Goal: Task Accomplishment & Management: Manage account settings

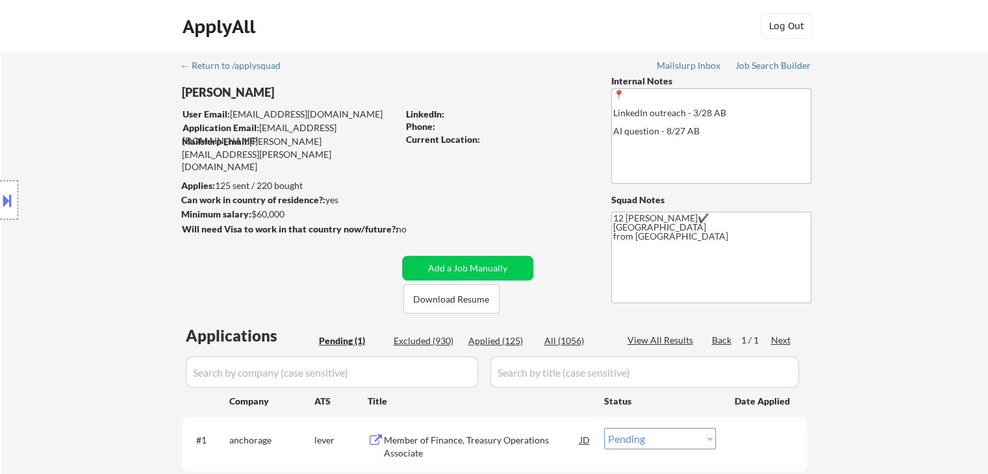
click at [262, 94] on div "Anna Fernandez" at bounding box center [315, 92] width 267 height 16
click at [265, 94] on div "Anna Fernandez" at bounding box center [315, 92] width 267 height 16
click at [257, 96] on div "Anna Fernandez" at bounding box center [315, 92] width 267 height 16
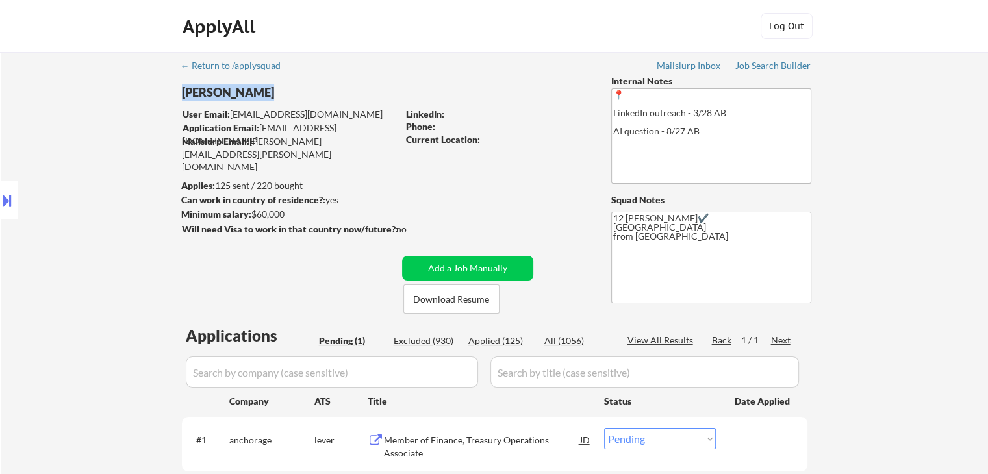
click at [257, 96] on div "Anna Fernandez" at bounding box center [315, 92] width 267 height 16
copy div "Anna Fernandez"
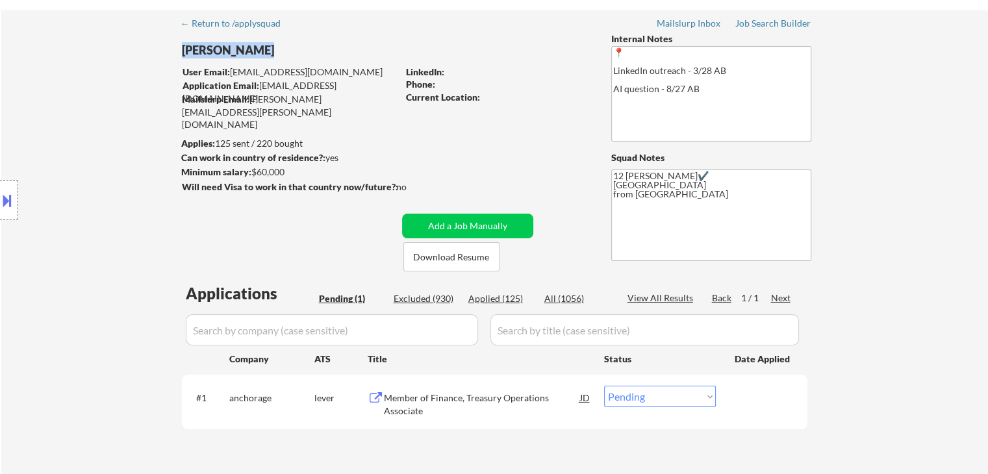
scroll to position [65, 0]
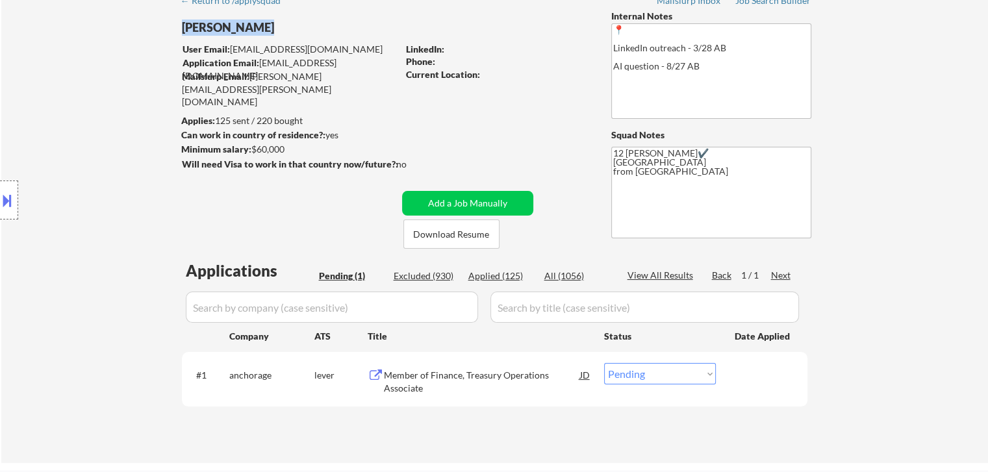
click at [668, 377] on select "Choose an option... Pending Applied Excluded (Questions) Excluded (Expired) Exc…" at bounding box center [660, 373] width 112 height 21
select select ""applied""
click at [604, 363] on select "Choose an option... Pending Applied Excluded (Questions) Excluded (Expired) Exc…" at bounding box center [660, 373] width 112 height 21
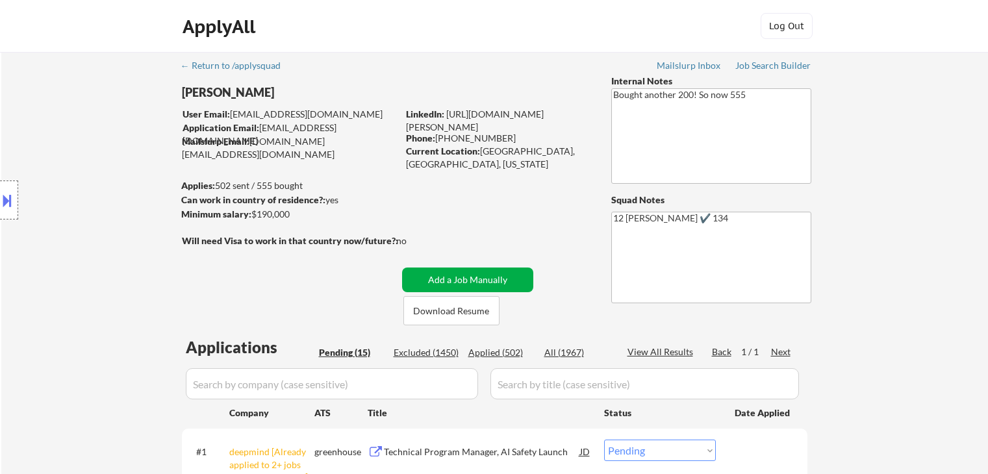
select select ""pending""
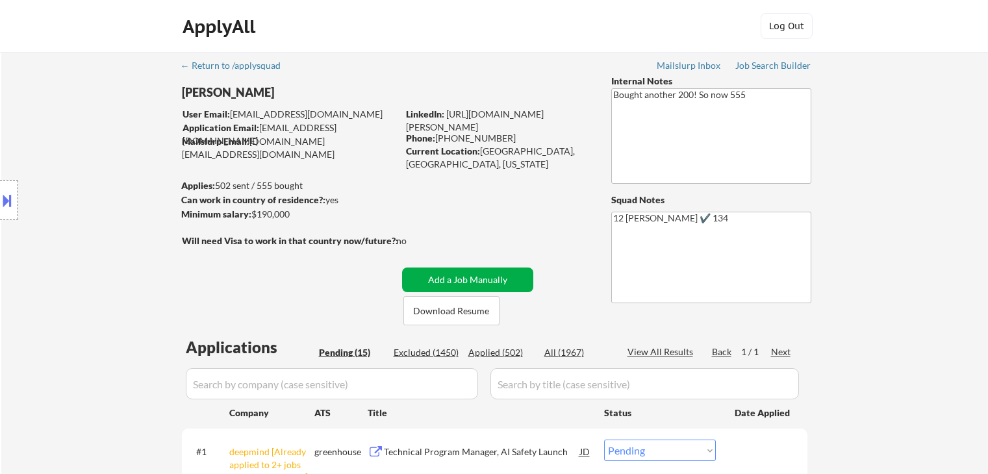
select select ""pending""
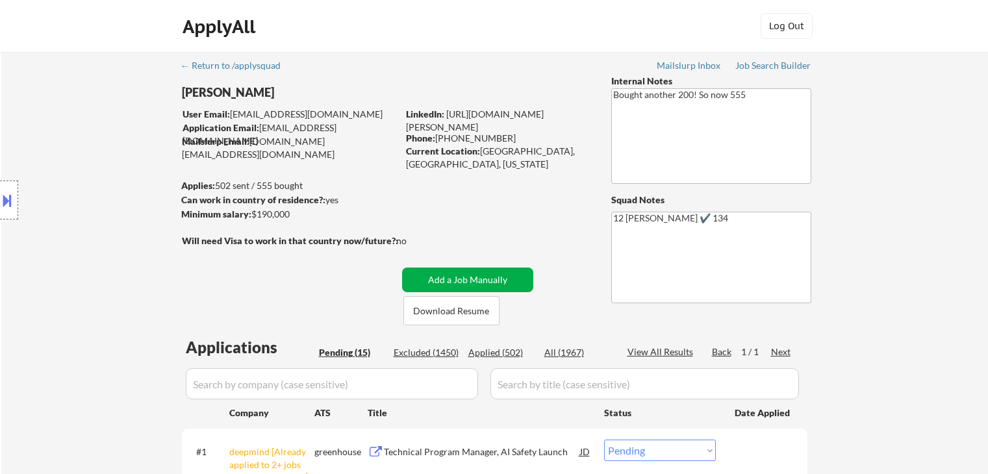
select select ""pending""
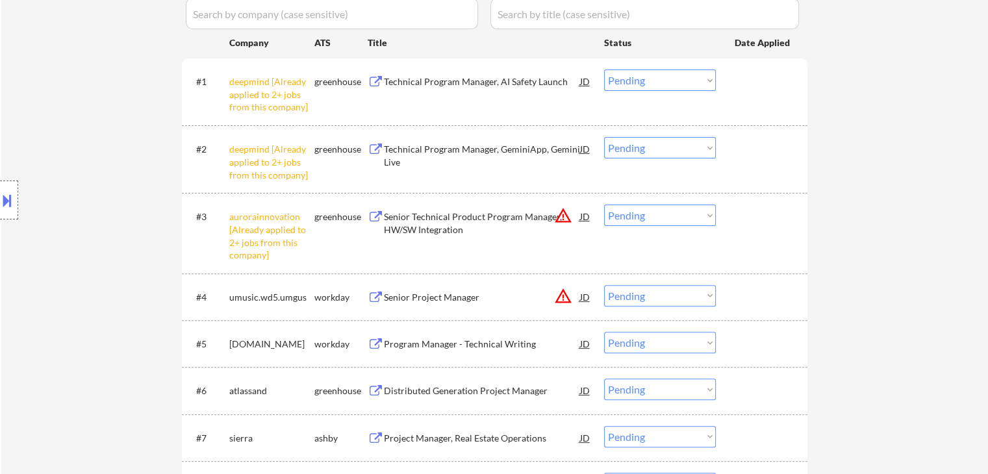
scroll to position [260, 0]
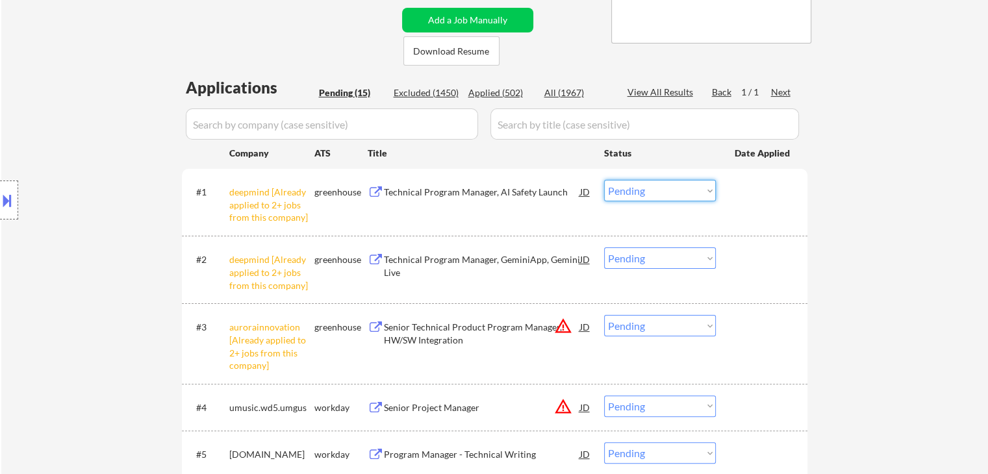
drag, startPoint x: 668, startPoint y: 190, endPoint x: 663, endPoint y: 200, distance: 11.0
click at [668, 190] on select "Choose an option... Pending Applied Excluded (Questions) Excluded (Expired) Exc…" at bounding box center [660, 190] width 112 height 21
click at [604, 180] on select "Choose an option... Pending Applied Excluded (Questions) Excluded (Expired) Exc…" at bounding box center [660, 190] width 112 height 21
click at [680, 259] on select "Choose an option... Pending Applied Excluded (Questions) Excluded (Expired) Exc…" at bounding box center [660, 258] width 112 height 21
select select ""pending""
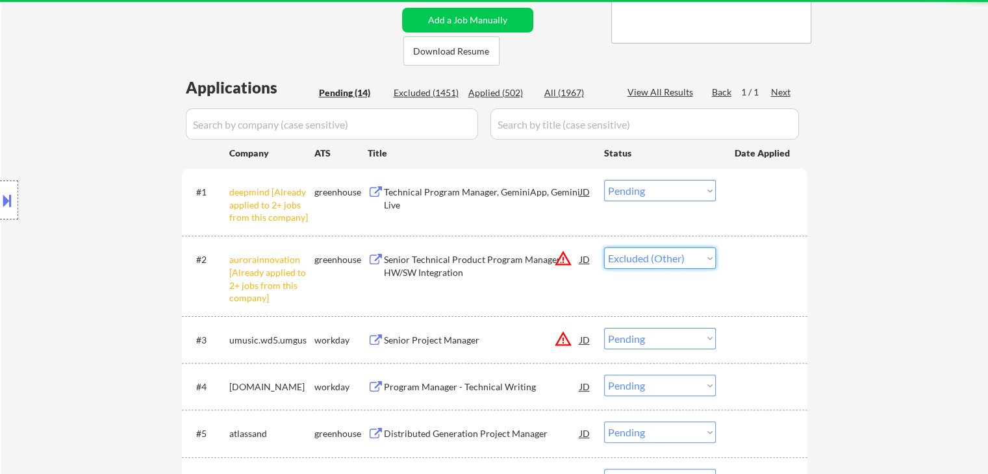
click at [604, 248] on select "Choose an option... Pending Applied Excluded (Questions) Excluded (Expired) Exc…" at bounding box center [660, 258] width 112 height 21
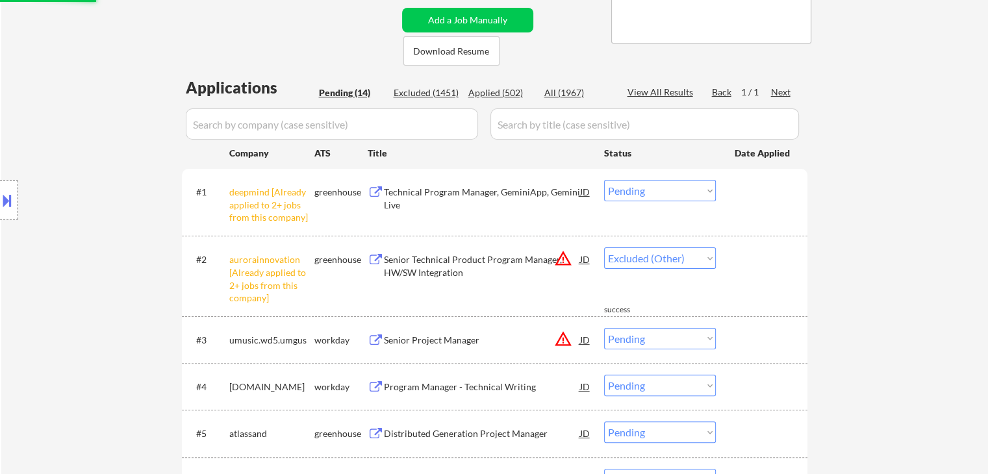
select select ""pending""
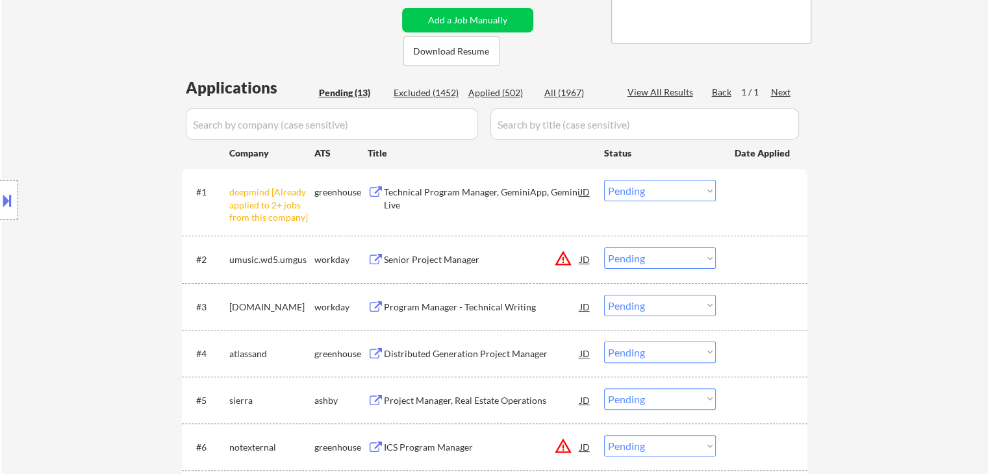
click at [671, 199] on select "Choose an option... Pending Applied Excluded (Questions) Excluded (Expired) Exc…" at bounding box center [660, 190] width 112 height 21
click at [670, 191] on select "Choose an option... Pending Applied Excluded (Questions) Excluded (Expired) Exc…" at bounding box center [660, 190] width 112 height 21
click at [671, 191] on select "Choose an option... Pending Applied Excluded (Questions) Excluded (Expired) Exc…" at bounding box center [660, 190] width 112 height 21
click at [604, 180] on select "Choose an option... Pending Applied Excluded (Questions) Excluded (Expired) Exc…" at bounding box center [660, 190] width 112 height 21
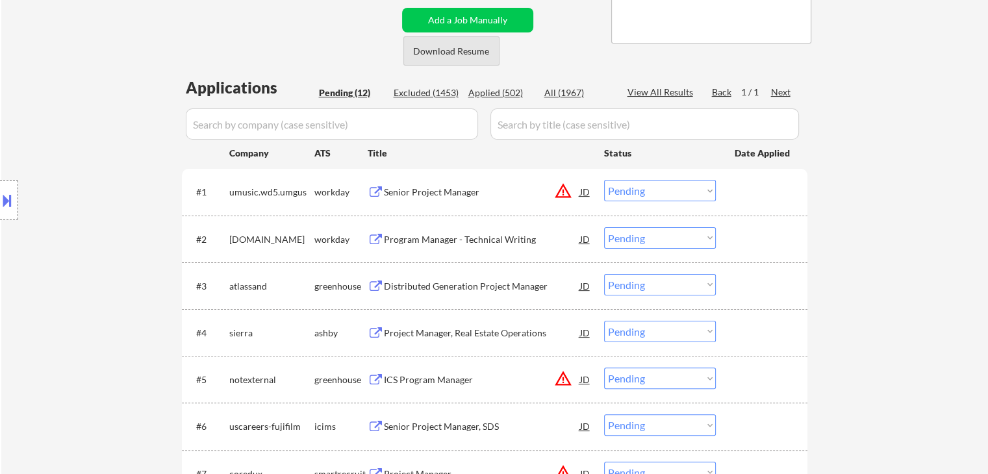
click at [457, 49] on button "Download Resume" at bounding box center [451, 50] width 96 height 29
click at [509, 90] on div "Applied (502)" at bounding box center [500, 92] width 65 height 13
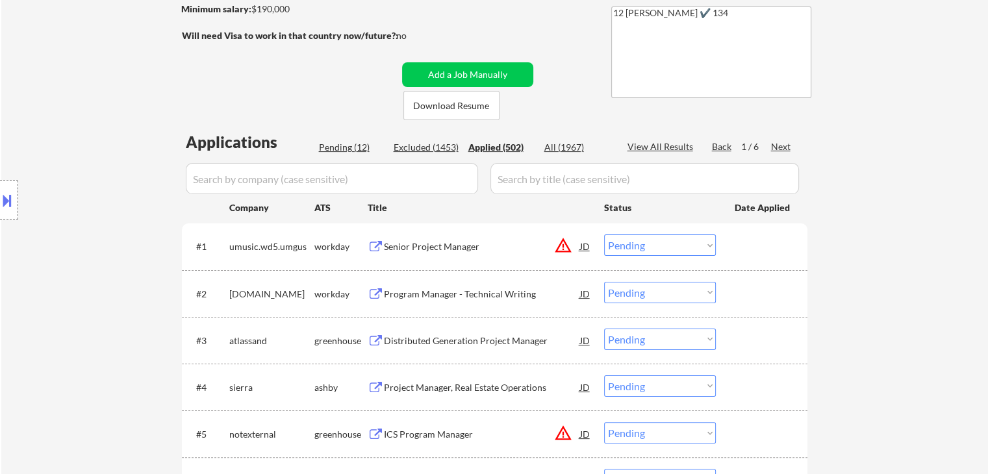
select select ""applied""
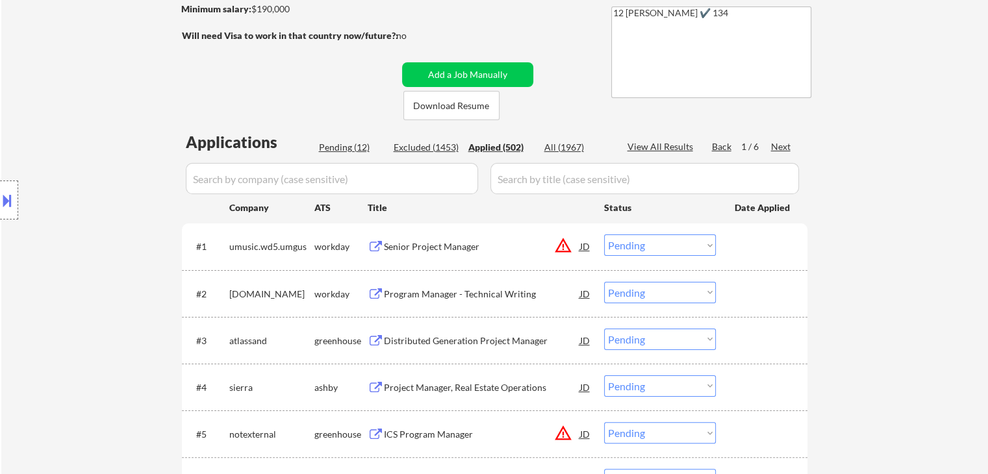
select select ""applied""
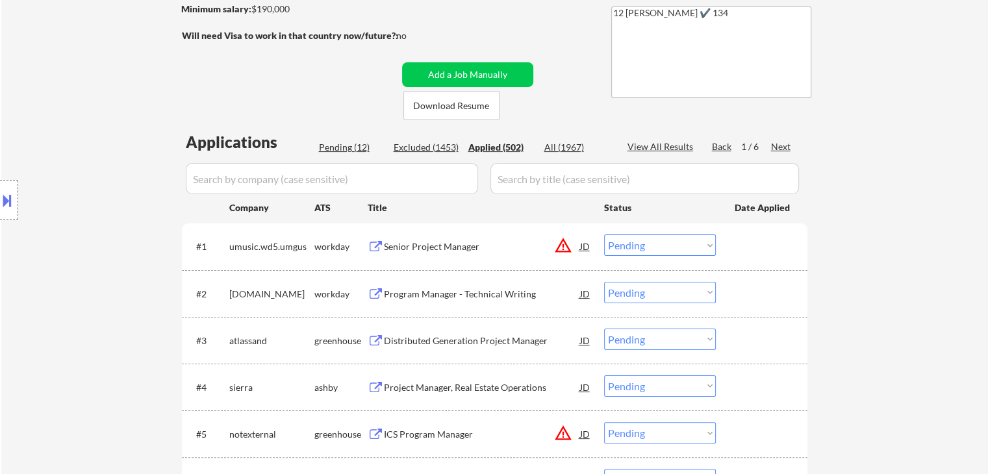
select select ""applied""
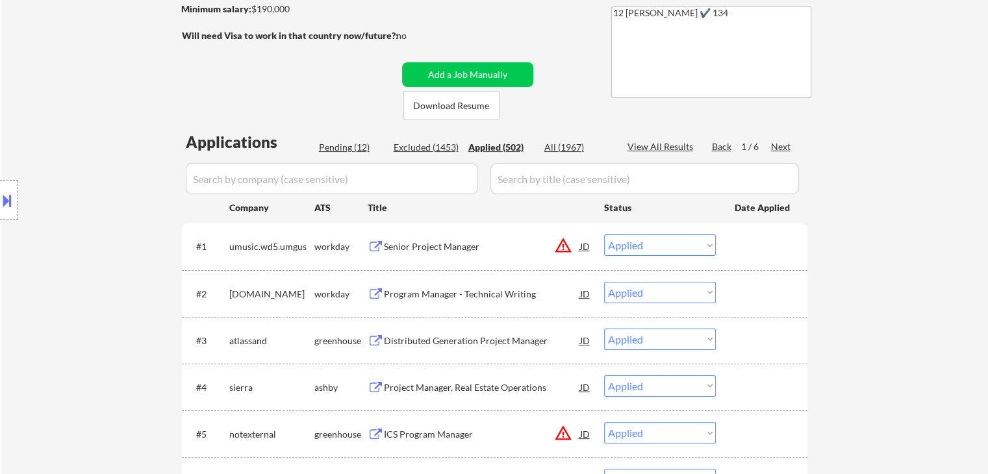
select select ""applied""
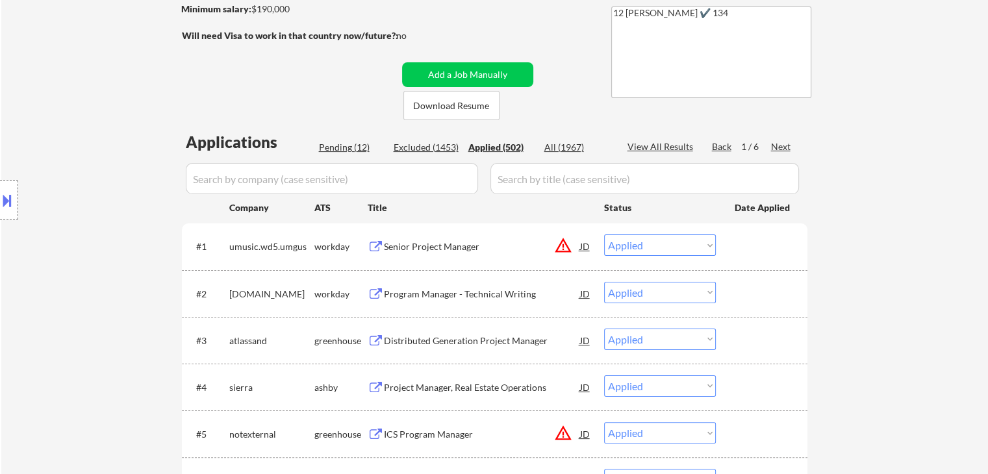
select select ""applied""
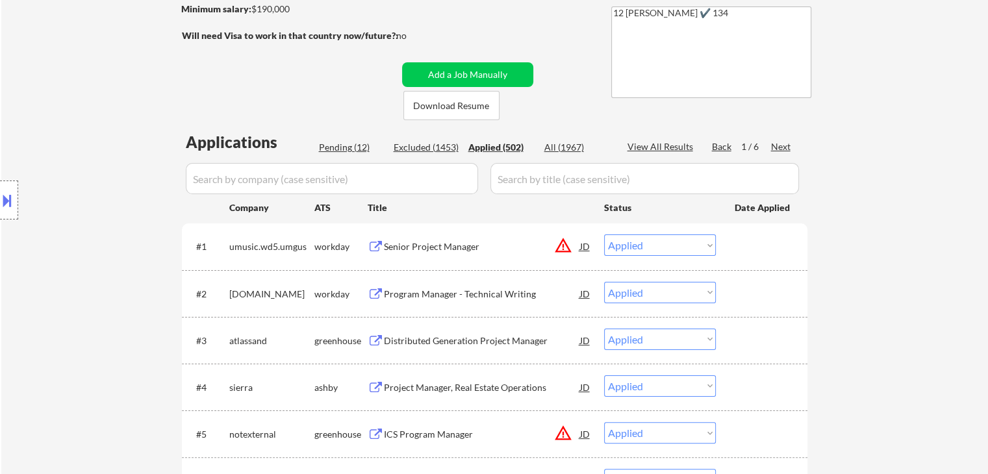
select select ""applied""
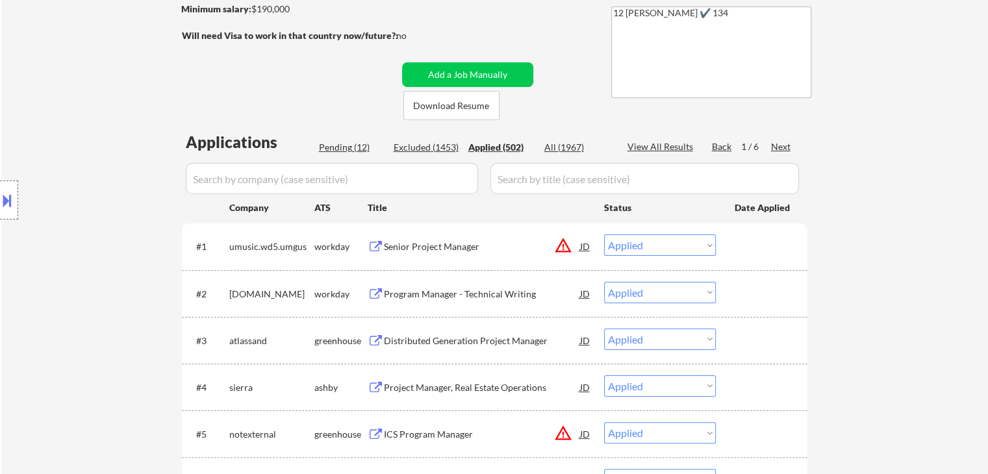
select select ""applied""
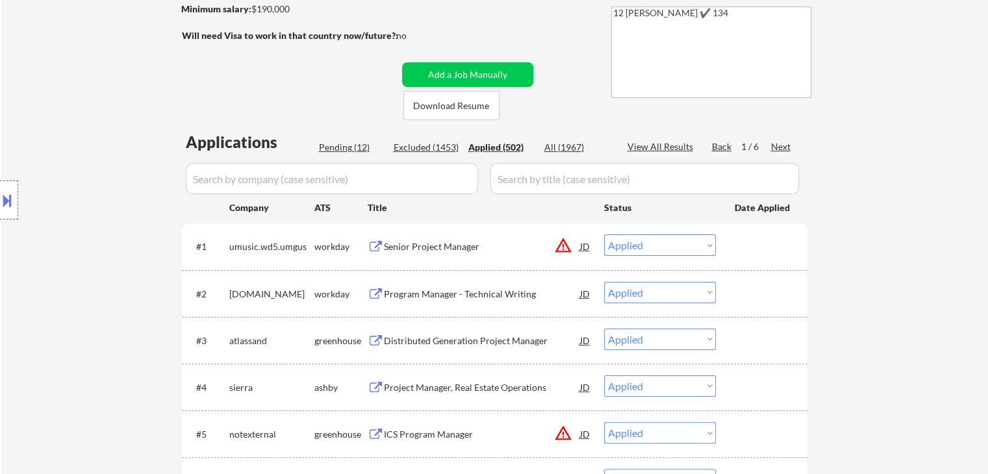
select select ""applied""
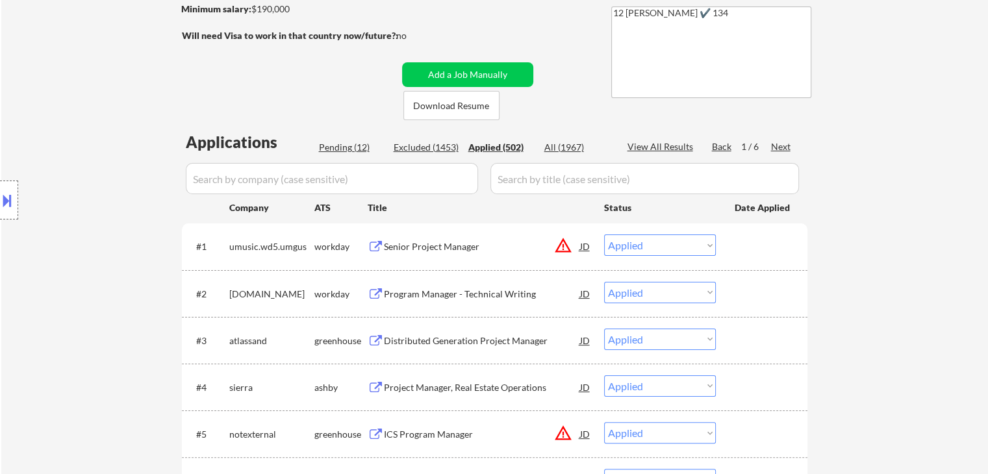
select select ""applied""
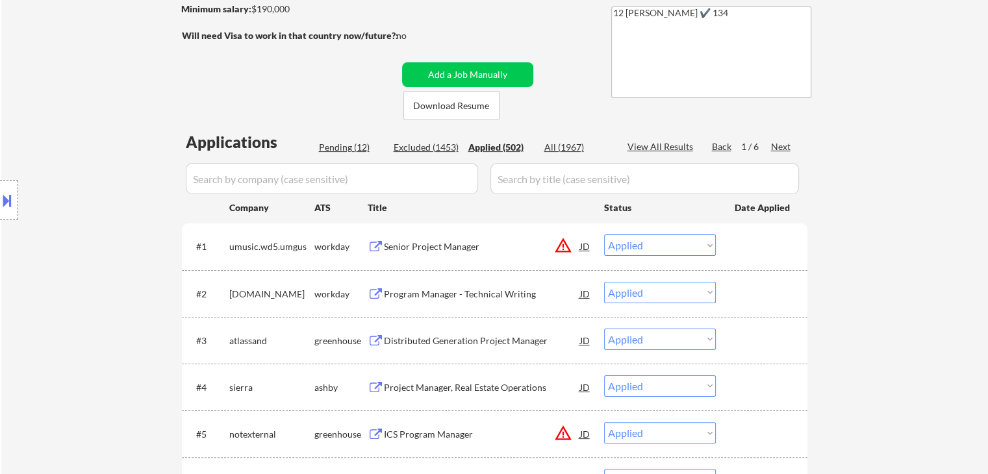
select select ""applied""
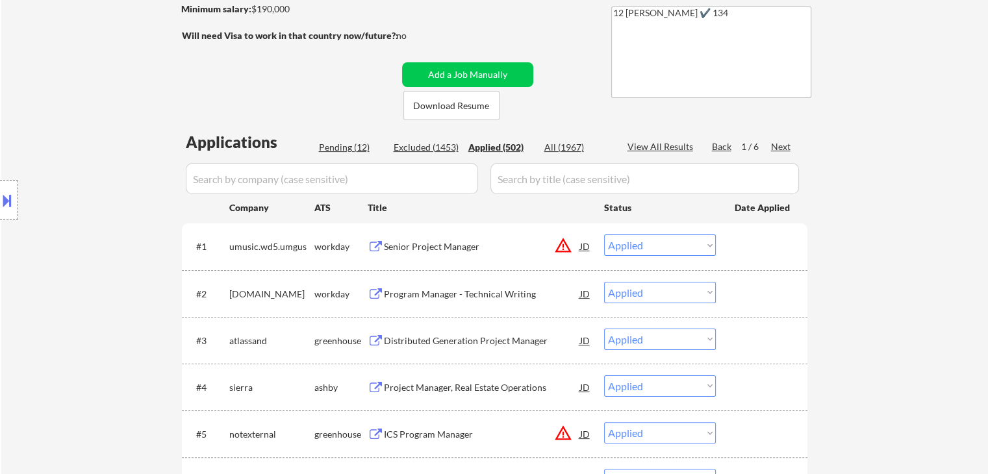
select select ""applied""
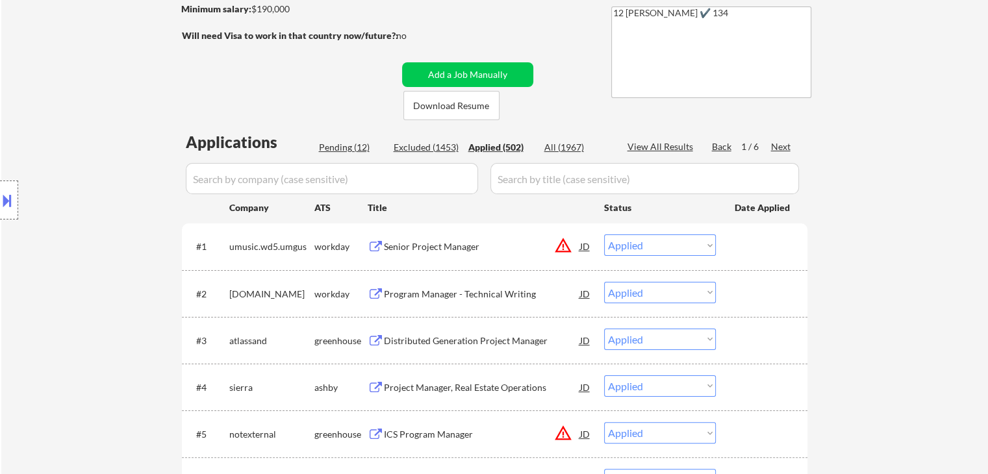
select select ""applied""
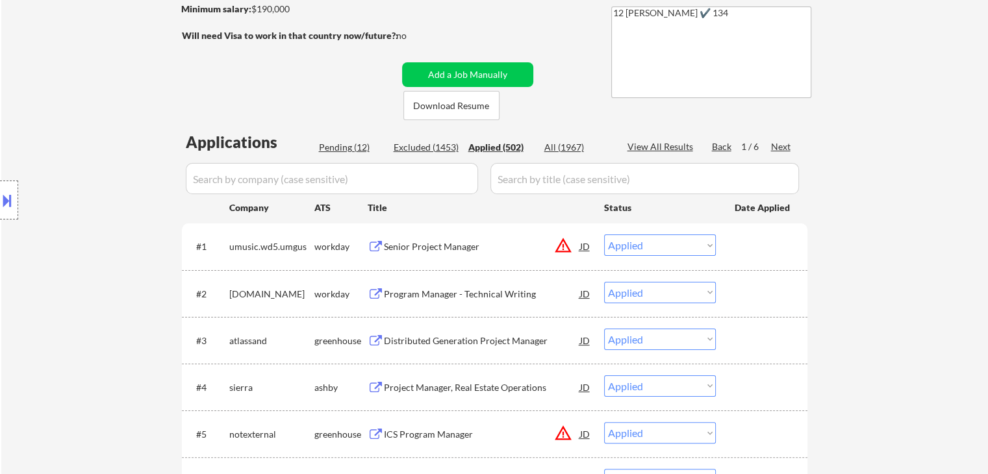
select select ""applied""
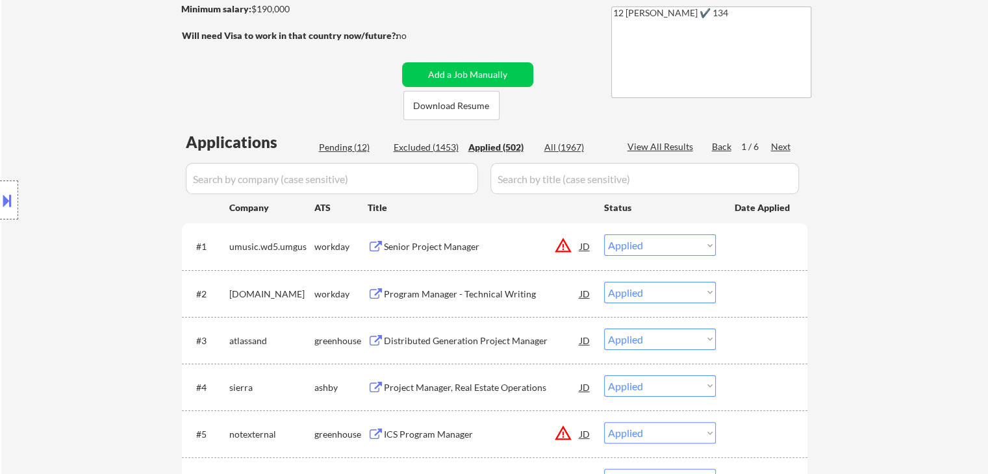
select select ""applied""
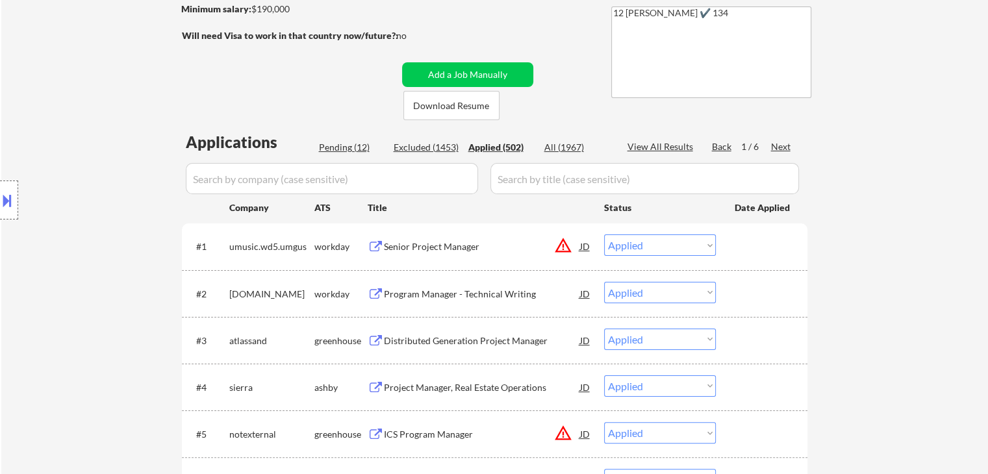
select select ""applied""
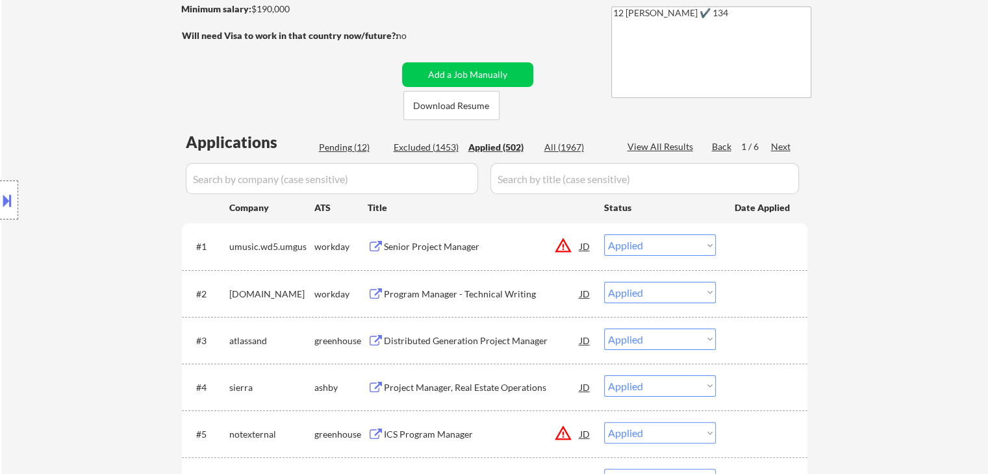
select select ""applied""
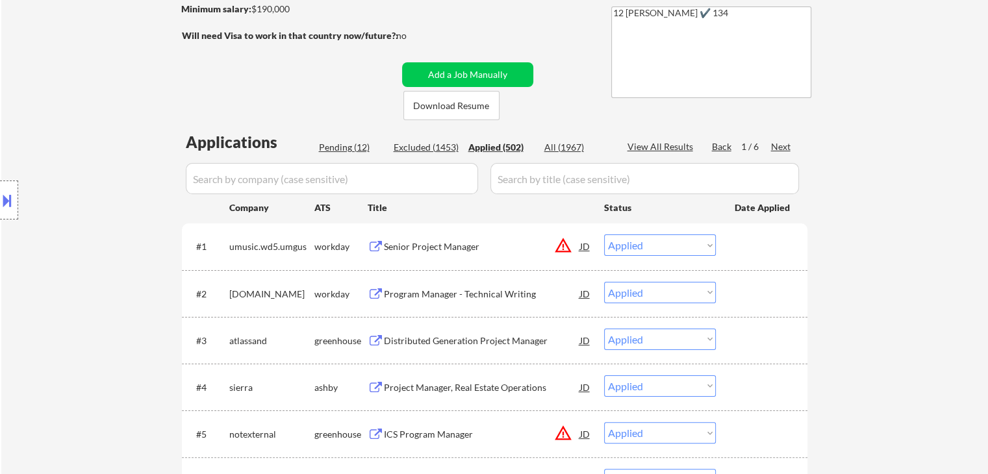
select select ""applied""
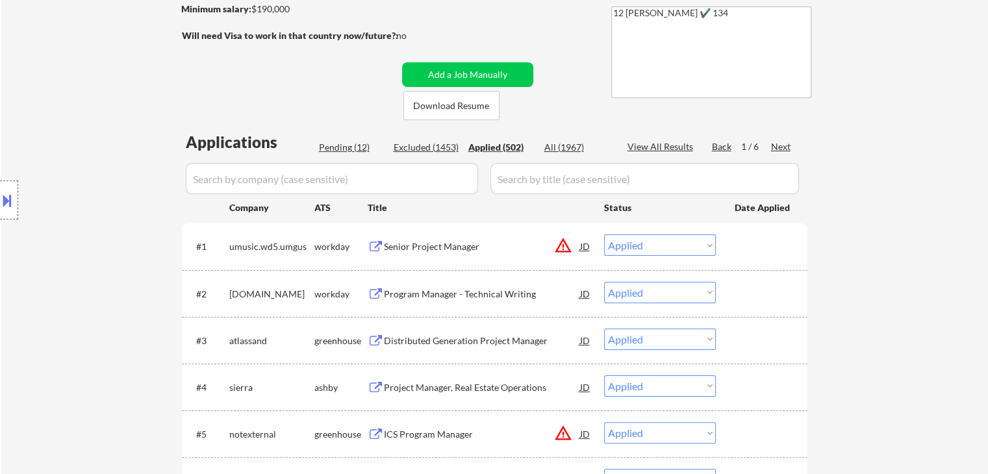
select select ""applied""
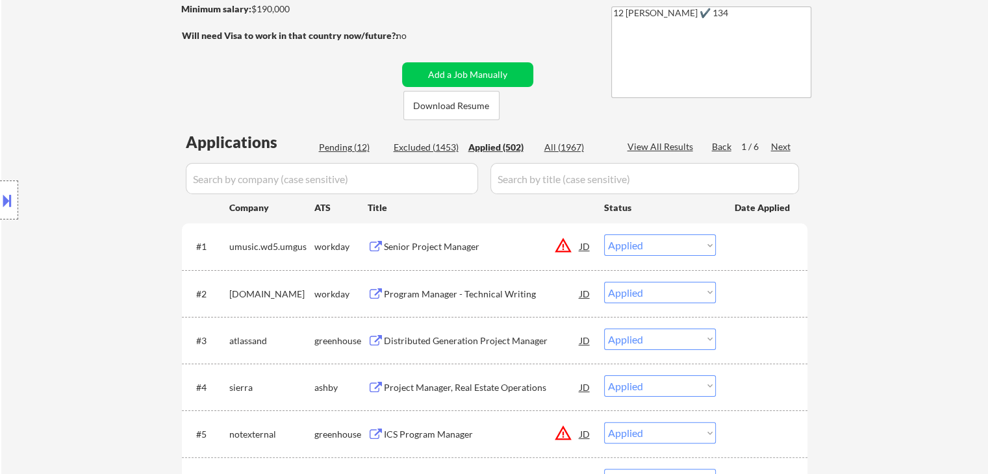
select select ""applied""
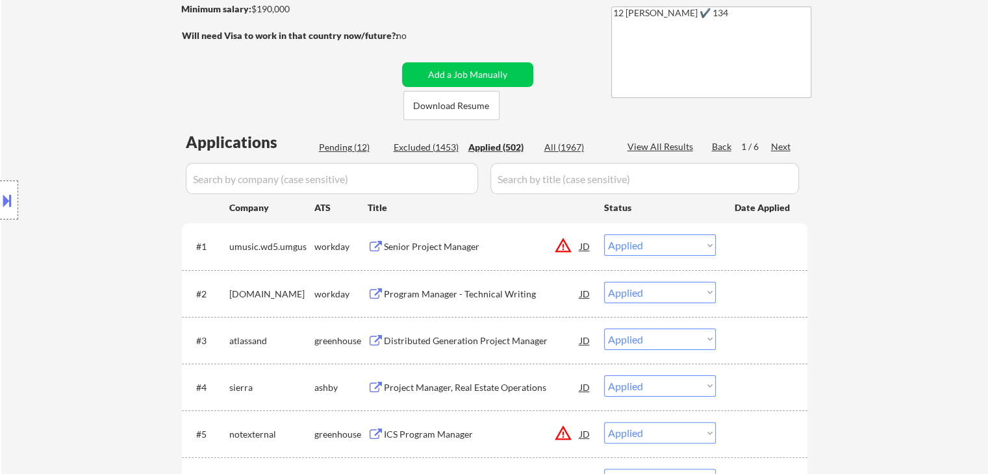
select select ""applied""
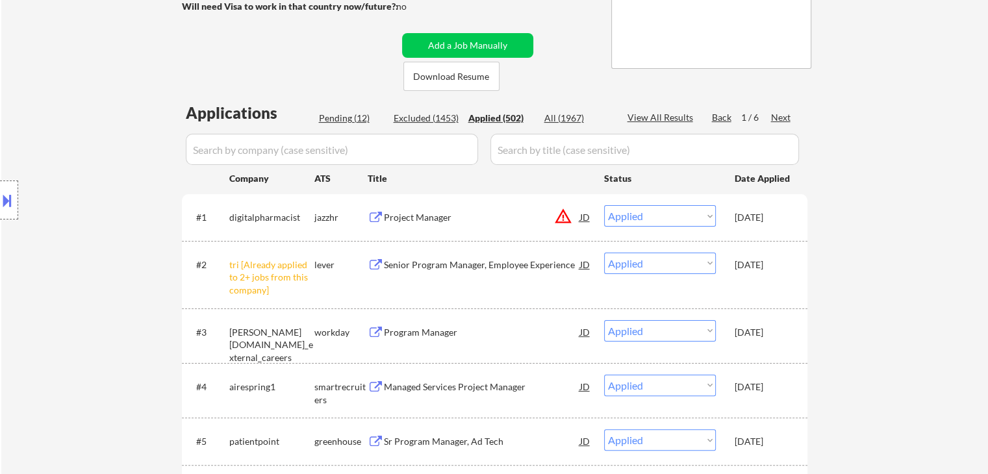
scroll to position [130, 0]
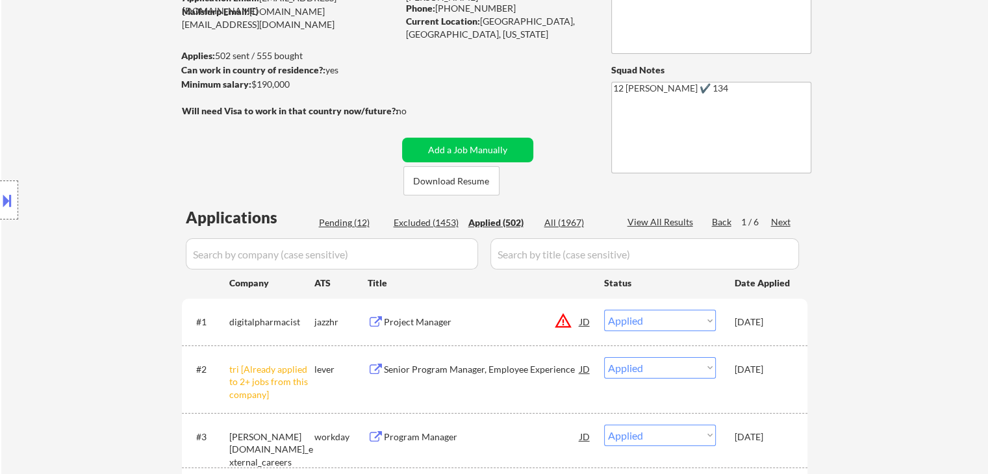
click at [333, 220] on div "Pending (12)" at bounding box center [351, 222] width 65 height 13
select select ""pending""
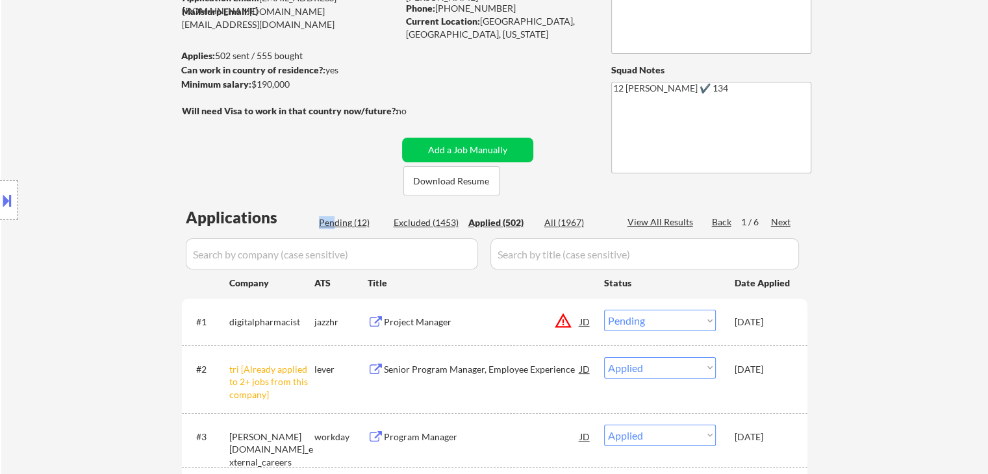
select select ""pending""
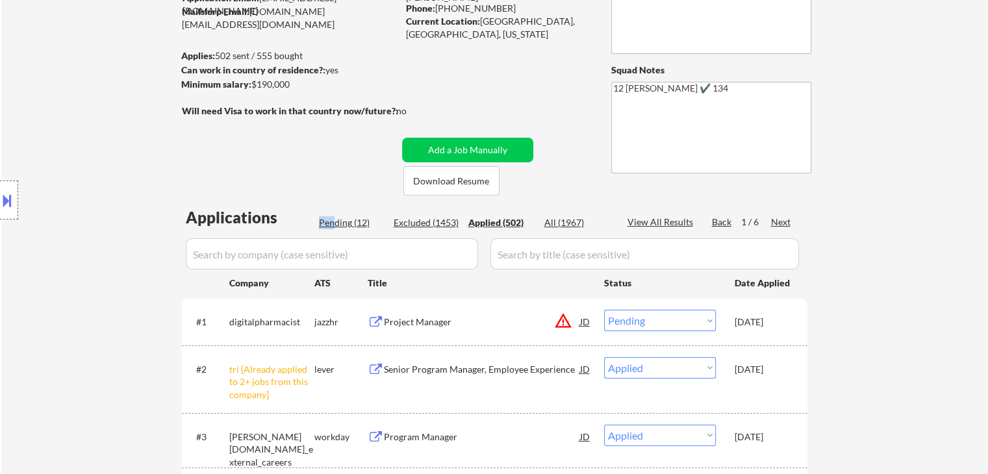
select select ""pending""
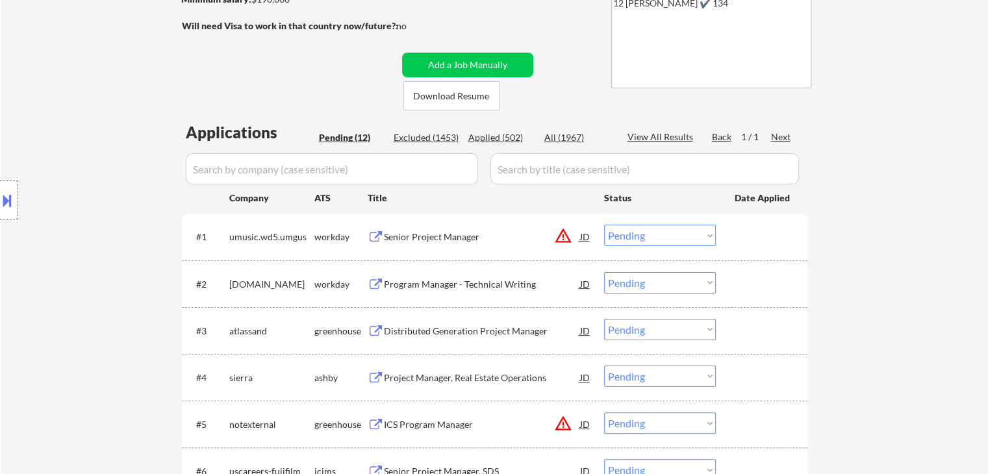
scroll to position [260, 0]
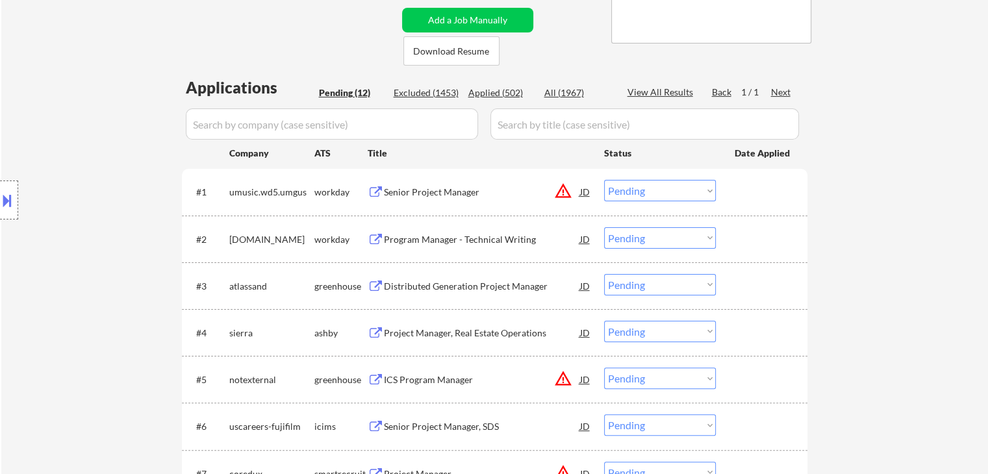
click at [473, 240] on div "Program Manager - Technical Writing" at bounding box center [482, 239] width 196 height 13
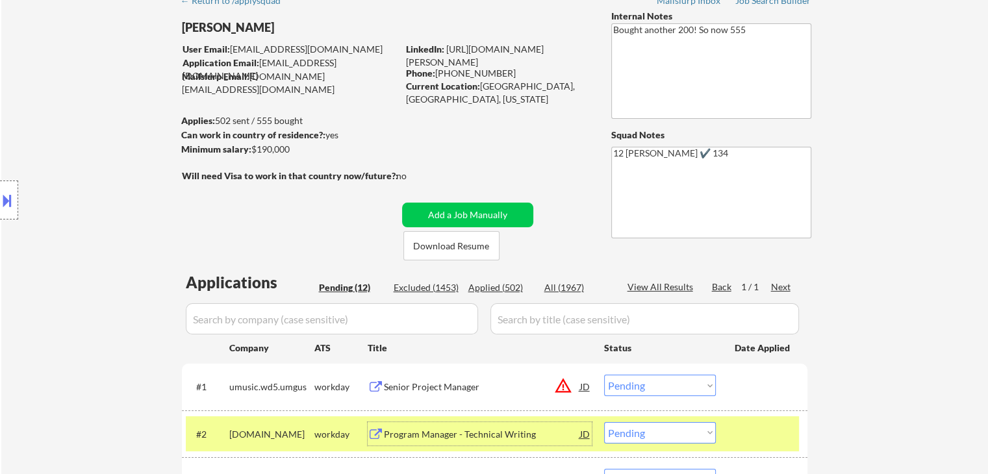
scroll to position [195, 0]
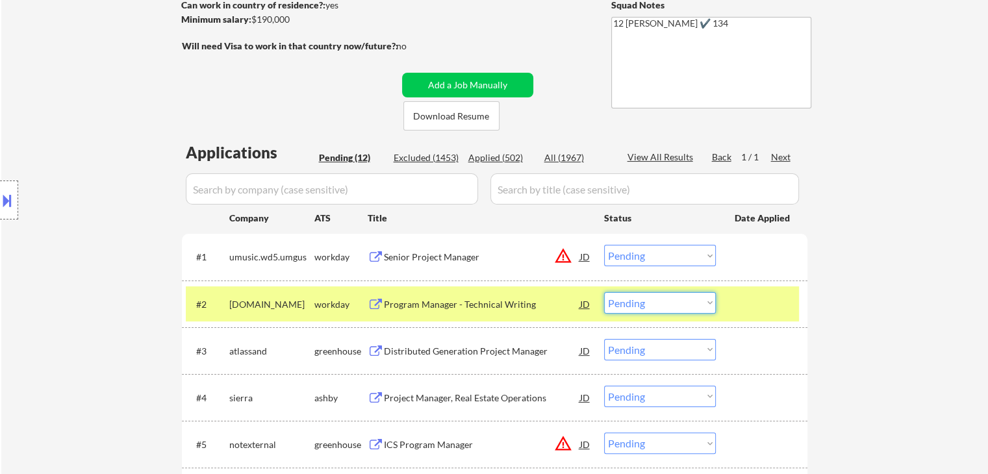
click at [678, 300] on select "Choose an option... Pending Applied Excluded (Questions) Excluded (Expired) Exc…" at bounding box center [660, 302] width 112 height 21
click at [604, 292] on select "Choose an option... Pending Applied Excluded (Questions) Excluded (Expired) Exc…" at bounding box center [660, 302] width 112 height 21
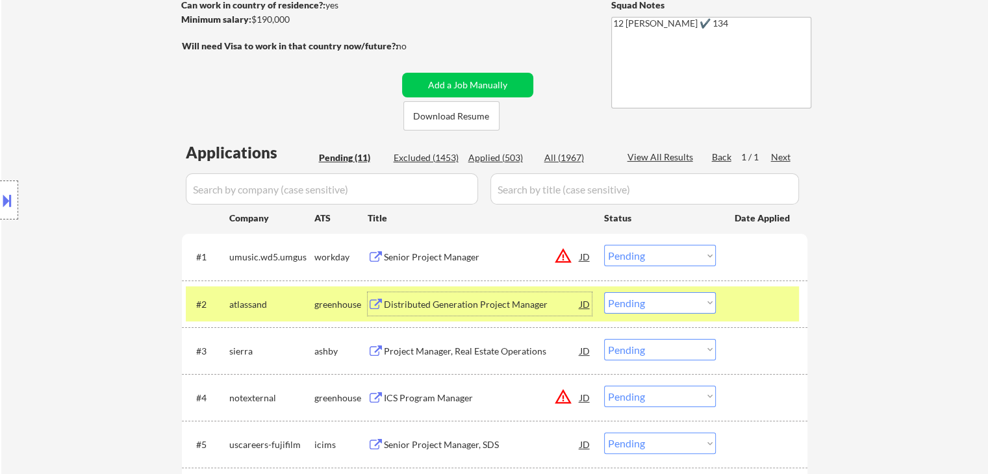
click at [446, 306] on div "Distributed Generation Project Manager" at bounding box center [482, 304] width 196 height 13
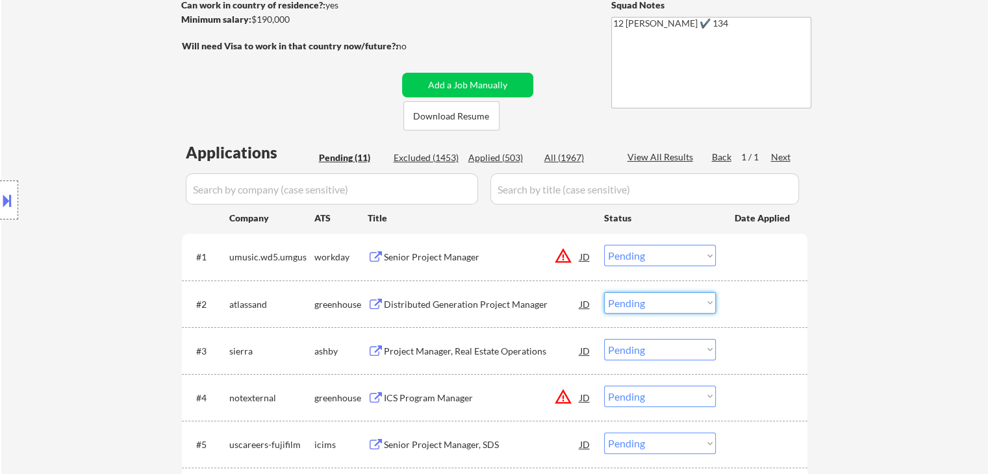
click at [646, 300] on select "Choose an option... Pending Applied Excluded (Questions) Excluded (Expired) Exc…" at bounding box center [660, 302] width 112 height 21
click at [604, 292] on select "Choose an option... Pending Applied Excluded (Questions) Excluded (Expired) Exc…" at bounding box center [660, 302] width 112 height 21
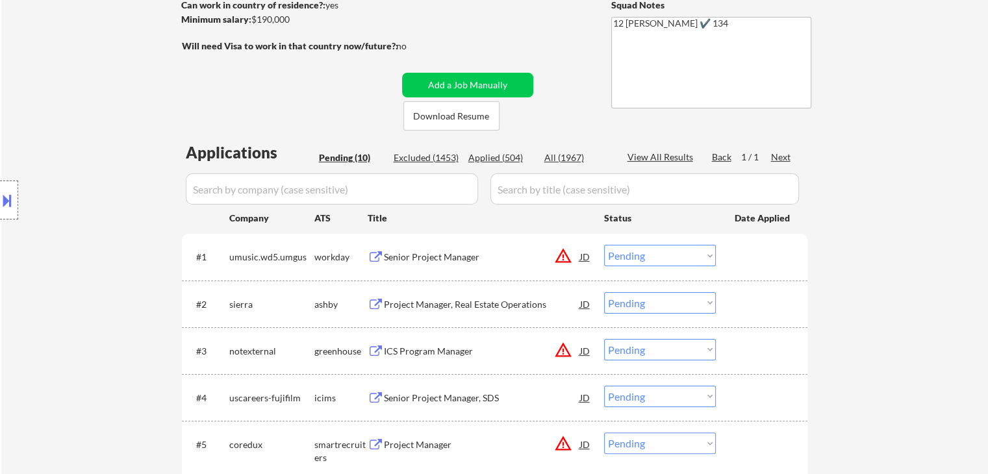
click at [463, 299] on div "Project Manager, Real Estate Operations" at bounding box center [482, 304] width 196 height 13
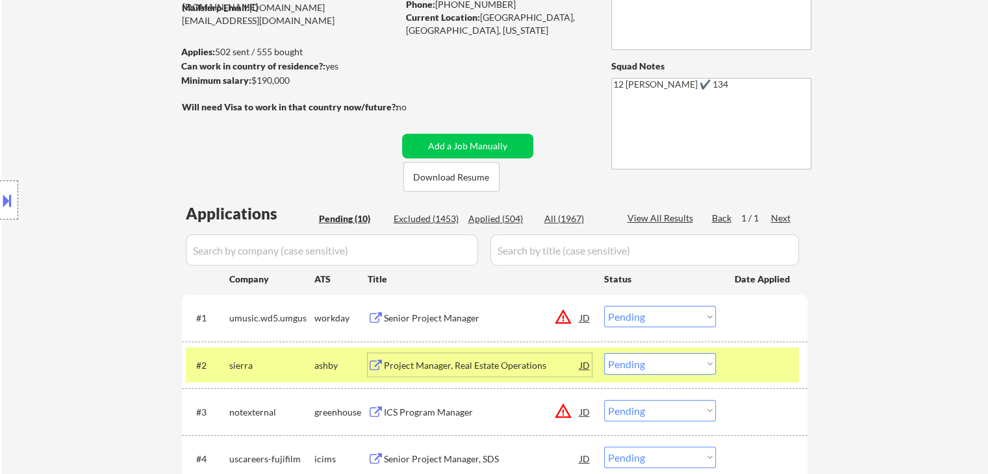
scroll to position [65, 0]
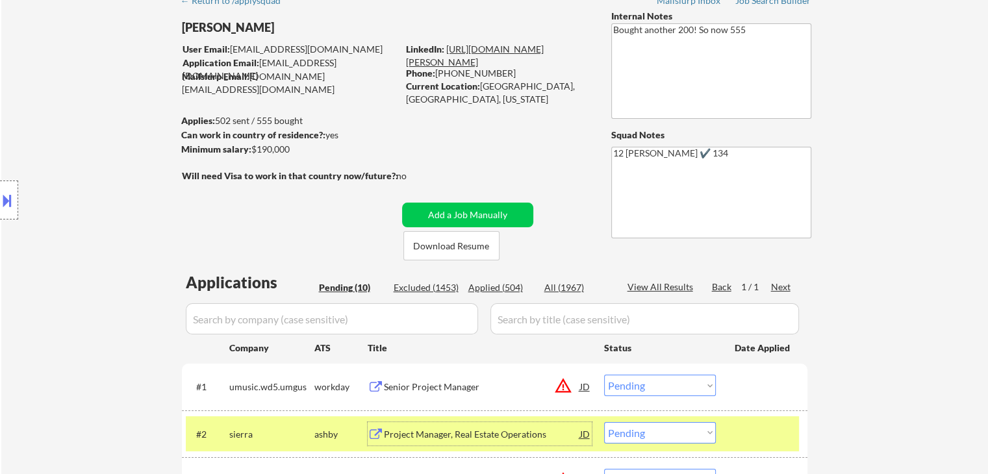
click at [473, 53] on link "https://www.linkedin.com/in/esther-l-5804143/" at bounding box center [475, 56] width 138 height 24
drag, startPoint x: 6, startPoint y: 214, endPoint x: 19, endPoint y: 208, distance: 14.2
click at [8, 214] on div at bounding box center [9, 200] width 18 height 39
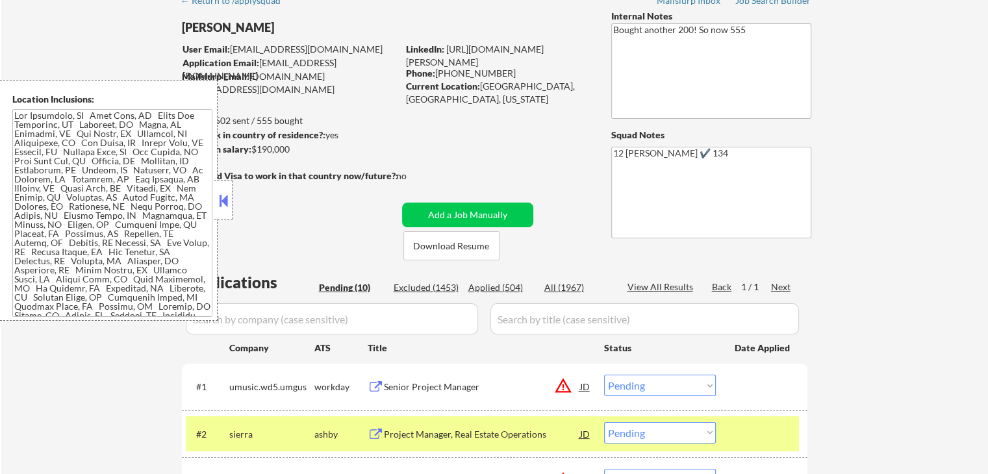
click at [227, 205] on button at bounding box center [223, 200] width 14 height 19
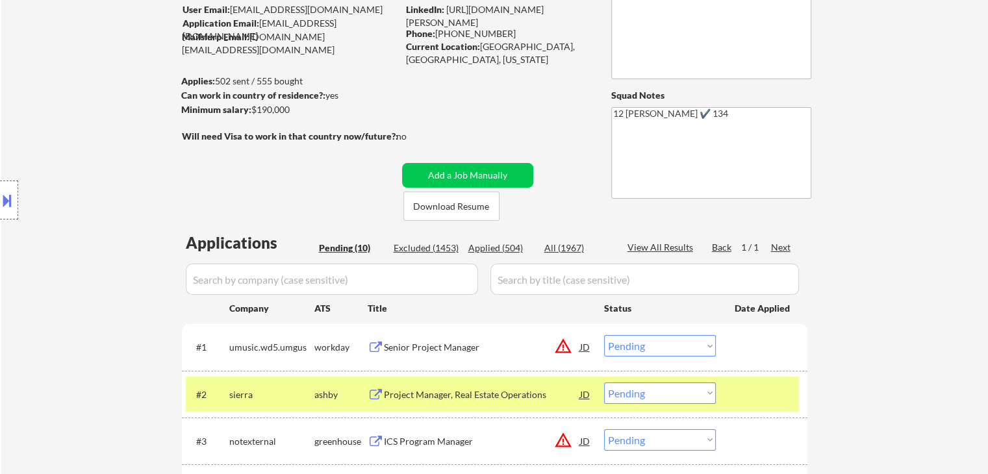
scroll to position [260, 0]
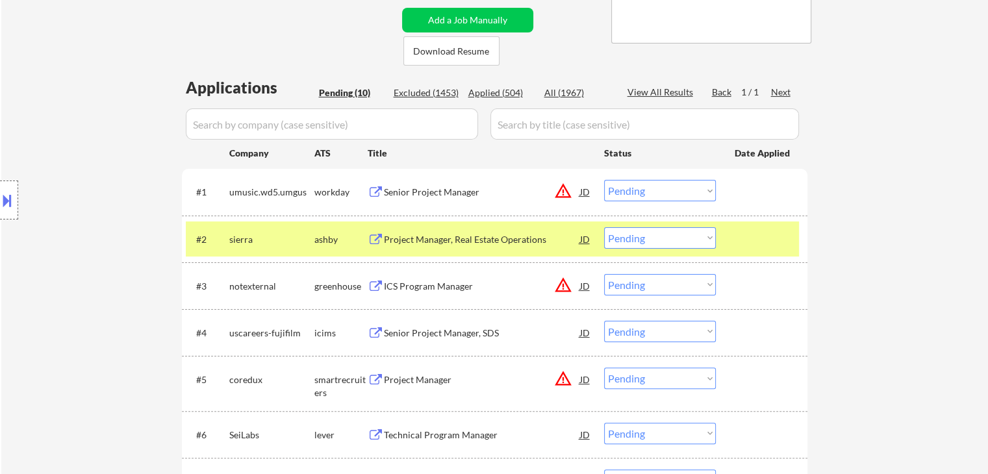
click at [718, 242] on div "#2 sierra ashby Project Manager, Real Estate Operations JD warning_amber Choose…" at bounding box center [492, 239] width 613 height 35
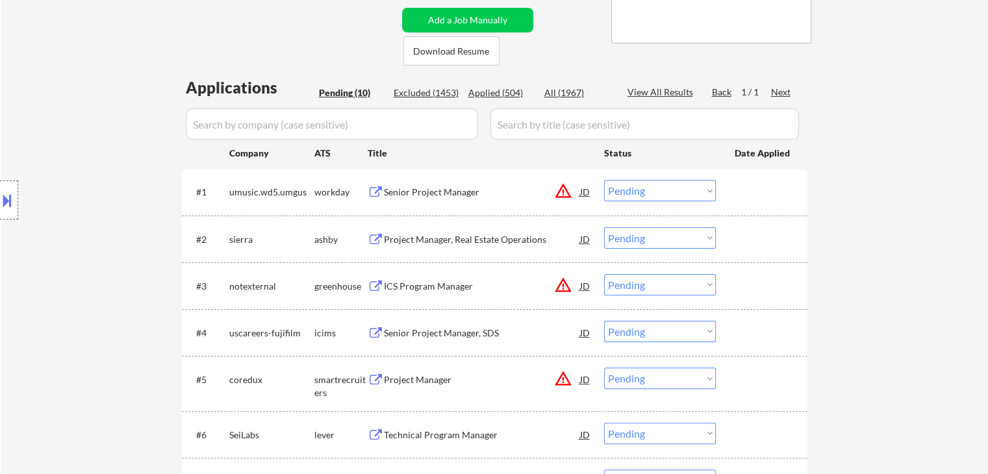
click at [655, 247] on select "Choose an option... Pending Applied Excluded (Questions) Excluded (Expired) Exc…" at bounding box center [660, 237] width 112 height 21
click at [604, 227] on select "Choose an option... Pending Applied Excluded (Questions) Excluded (Expired) Exc…" at bounding box center [660, 237] width 112 height 21
select select ""pending""
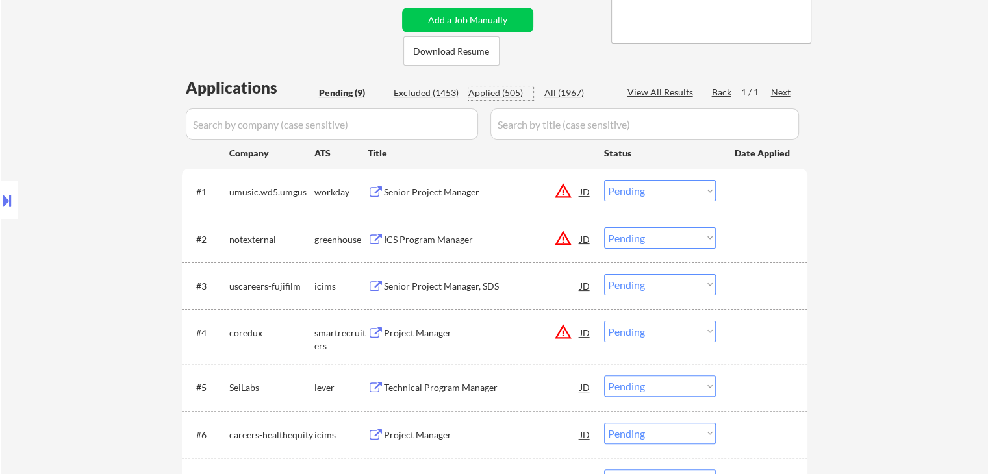
drag, startPoint x: 507, startPoint y: 92, endPoint x: 559, endPoint y: 151, distance: 79.2
click at [507, 93] on div "Applied (505)" at bounding box center [500, 92] width 65 height 13
select select ""applied""
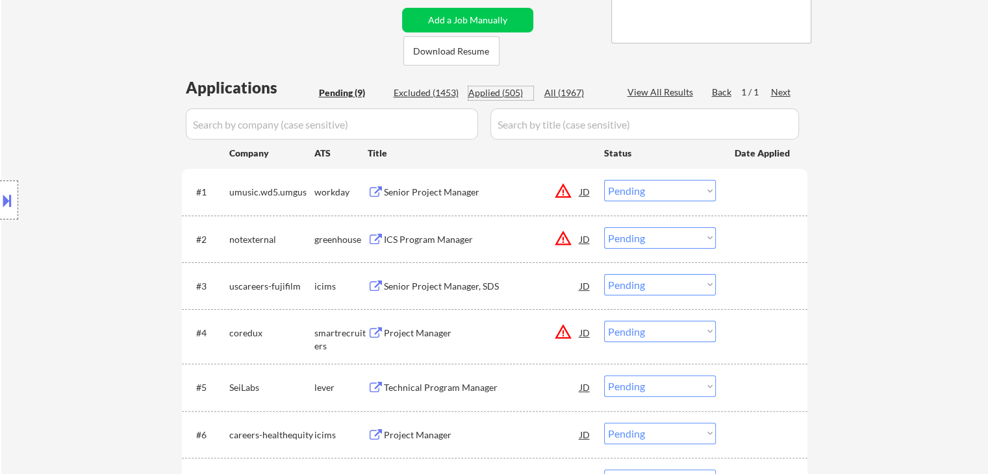
select select ""applied""
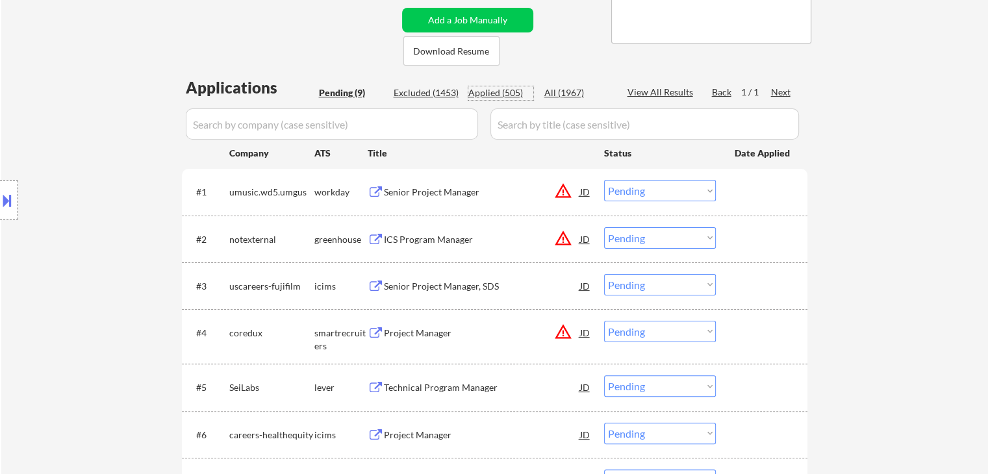
select select ""applied""
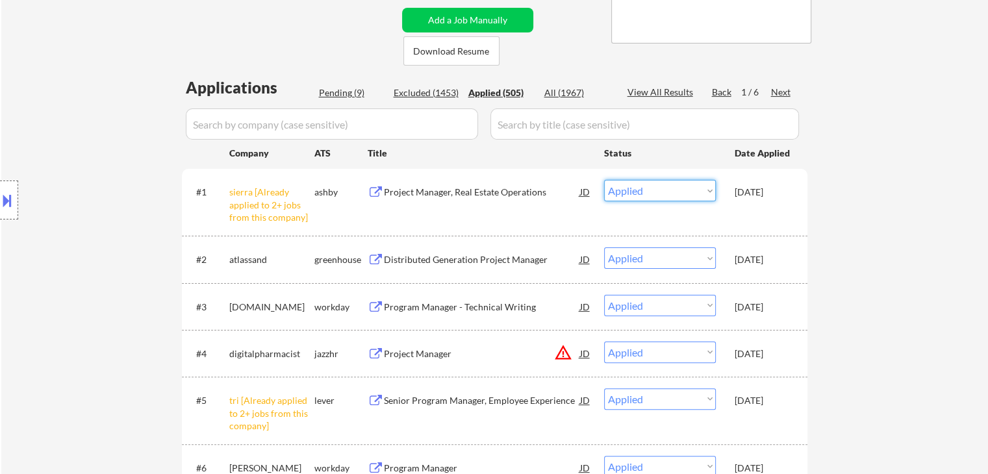
click at [665, 186] on select "Choose an option... Pending Applied Excluded (Questions) Excluded (Expired) Exc…" at bounding box center [660, 190] width 112 height 21
click at [604, 180] on select "Choose an option... Pending Applied Excluded (Questions) Excluded (Expired) Exc…" at bounding box center [660, 190] width 112 height 21
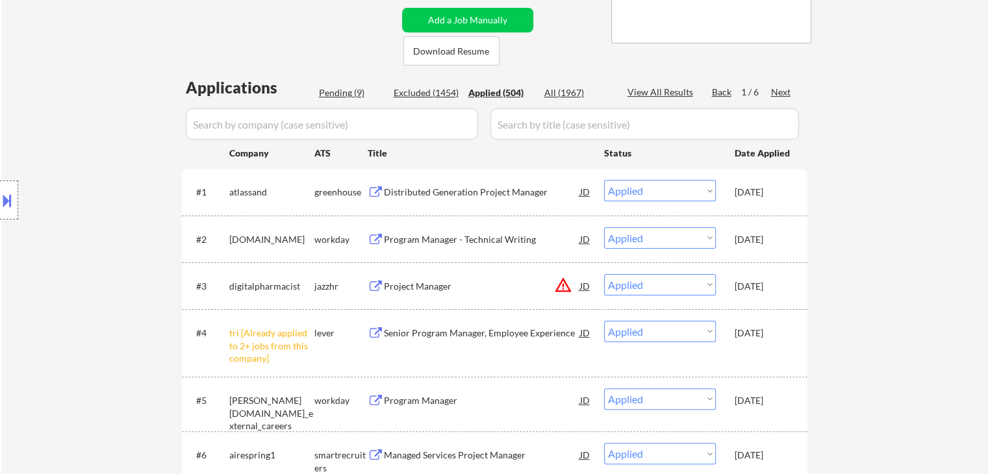
click at [344, 87] on div "Pending (9)" at bounding box center [351, 92] width 65 height 13
select select ""pending""
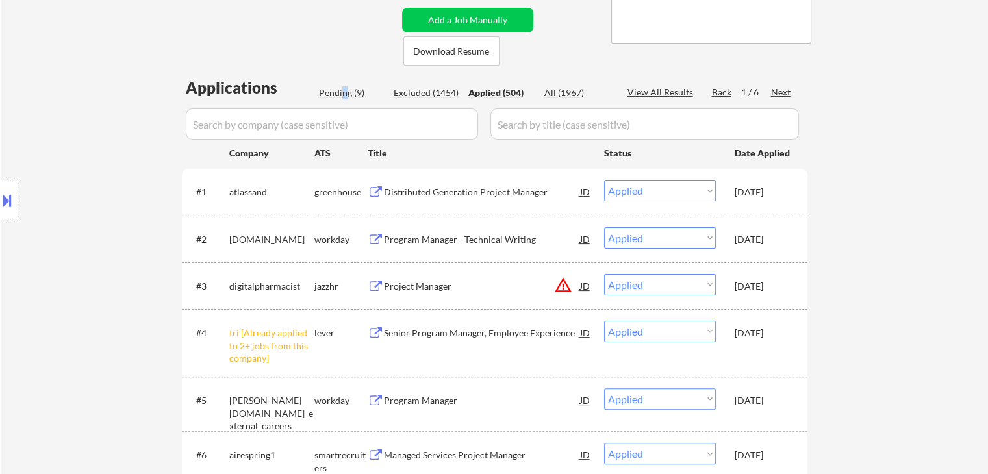
select select ""pending""
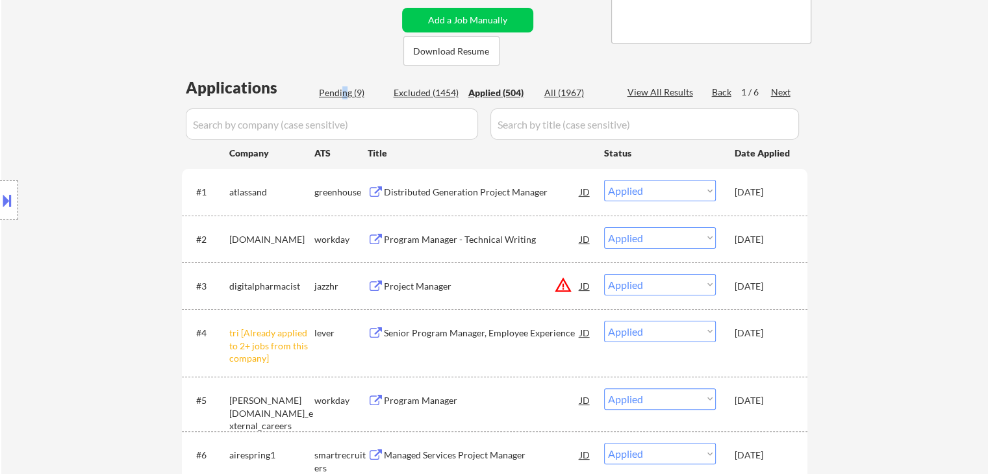
select select ""pending""
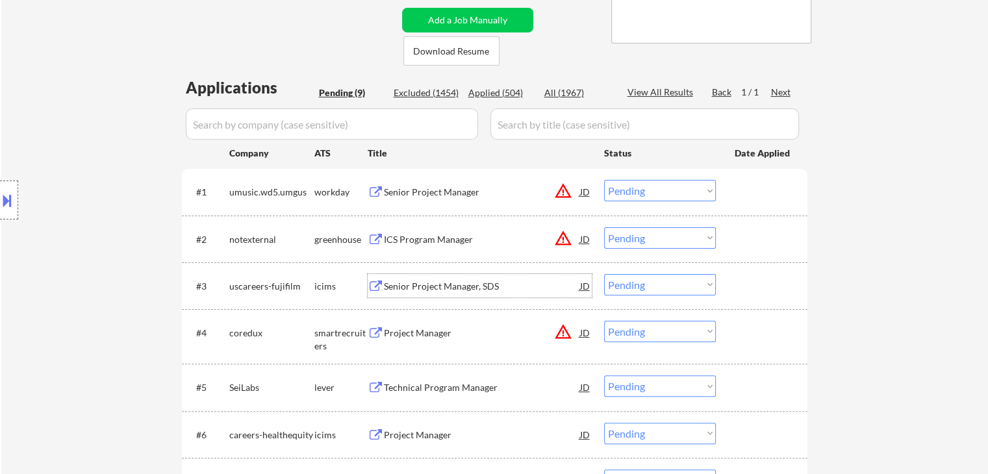
click at [438, 289] on div "Senior Project Manager, SDS" at bounding box center [482, 286] width 196 height 13
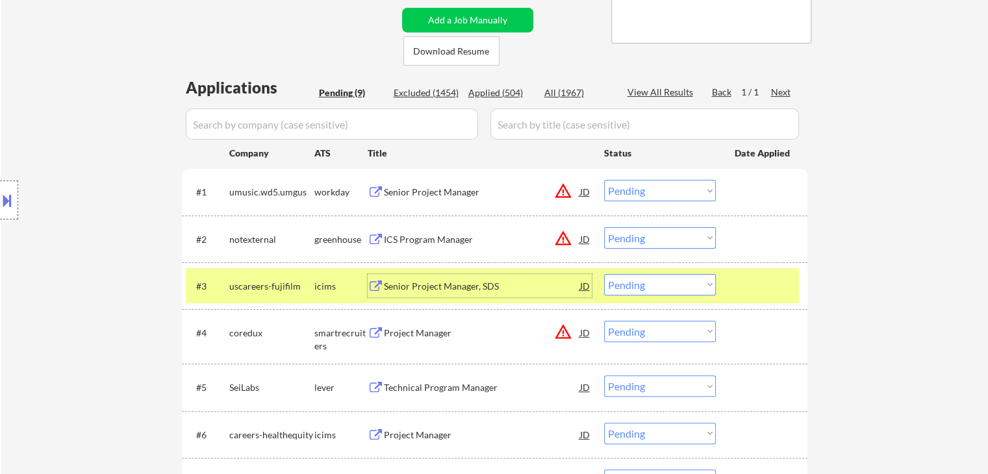
drag, startPoint x: 638, startPoint y: 287, endPoint x: 658, endPoint y: 294, distance: 21.0
click at [642, 288] on select "Choose an option... Pending Applied Excluded (Questions) Excluded (Expired) Exc…" at bounding box center [660, 284] width 112 height 21
click at [604, 274] on select "Choose an option... Pending Applied Excluded (Questions) Excluded (Expired) Exc…" at bounding box center [660, 284] width 112 height 21
select select ""pending""
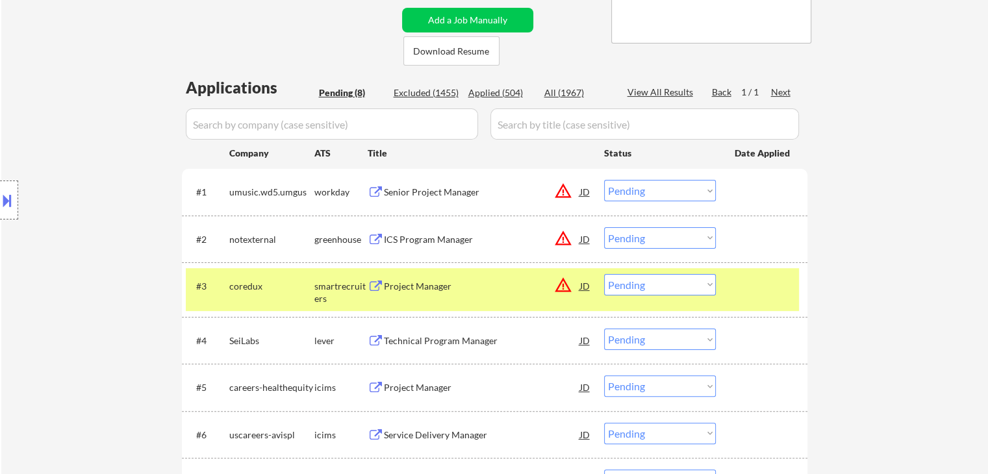
drag, startPoint x: 307, startPoint y: 292, endPoint x: 400, endPoint y: 289, distance: 92.9
click at [313, 292] on div "coredux" at bounding box center [271, 286] width 85 height 13
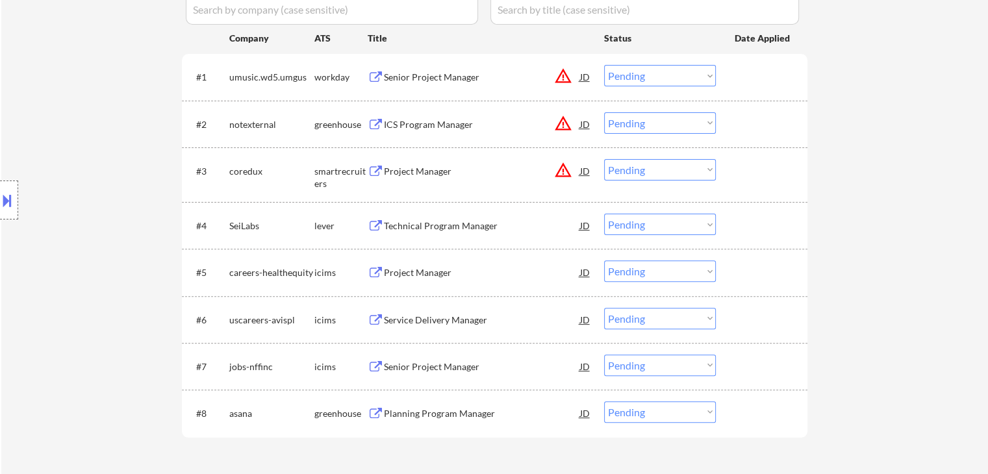
scroll to position [455, 0]
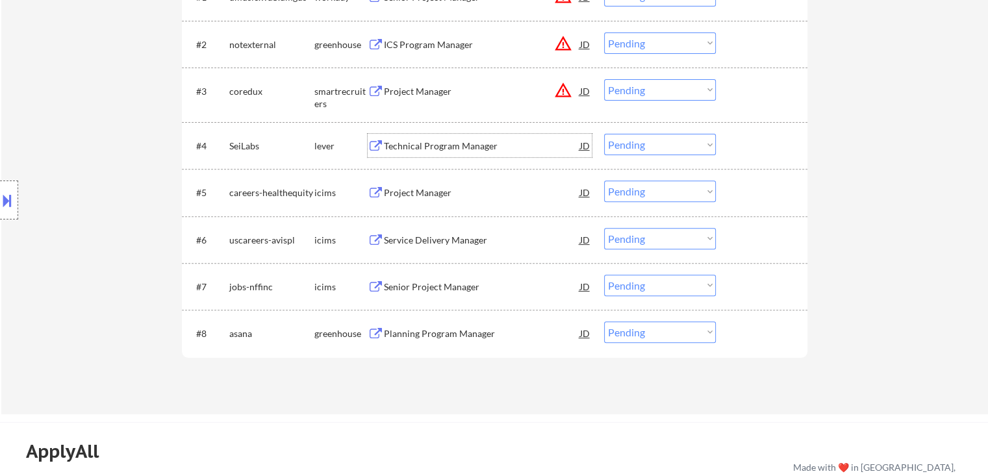
click at [436, 146] on div "Technical Program Manager" at bounding box center [482, 146] width 196 height 13
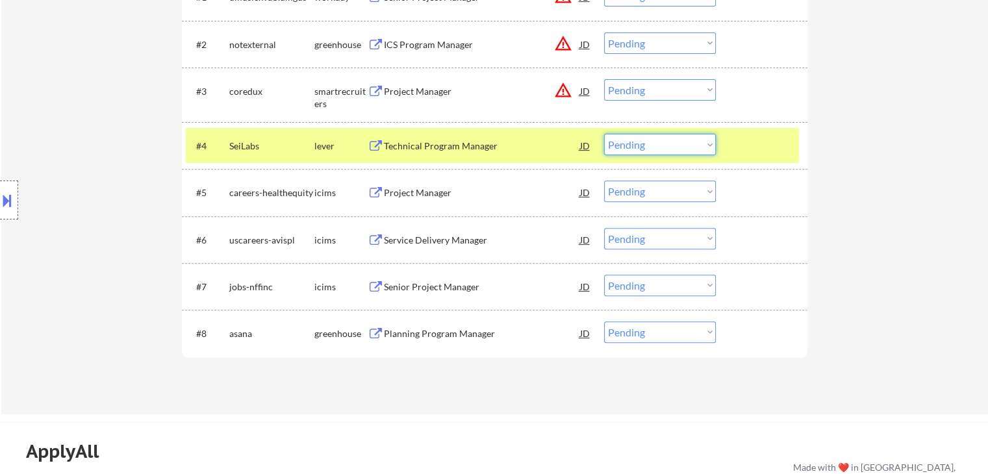
drag, startPoint x: 654, startPoint y: 146, endPoint x: 654, endPoint y: 154, distance: 7.8
click at [654, 148] on select "Choose an option... Pending Applied Excluded (Questions) Excluded (Expired) Exc…" at bounding box center [660, 144] width 112 height 21
click at [604, 134] on select "Choose an option... Pending Applied Excluded (Questions) Excluded (Expired) Exc…" at bounding box center [660, 144] width 112 height 21
select select ""pending""
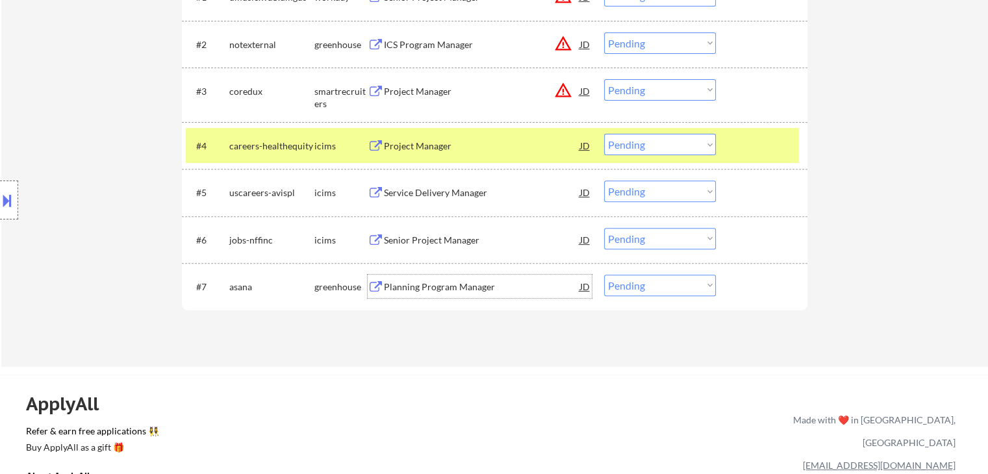
click at [426, 286] on div "Planning Program Manager" at bounding box center [482, 287] width 196 height 13
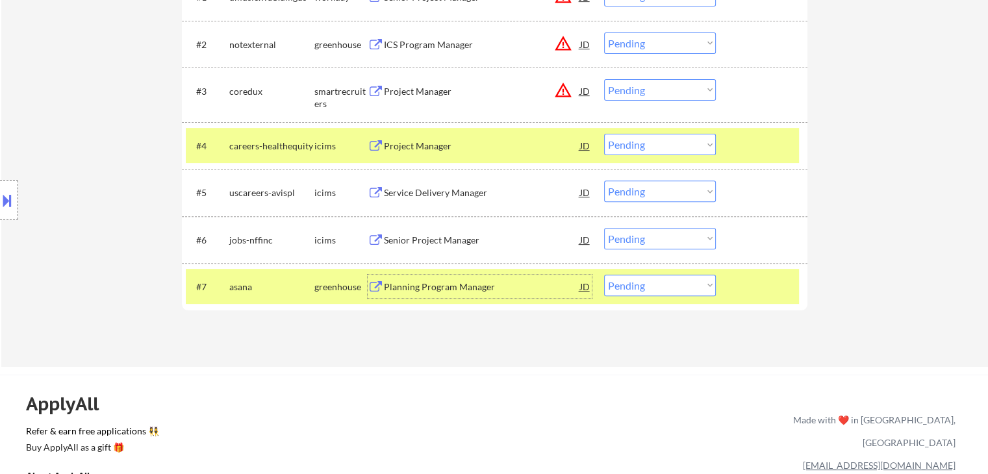
drag, startPoint x: 312, startPoint y: 140, endPoint x: 359, endPoint y: 140, distance: 46.8
click at [314, 141] on div "#4 careers-healthequity icims Project Manager JD warning_amber Choose an option…" at bounding box center [492, 145] width 613 height 23
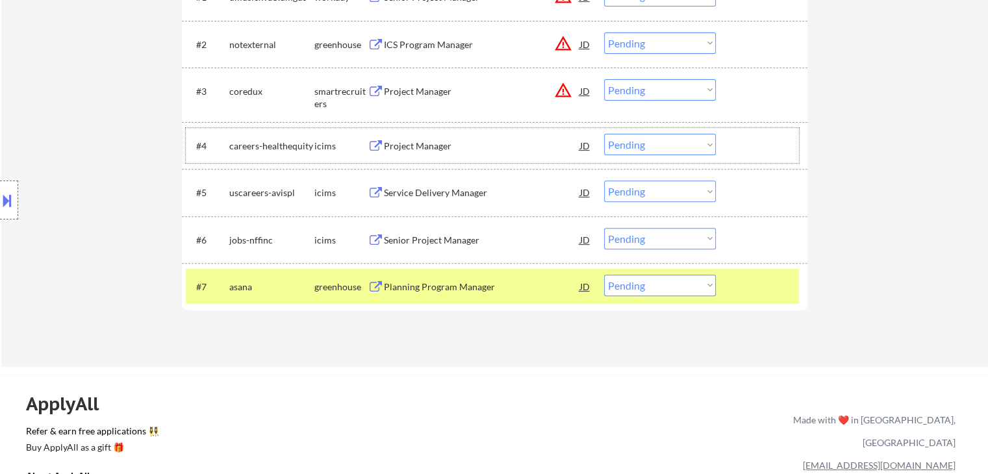
click at [640, 287] on select "Choose an option... Pending Applied Excluded (Questions) Excluded (Expired) Exc…" at bounding box center [660, 285] width 112 height 21
select select ""excluded__salary_""
click at [604, 275] on select "Choose an option... Pending Applied Excluded (Questions) Excluded (Expired) Exc…" at bounding box center [660, 285] width 112 height 21
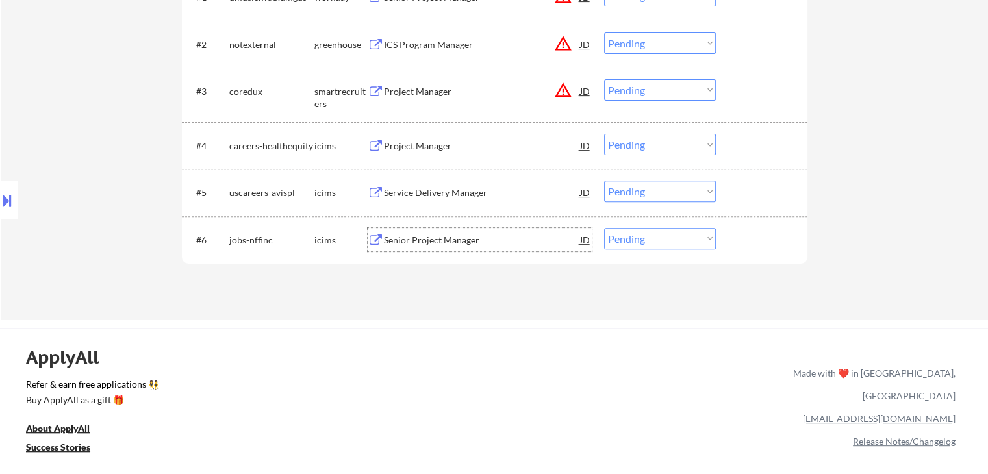
click at [405, 242] on div "Senior Project Manager" at bounding box center [482, 240] width 196 height 13
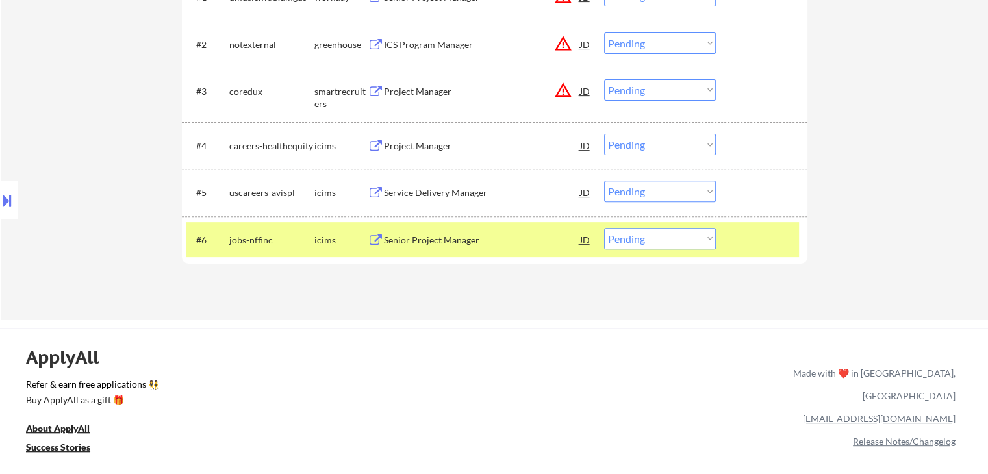
drag, startPoint x: 1, startPoint y: 206, endPoint x: 136, endPoint y: 170, distance: 139.8
click at [9, 206] on button at bounding box center [7, 200] width 14 height 21
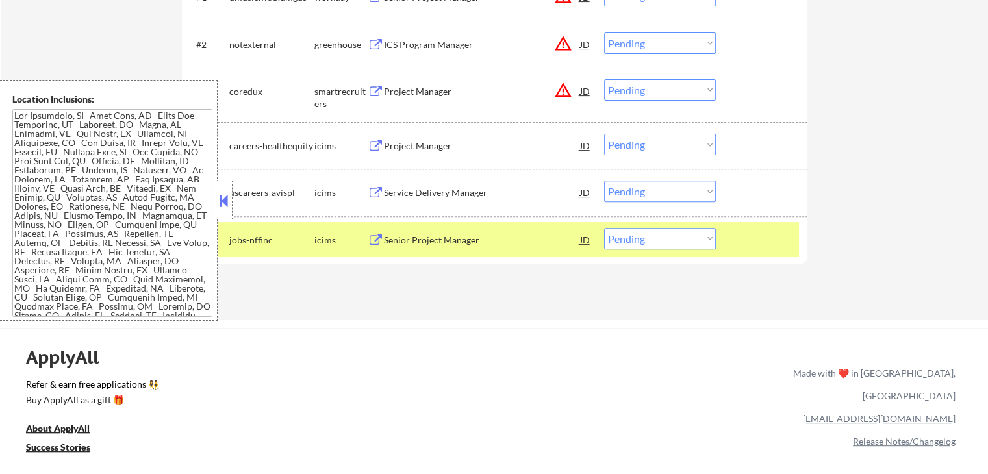
click at [338, 111] on div "#3 coredux smartrecruiters Project Manager JD warning_amber Choose an option...…" at bounding box center [492, 94] width 613 height 43
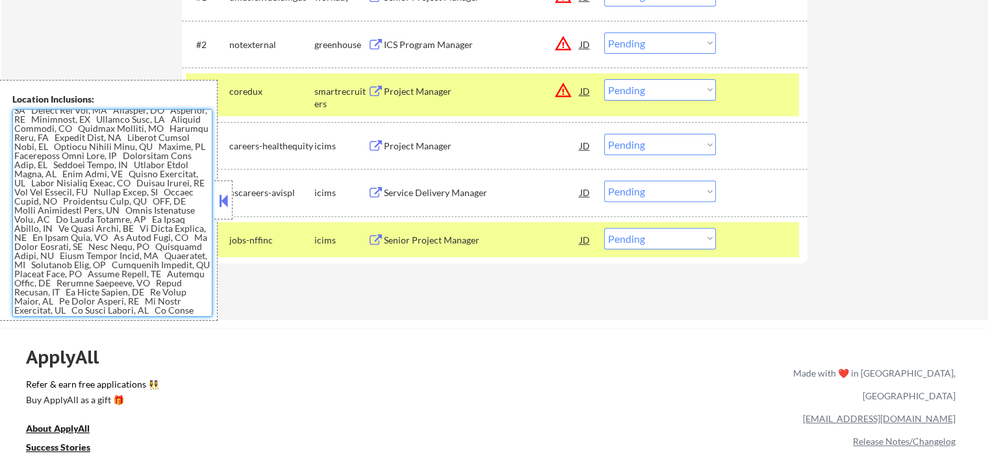
scroll to position [1487, 0]
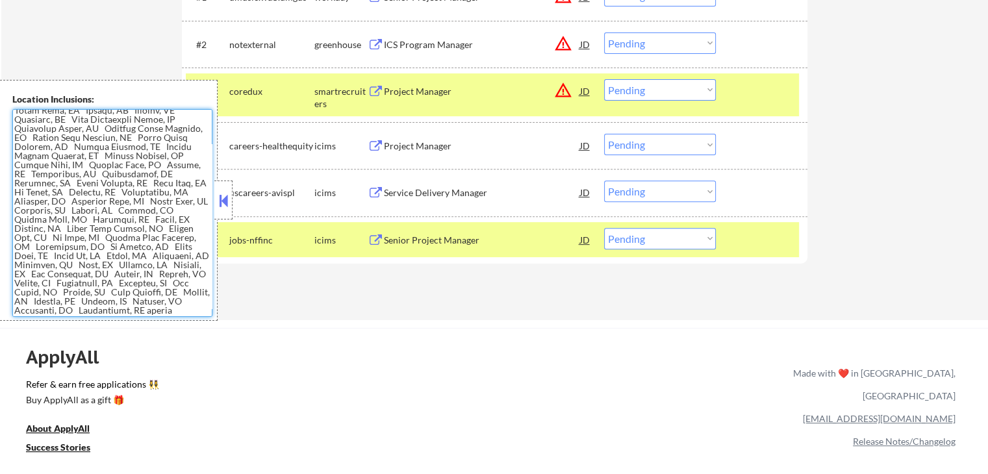
click at [330, 355] on div "ApplyAll Refer & earn free applications 👯‍♀️ Buy ApplyAll as a gift 🎁 About App…" at bounding box center [494, 440] width 988 height 206
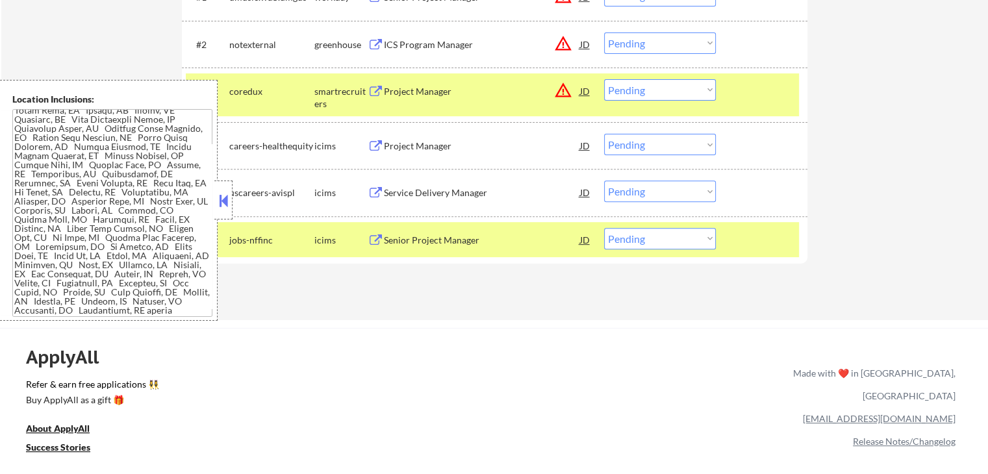
drag, startPoint x: 221, startPoint y: 200, endPoint x: 228, endPoint y: 206, distance: 9.2
click at [222, 201] on button at bounding box center [223, 200] width 14 height 19
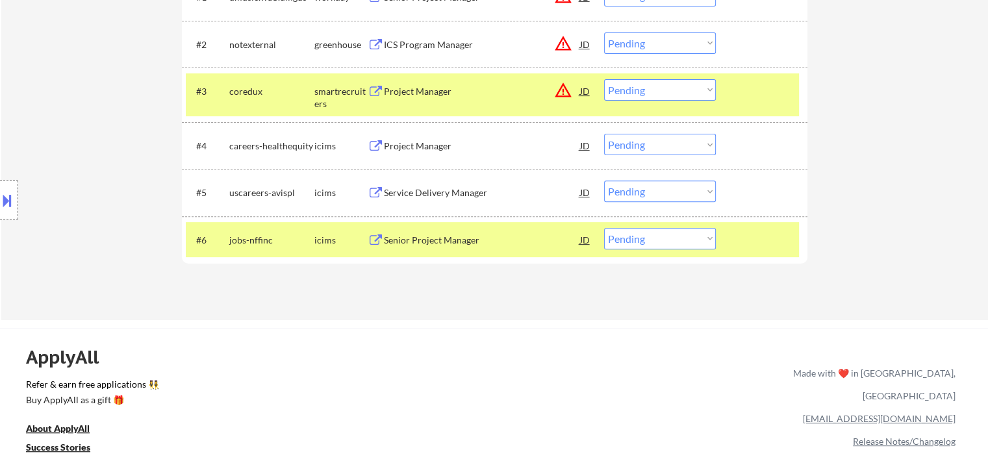
click at [662, 238] on select "Choose an option... Pending Applied Excluded (Questions) Excluded (Expired) Exc…" at bounding box center [660, 238] width 112 height 21
select select ""excluded__location_""
click at [604, 228] on select "Choose an option... Pending Applied Excluded (Questions) Excluded (Expired) Exc…" at bounding box center [660, 238] width 112 height 21
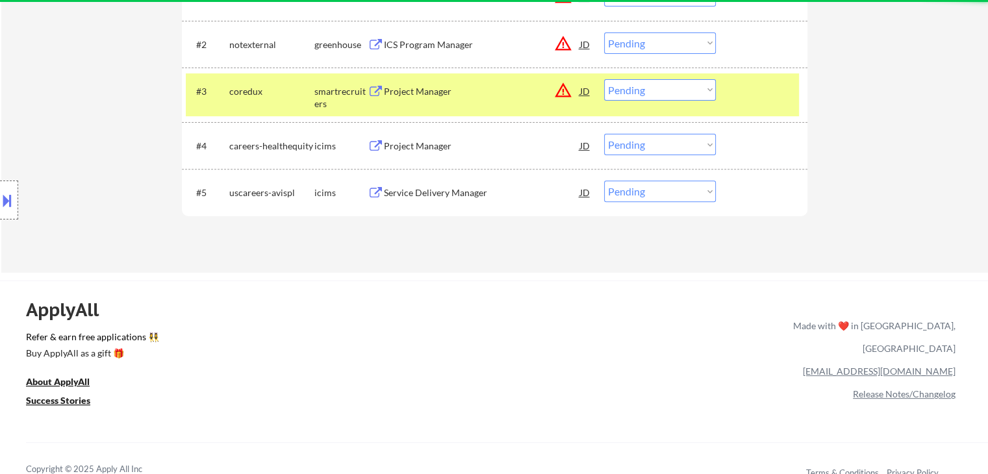
drag, startPoint x: 312, startPoint y: 96, endPoint x: 330, endPoint y: 110, distance: 22.7
click at [313, 97] on div "coredux" at bounding box center [271, 91] width 85 height 13
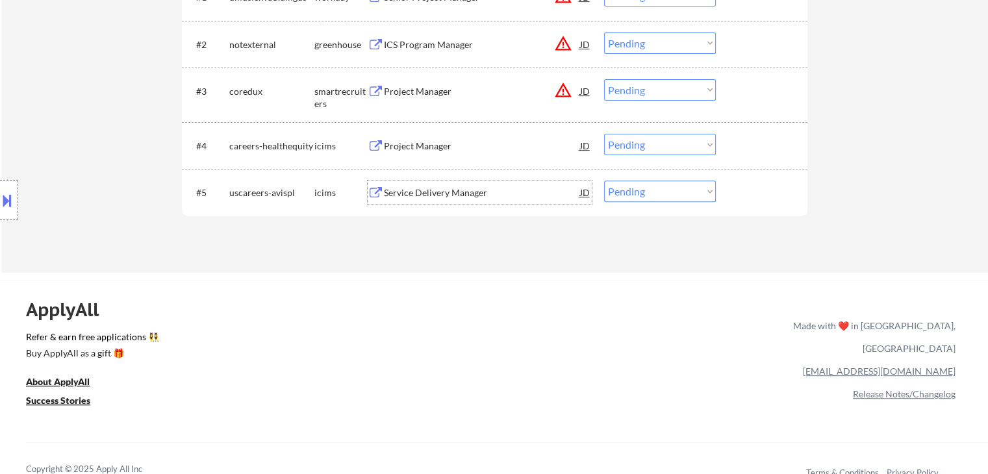
click at [452, 196] on div "Service Delivery Manager" at bounding box center [482, 192] width 196 height 13
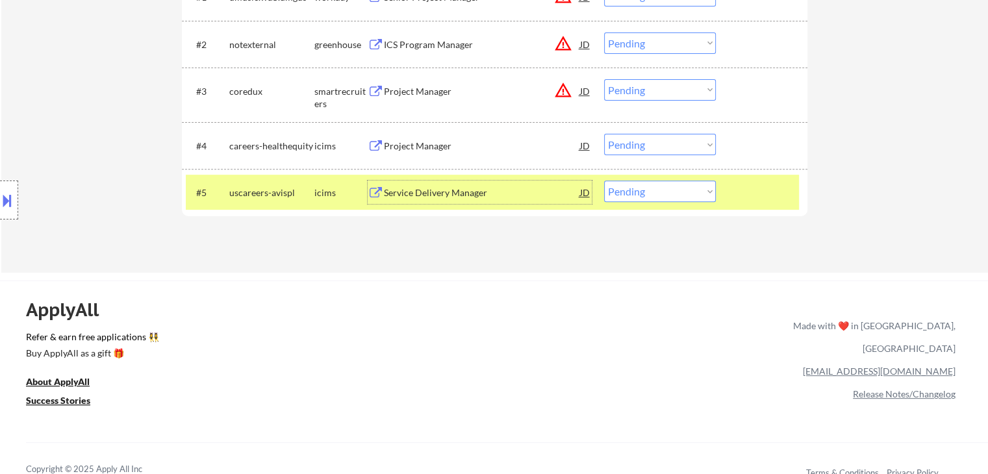
drag, startPoint x: 610, startPoint y: 193, endPoint x: 618, endPoint y: 201, distance: 11.0
click at [610, 194] on select "Choose an option... Pending Applied Excluded (Questions) Excluded (Expired) Exc…" at bounding box center [660, 191] width 112 height 21
select select ""excluded__bad_match_""
click at [604, 181] on select "Choose an option... Pending Applied Excluded (Questions) Excluded (Expired) Exc…" at bounding box center [660, 191] width 112 height 21
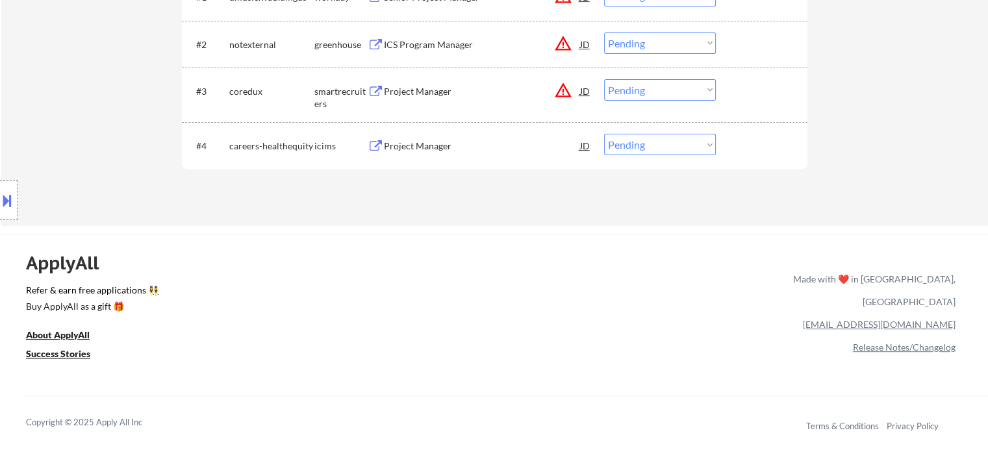
click at [442, 149] on div "Project Manager" at bounding box center [482, 146] width 196 height 13
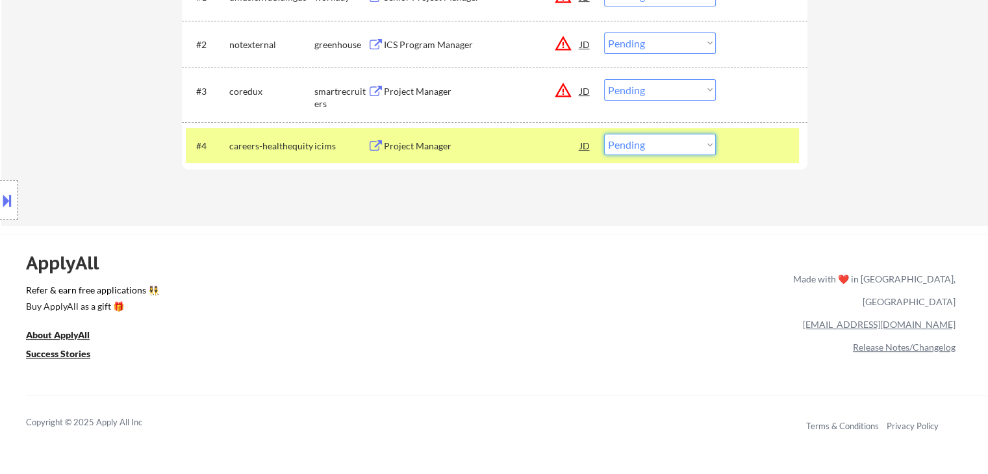
drag, startPoint x: 639, startPoint y: 146, endPoint x: 639, endPoint y: 153, distance: 7.1
click at [639, 149] on select "Choose an option... Pending Applied Excluded (Questions) Excluded (Expired) Exc…" at bounding box center [660, 144] width 112 height 21
select select ""excluded__salary_""
click at [604, 134] on select "Choose an option... Pending Applied Excluded (Questions) Excluded (Expired) Exc…" at bounding box center [660, 144] width 112 height 21
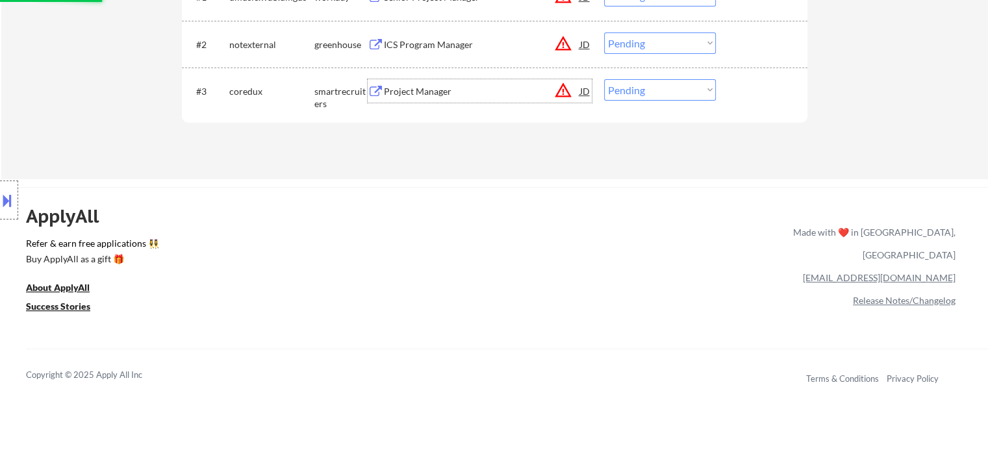
click at [400, 93] on div "Project Manager" at bounding box center [482, 91] width 196 height 13
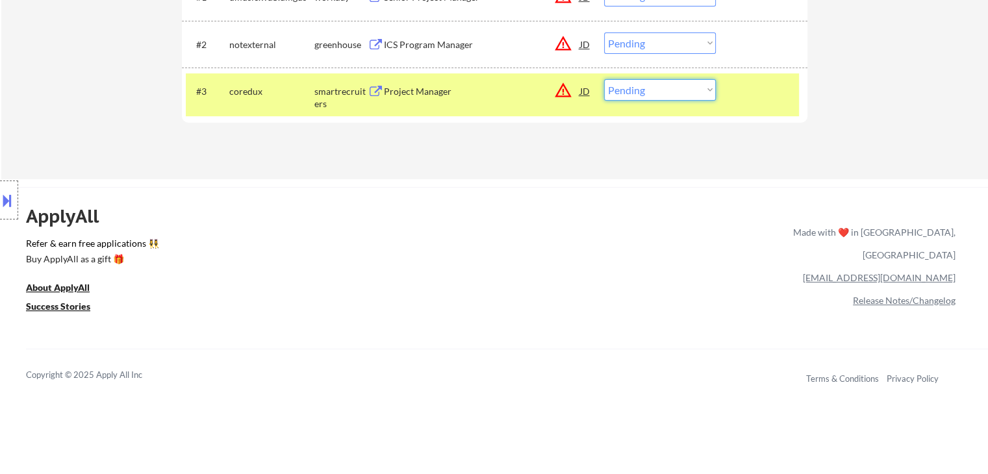
drag, startPoint x: 635, startPoint y: 84, endPoint x: 647, endPoint y: 94, distance: 15.7
click at [637, 86] on select "Choose an option... Pending Applied Excluded (Questions) Excluded (Expired) Exc…" at bounding box center [660, 89] width 112 height 21
select select ""excluded__salary_""
click at [604, 79] on select "Choose an option... Pending Applied Excluded (Questions) Excluded (Expired) Exc…" at bounding box center [660, 89] width 112 height 21
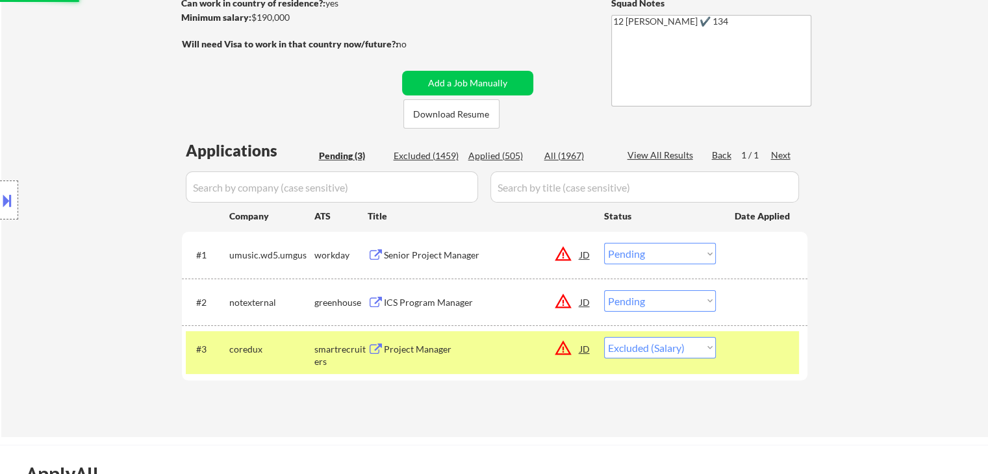
scroll to position [195, 0]
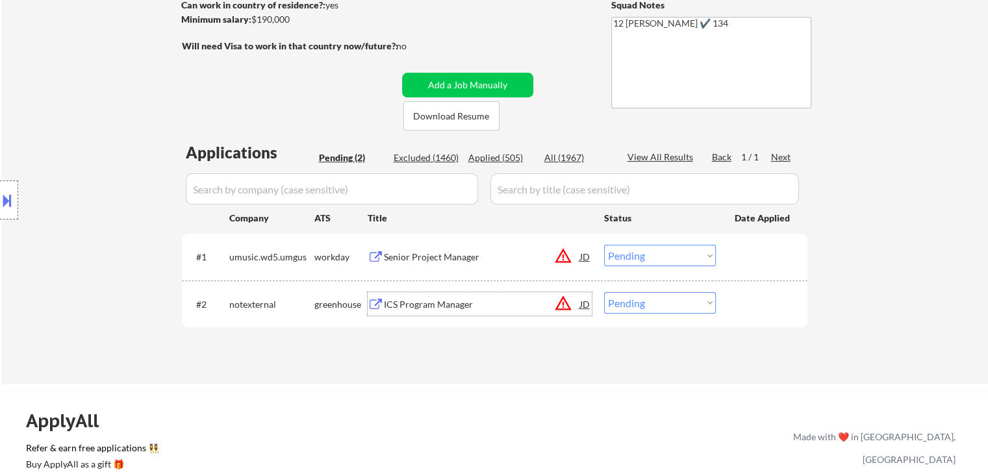
click at [407, 301] on div "ICS Program Manager" at bounding box center [482, 304] width 196 height 13
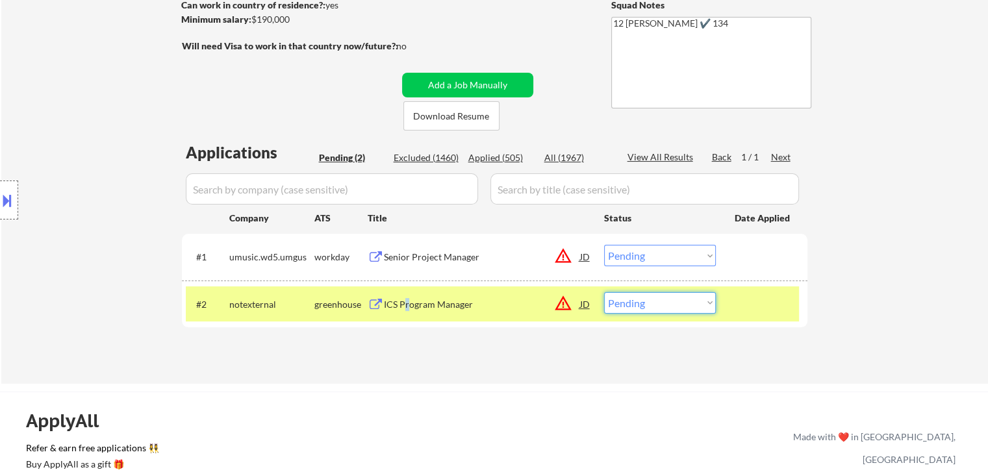
click at [652, 300] on select "Choose an option... Pending Applied Excluded (Questions) Excluded (Expired) Exc…" at bounding box center [660, 302] width 112 height 21
select select ""excluded__salary_""
click at [604, 292] on select "Choose an option... Pending Applied Excluded (Questions) Excluded (Expired) Exc…" at bounding box center [660, 302] width 112 height 21
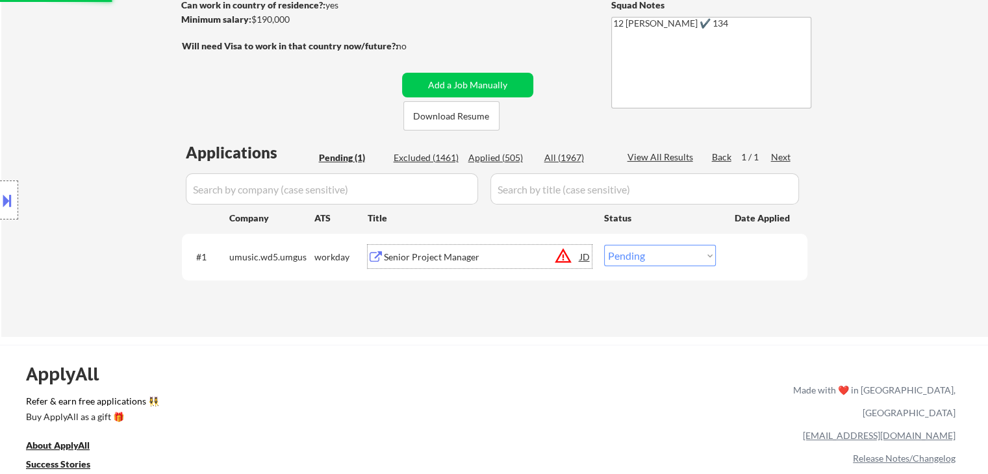
click at [411, 254] on div "Senior Project Manager" at bounding box center [482, 257] width 196 height 13
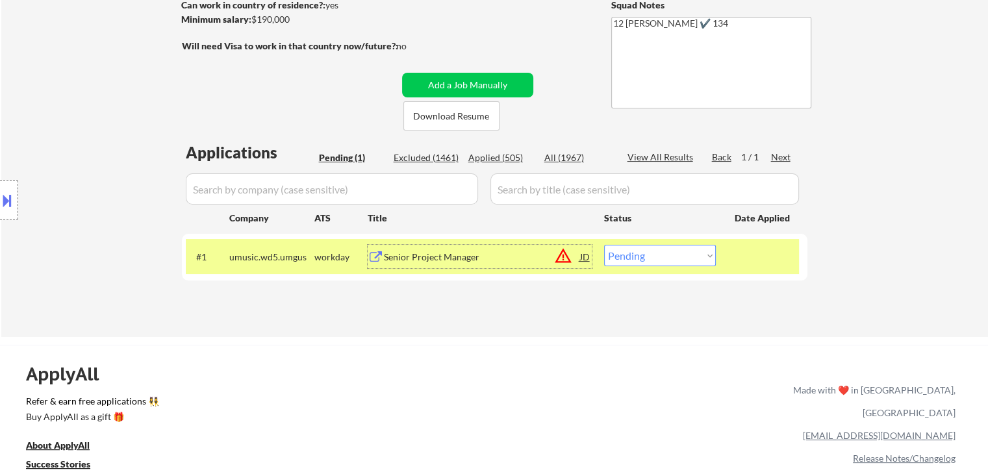
click at [650, 246] on select "Choose an option... Pending Applied Excluded (Questions) Excluded (Expired) Exc…" at bounding box center [660, 255] width 112 height 21
click at [604, 245] on select "Choose an option... Pending Applied Excluded (Questions) Excluded (Expired) Exc…" at bounding box center [660, 255] width 112 height 21
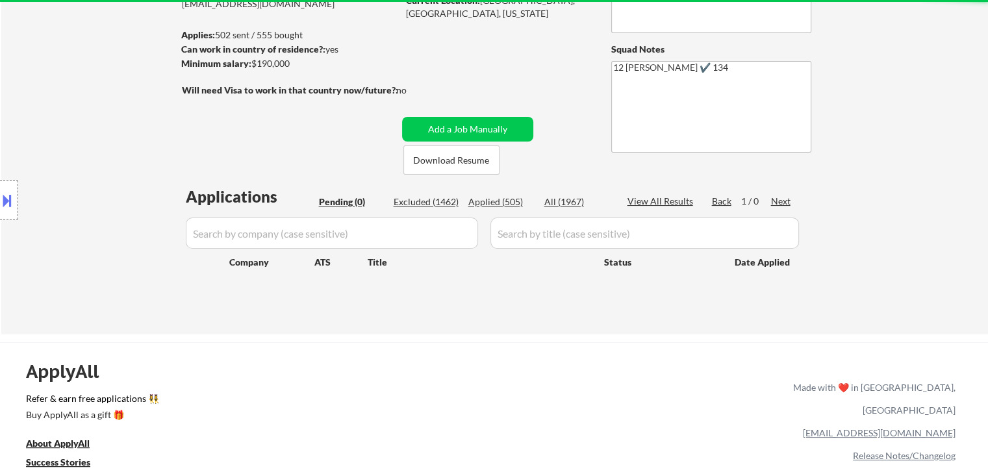
scroll to position [65, 0]
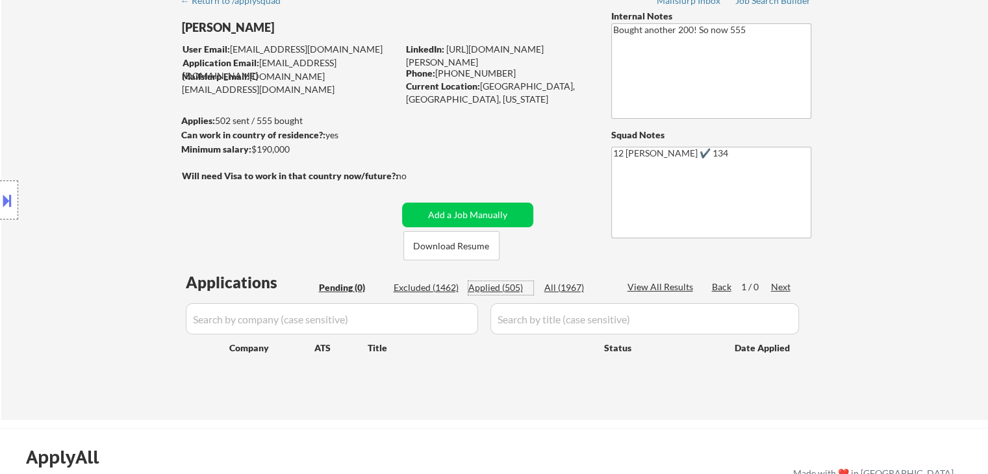
drag, startPoint x: 495, startPoint y: 288, endPoint x: 483, endPoint y: 271, distance: 21.1
click at [495, 288] on div "Applied (505)" at bounding box center [500, 287] width 65 height 13
select select ""applied""
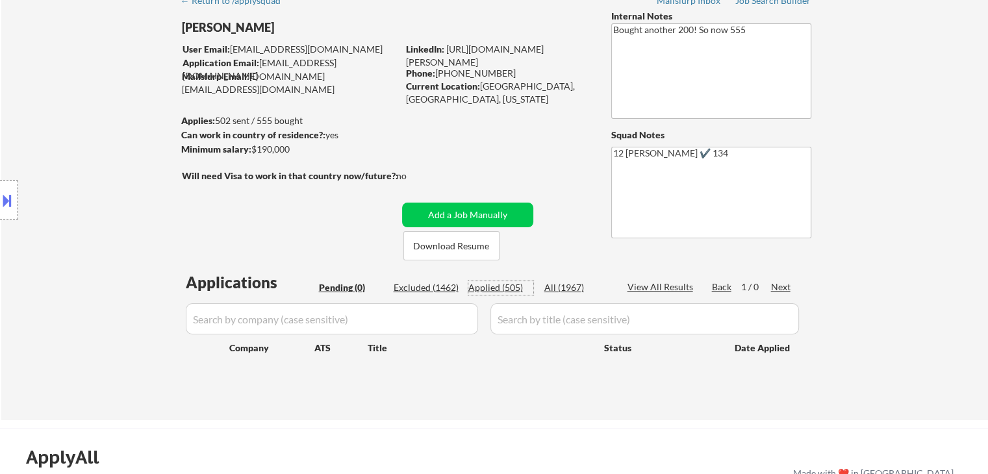
select select ""applied""
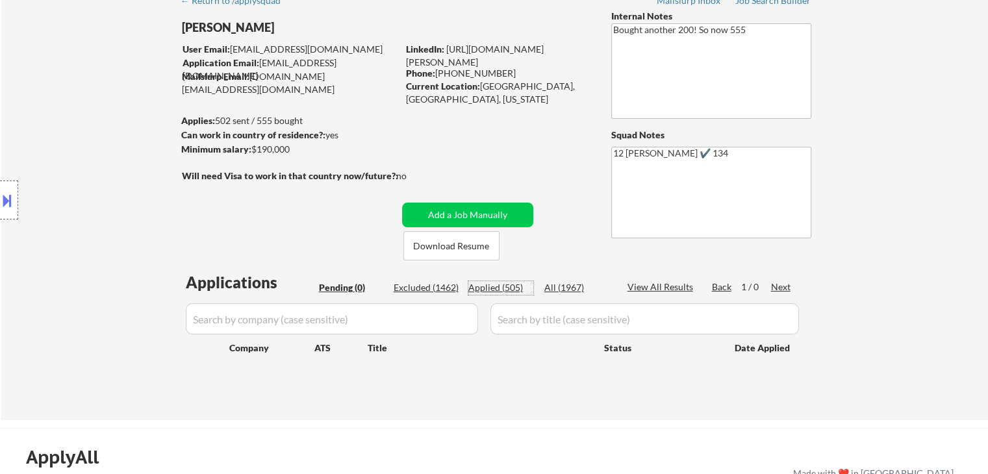
select select ""applied""
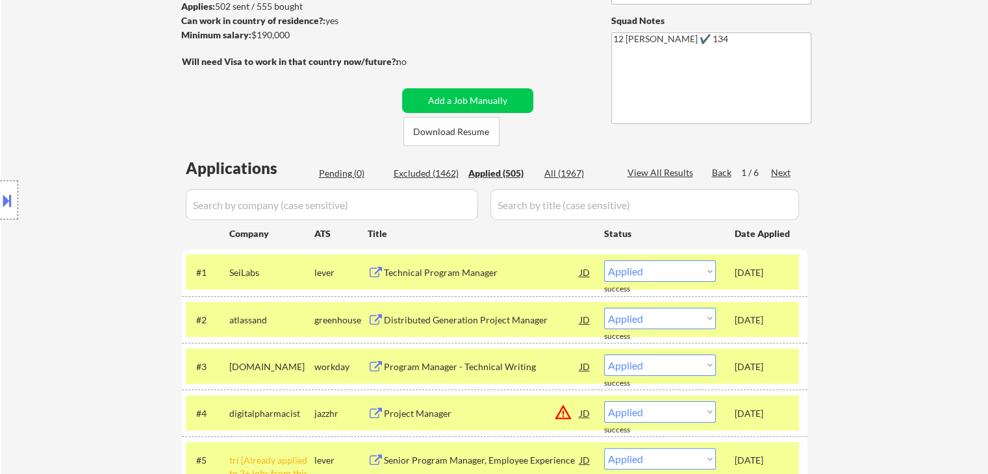
scroll to position [260, 0]
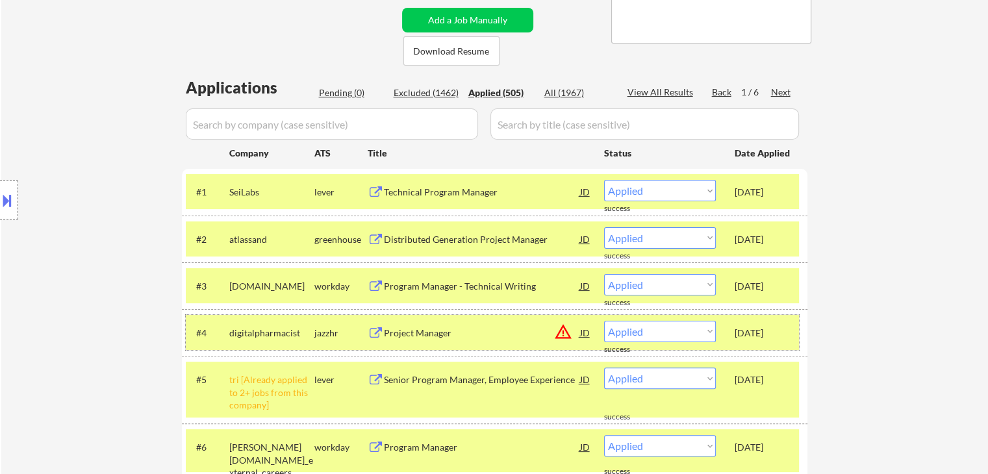
drag, startPoint x: 760, startPoint y: 337, endPoint x: 767, endPoint y: 390, distance: 54.4
click at [761, 338] on div "Sep 23, 2025" at bounding box center [763, 333] width 57 height 13
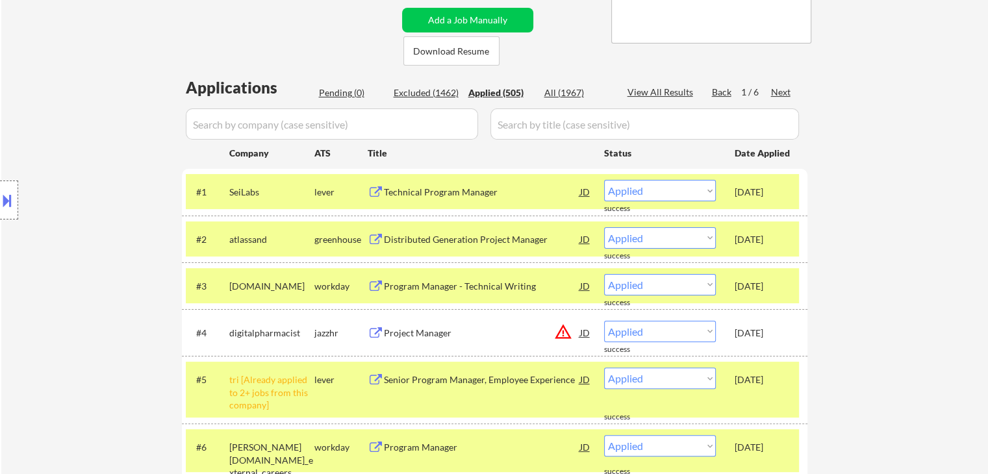
drag, startPoint x: 763, startPoint y: 388, endPoint x: 769, endPoint y: 406, distance: 19.3
click at [764, 388] on div "Sep 23, 2025" at bounding box center [763, 379] width 57 height 23
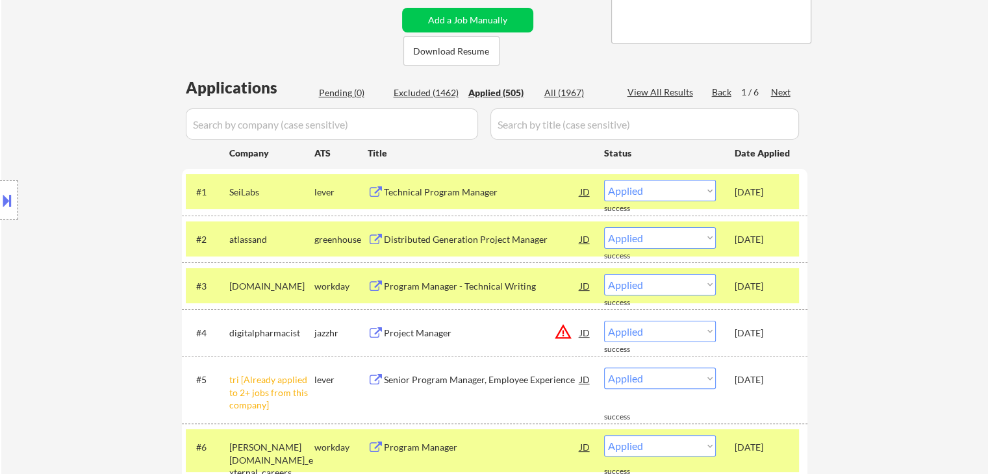
click at [768, 440] on div "Sep 23, 2025" at bounding box center [763, 446] width 57 height 23
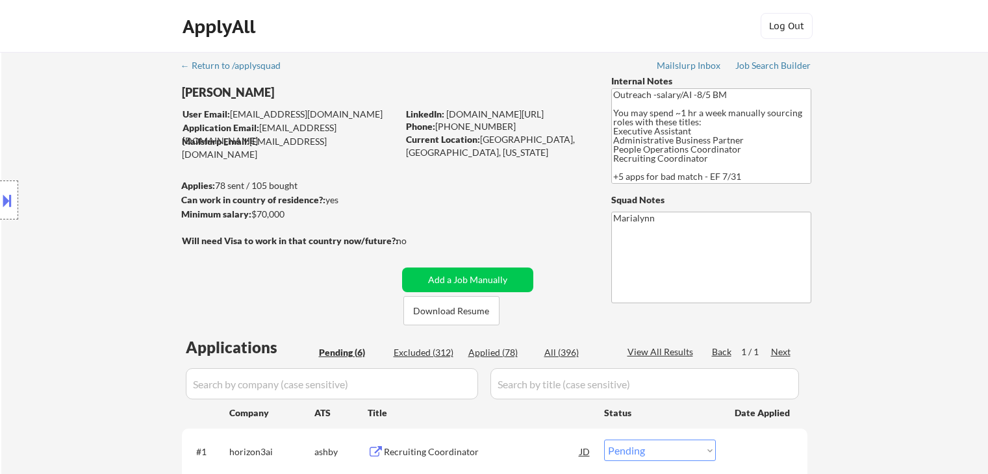
select select ""pending""
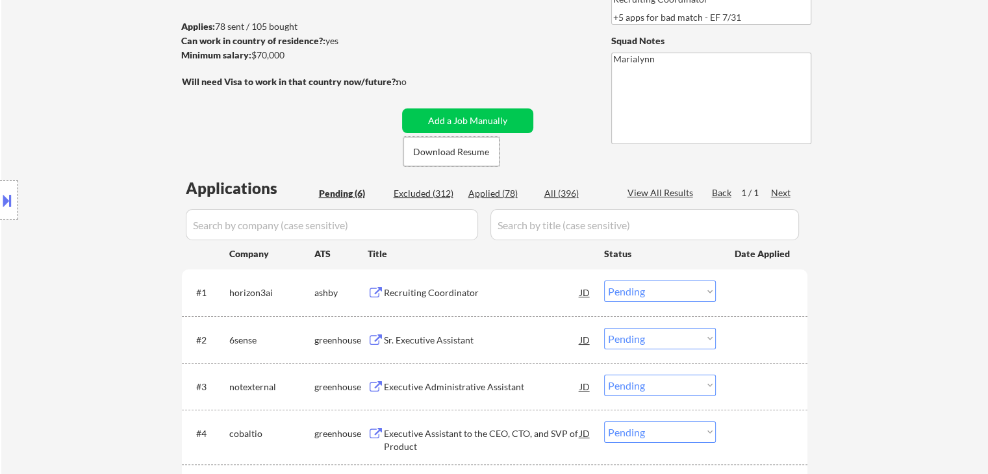
scroll to position [325, 0]
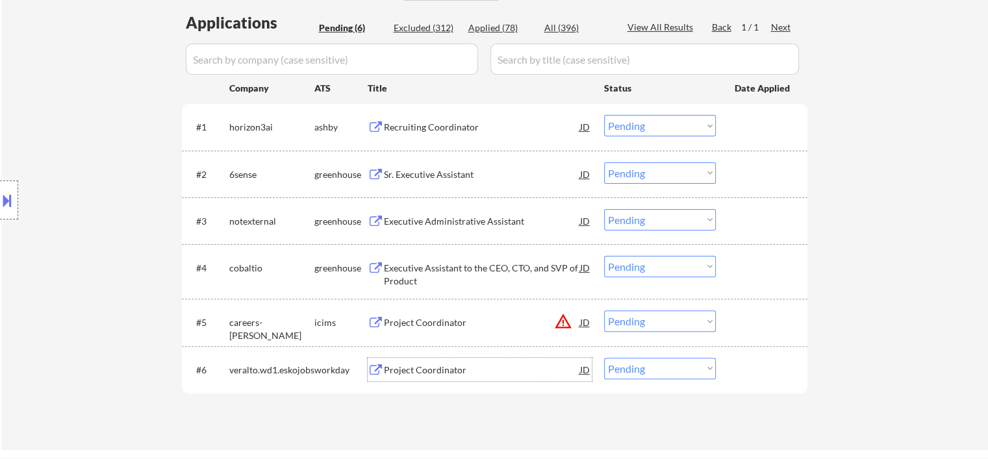
click at [429, 379] on div "Project Coordinator" at bounding box center [482, 369] width 196 height 23
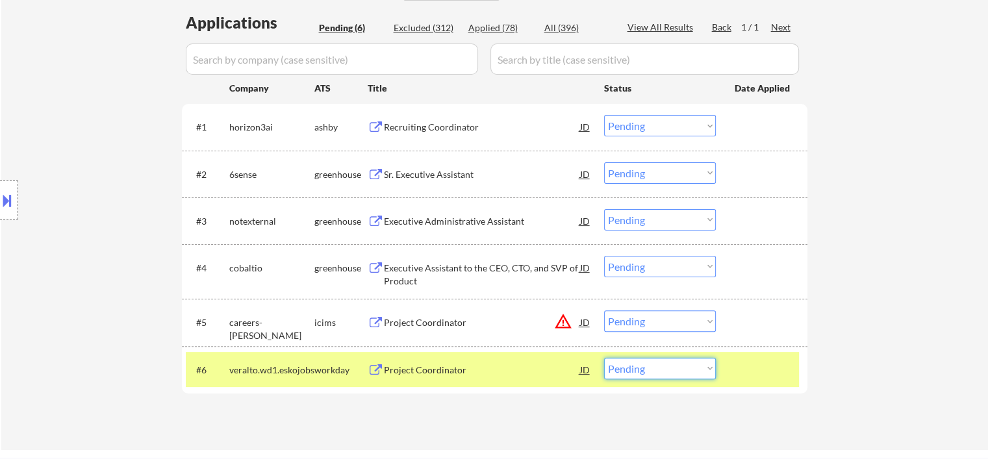
click at [680, 371] on select "Choose an option... Pending Applied Excluded (Questions) Excluded (Expired) Exc…" at bounding box center [660, 368] width 112 height 21
select select ""excluded__expired_""
click at [604, 358] on select "Choose an option... Pending Applied Excluded (Questions) Excluded (Expired) Exc…" at bounding box center [660, 368] width 112 height 21
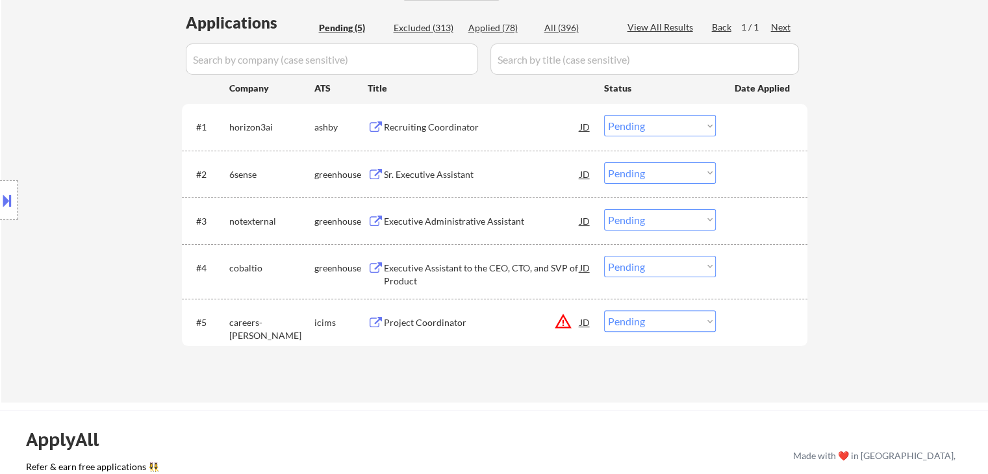
click at [431, 262] on div "Executive Assistant to the CEO, CTO, and SVP of Product" at bounding box center [482, 274] width 196 height 25
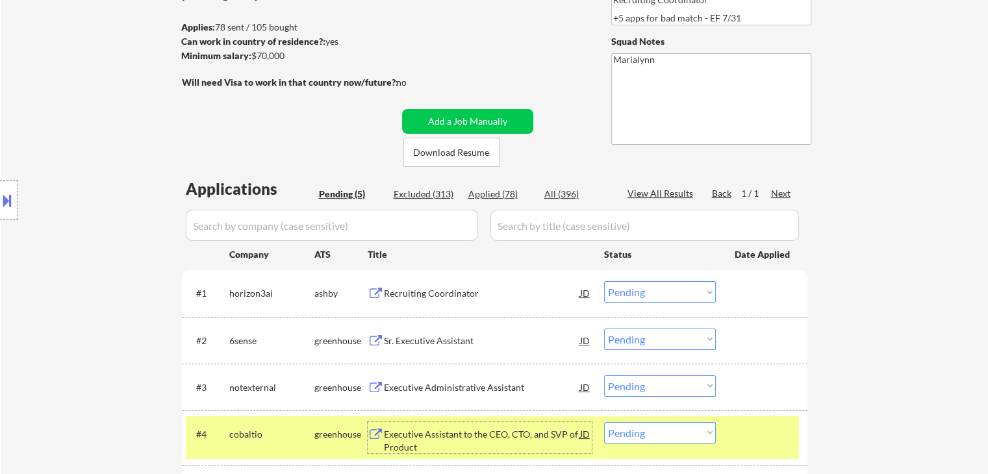
scroll to position [65, 0]
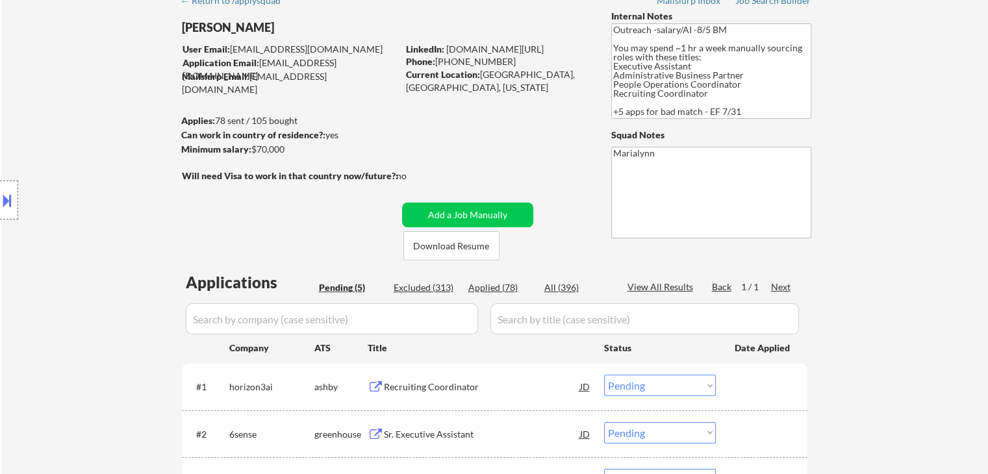
click at [280, 31] on div "Meagan_Olivia Jade" at bounding box center [315, 27] width 267 height 16
click at [279, 31] on div "Meagan_Olivia Jade" at bounding box center [315, 27] width 267 height 16
copy div "Meagan_Olivia Jade"
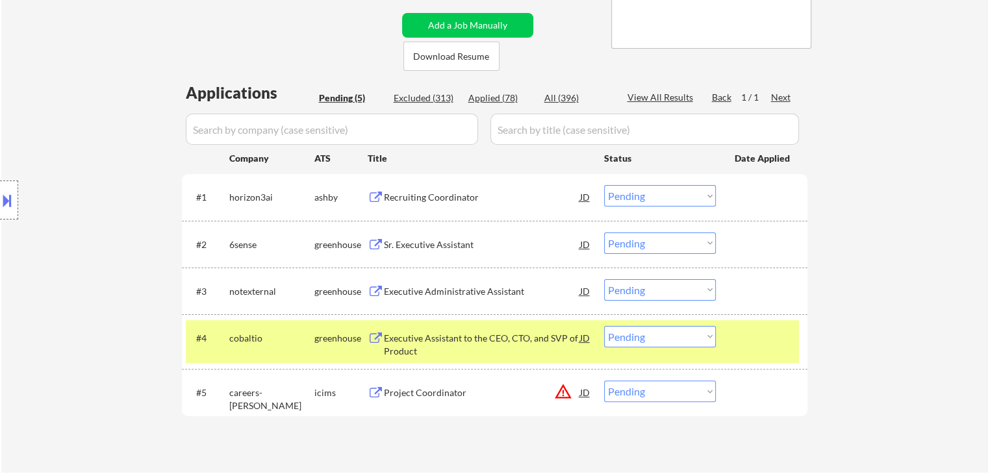
scroll to position [260, 0]
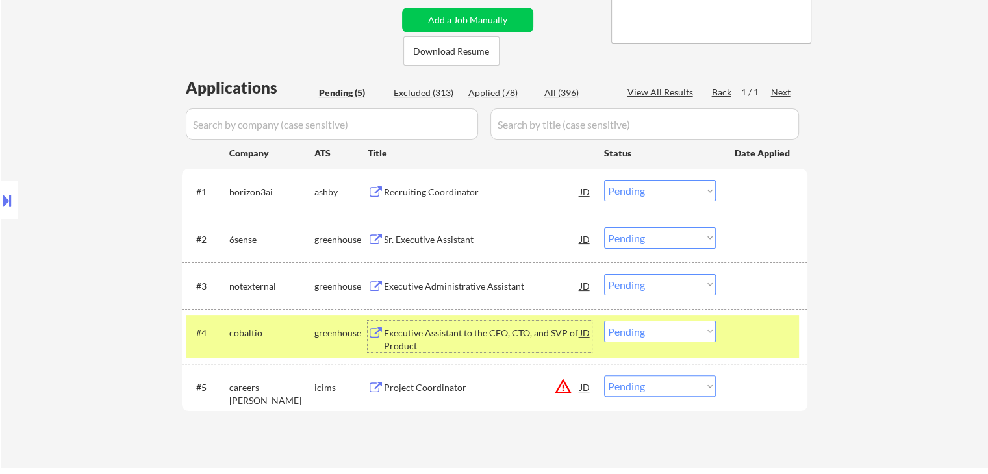
click at [473, 329] on div "Executive Assistant to the CEO, CTO, and SVP of Product" at bounding box center [482, 339] width 196 height 25
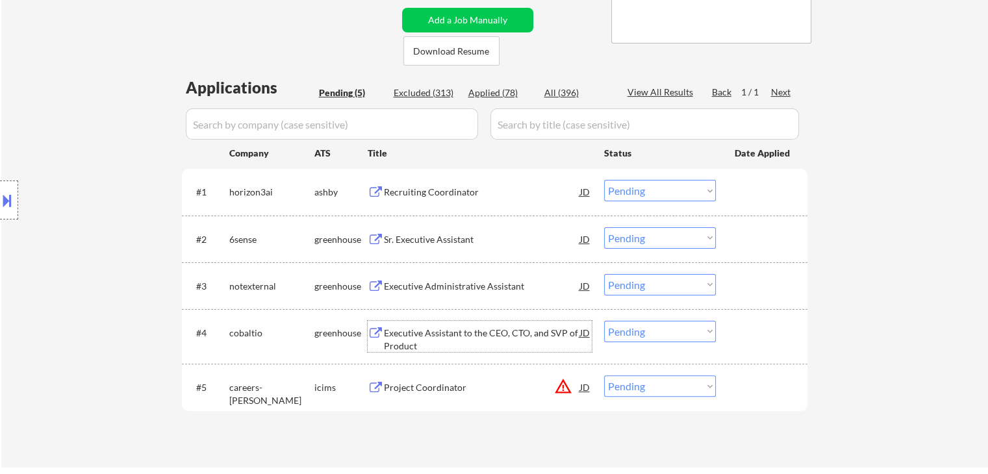
click at [651, 332] on select "Choose an option... Pending Applied Excluded (Questions) Excluded (Expired) Exc…" at bounding box center [660, 331] width 112 height 21
click at [604, 321] on select "Choose an option... Pending Applied Excluded (Questions) Excluded (Expired) Exc…" at bounding box center [660, 331] width 112 height 21
select select ""pending""
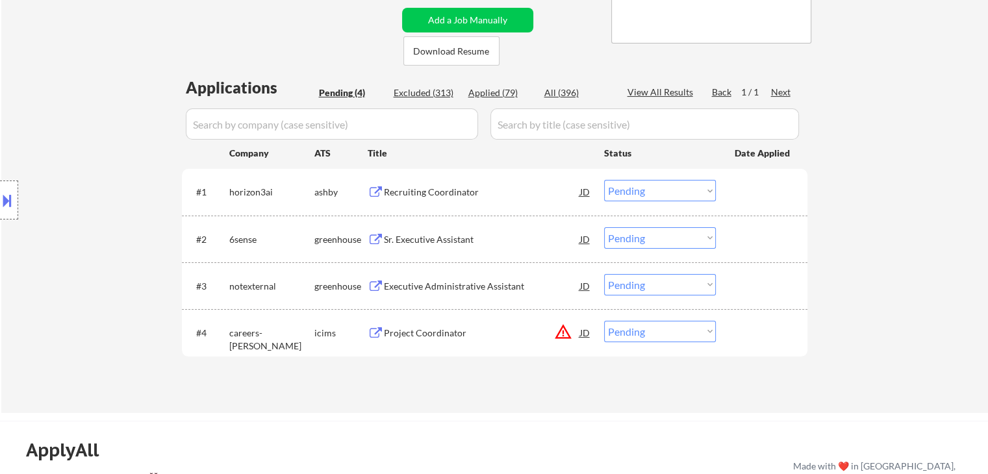
click at [452, 279] on div "Executive Administrative Assistant" at bounding box center [482, 285] width 196 height 23
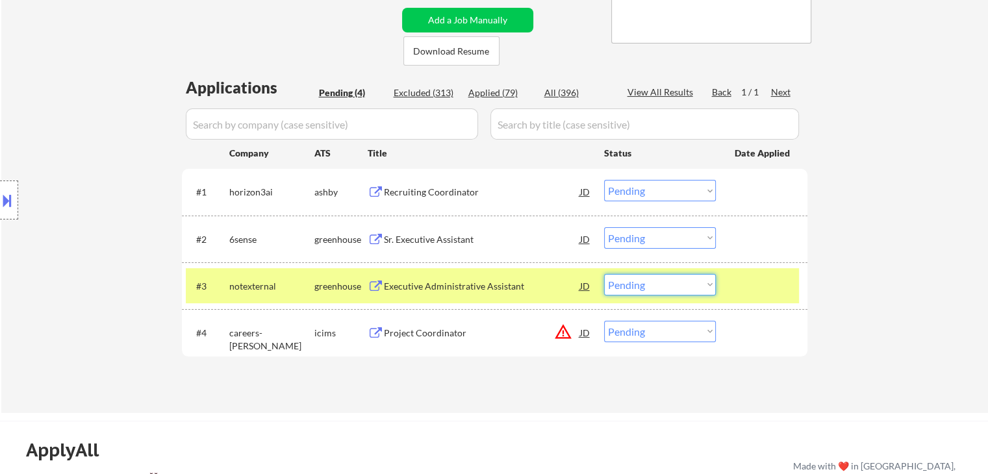
drag, startPoint x: 661, startPoint y: 275, endPoint x: 664, endPoint y: 294, distance: 19.1
click at [661, 281] on select "Choose an option... Pending Applied Excluded (Questions) Excluded (Expired) Exc…" at bounding box center [660, 284] width 112 height 21
click at [604, 274] on select "Choose an option... Pending Applied Excluded (Questions) Excluded (Expired) Exc…" at bounding box center [660, 284] width 112 height 21
select select ""pending""
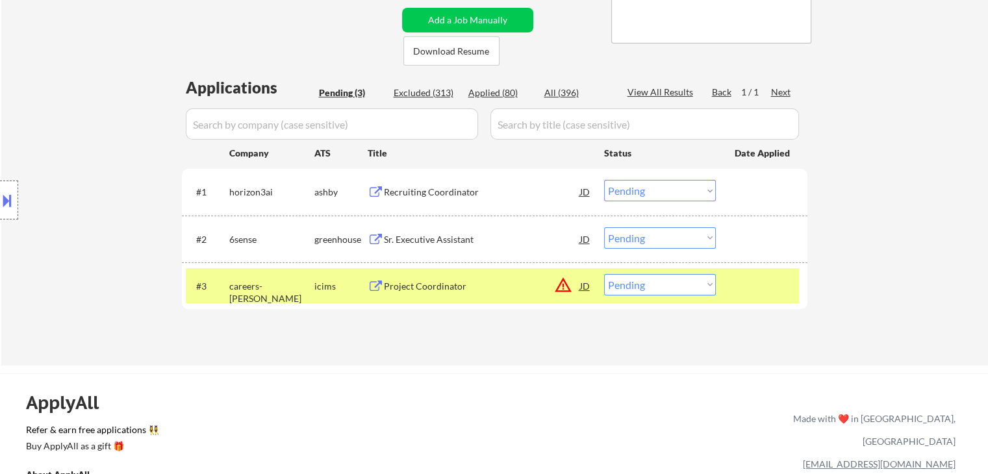
click at [315, 286] on div "icims" at bounding box center [340, 286] width 53 height 13
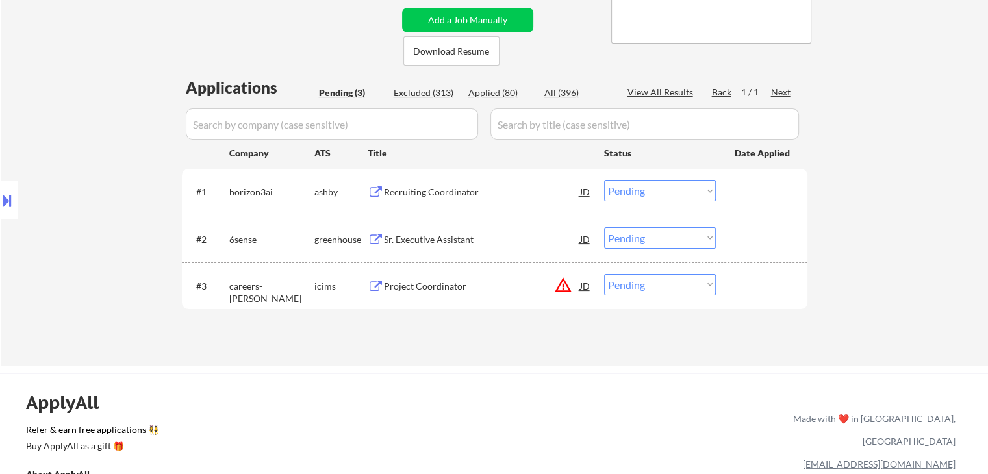
click at [430, 240] on div "Sr. Executive Assistant" at bounding box center [482, 239] width 196 height 13
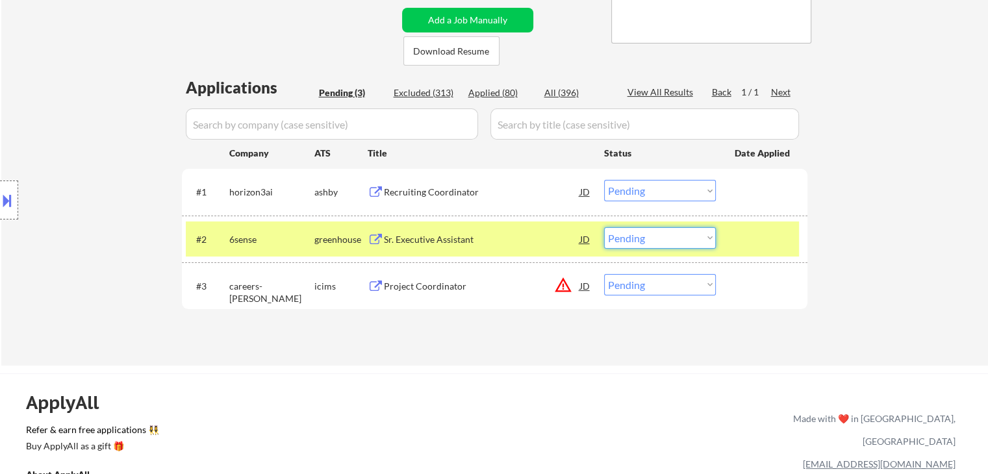
click at [638, 236] on select "Choose an option... Pending Applied Excluded (Questions) Excluded (Expired) Exc…" at bounding box center [660, 237] width 112 height 21
click at [604, 227] on select "Choose an option... Pending Applied Excluded (Questions) Excluded (Expired) Exc…" at bounding box center [660, 237] width 112 height 21
click at [641, 232] on select "Choose an option... Pending Applied Excluded (Questions) Excluded (Expired) Exc…" at bounding box center [660, 237] width 112 height 21
click at [604, 227] on select "Choose an option... Pending Applied Excluded (Questions) Excluded (Expired) Exc…" at bounding box center [660, 237] width 112 height 21
select select ""pending""
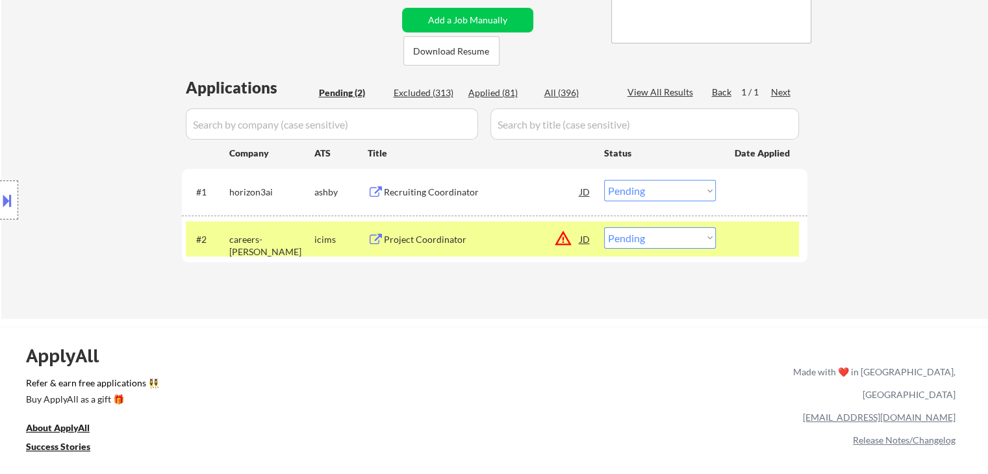
click at [314, 259] on div "#2 careers-amyx icims Project Coordinator JD warning_amber Choose an option... …" at bounding box center [495, 239] width 626 height 47
click at [324, 235] on div "icims" at bounding box center [340, 239] width 53 height 13
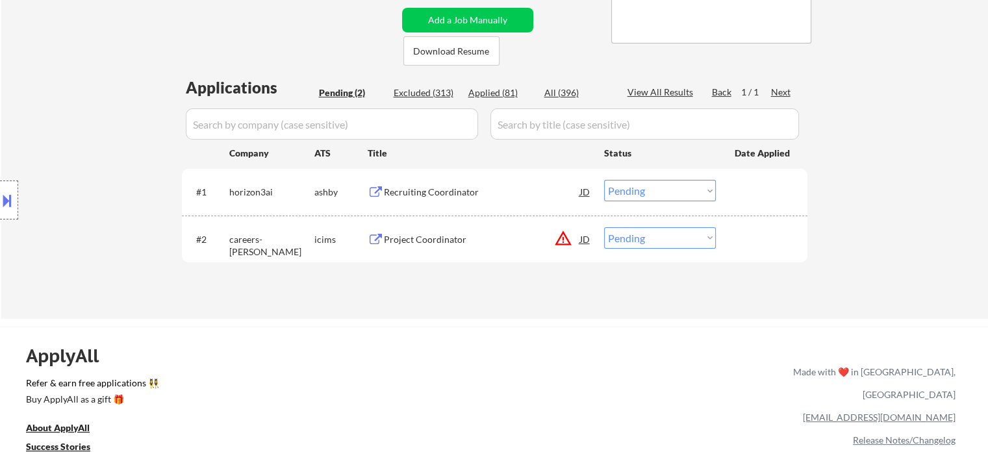
click at [328, 194] on div "ashby" at bounding box center [340, 192] width 53 height 13
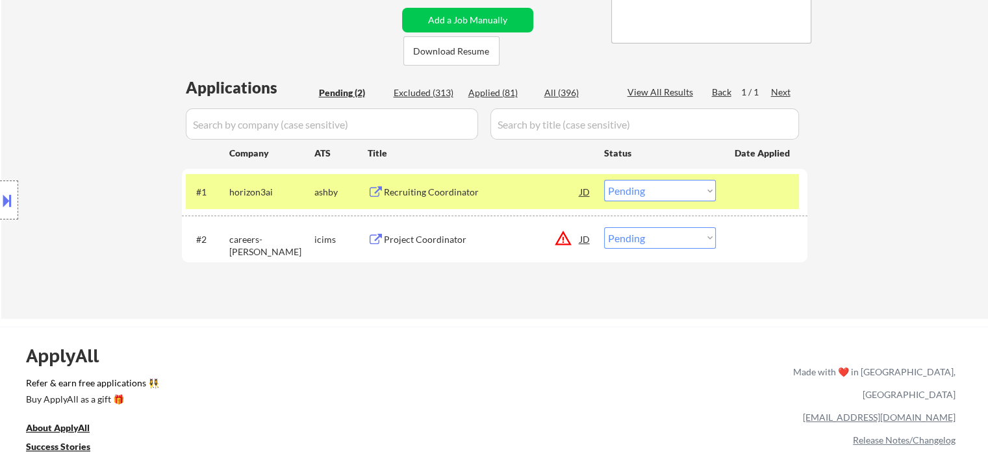
drag, startPoint x: 351, startPoint y: 185, endPoint x: 320, endPoint y: 172, distance: 32.9
click at [323, 178] on div "#1 horizon3ai ashby Recruiting Coordinator JD Choose an option... Pending Appli…" at bounding box center [492, 191] width 613 height 35
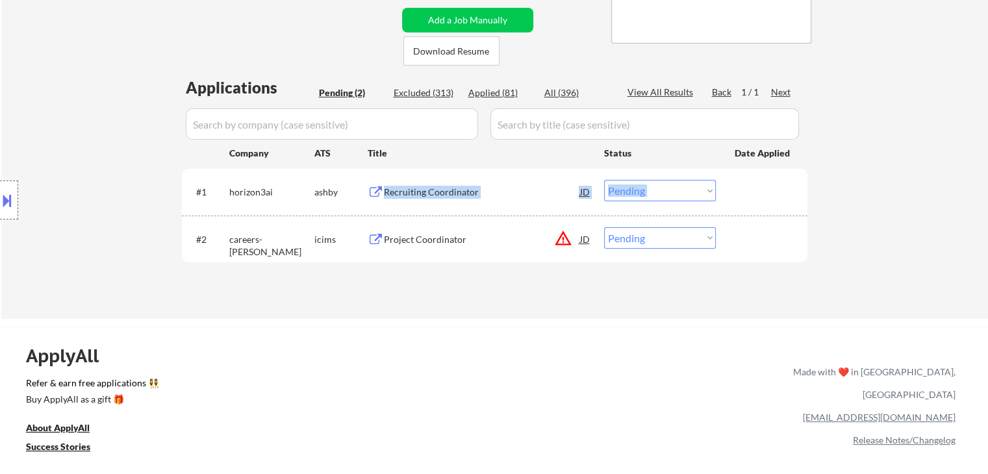
click at [509, 179] on div "#1 horizon3ai ashby Recruiting Coordinator JD Choose an option... Pending Appli…" at bounding box center [492, 191] width 613 height 35
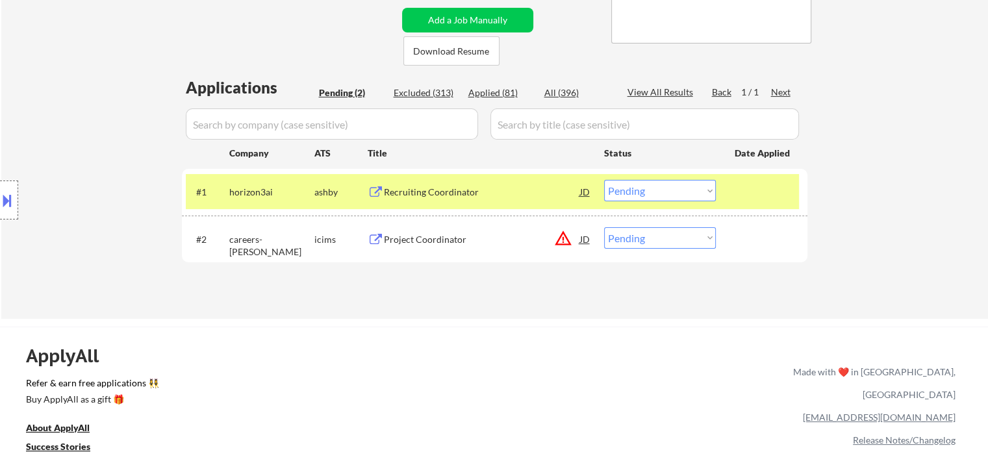
click at [515, 175] on div "#1 horizon3ai ashby Recruiting Coordinator JD Choose an option... Pending Appli…" at bounding box center [492, 191] width 613 height 35
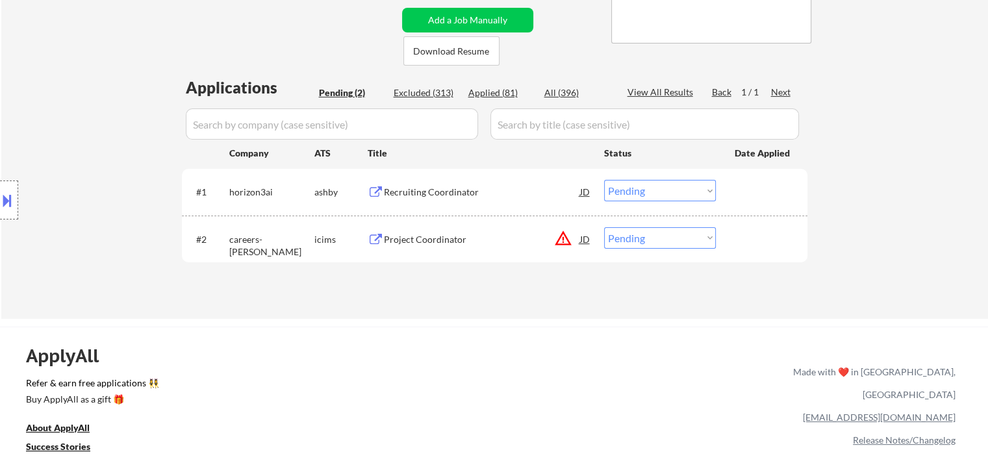
click at [508, 192] on div "Recruiting Coordinator" at bounding box center [482, 192] width 196 height 13
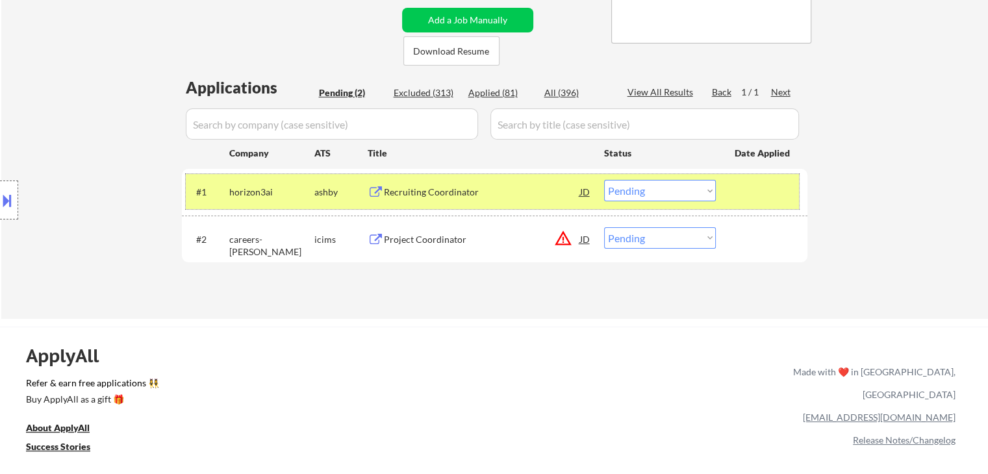
drag, startPoint x: 665, startPoint y: 180, endPoint x: 637, endPoint y: 215, distance: 44.9
click at [639, 209] on div "#1 horizon3ai ashby Recruiting Coordinator JD Choose an option... Pending Appli…" at bounding box center [492, 191] width 613 height 35
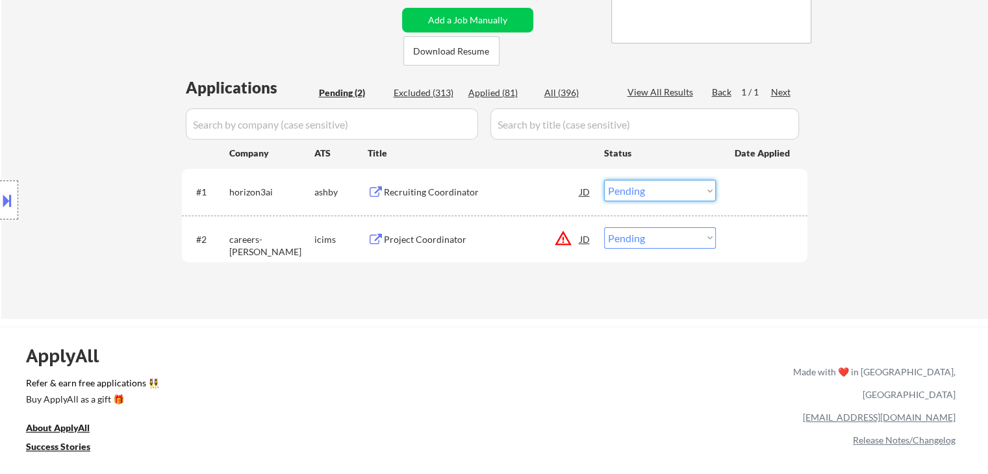
drag, startPoint x: 641, startPoint y: 183, endPoint x: 627, endPoint y: 190, distance: 15.7
click at [639, 183] on select "Choose an option... Pending Applied Excluded (Questions) Excluded (Expired) Exc…" at bounding box center [660, 190] width 112 height 21
click at [604, 180] on select "Choose an option... Pending Applied Excluded (Questions) Excluded (Expired) Exc…" at bounding box center [660, 190] width 112 height 21
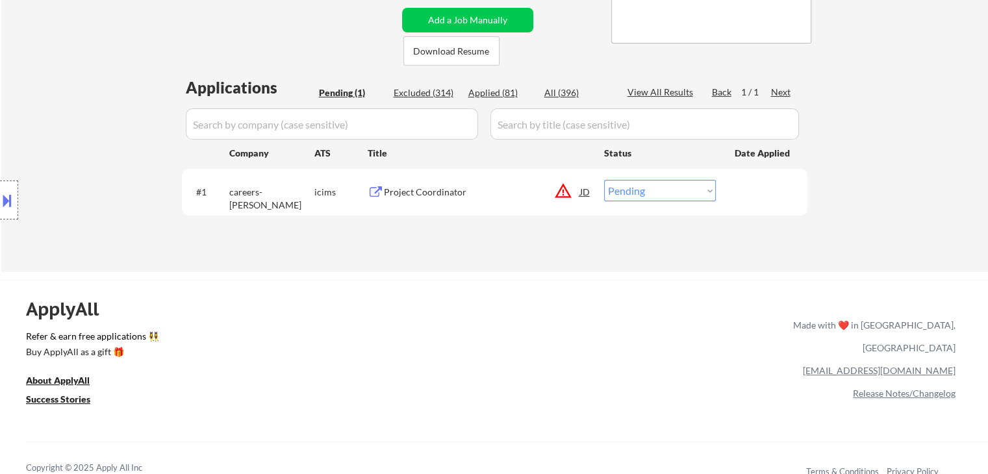
click at [457, 179] on div "#1 careers-amyx icims Project Coordinator JD warning_amber Choose an option... …" at bounding box center [492, 191] width 613 height 35
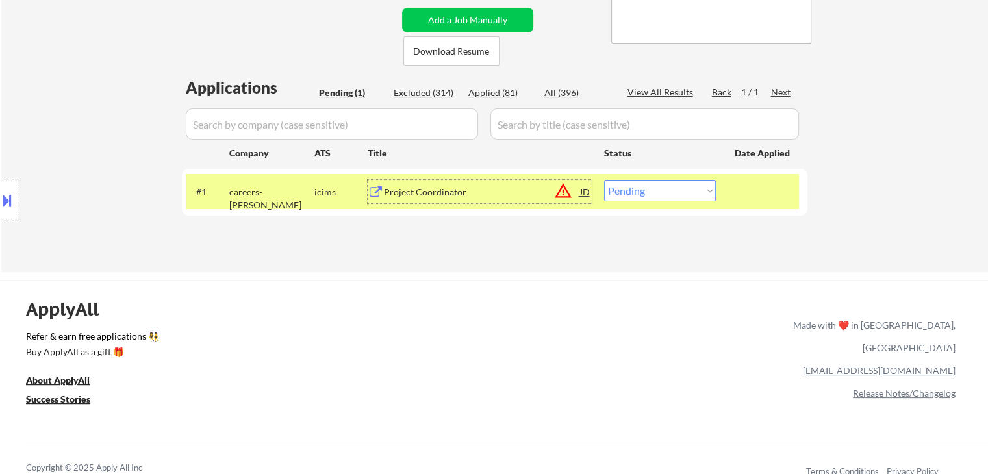
click at [457, 183] on div "Project Coordinator" at bounding box center [482, 191] width 196 height 23
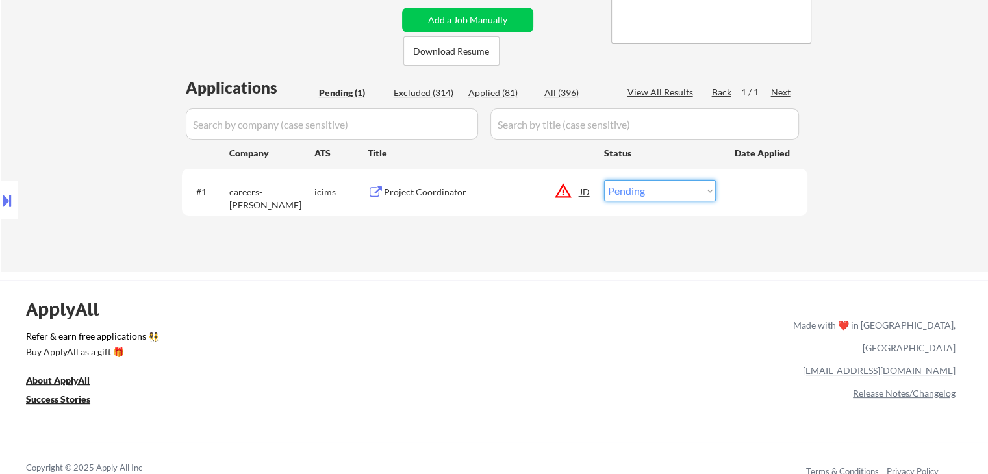
click at [645, 197] on select "Choose an option... Pending Applied Excluded (Questions) Excluded (Expired) Exc…" at bounding box center [660, 190] width 112 height 21
click at [604, 180] on select "Choose an option... Pending Applied Excluded (Questions) Excluded (Expired) Exc…" at bounding box center [660, 190] width 112 height 21
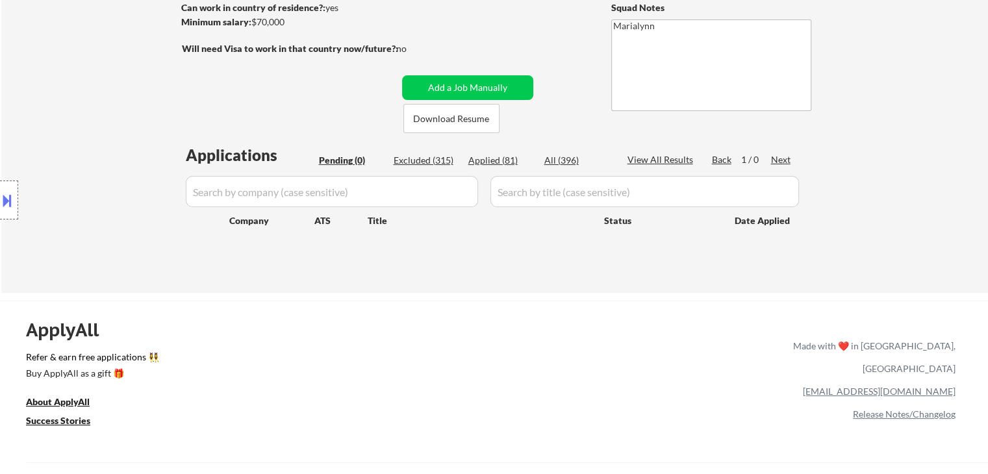
scroll to position [130, 0]
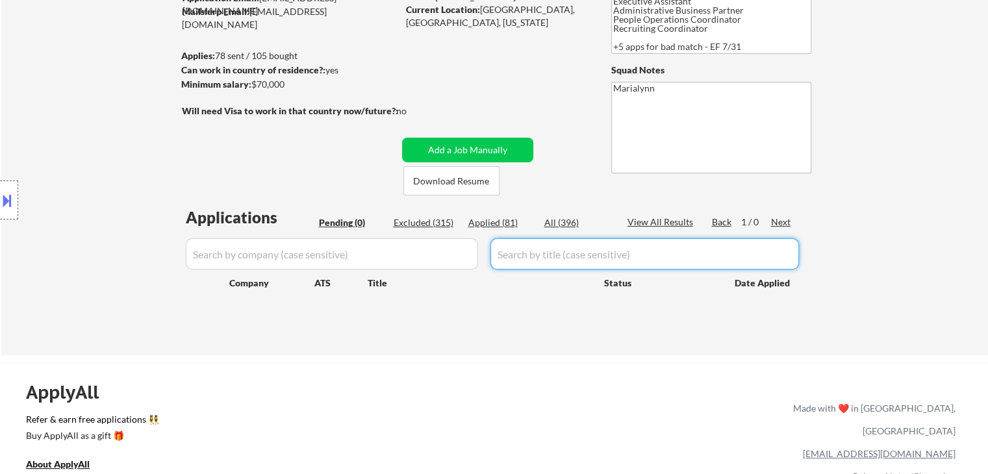
click at [494, 237] on div "Applications Pending (0) Excluded (315) Applied (81) All (396) View All Results…" at bounding box center [495, 269] width 626 height 124
click at [486, 225] on div "Applied (81)" at bounding box center [500, 222] width 65 height 13
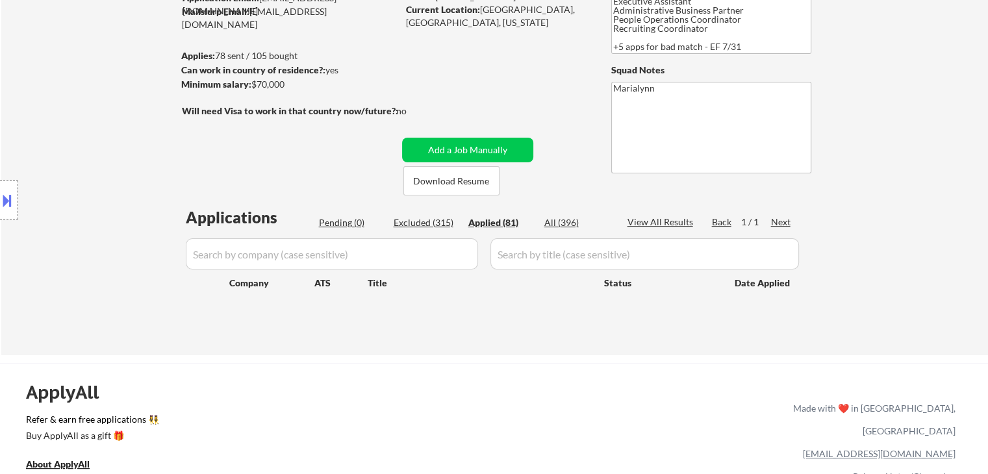
select select ""applied""
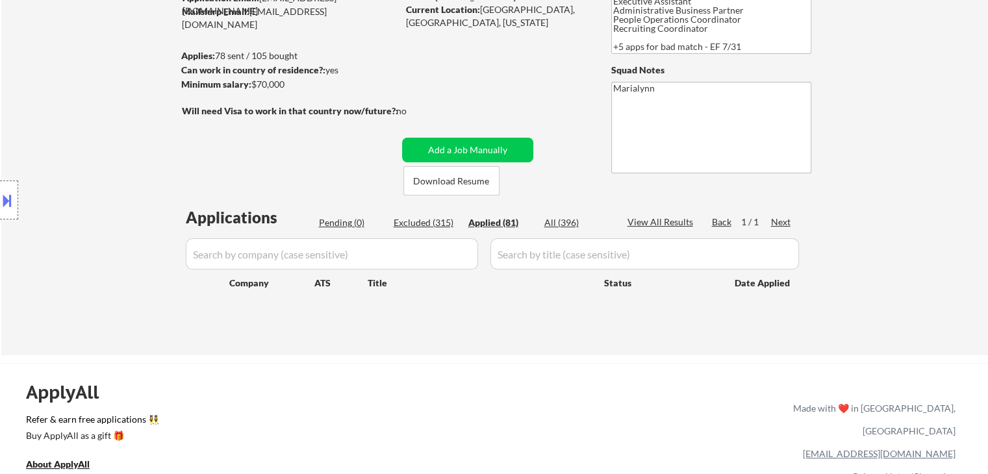
select select ""applied""
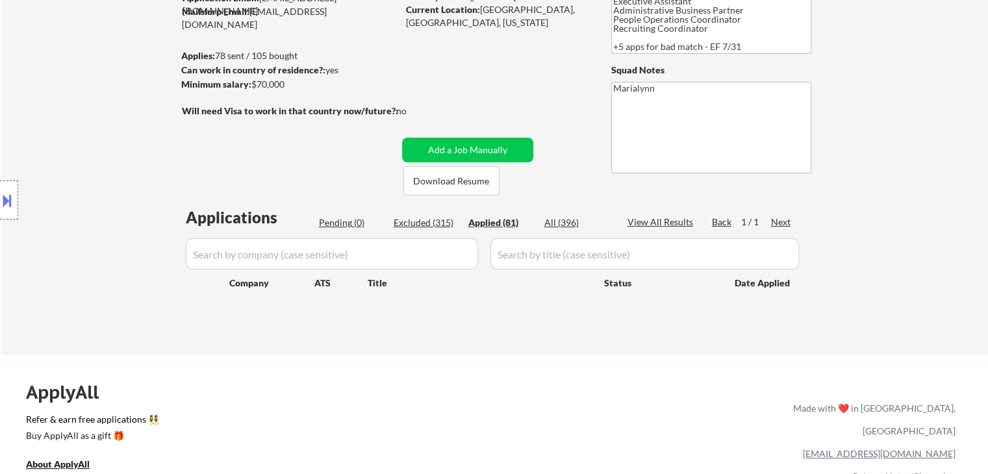
select select ""applied""
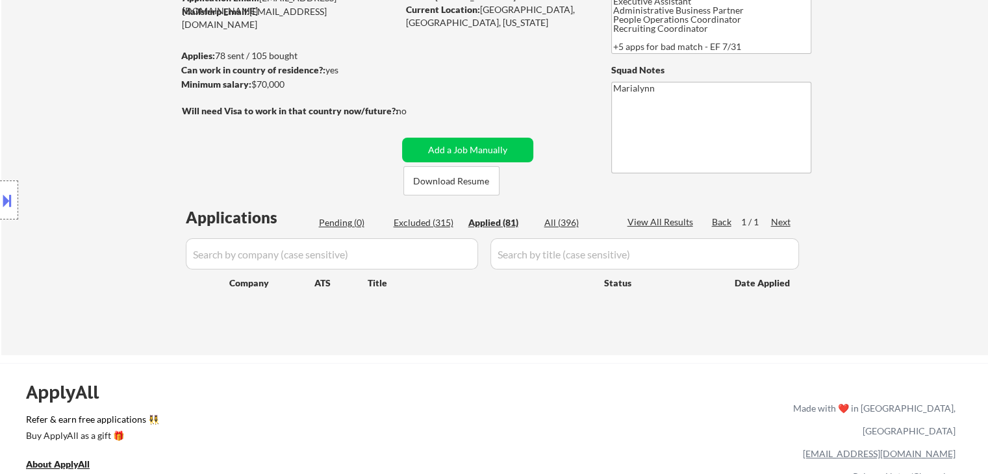
select select ""applied""
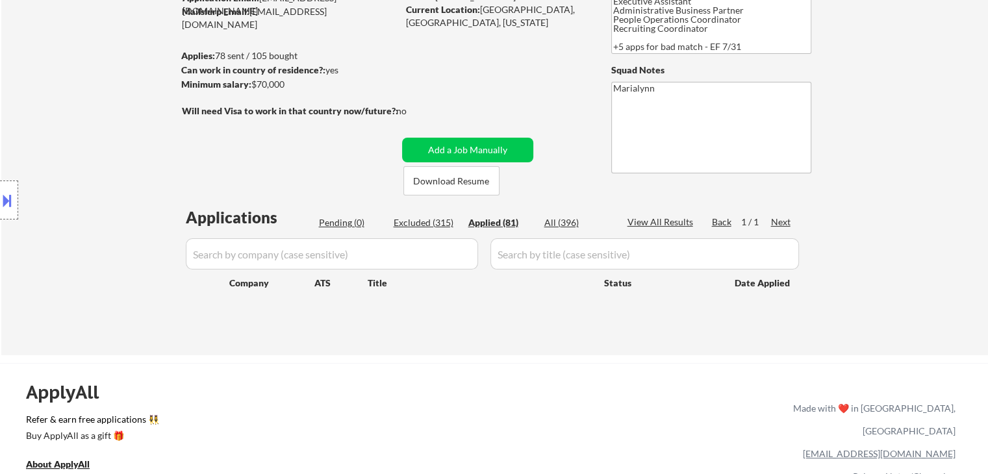
select select ""applied""
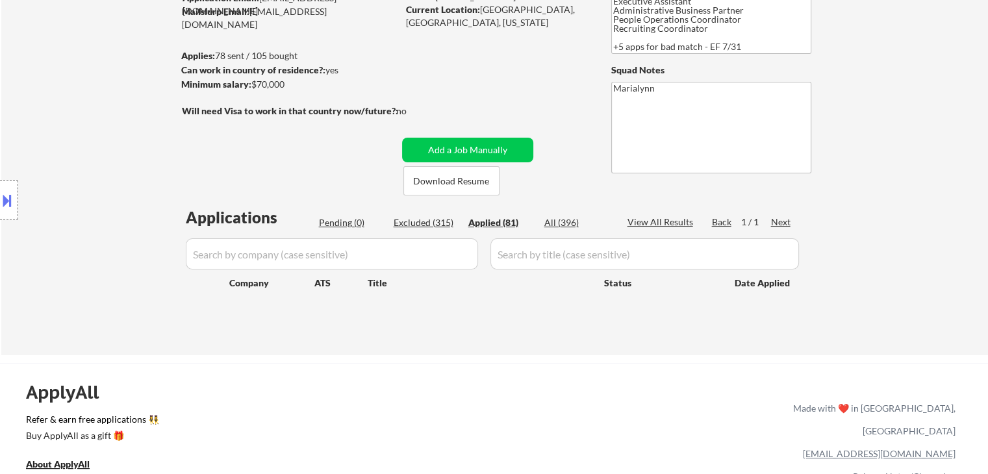
select select ""applied""
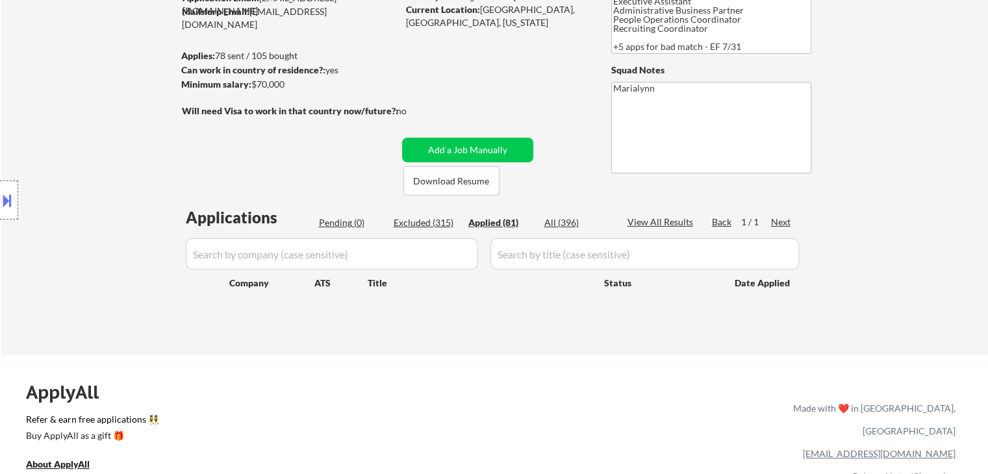
select select ""applied""
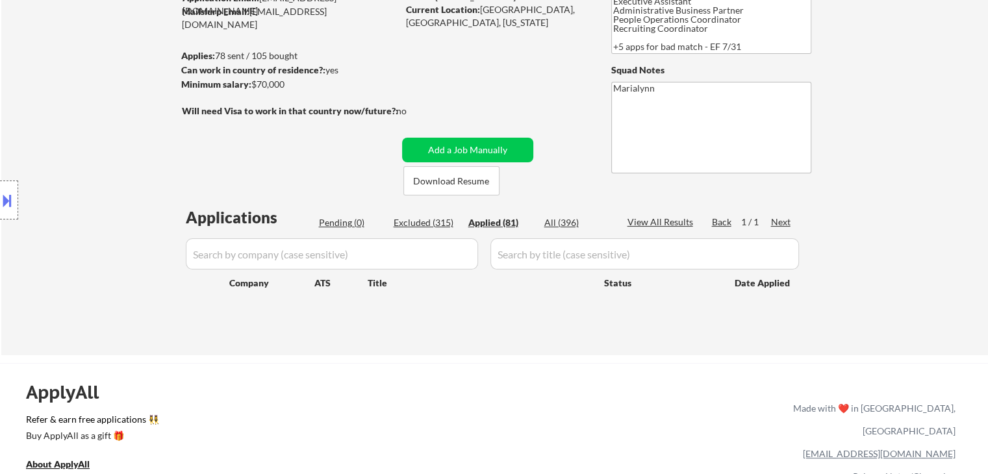
select select ""applied""
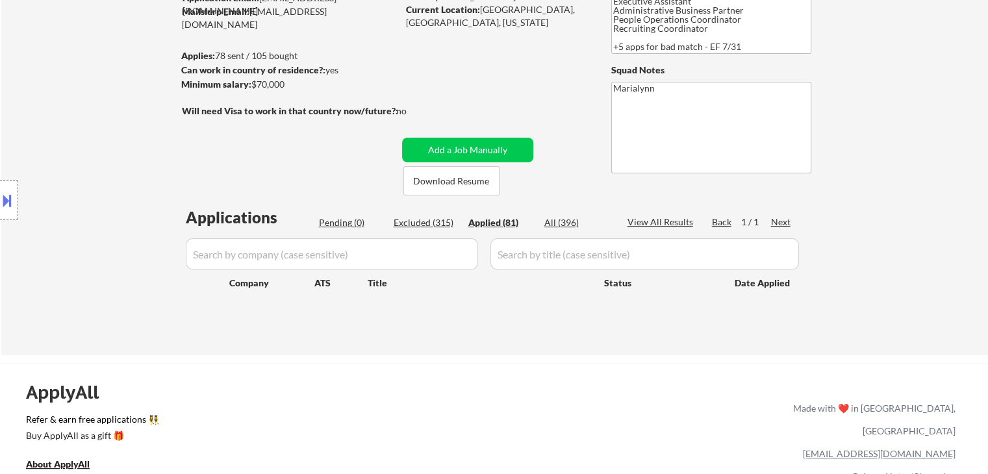
select select ""applied""
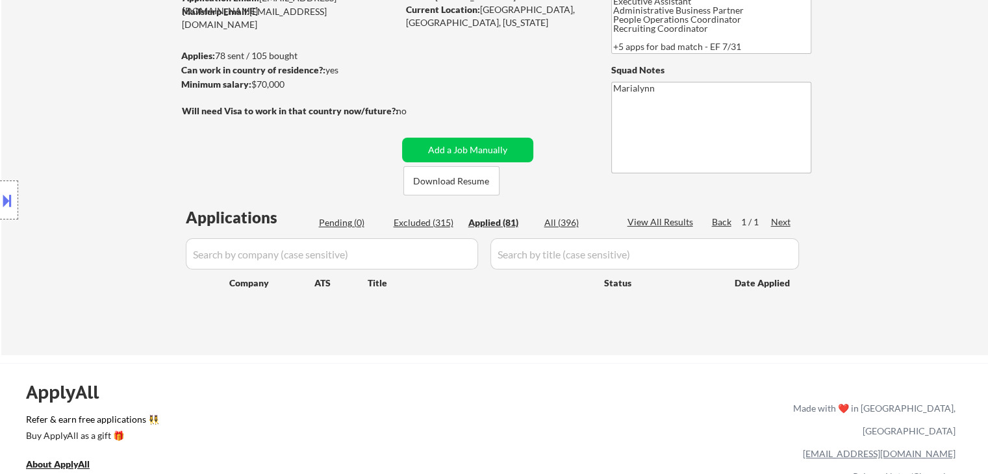
select select ""applied""
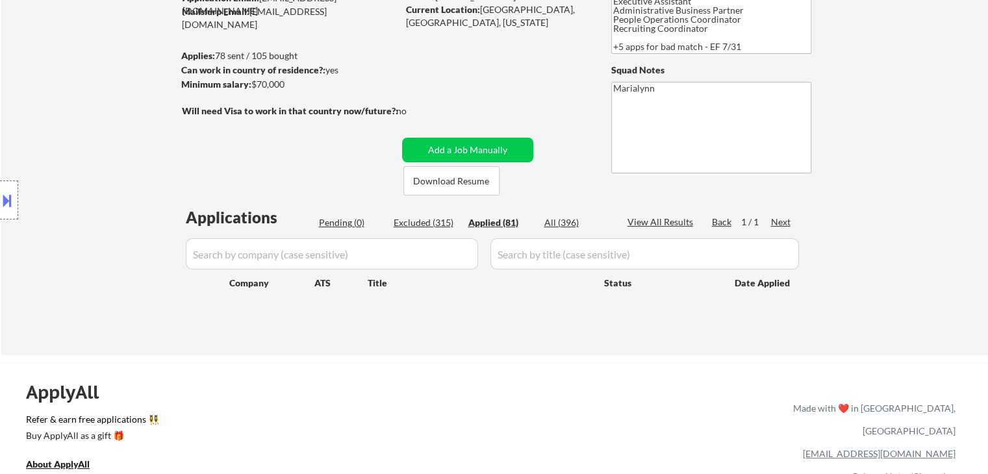
select select ""applied""
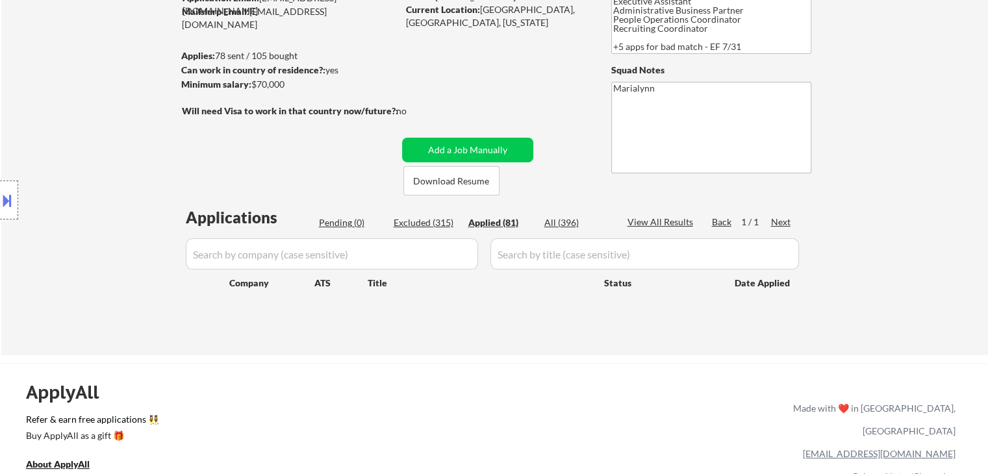
select select ""applied""
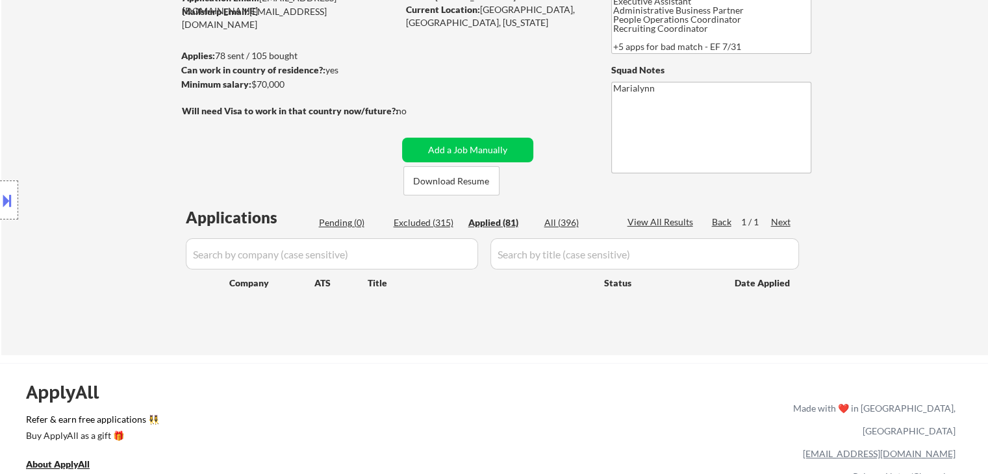
select select ""applied""
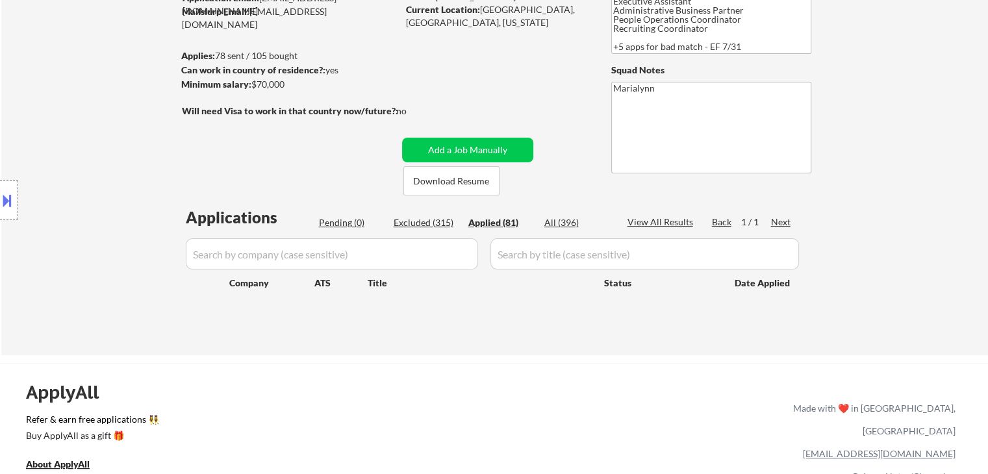
select select ""applied""
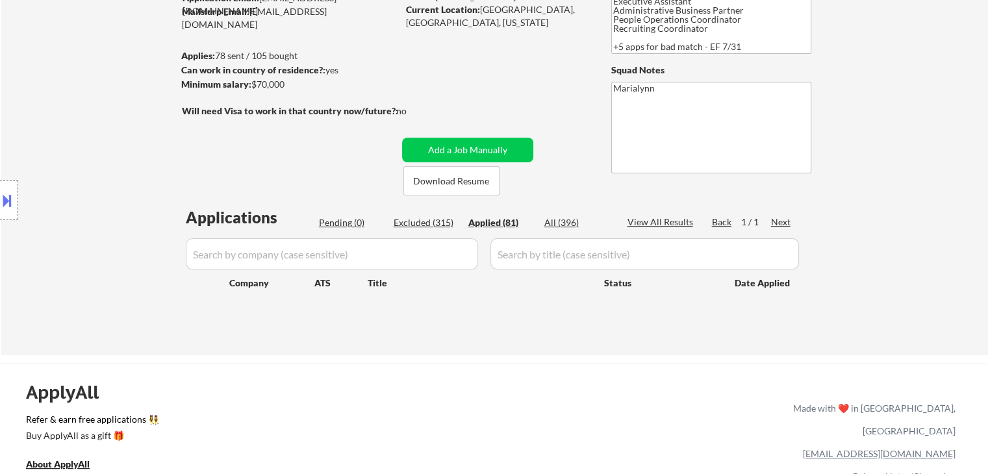
select select ""applied""
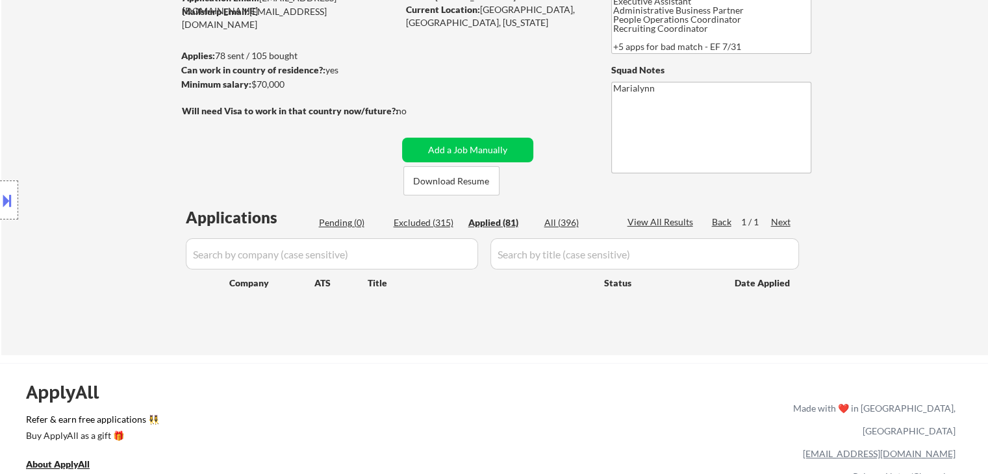
select select ""applied""
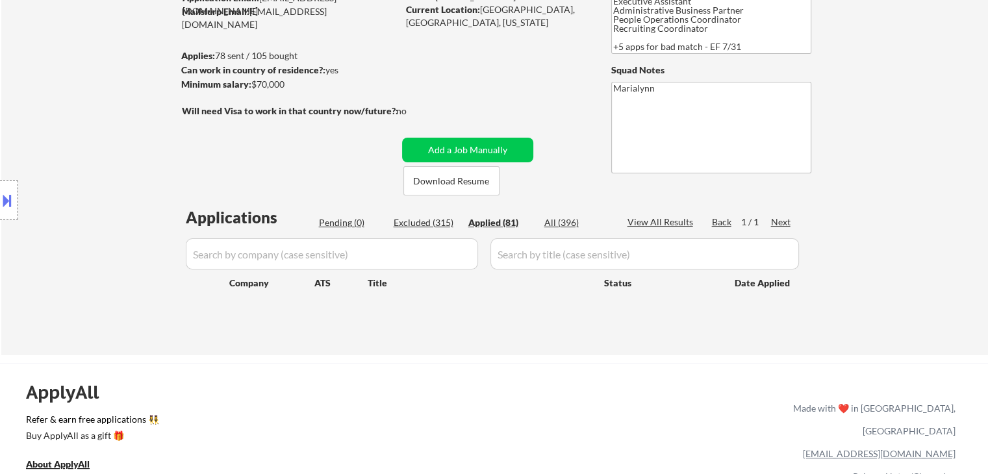
select select ""applied""
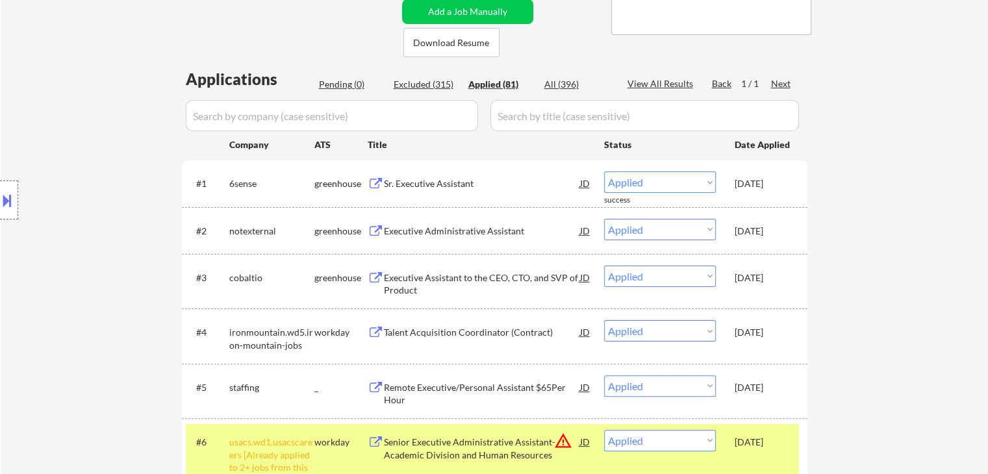
scroll to position [325, 0]
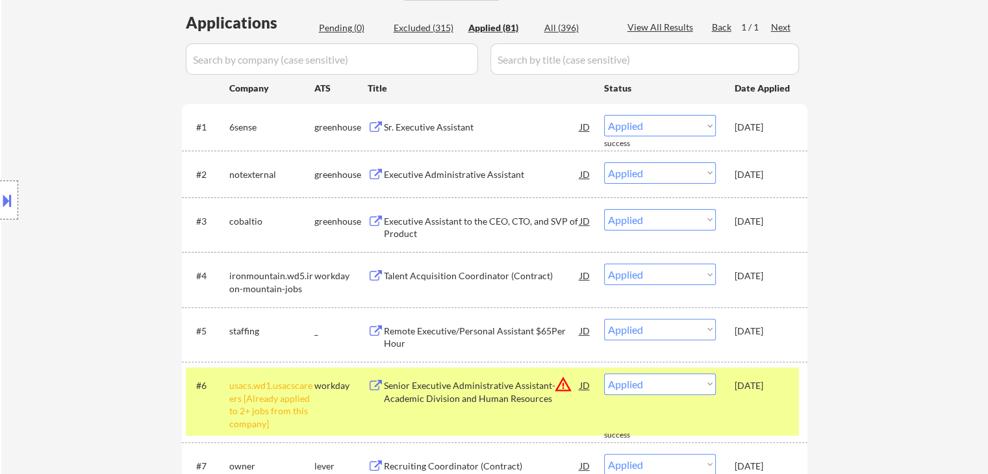
drag, startPoint x: 769, startPoint y: 227, endPoint x: 745, endPoint y: 173, distance: 58.5
click at [769, 224] on div "[DATE]" at bounding box center [763, 221] width 57 height 13
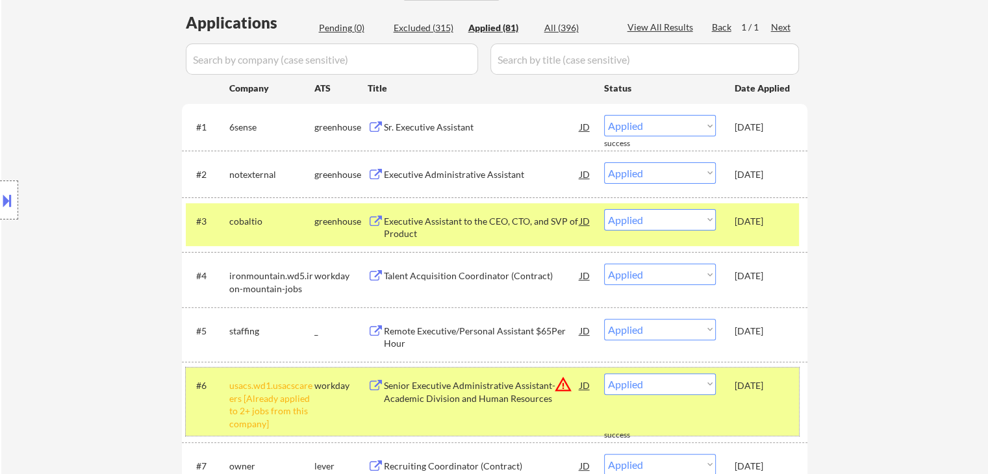
click at [774, 385] on div "[DATE]" at bounding box center [763, 385] width 57 height 13
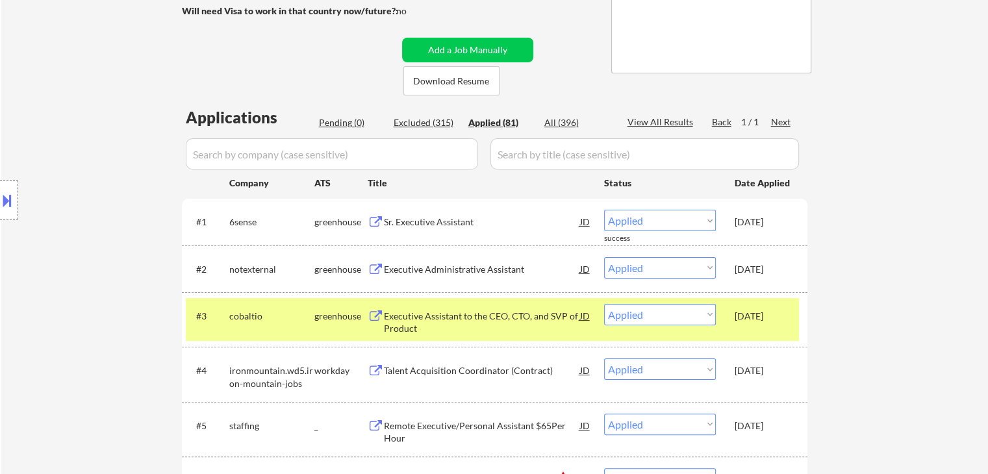
scroll to position [130, 0]
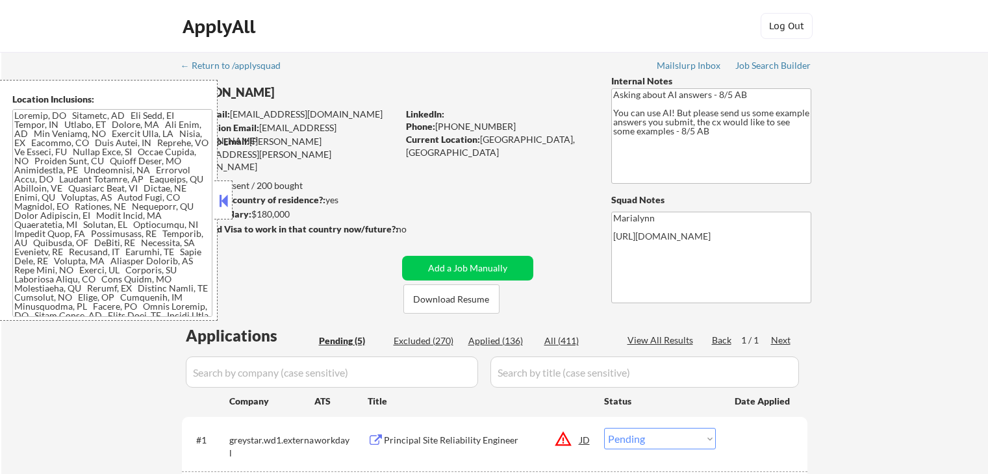
select select ""pending""
click at [221, 201] on button at bounding box center [223, 200] width 14 height 19
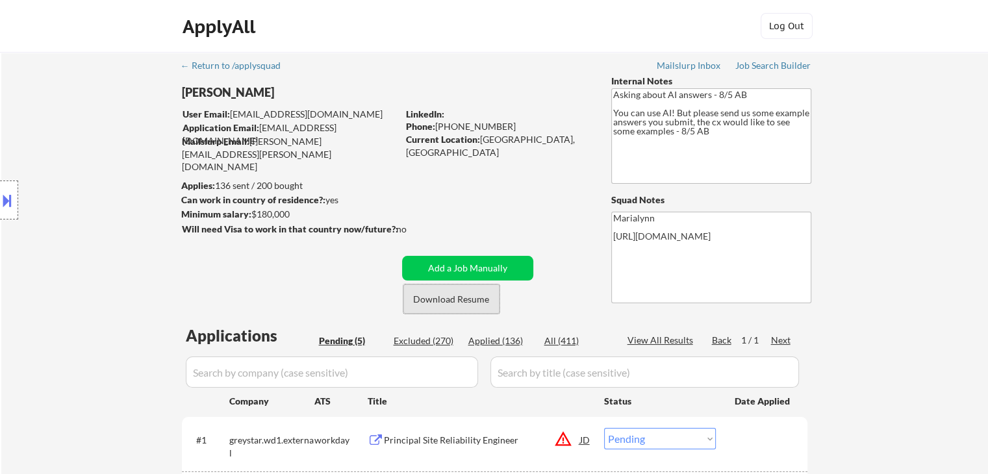
drag, startPoint x: 481, startPoint y: 297, endPoint x: 462, endPoint y: 349, distance: 55.3
click at [477, 305] on button "Download Resume" at bounding box center [451, 299] width 96 height 29
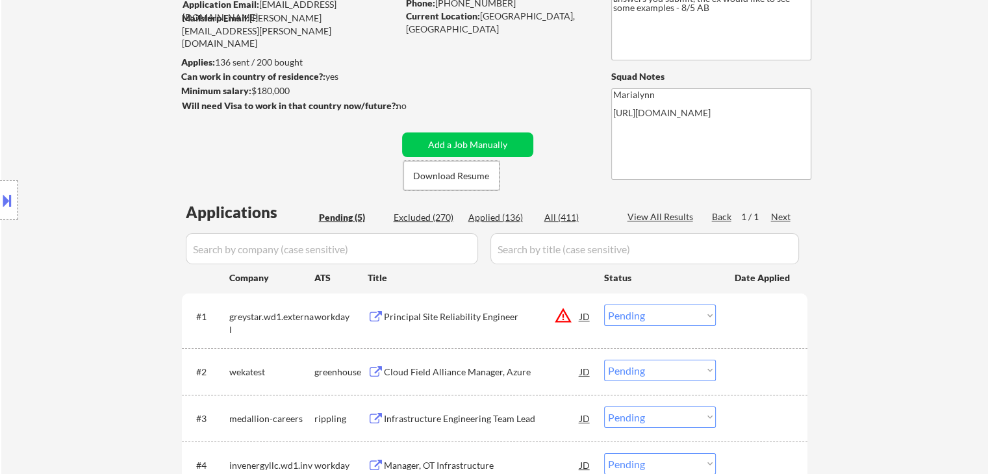
scroll to position [260, 0]
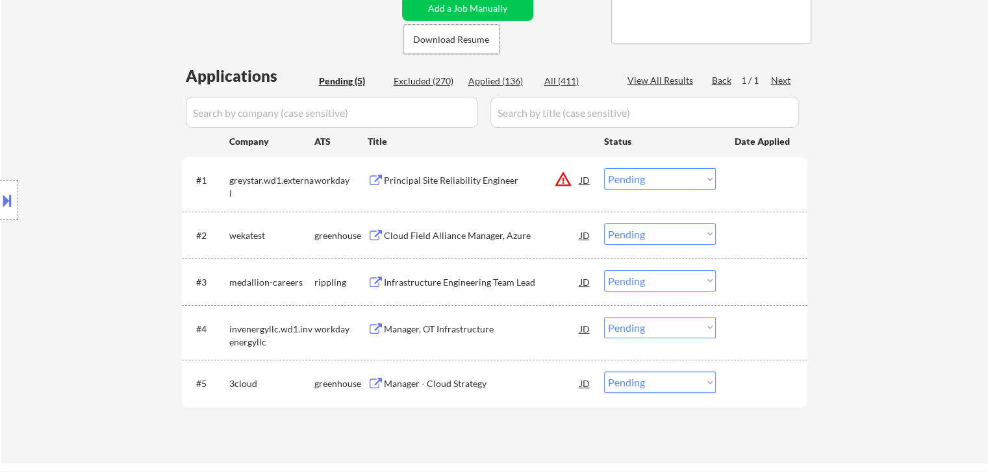
click at [472, 390] on div "Manager - Cloud Strategy" at bounding box center [482, 383] width 196 height 13
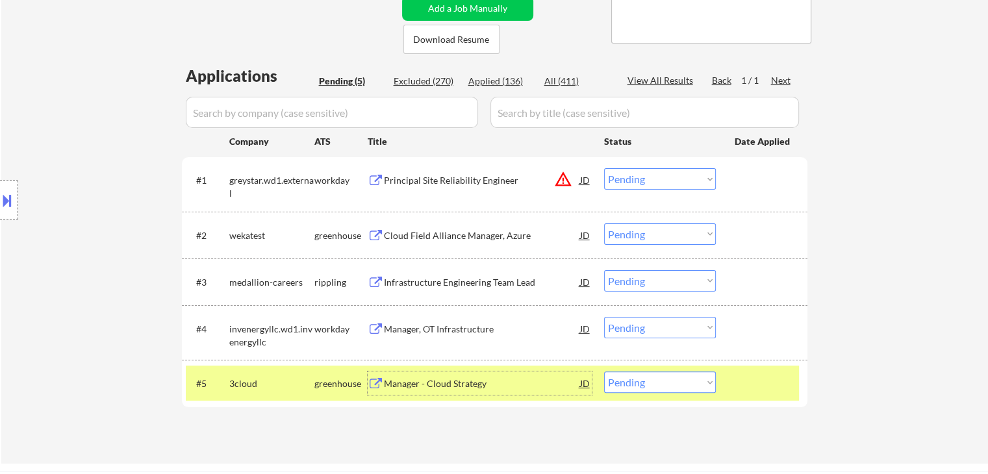
click at [671, 383] on select "Choose an option... Pending Applied Excluded (Questions) Excluded (Expired) Exc…" at bounding box center [660, 382] width 112 height 21
select select ""excluded__bad_match_""
click at [604, 372] on select "Choose an option... Pending Applied Excluded (Questions) Excluded (Expired) Exc…" at bounding box center [660, 382] width 112 height 21
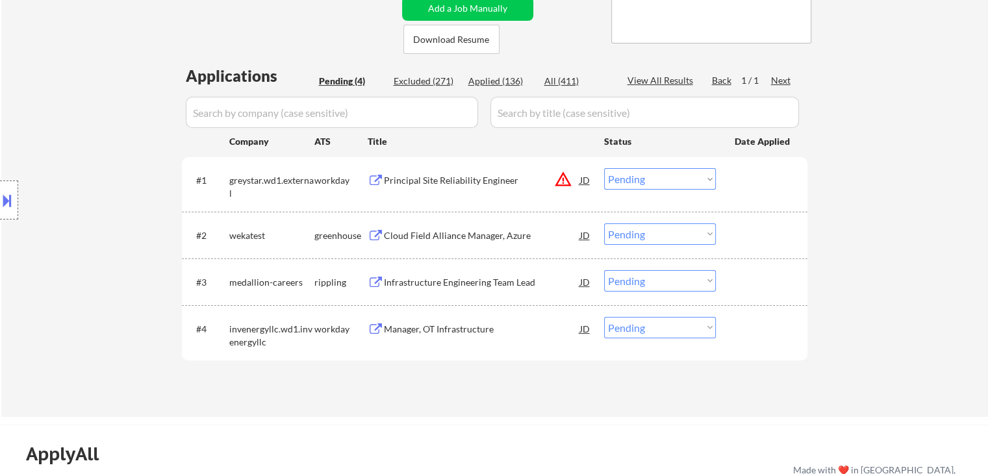
click at [419, 332] on div "Manager, OT Infrastructure" at bounding box center [482, 329] width 196 height 13
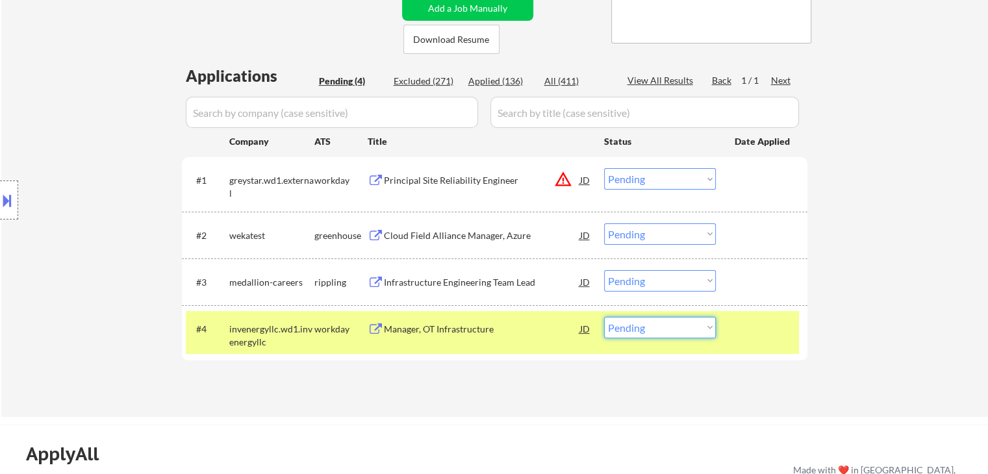
click at [689, 326] on select "Choose an option... Pending Applied Excluded (Questions) Excluded (Expired) Exc…" at bounding box center [660, 327] width 112 height 21
select select ""excluded__salary_""
click at [604, 317] on select "Choose an option... Pending Applied Excluded (Questions) Excluded (Expired) Exc…" at bounding box center [660, 327] width 112 height 21
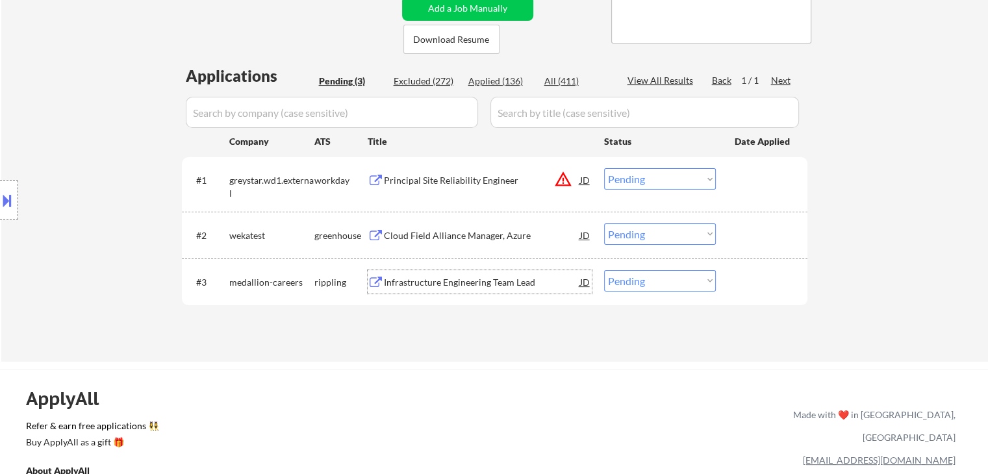
click at [417, 286] on div "Infrastructure Engineering Team Lead" at bounding box center [482, 282] width 196 height 13
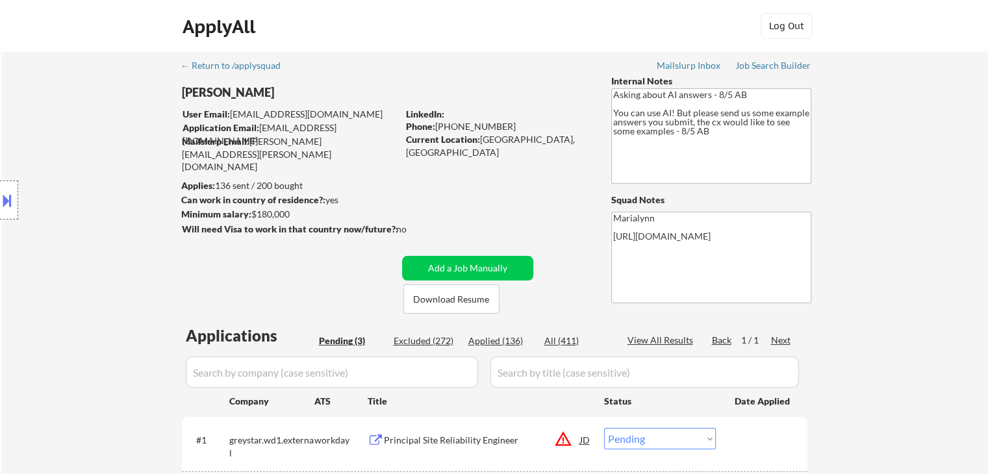
scroll to position [195, 0]
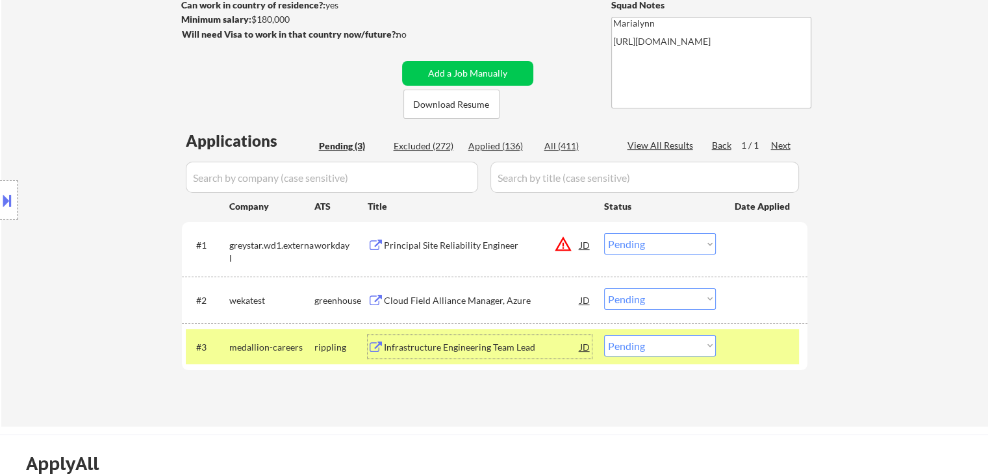
click at [482, 339] on div "Infrastructure Engineering Team Lead" at bounding box center [482, 346] width 196 height 23
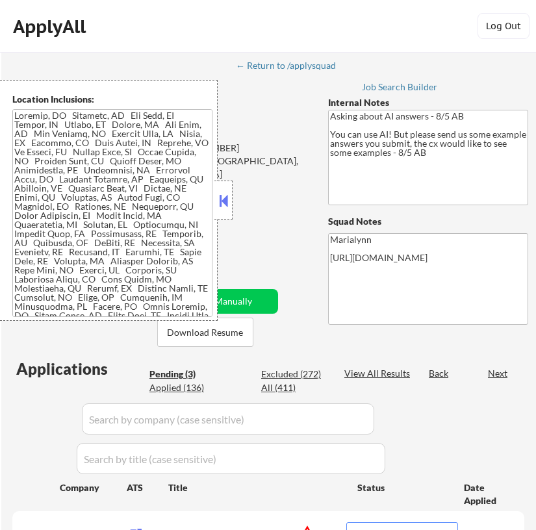
select select ""pending""
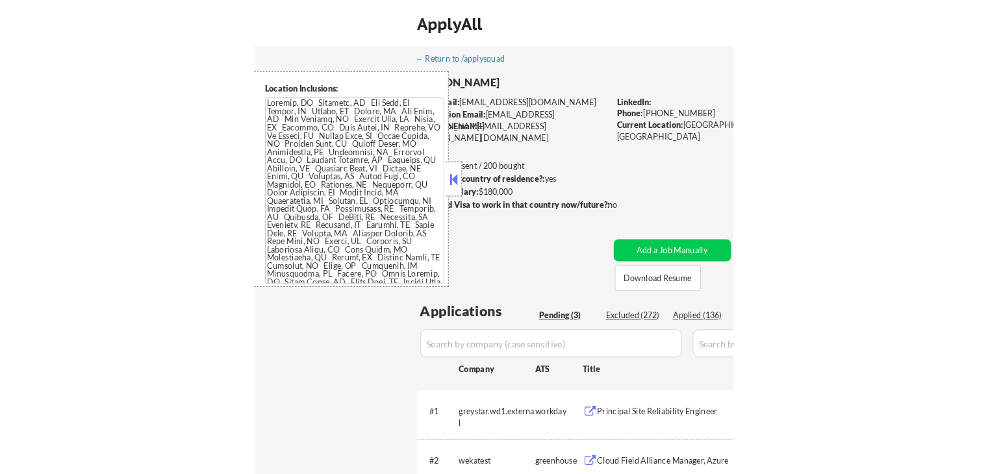
scroll to position [188, 0]
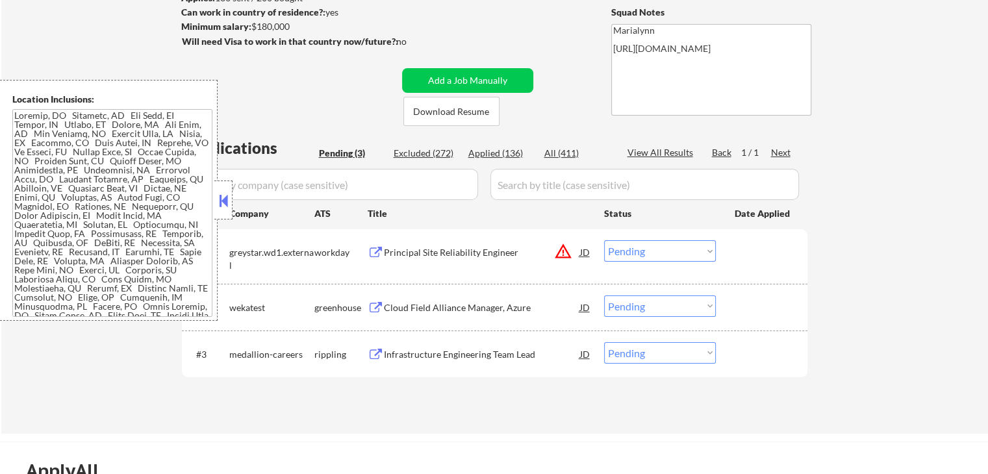
click at [218, 196] on button at bounding box center [223, 200] width 14 height 19
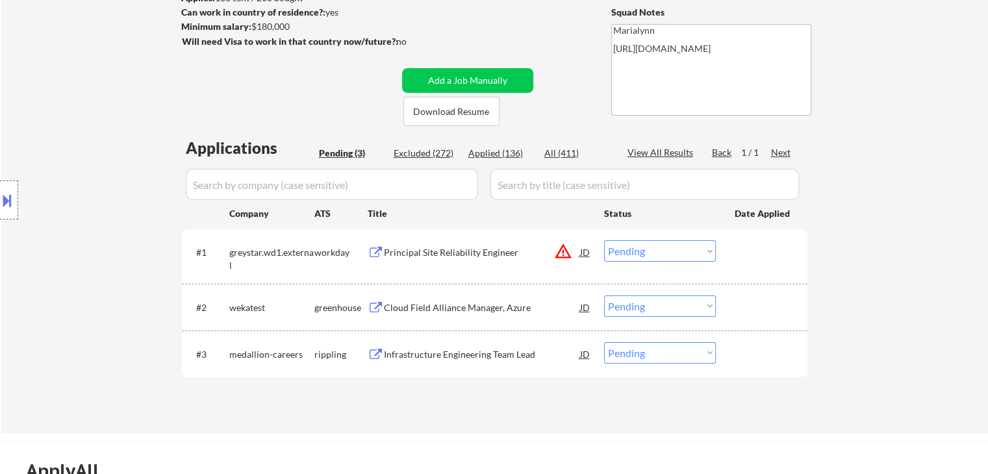
click at [535, 358] on select "Choose an option... Pending Applied Excluded (Questions) Excluded (Expired) Exc…" at bounding box center [660, 352] width 112 height 21
select select ""applied""
click at [535, 342] on select "Choose an option... Pending Applied Excluded (Questions) Excluded (Expired) Exc…" at bounding box center [660, 352] width 112 height 21
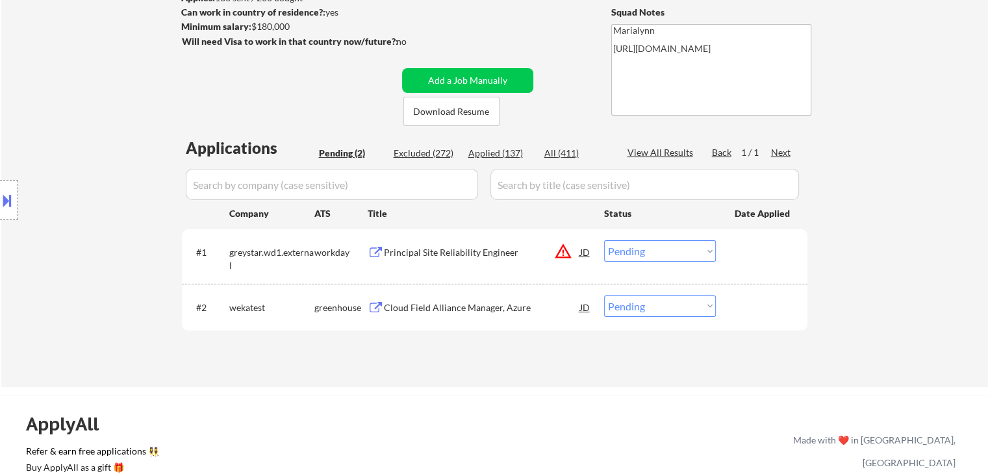
click at [463, 296] on div "Cloud Field Alliance Manager, Azure" at bounding box center [482, 307] width 196 height 23
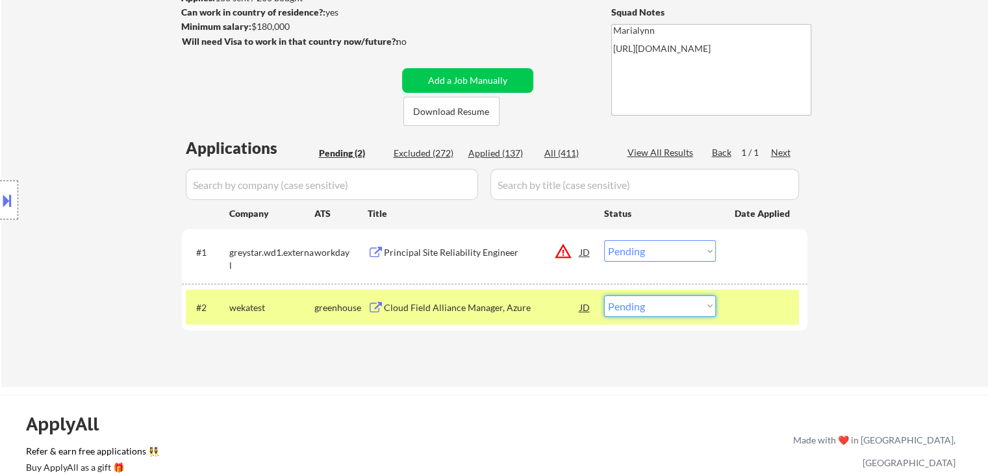
drag, startPoint x: 647, startPoint y: 307, endPoint x: 653, endPoint y: 323, distance: 16.7
click at [535, 307] on select "Choose an option... Pending Applied Excluded (Questions) Excluded (Expired) Exc…" at bounding box center [660, 306] width 112 height 21
select select ""excluded__bad_match_""
click at [535, 296] on select "Choose an option... Pending Applied Excluded (Questions) Excluded (Expired) Exc…" at bounding box center [660, 306] width 112 height 21
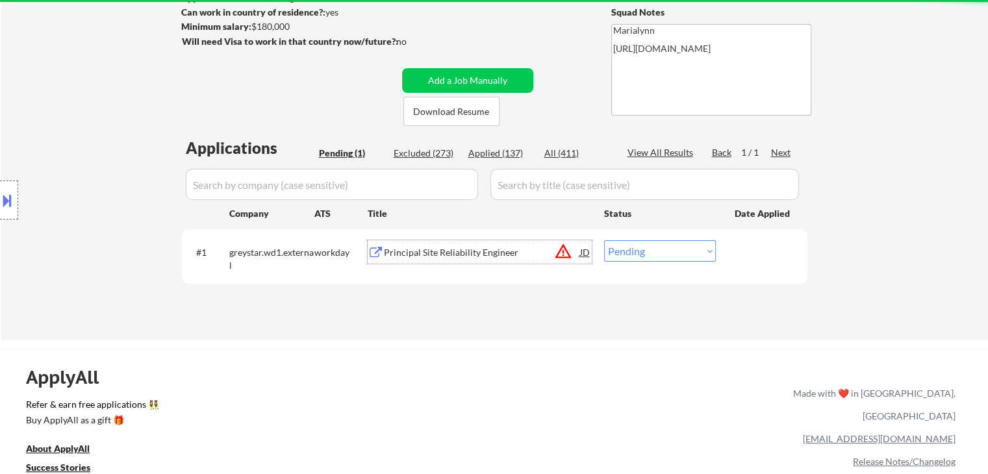
click at [459, 242] on div "Principal Site Reliability Engineer" at bounding box center [482, 251] width 196 height 23
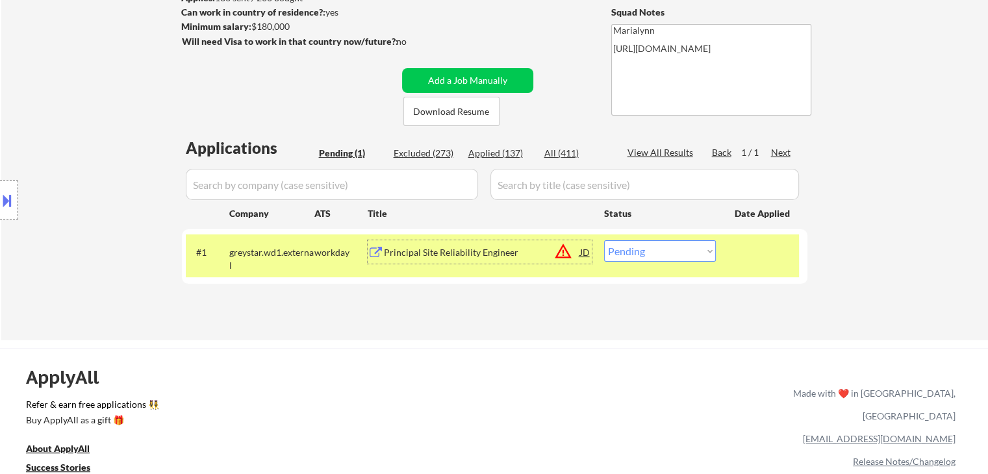
click at [14, 190] on div at bounding box center [9, 200] width 18 height 39
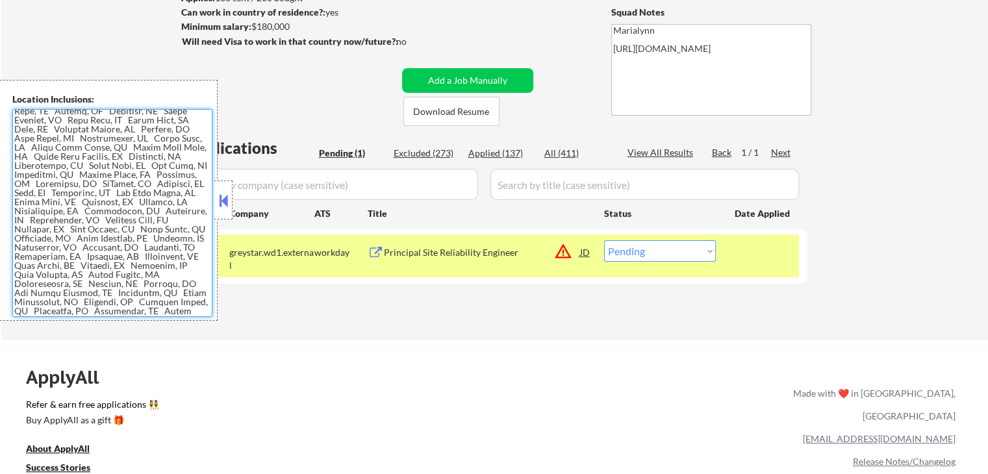
scroll to position [0, 0]
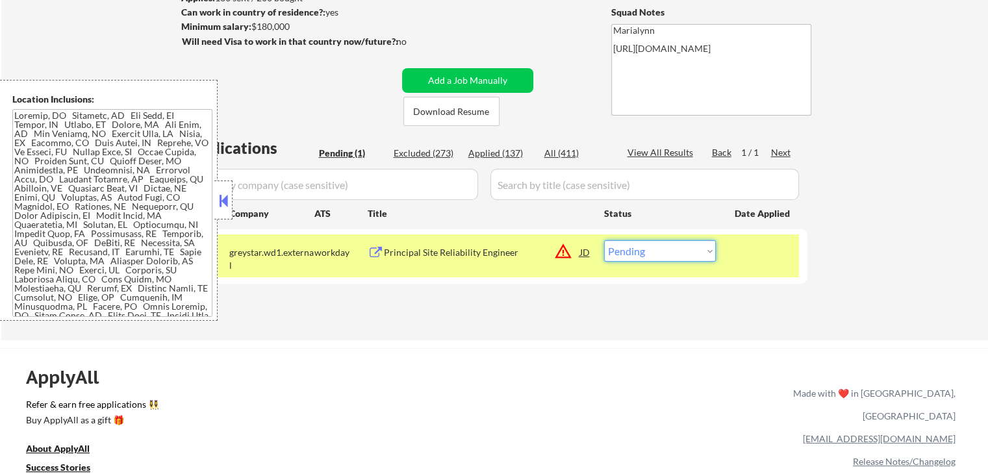
drag, startPoint x: 667, startPoint y: 242, endPoint x: 658, endPoint y: 261, distance: 20.3
click at [535, 246] on select "Choose an option... Pending Applied Excluded (Questions) Excluded (Expired) Exc…" at bounding box center [660, 250] width 112 height 21
select select ""excluded__location_""
click at [535, 240] on select "Choose an option... Pending Applied Excluded (Questions) Excluded (Expired) Exc…" at bounding box center [660, 250] width 112 height 21
drag, startPoint x: 221, startPoint y: 199, endPoint x: 283, endPoint y: 139, distance: 86.4
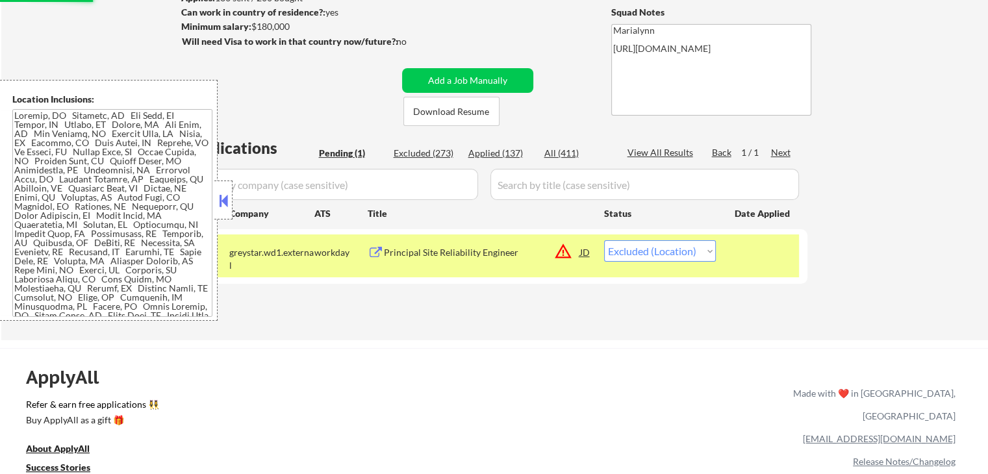
click at [224, 199] on button at bounding box center [223, 200] width 14 height 19
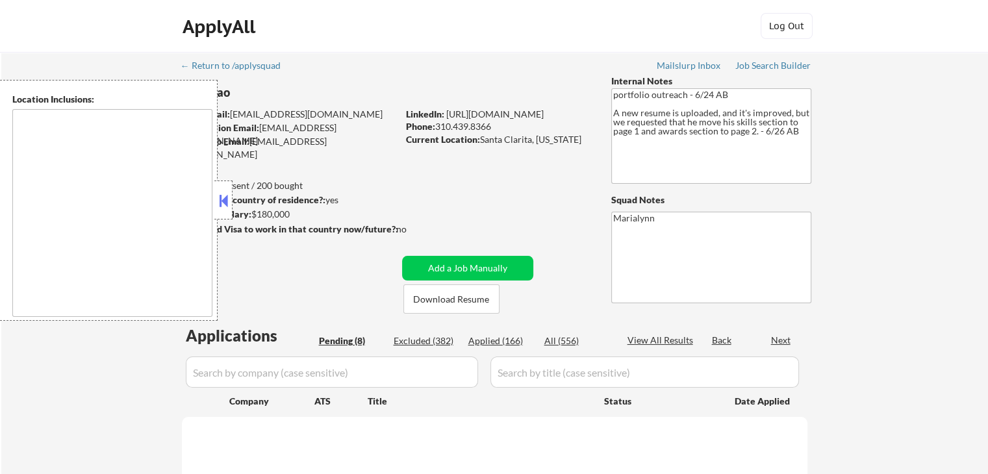
select select ""pending""
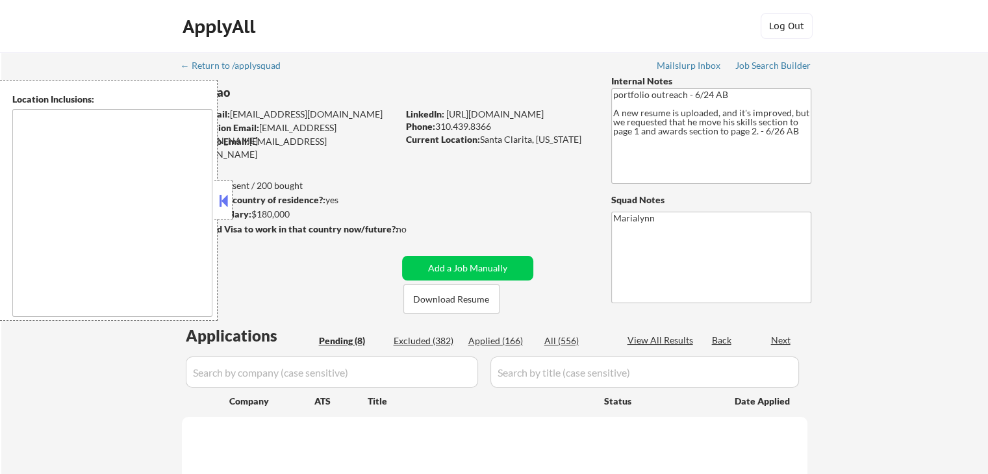
select select ""pending""
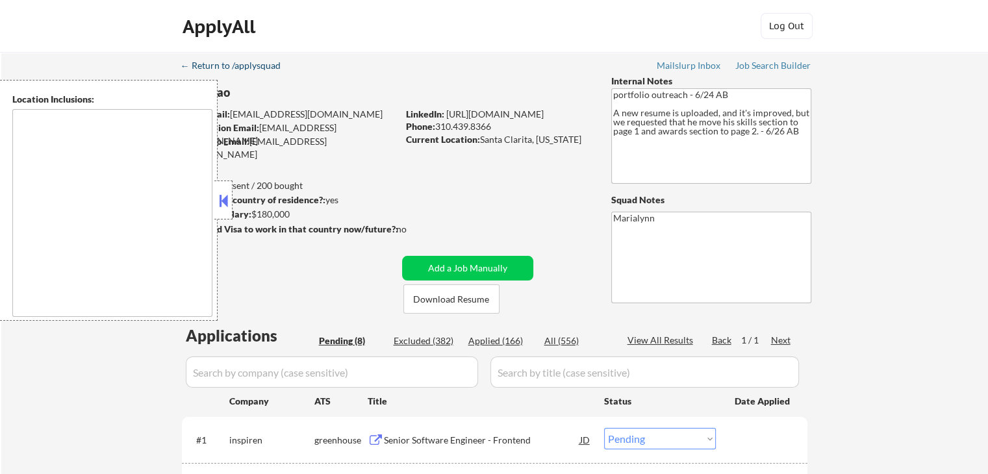
click at [190, 64] on div "← Return to /applysquad" at bounding box center [237, 65] width 112 height 9
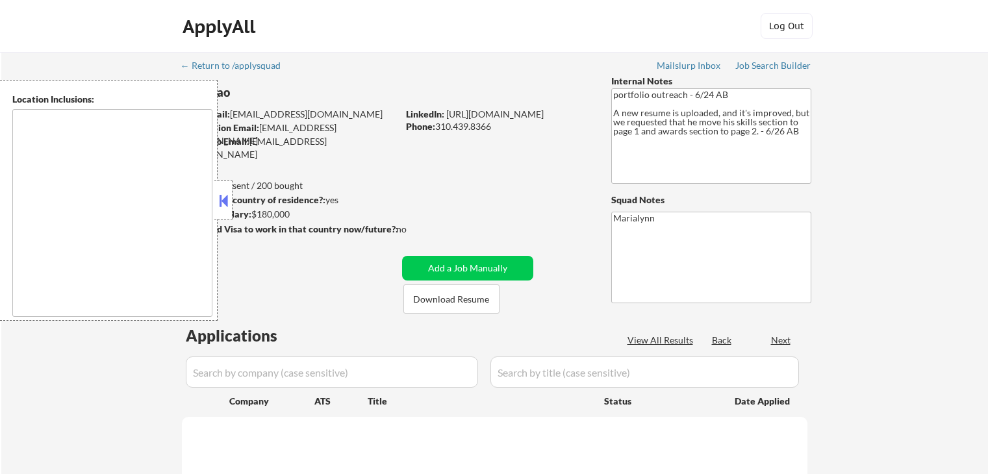
select select ""pending""
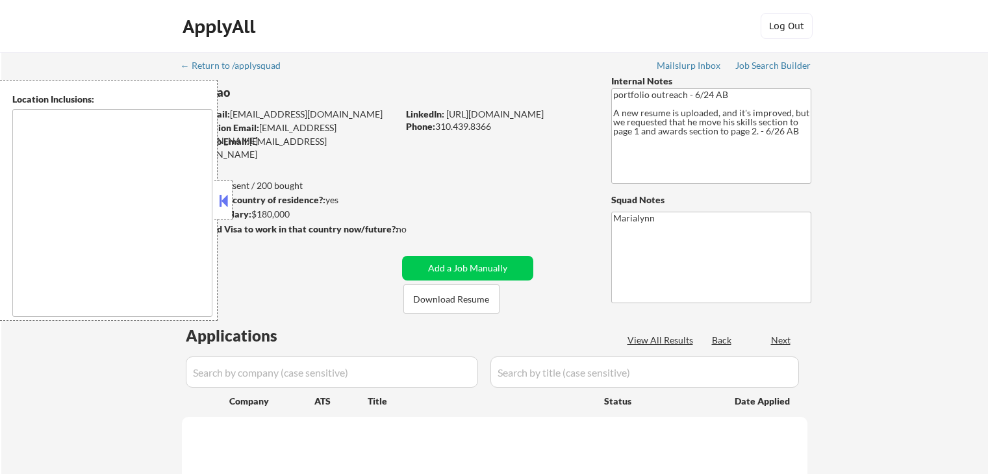
select select ""pending""
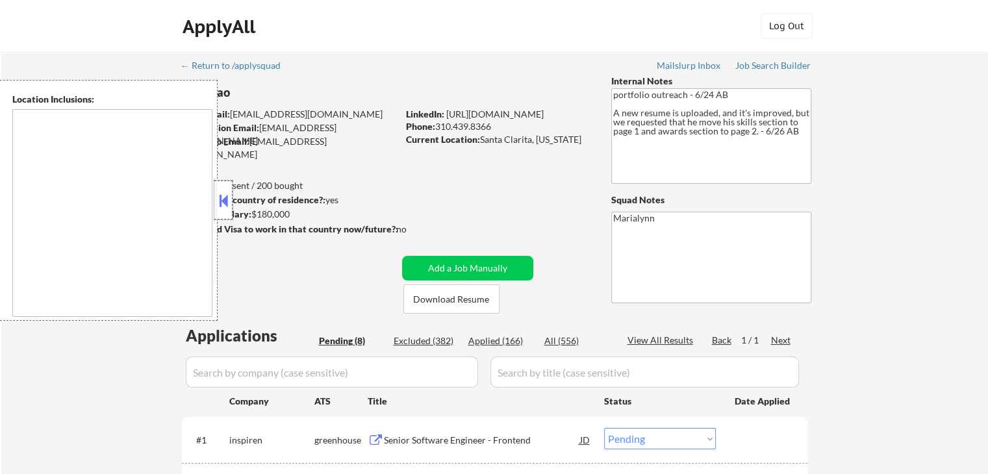
drag, startPoint x: 229, startPoint y: 183, endPoint x: 229, endPoint y: 194, distance: 11.1
click at [227, 184] on div at bounding box center [223, 200] width 18 height 39
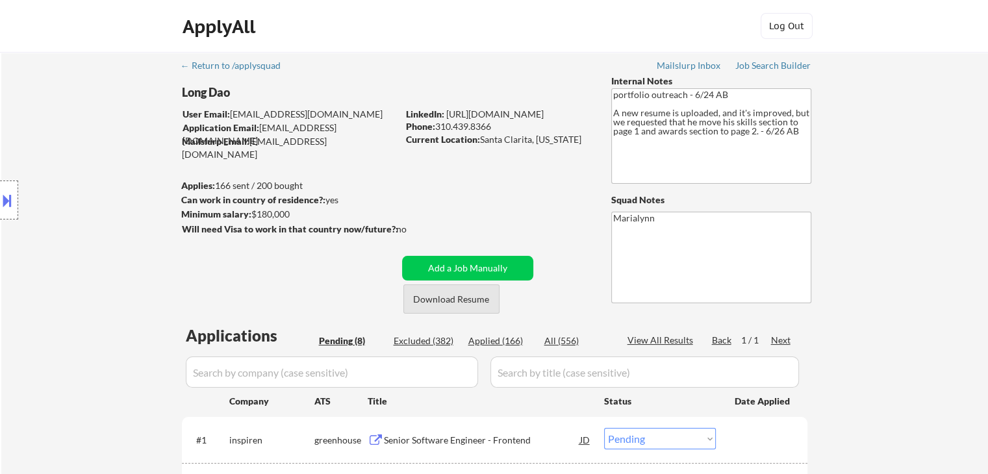
click at [429, 303] on button "Download Resume" at bounding box center [451, 299] width 96 height 29
click at [463, 294] on button "Download Resume" at bounding box center [451, 299] width 96 height 29
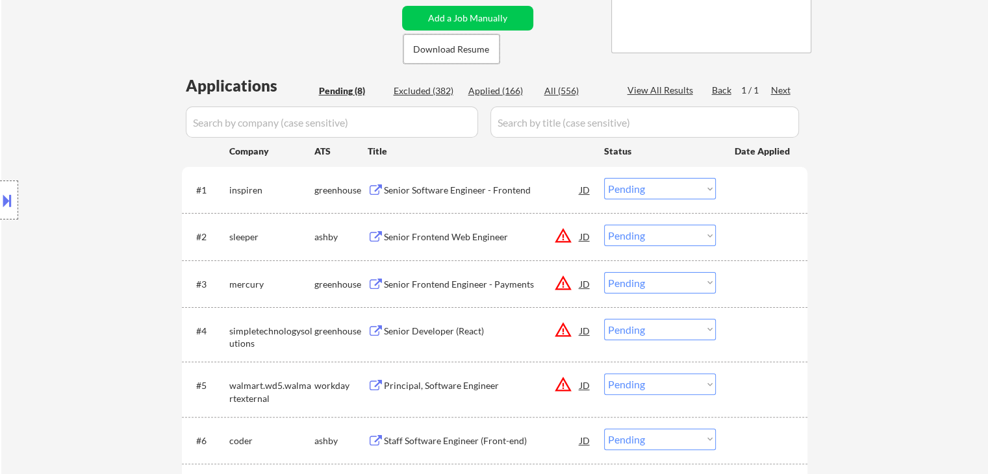
scroll to position [195, 0]
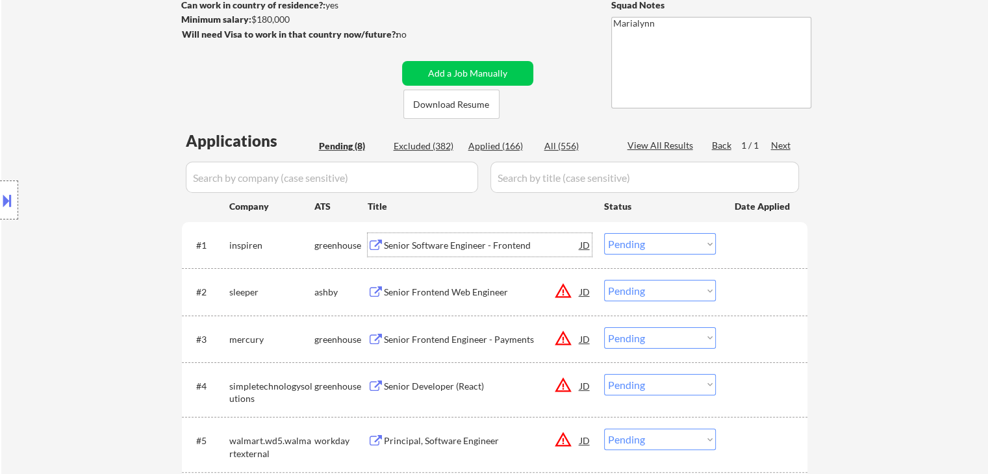
click at [450, 245] on div "Senior Software Engineer - Frontend" at bounding box center [482, 245] width 196 height 13
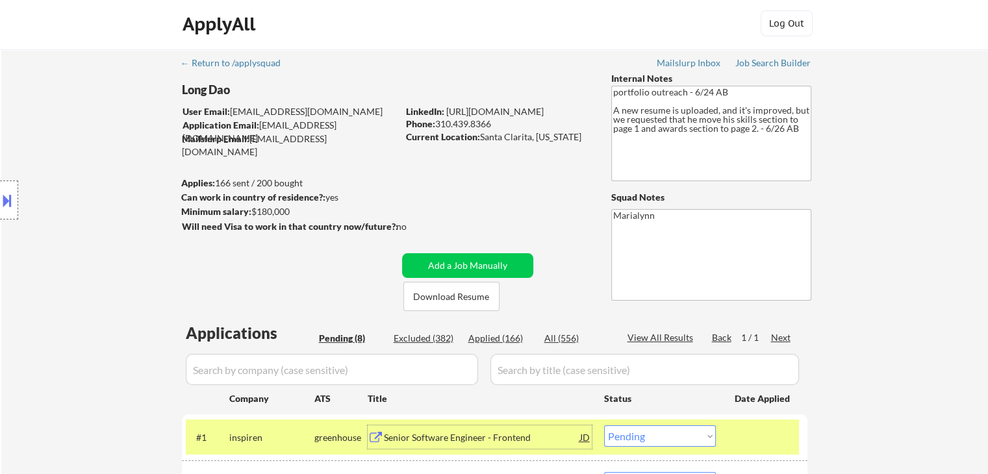
scroll to position [0, 0]
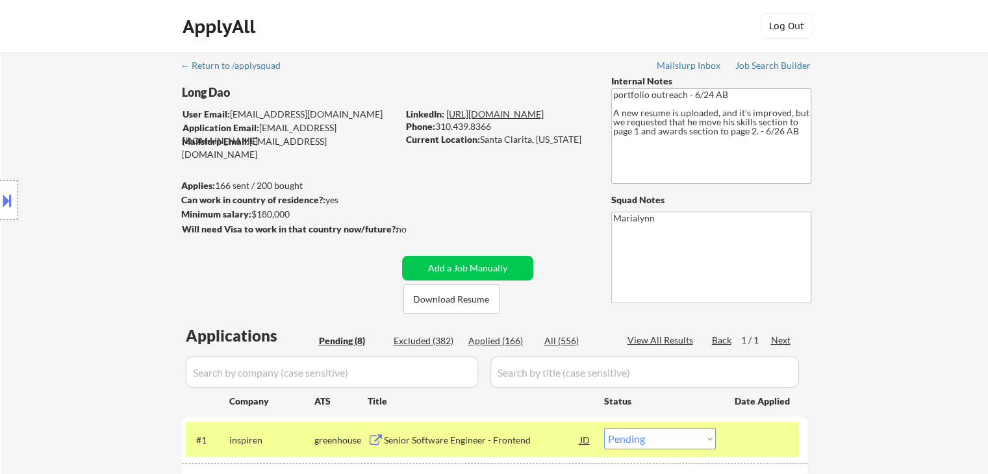
click at [493, 115] on link "[URL][DOMAIN_NAME]" at bounding box center [494, 114] width 97 height 11
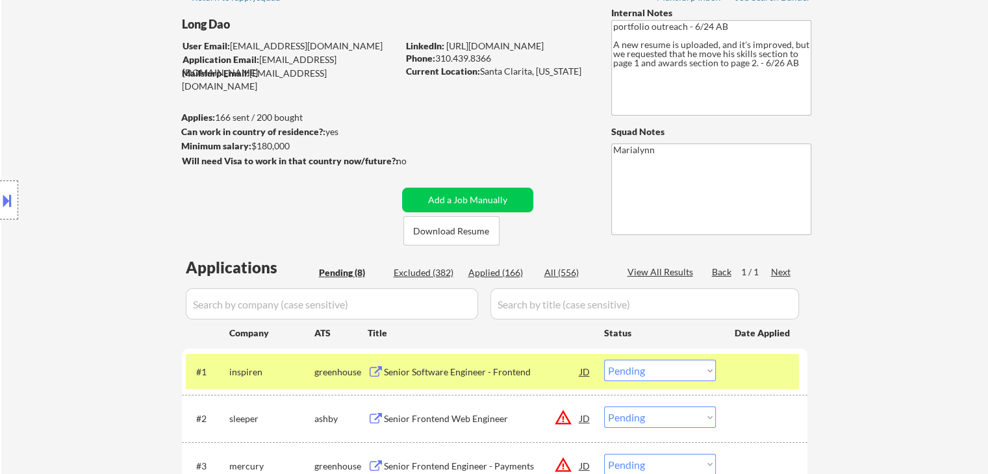
scroll to position [130, 0]
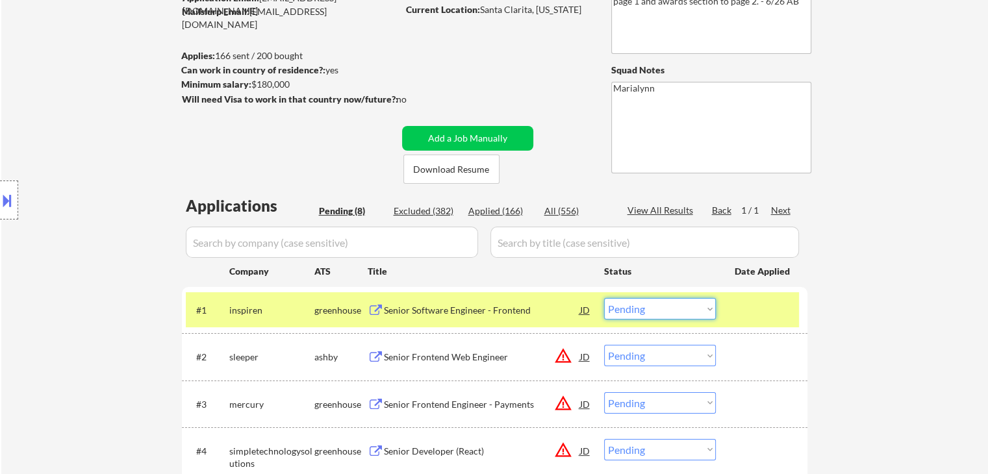
click at [644, 313] on select "Choose an option... Pending Applied Excluded (Questions) Excluded (Expired) Exc…" at bounding box center [660, 308] width 112 height 21
click at [604, 298] on select "Choose an option... Pending Applied Excluded (Questions) Excluded (Expired) Exc…" at bounding box center [660, 308] width 112 height 21
select select ""pending""
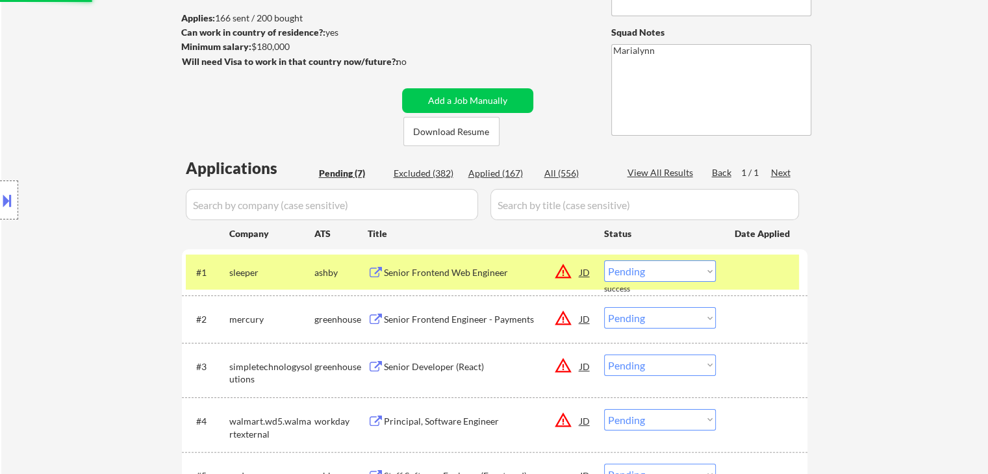
scroll to position [325, 0]
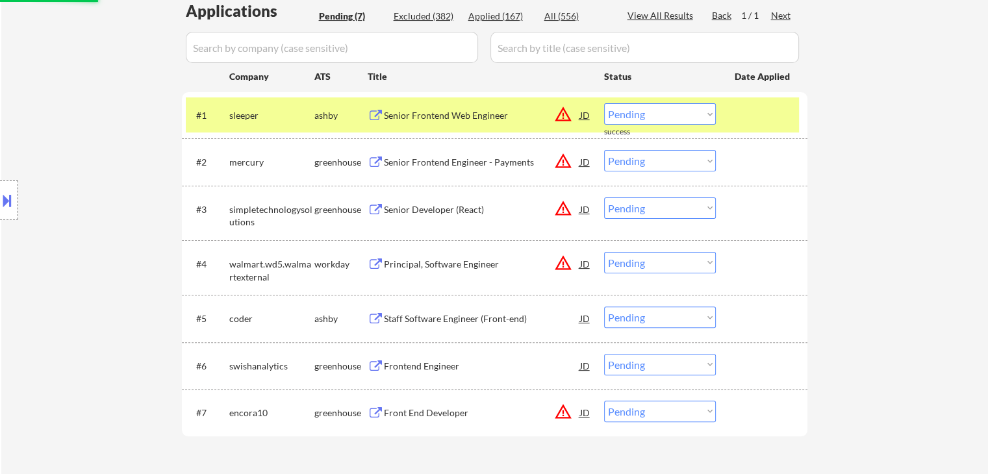
click at [377, 94] on div "#1 sleeper [PERSON_NAME] Senior Frontend Web Engineer JD warning_amber Choose a…" at bounding box center [495, 115] width 626 height 46
click at [333, 120] on div "ashby" at bounding box center [340, 115] width 53 height 13
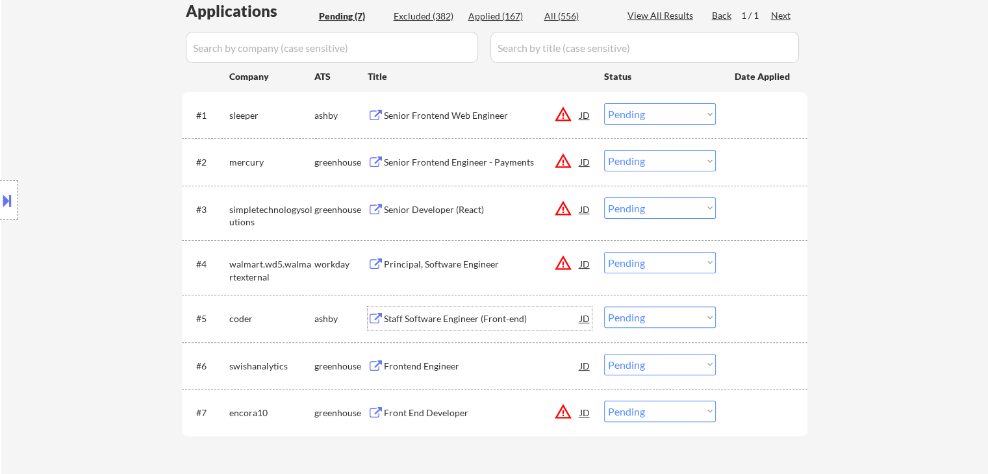
click at [496, 322] on div "Staff Software Engineer (Front-end)" at bounding box center [482, 319] width 196 height 13
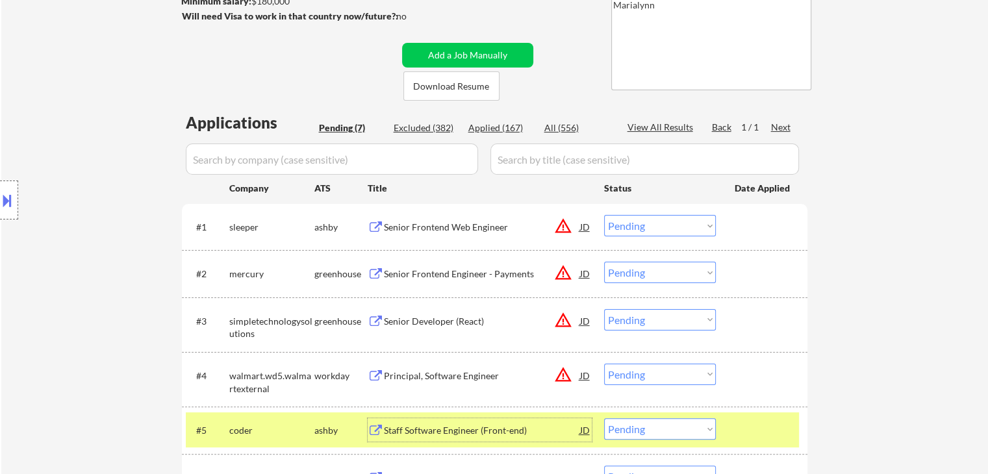
scroll to position [65, 0]
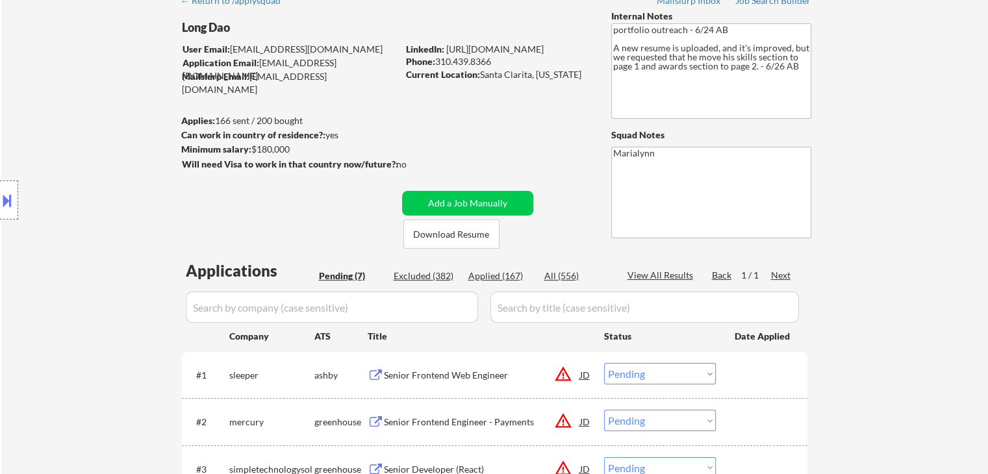
drag, startPoint x: 479, startPoint y: 79, endPoint x: 585, endPoint y: 73, distance: 106.0
click at [585, 71] on div "Current Location: Santa Clarita, California" at bounding box center [498, 74] width 184 height 13
copy div "Santa Clarita, California"
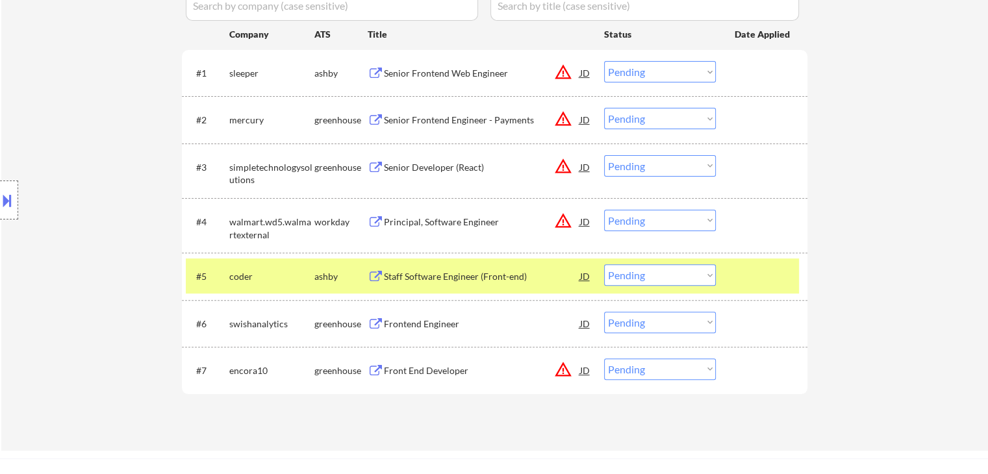
scroll to position [390, 0]
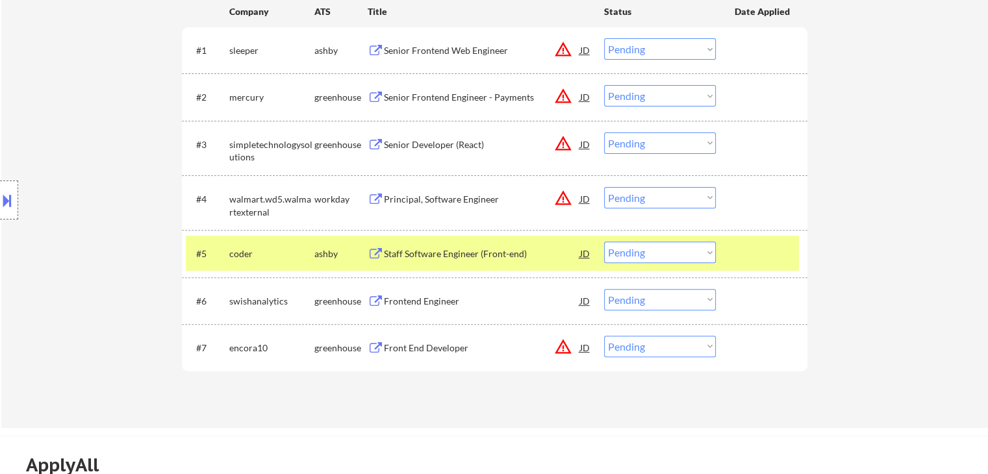
drag, startPoint x: 645, startPoint y: 248, endPoint x: 650, endPoint y: 258, distance: 11.6
click at [645, 248] on select "Choose an option... Pending Applied Excluded (Questions) Excluded (Expired) Exc…" at bounding box center [660, 252] width 112 height 21
click at [604, 242] on select "Choose an option... Pending Applied Excluded (Questions) Excluded (Expired) Exc…" at bounding box center [660, 252] width 112 height 21
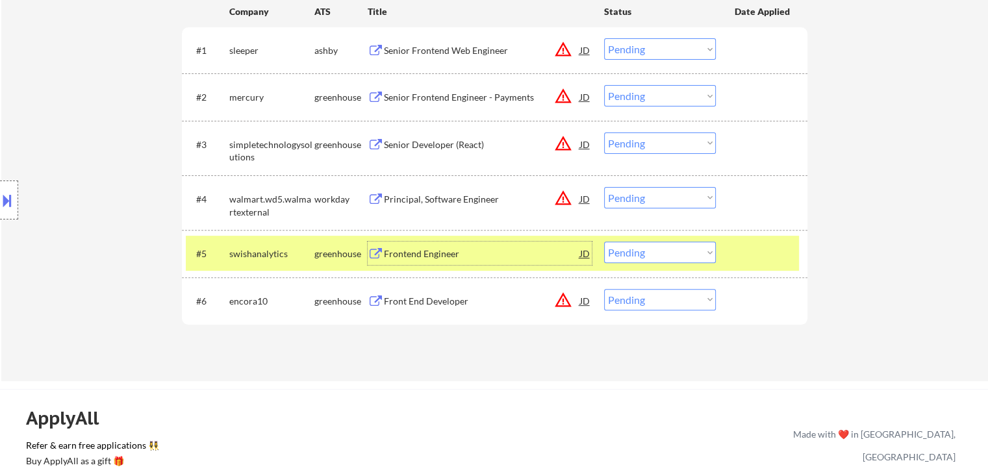
click at [455, 260] on div "Frontend Engineer" at bounding box center [482, 254] width 196 height 13
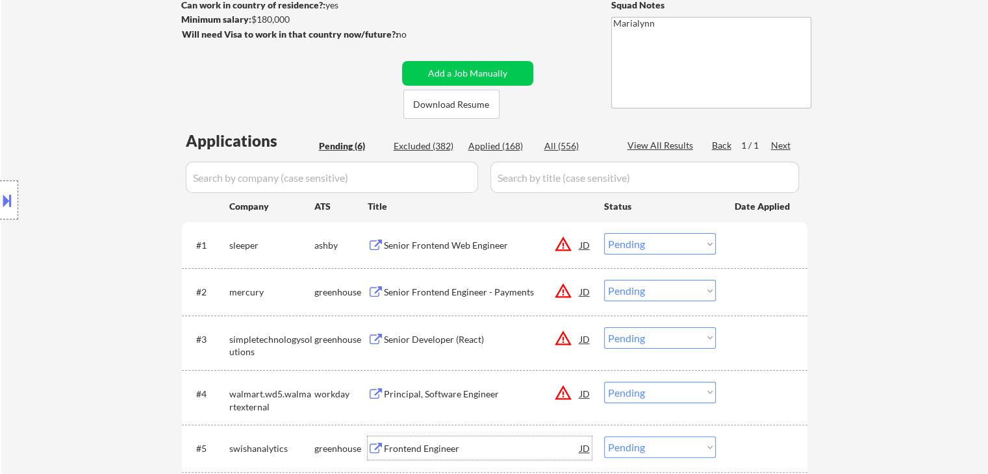
scroll to position [455, 0]
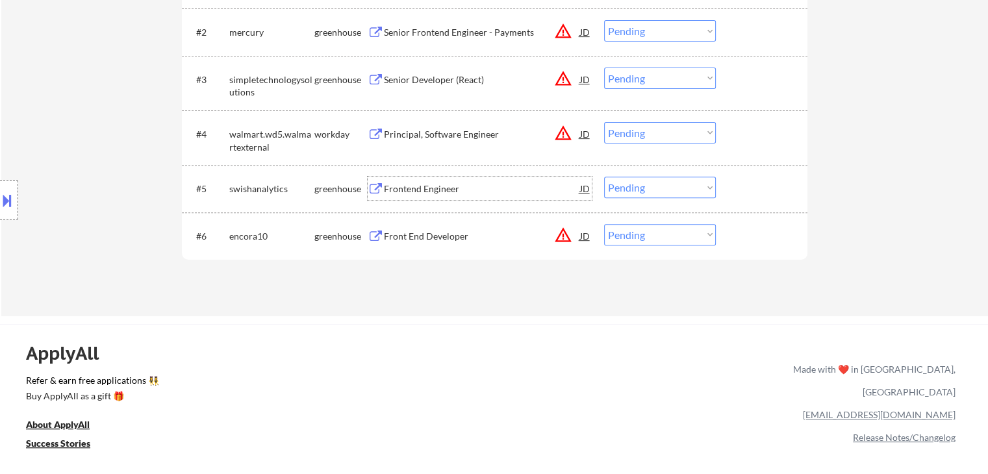
drag, startPoint x: 639, startPoint y: 185, endPoint x: 655, endPoint y: 198, distance: 20.4
click at [644, 188] on select "Choose an option... Pending Applied Excluded (Questions) Excluded (Expired) Exc…" at bounding box center [660, 187] width 112 height 21
click at [604, 177] on select "Choose an option... Pending Applied Excluded (Questions) Excluded (Expired) Exc…" at bounding box center [660, 187] width 112 height 21
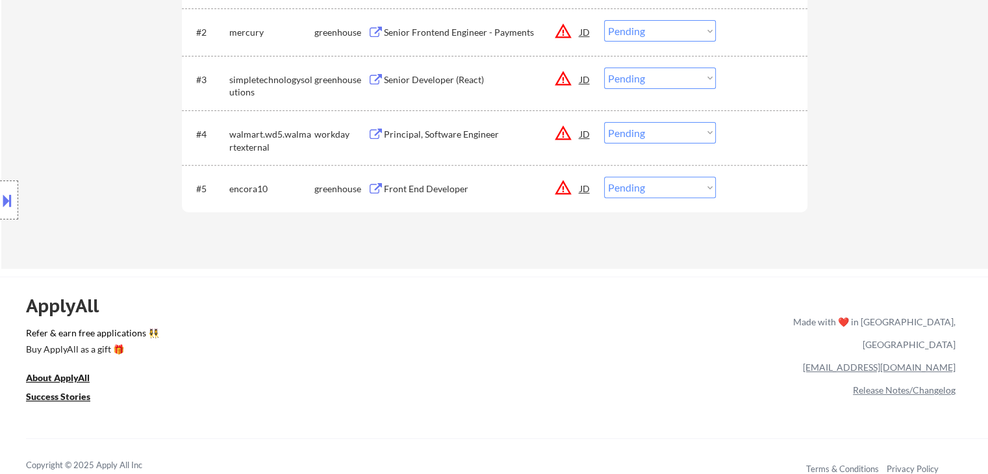
click at [415, 186] on div "Front End Developer" at bounding box center [482, 189] width 196 height 13
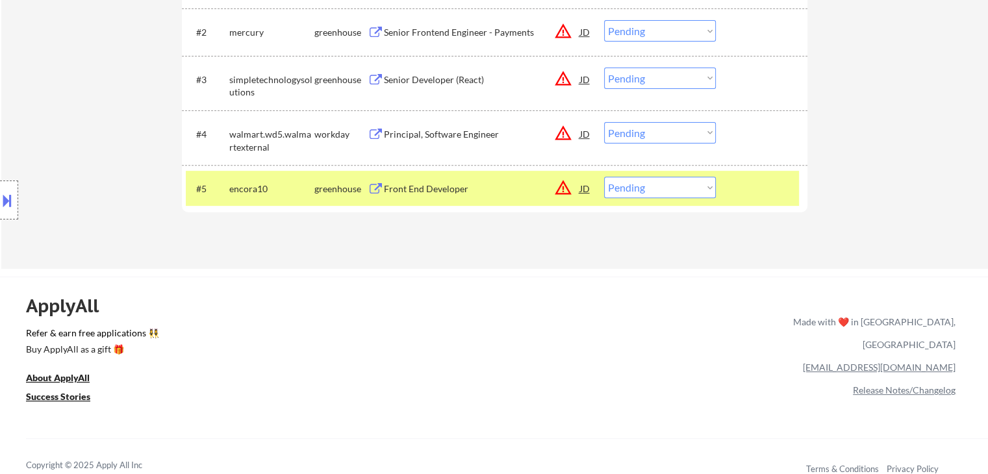
click at [12, 196] on button at bounding box center [7, 200] width 14 height 21
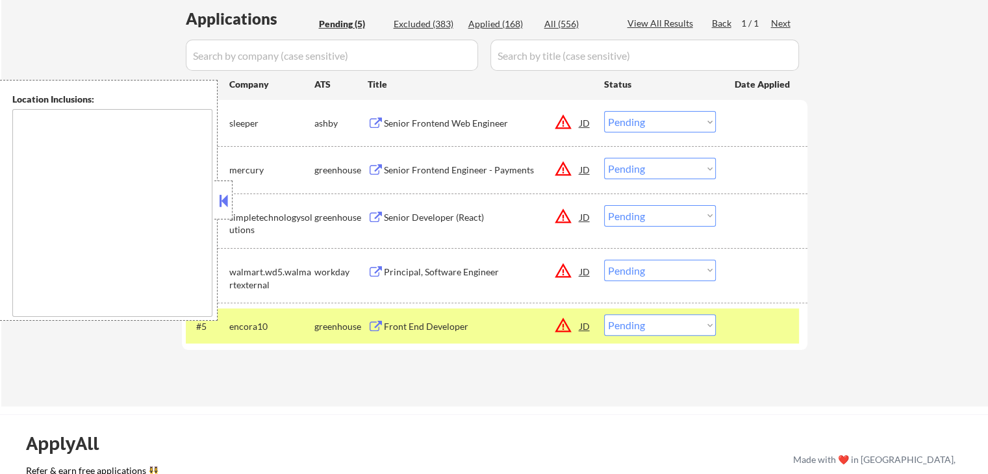
scroll to position [325, 0]
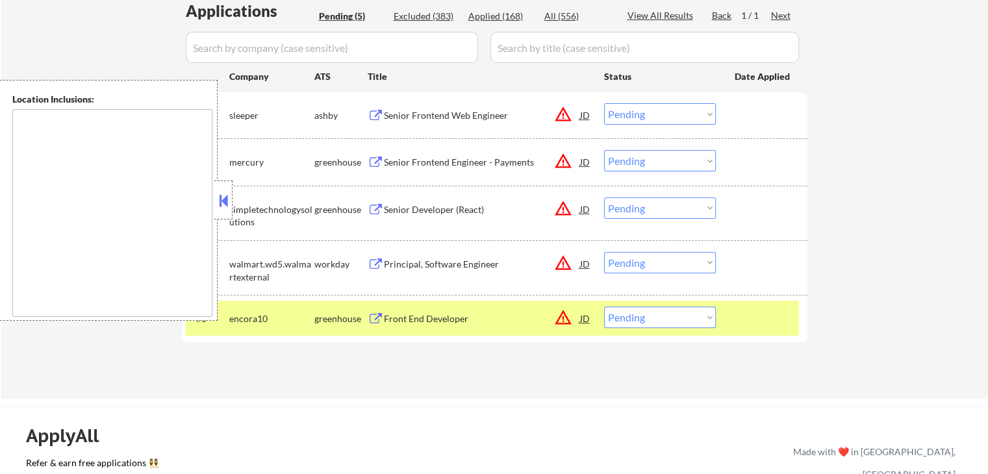
click at [628, 325] on select "Choose an option... Pending Applied Excluded (Questions) Excluded (Expired) Exc…" at bounding box center [660, 317] width 112 height 21
select select ""applied""
click at [604, 307] on select "Choose an option... Pending Applied Excluded (Questions) Excluded (Expired) Exc…" at bounding box center [660, 317] width 112 height 21
drag, startPoint x: 221, startPoint y: 194, endPoint x: 261, endPoint y: 242, distance: 62.8
click at [221, 194] on button at bounding box center [223, 200] width 14 height 19
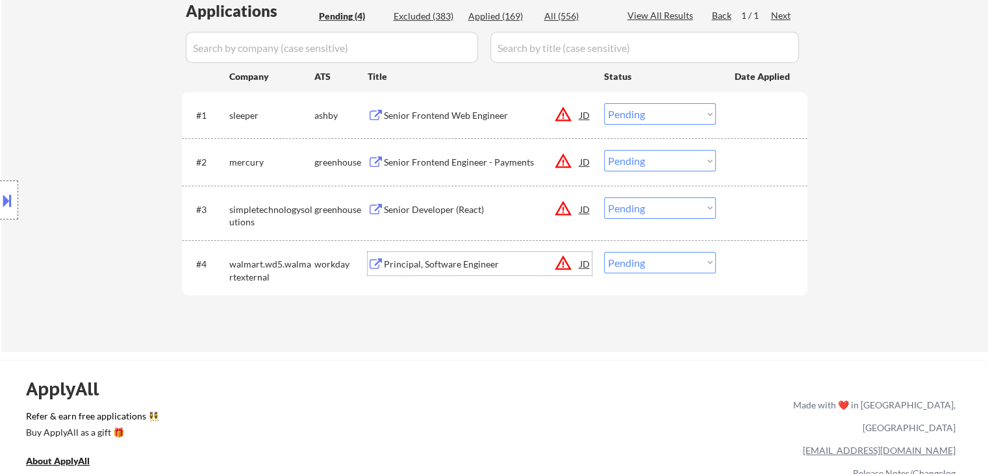
click at [447, 259] on div "Principal, Software Engineer" at bounding box center [482, 264] width 196 height 13
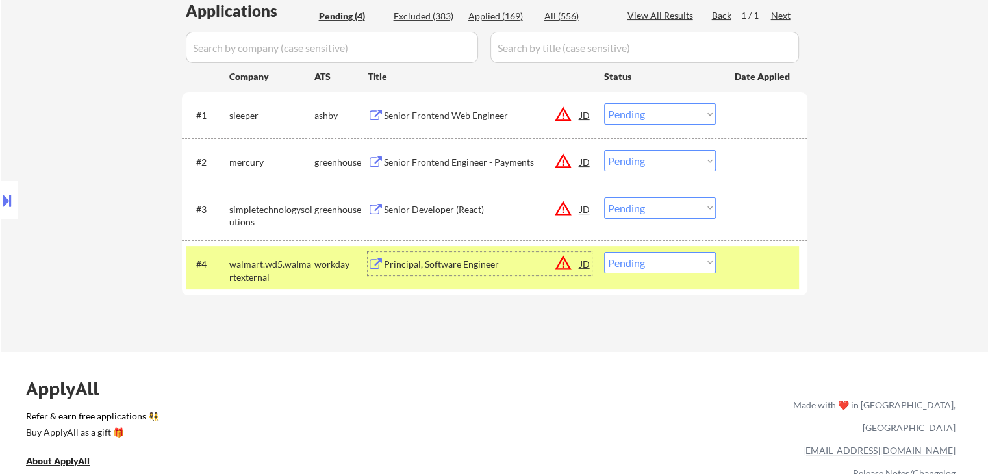
click at [654, 261] on select "Choose an option... Pending Applied Excluded (Questions) Excluded (Expired) Exc…" at bounding box center [660, 262] width 112 height 21
select select ""excluded__location_""
click at [604, 252] on select "Choose an option... Pending Applied Excluded (Questions) Excluded (Expired) Exc…" at bounding box center [660, 262] width 112 height 21
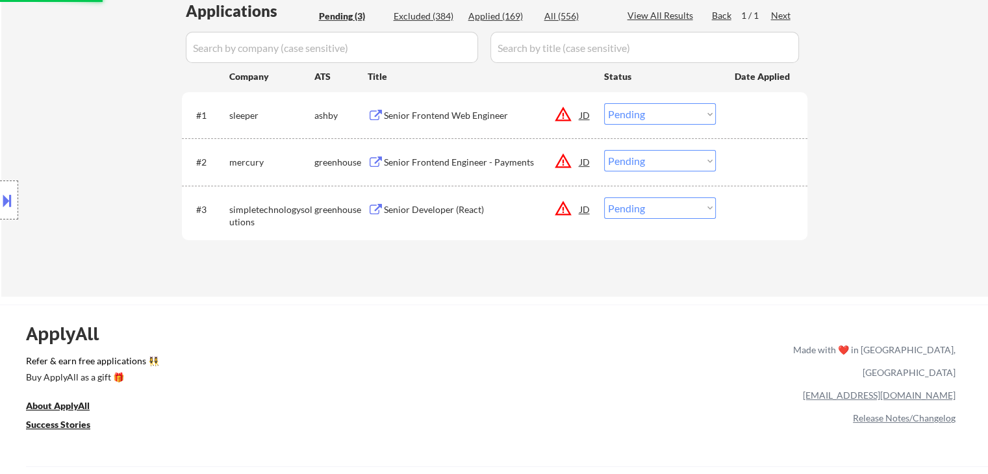
click at [452, 210] on div "Senior Developer (React)" at bounding box center [482, 209] width 196 height 13
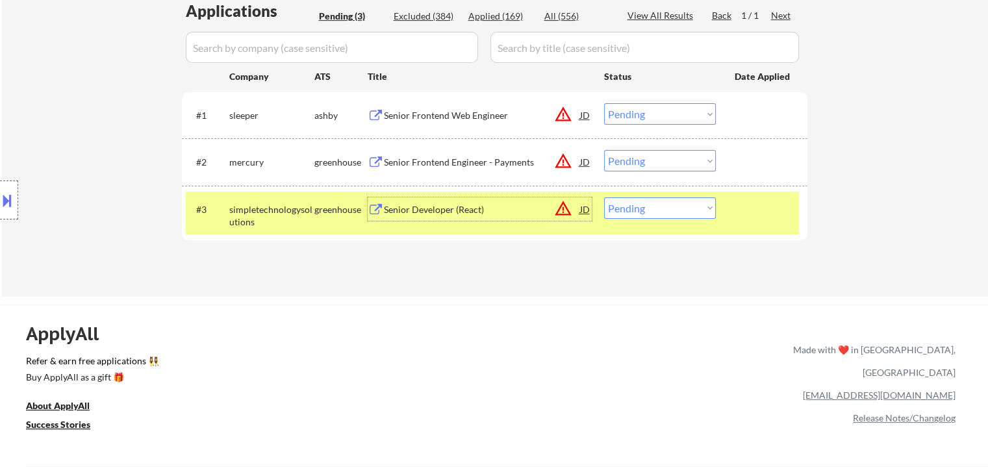
drag, startPoint x: 642, startPoint y: 211, endPoint x: 648, endPoint y: 217, distance: 8.3
click at [643, 212] on select "Choose an option... Pending Applied Excluded (Questions) Excluded (Expired) Exc…" at bounding box center [660, 208] width 112 height 21
select select ""applied""
click at [604, 198] on select "Choose an option... Pending Applied Excluded (Questions) Excluded (Expired) Exc…" at bounding box center [660, 208] width 112 height 21
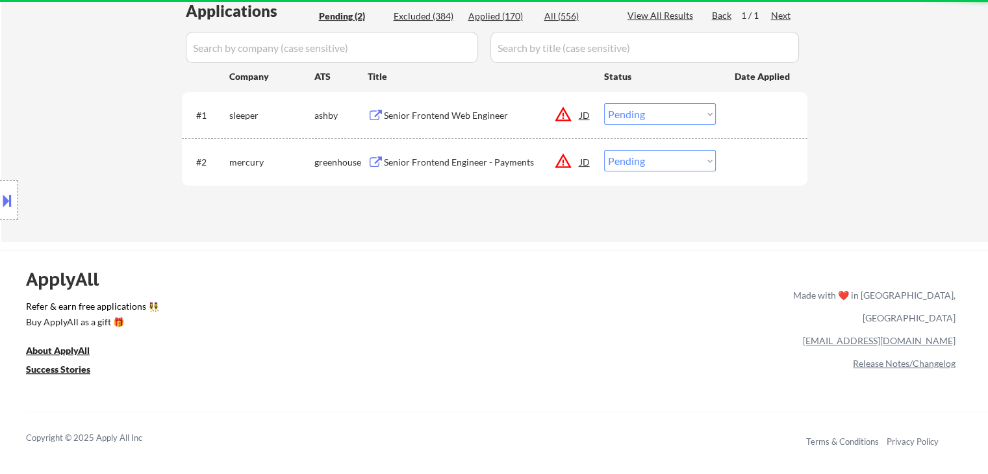
click at [451, 161] on div "Senior Frontend Engineer - Payments" at bounding box center [482, 162] width 196 height 13
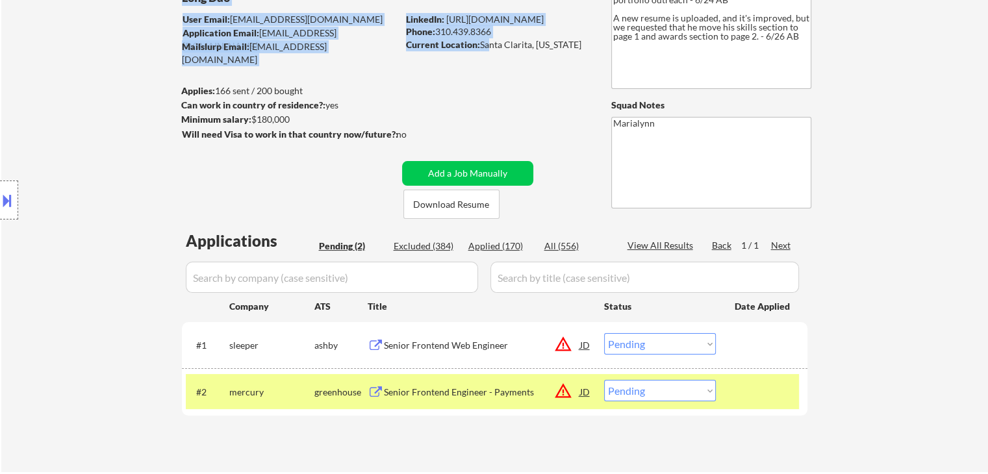
scroll to position [75, 0]
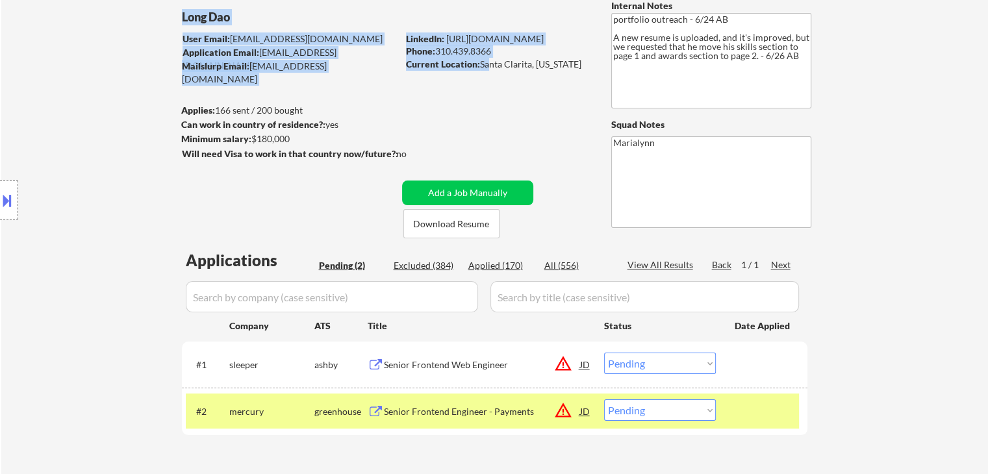
drag, startPoint x: 485, startPoint y: 6, endPoint x: 572, endPoint y: 65, distance: 104.7
click at [580, 63] on div "Current Location: Santa Clarita, California" at bounding box center [498, 64] width 184 height 13
drag, startPoint x: 480, startPoint y: 65, endPoint x: 575, endPoint y: 65, distance: 94.9
click at [575, 65] on div "Current Location: Santa Clarita, California" at bounding box center [498, 64] width 184 height 13
copy div "Santa Clarita, California"
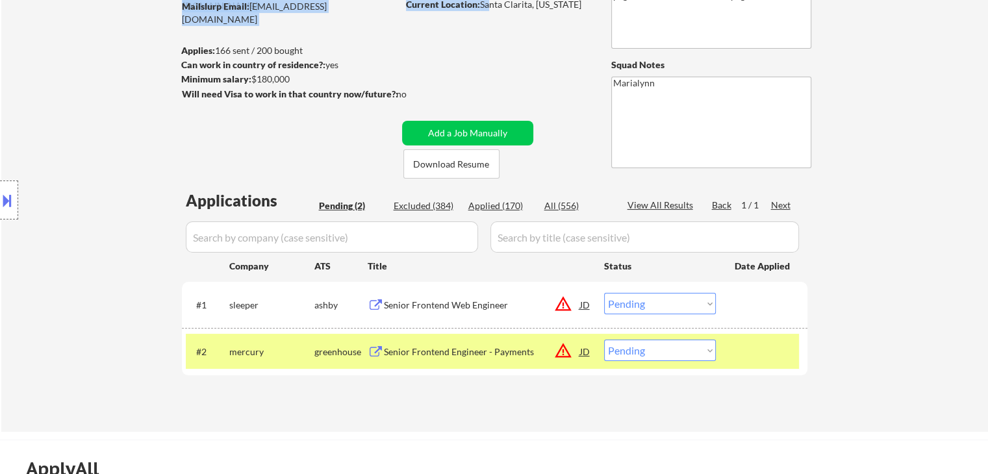
scroll to position [140, 0]
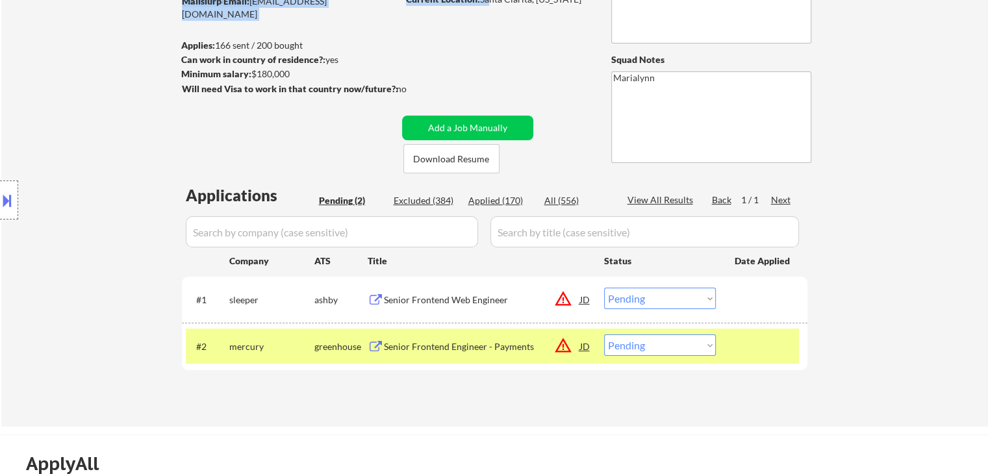
click at [658, 343] on select "Choose an option... Pending Applied Excluded (Questions) Excluded (Expired) Exc…" at bounding box center [660, 345] width 112 height 21
select select ""applied""
click at [604, 335] on select "Choose an option... Pending Applied Excluded (Questions) Excluded (Expired) Exc…" at bounding box center [660, 345] width 112 height 21
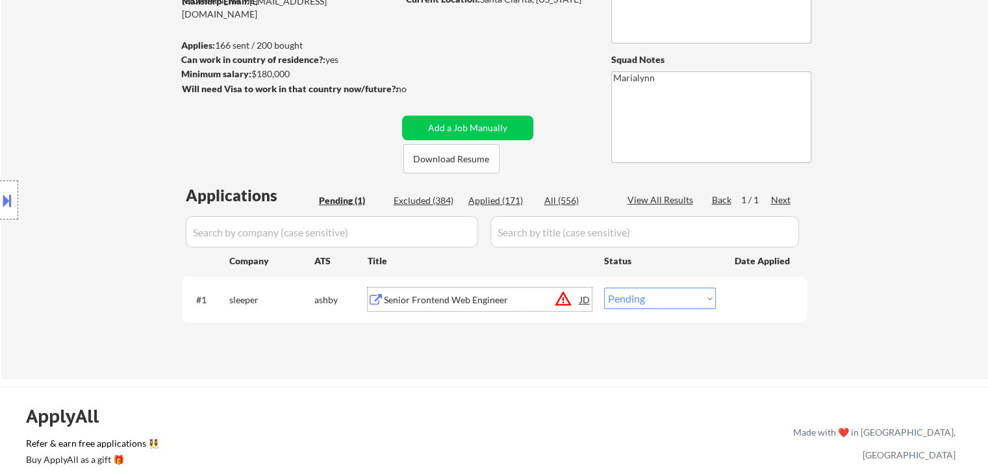
click at [451, 299] on div "Senior Frontend Web Engineer" at bounding box center [482, 300] width 196 height 13
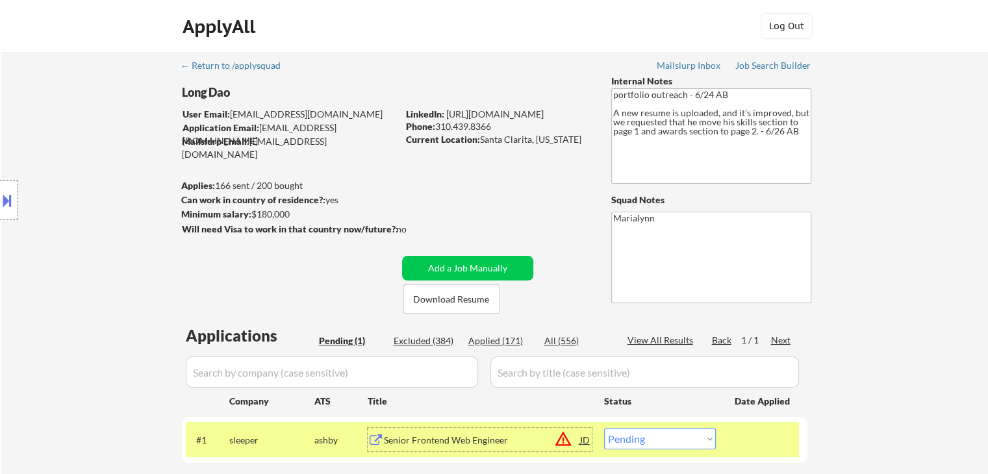
scroll to position [260, 0]
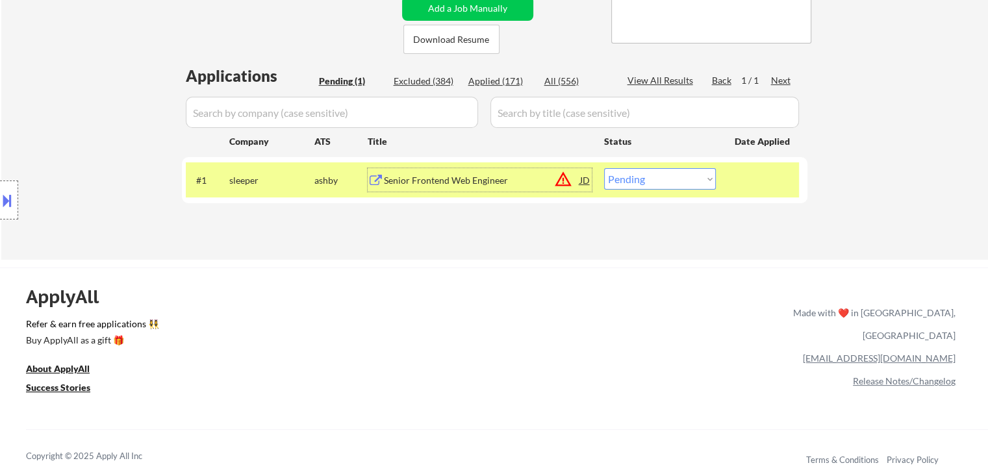
click at [658, 180] on select "Choose an option... Pending Applied Excluded (Questions) Excluded (Expired) Exc…" at bounding box center [660, 178] width 112 height 21
select select ""applied""
click at [604, 168] on select "Choose an option... Pending Applied Excluded (Questions) Excluded (Expired) Exc…" at bounding box center [660, 178] width 112 height 21
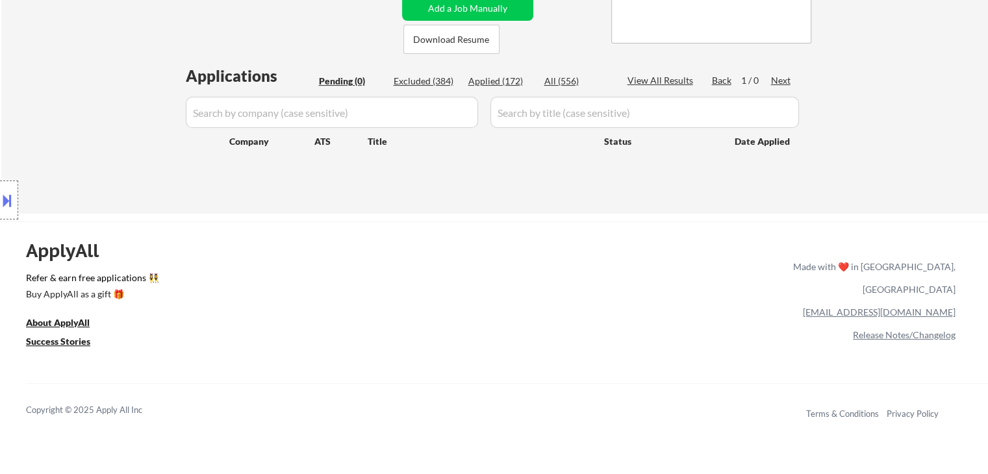
click at [495, 81] on div "Applied (172)" at bounding box center [500, 81] width 65 height 13
click at [496, 80] on div "Applied (172)" at bounding box center [500, 81] width 65 height 13
select select ""applied""
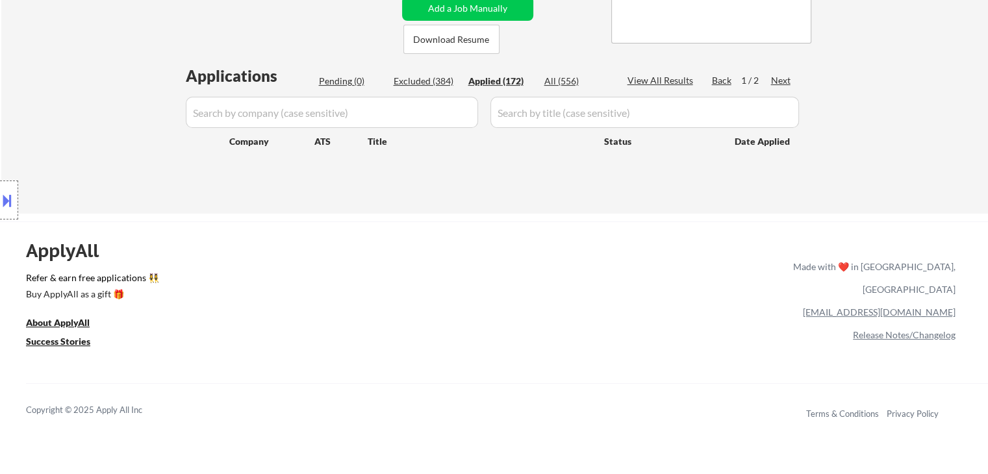
select select ""applied""
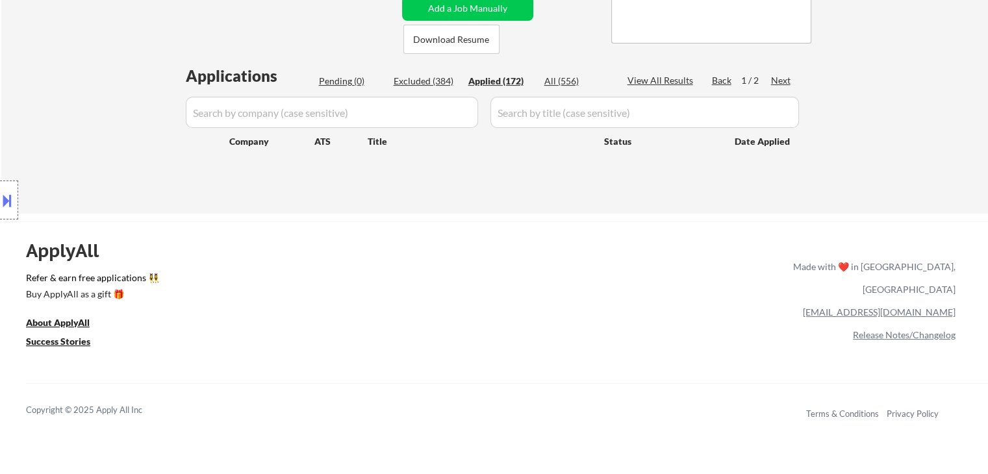
select select ""applied""
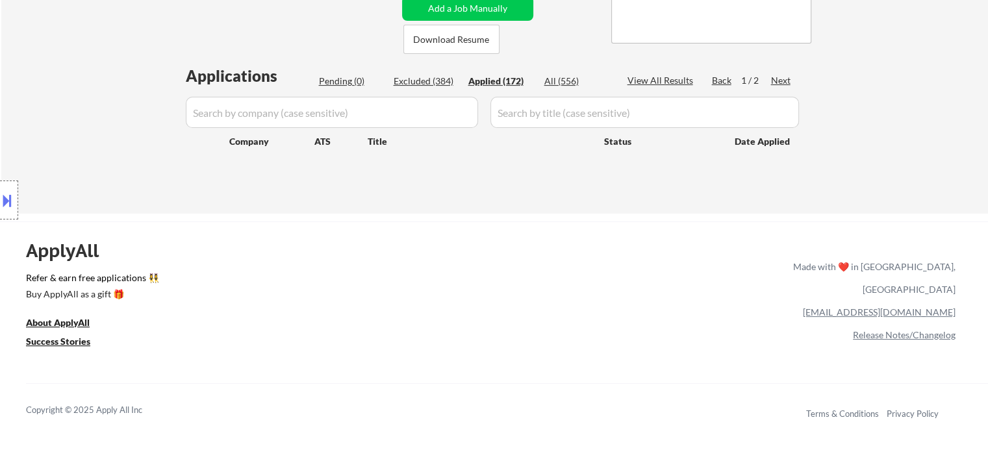
select select ""applied""
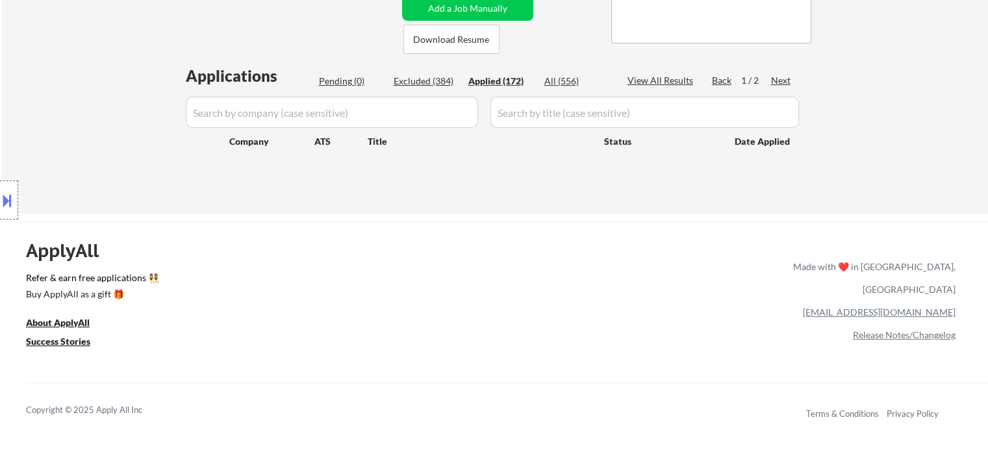
select select ""applied""
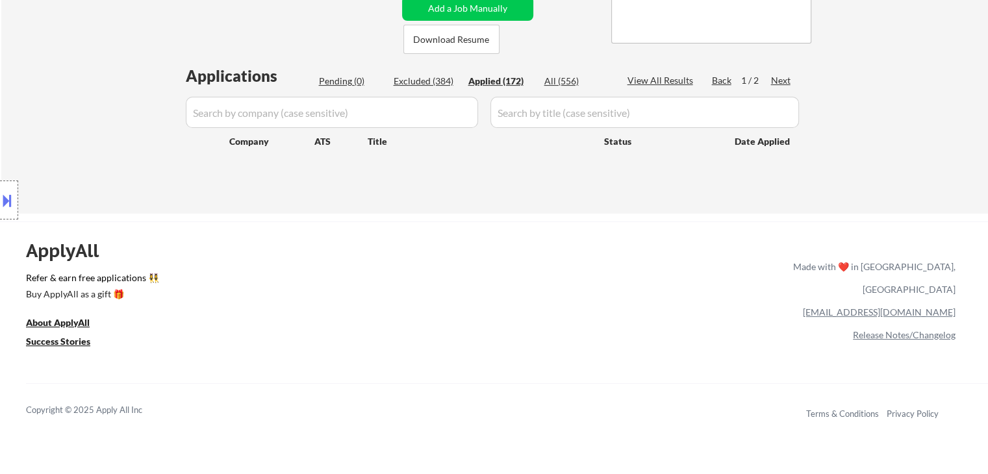
select select ""applied""
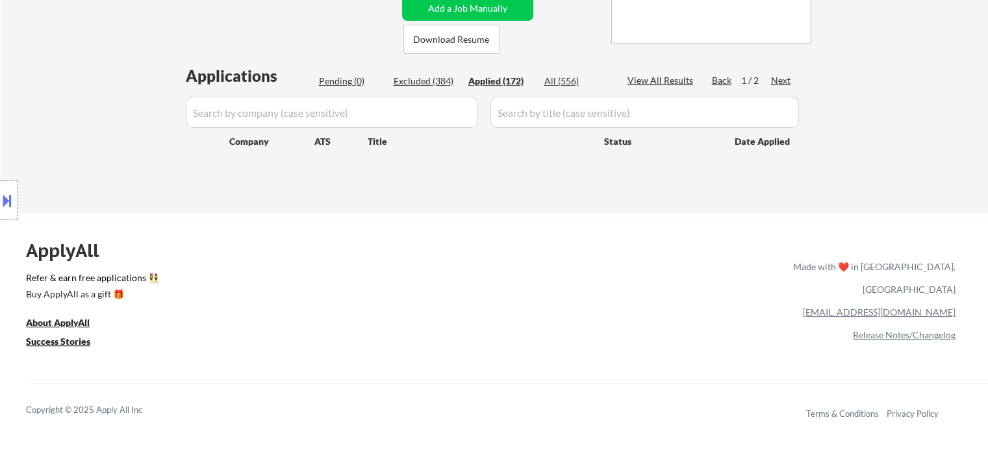
select select ""applied""
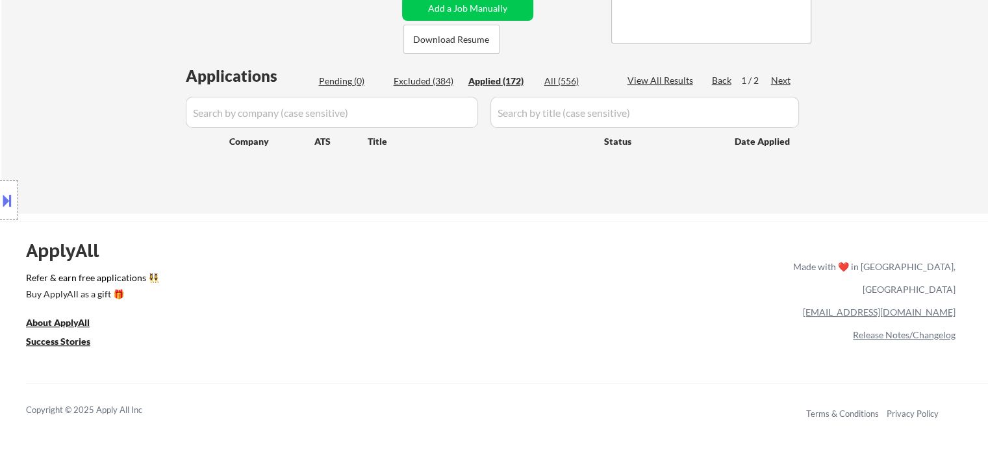
select select ""applied""
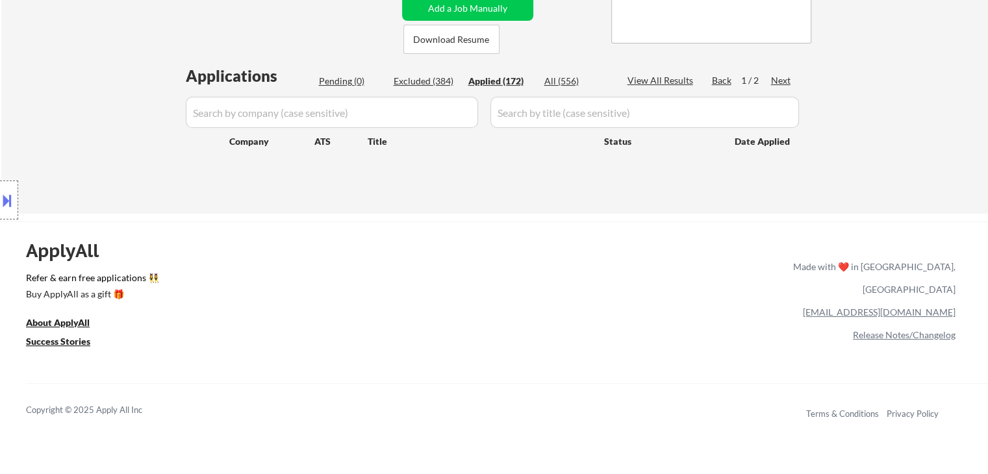
select select ""applied""
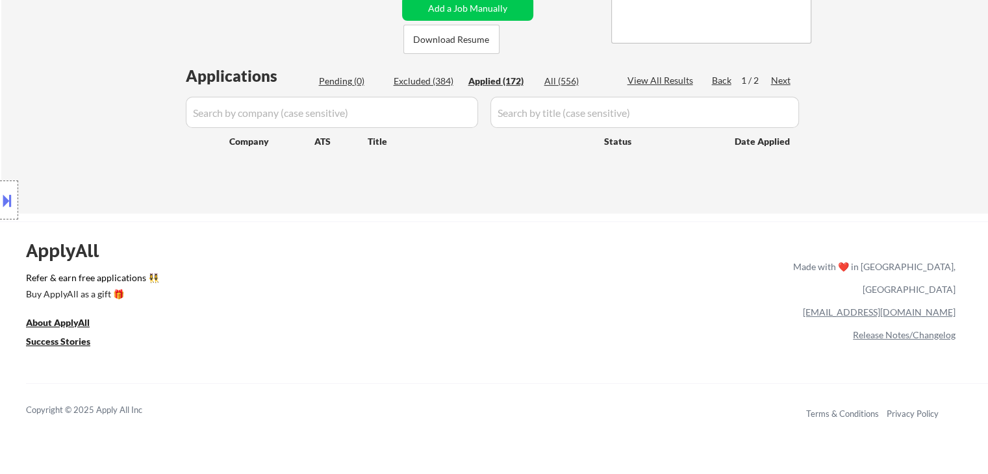
select select ""applied""
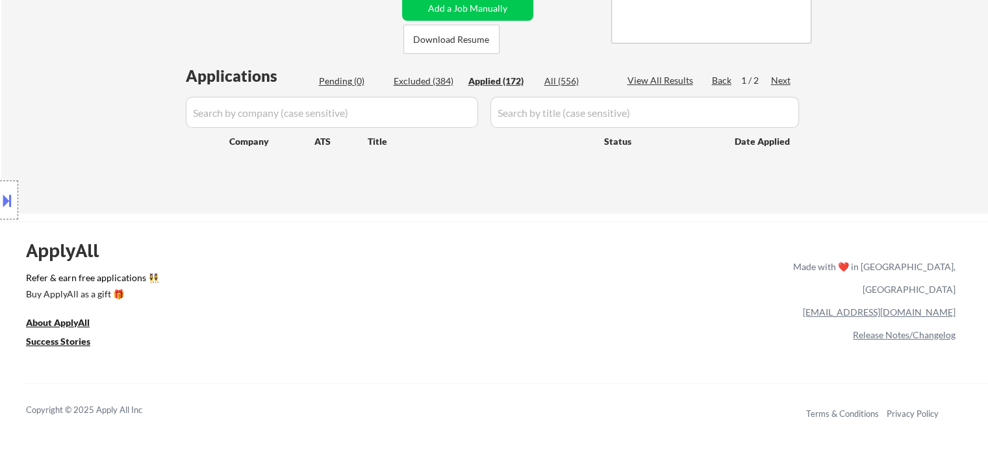
select select ""applied""
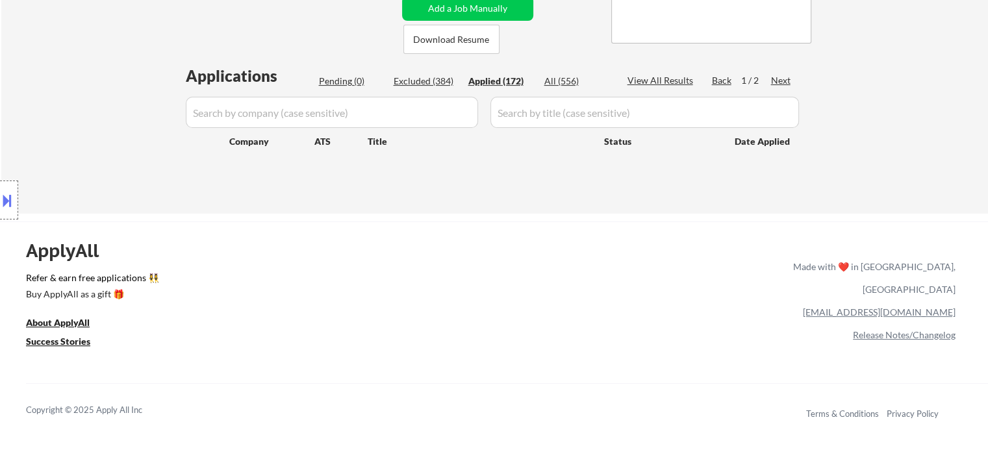
select select ""applied""
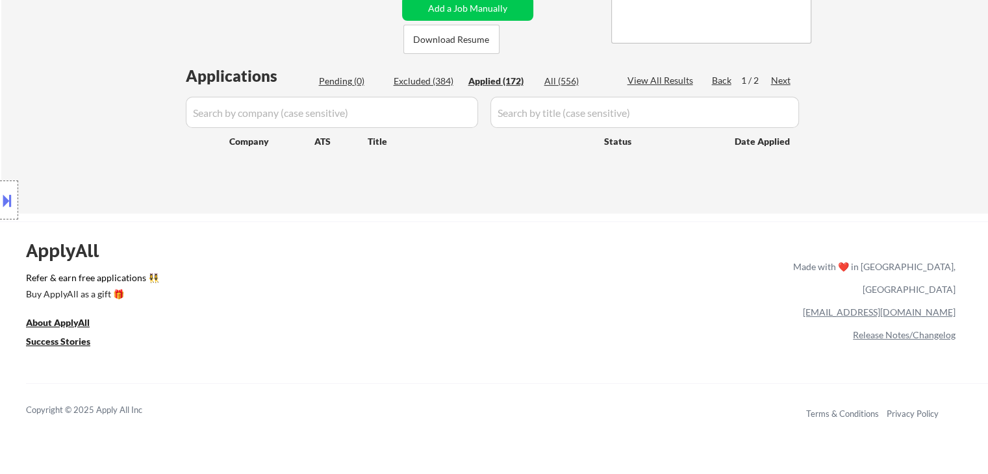
select select ""applied""
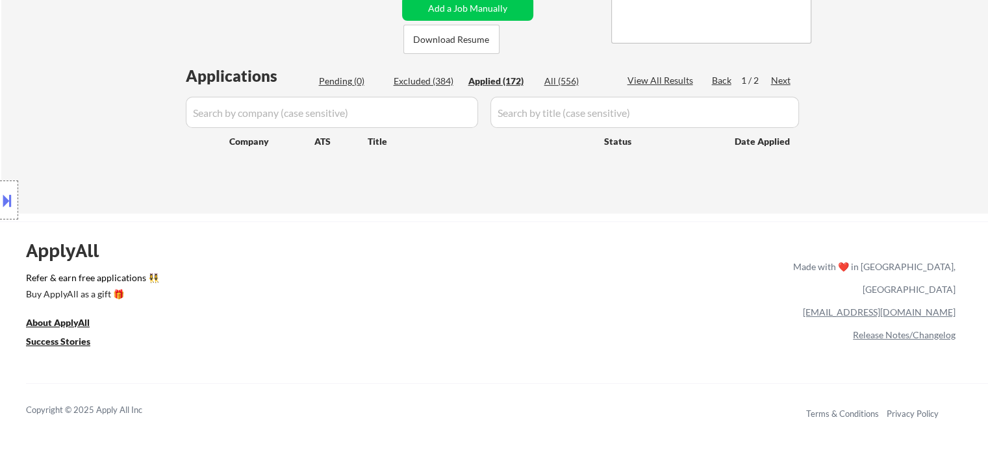
select select ""applied""
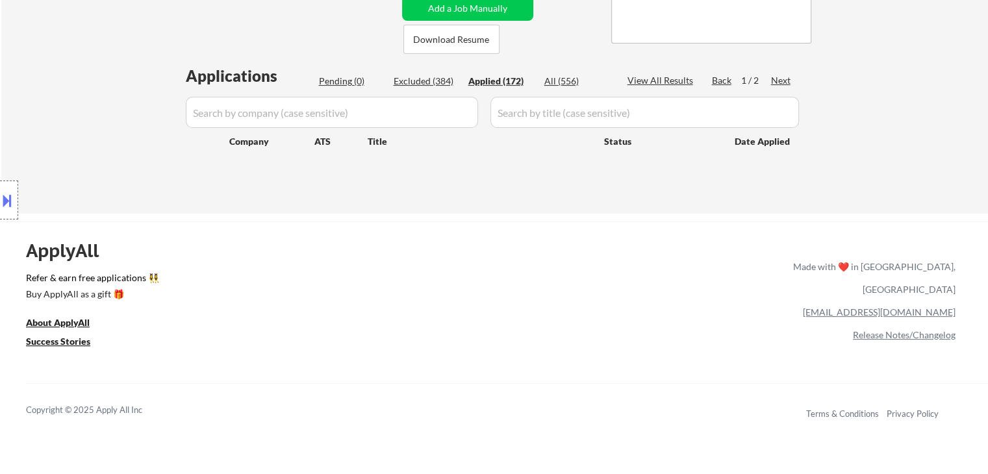
select select ""applied""
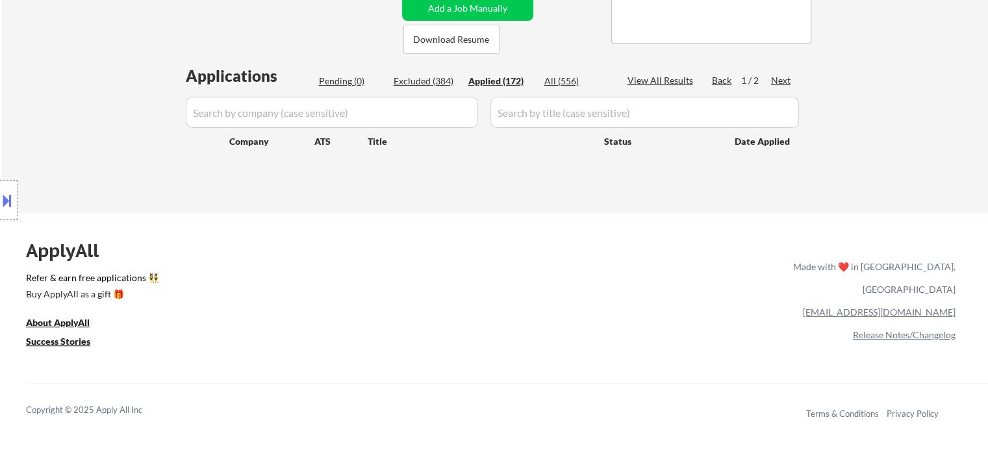
select select ""applied""
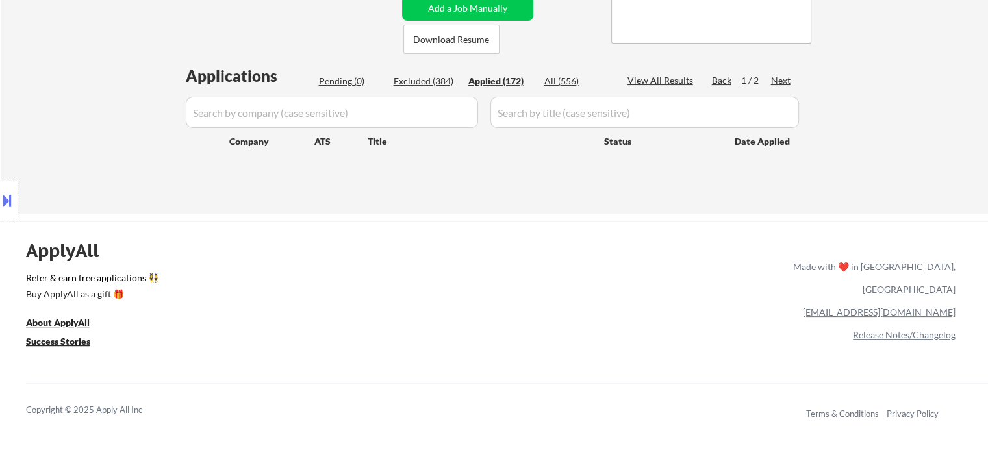
select select ""applied""
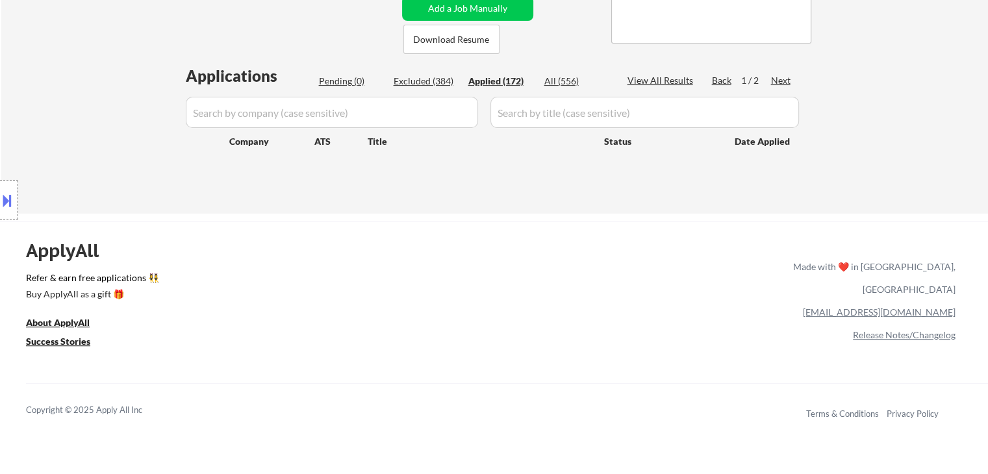
select select ""applied""
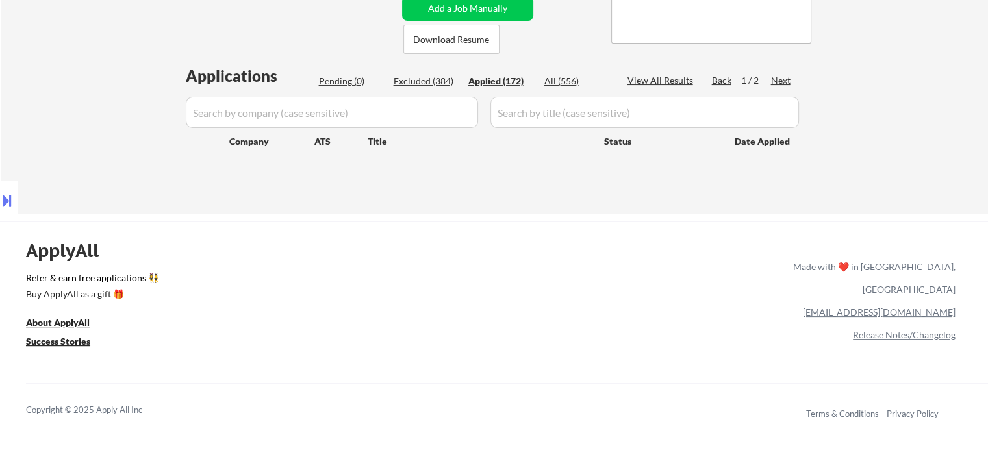
select select ""applied""
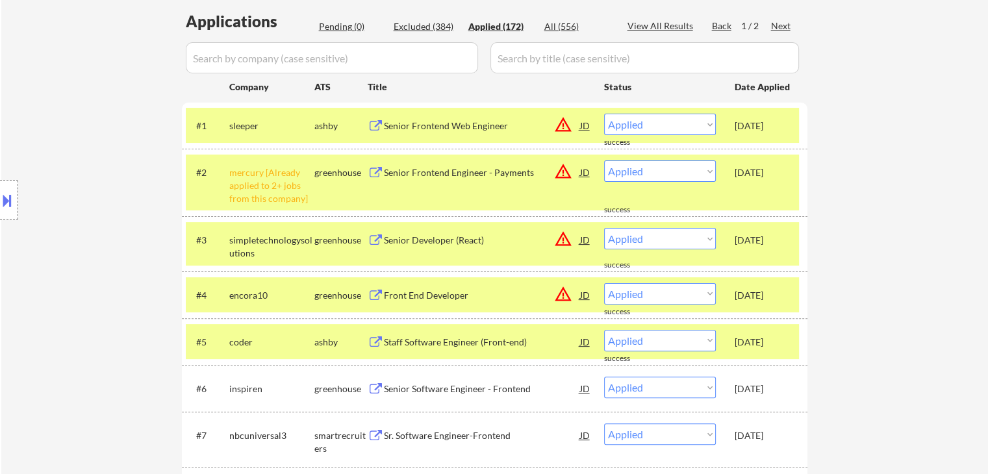
scroll to position [390, 0]
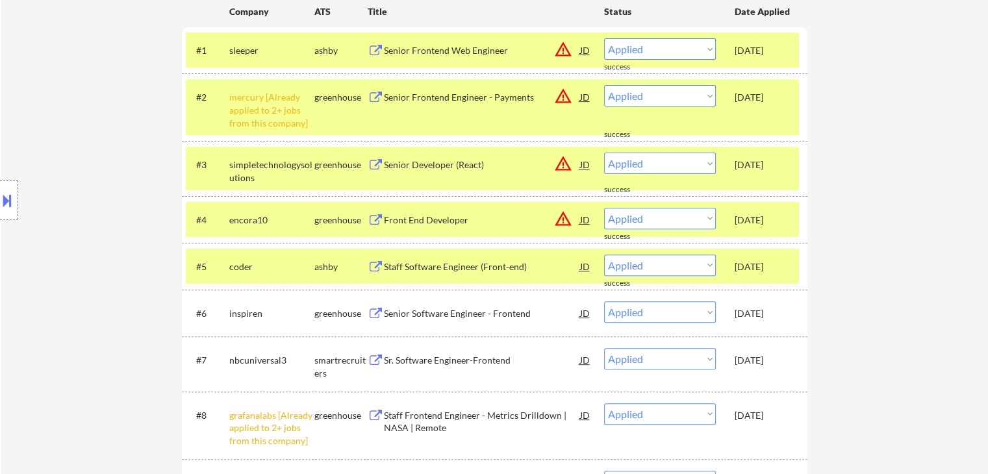
click at [769, 315] on div "[DATE]" at bounding box center [763, 313] width 57 height 13
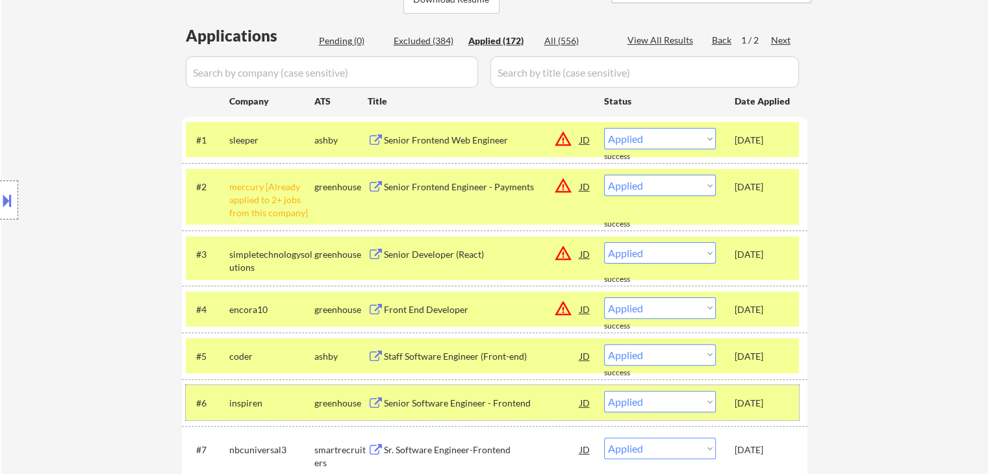
scroll to position [195, 0]
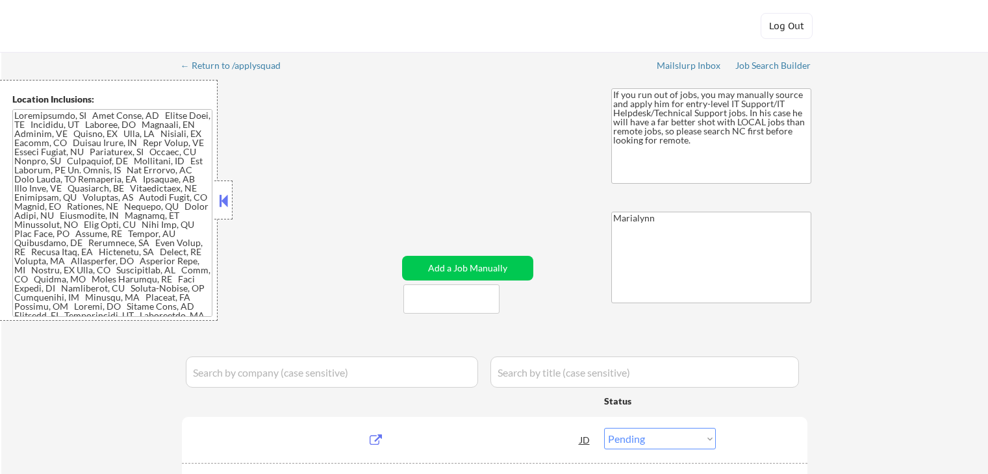
select select ""pending""
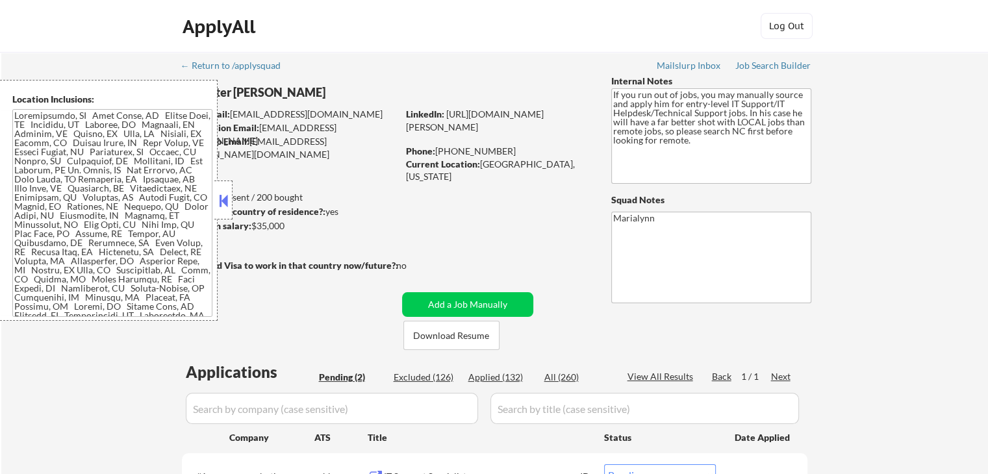
click at [219, 203] on button at bounding box center [223, 200] width 14 height 19
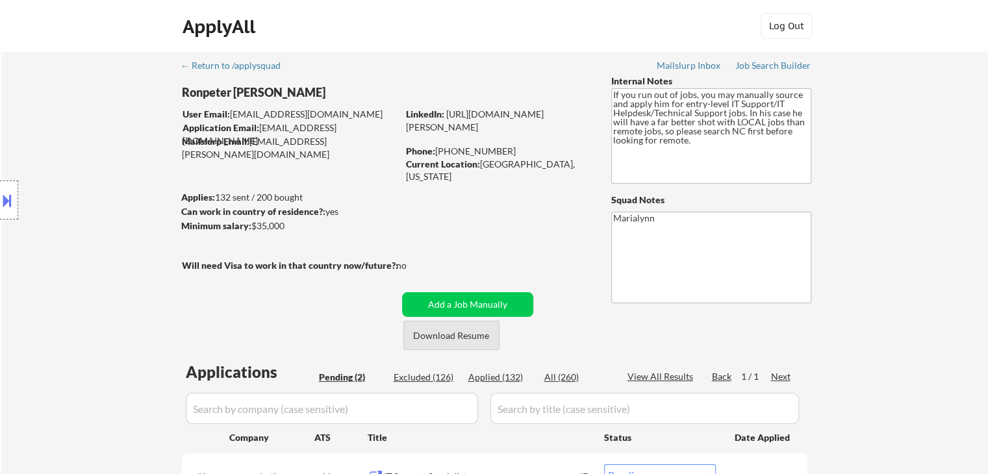
click at [475, 336] on button "Download Resume" at bounding box center [451, 335] width 96 height 29
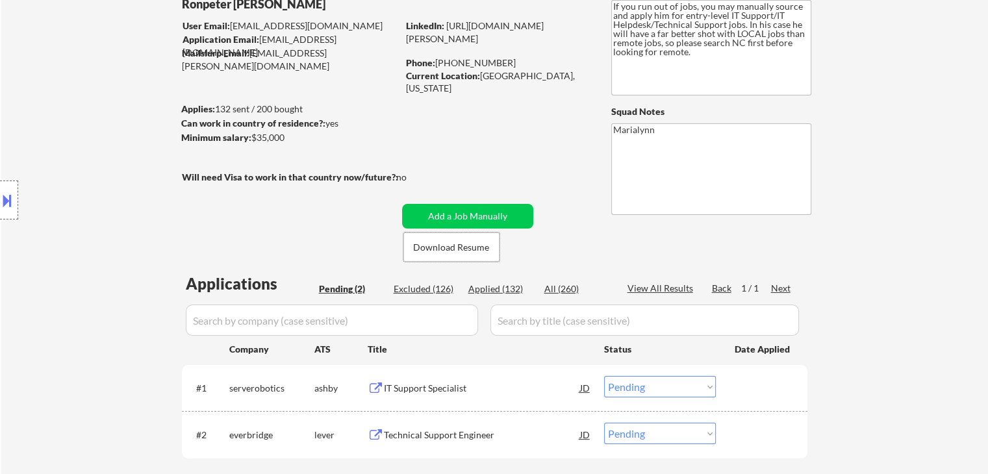
scroll to position [325, 0]
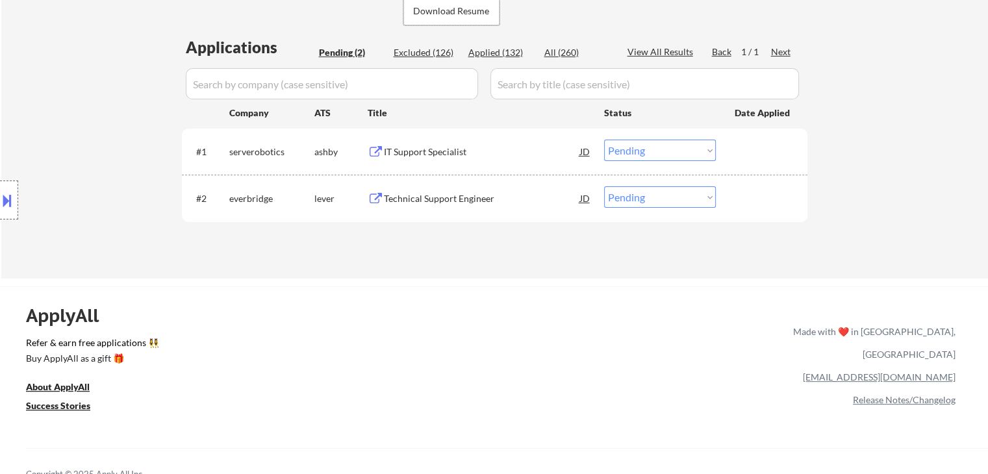
click at [442, 201] on div "Technical Support Engineer" at bounding box center [482, 198] width 196 height 13
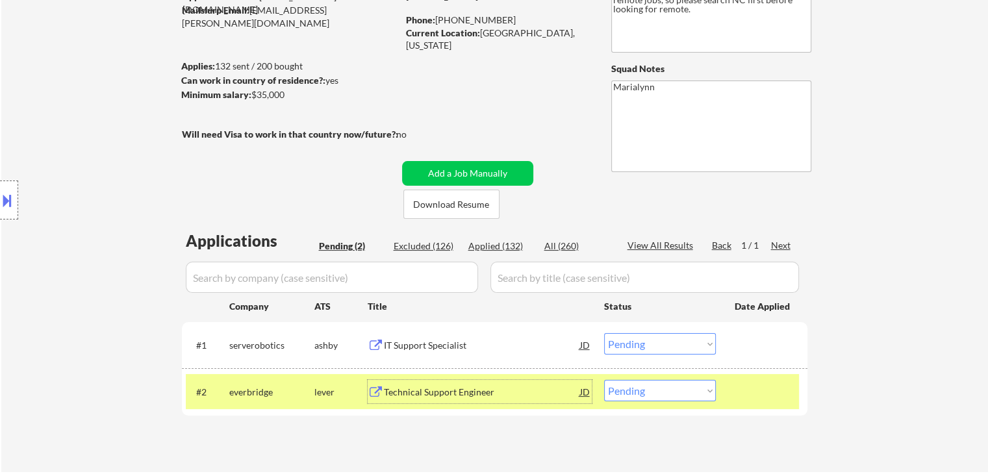
scroll to position [65, 0]
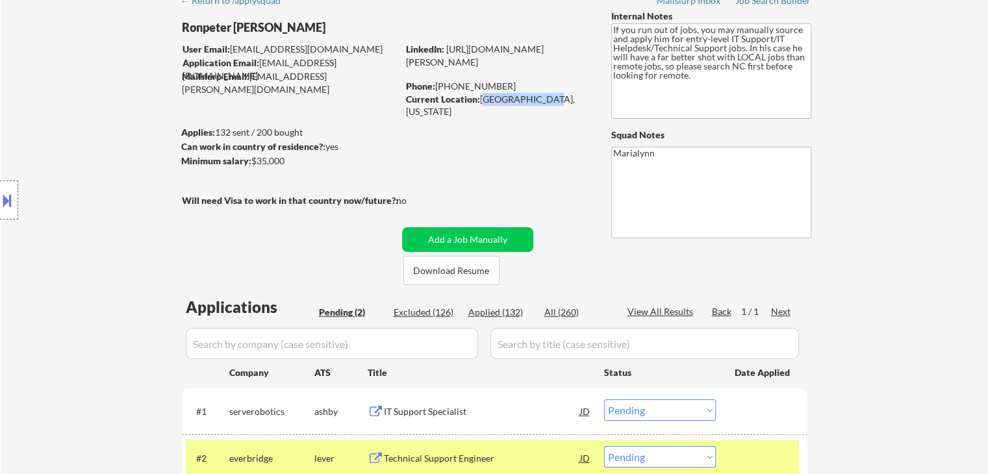
drag, startPoint x: 481, startPoint y: 94, endPoint x: 539, endPoint y: 103, distance: 57.9
click at [539, 103] on div "Current Location: [GEOGRAPHIC_DATA], [US_STATE]" at bounding box center [498, 105] width 184 height 25
copy div "Hope Mills, [GEOGRAPHIC_DATA]"
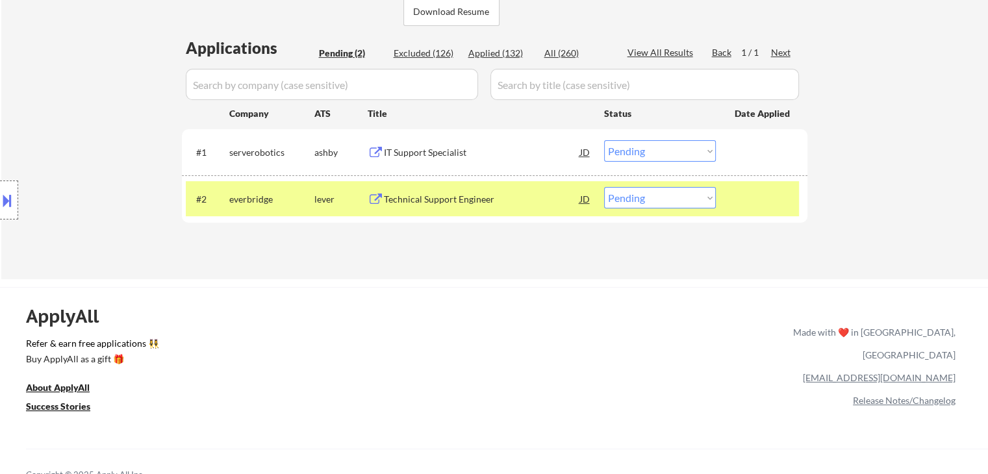
scroll to position [325, 0]
click at [661, 200] on select "Choose an option... Pending Applied Excluded (Questions) Excluded (Expired) Exc…" at bounding box center [660, 196] width 112 height 21
select select ""applied""
click at [604, 186] on select "Choose an option... Pending Applied Excluded (Questions) Excluded (Expired) Exc…" at bounding box center [660, 196] width 112 height 21
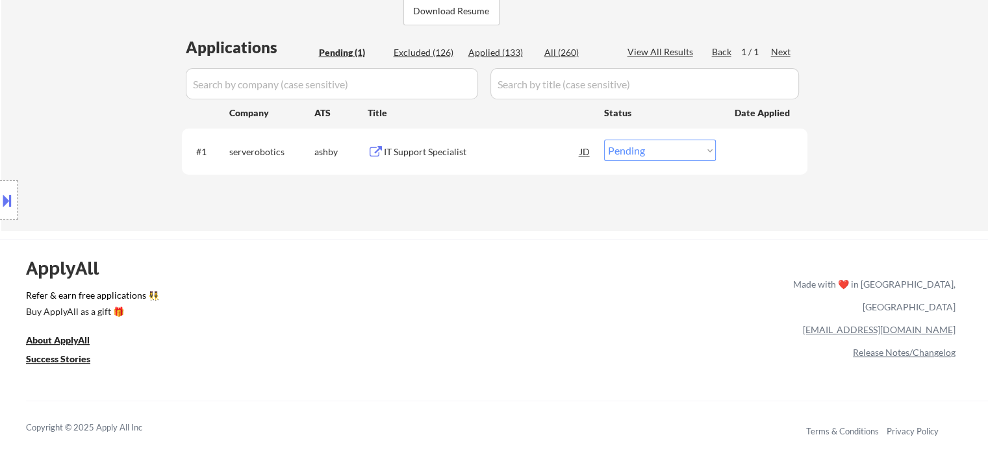
click at [438, 148] on div "IT Support Specialist" at bounding box center [482, 152] width 196 height 13
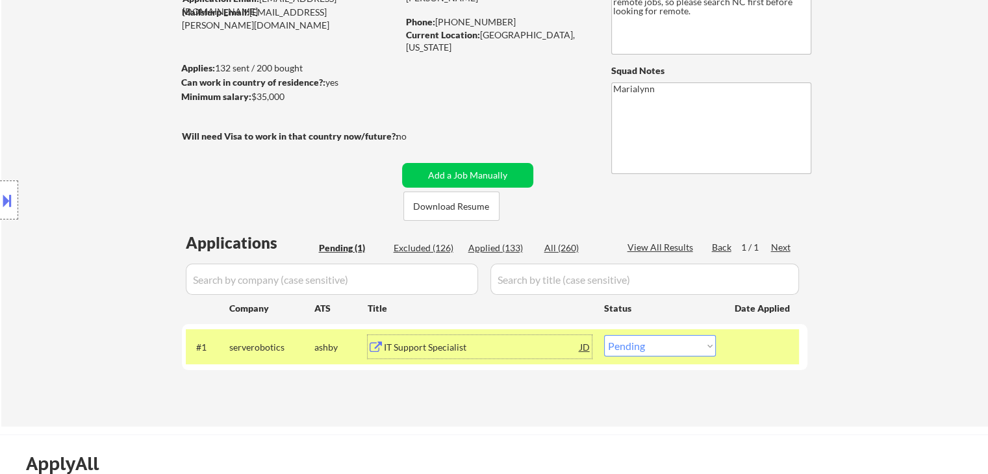
scroll to position [130, 0]
click at [677, 341] on select "Choose an option... Pending Applied Excluded (Questions) Excluded (Expired) Exc…" at bounding box center [660, 345] width 112 height 21
select select ""applied""
click at [604, 335] on select "Choose an option... Pending Applied Excluded (Questions) Excluded (Expired) Exc…" at bounding box center [660, 345] width 112 height 21
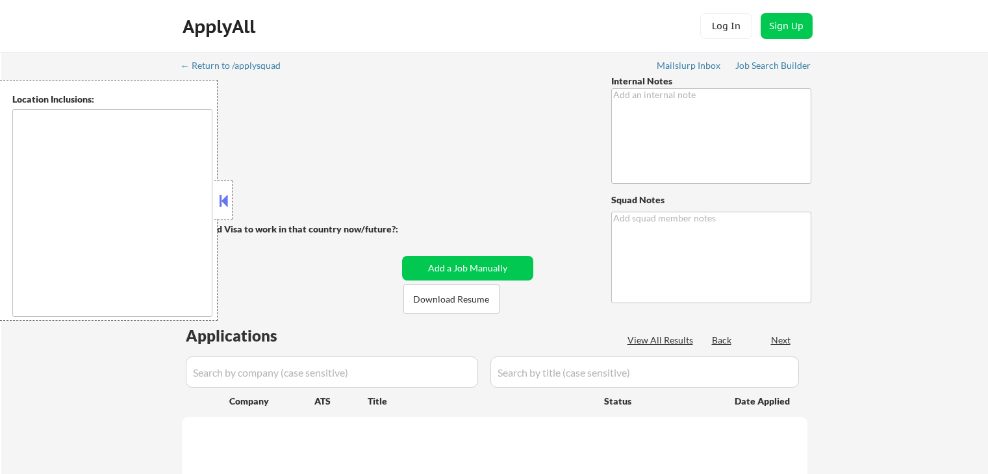
type textarea "CX wants to pause until after she attends [PERSON_NAME]'s session. 91 apps to g…"
type textarea "190 [PERSON_NAME]"
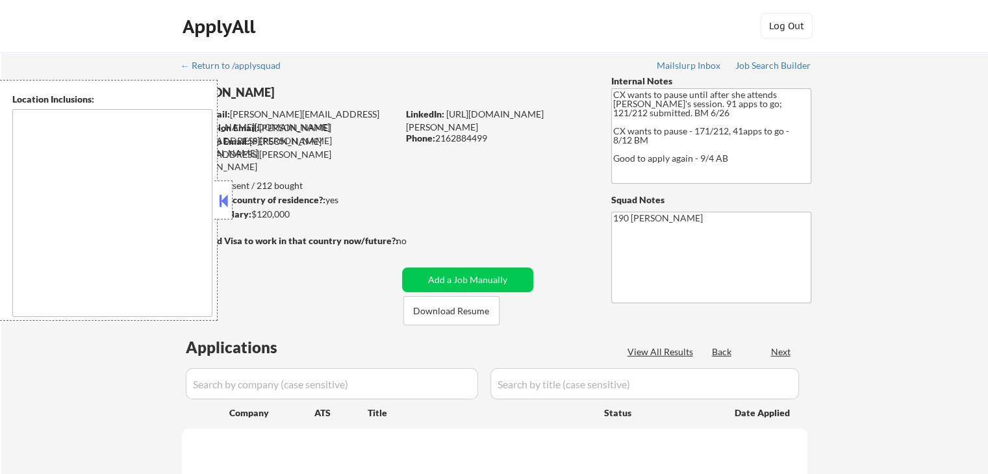
select select ""pending""
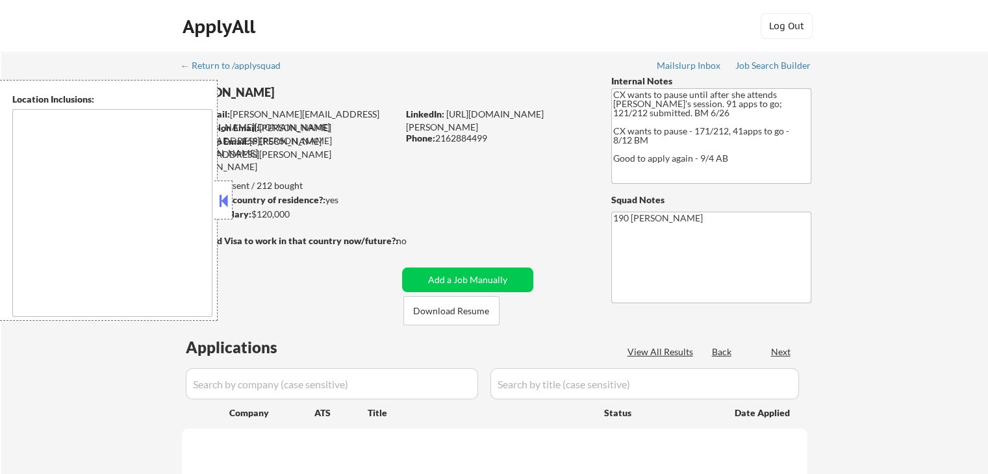
select select ""pending""
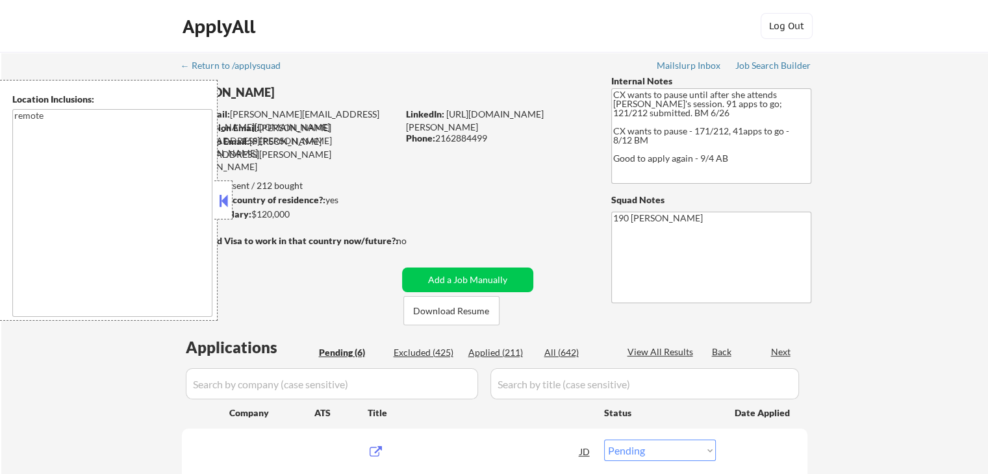
type textarea "remote"
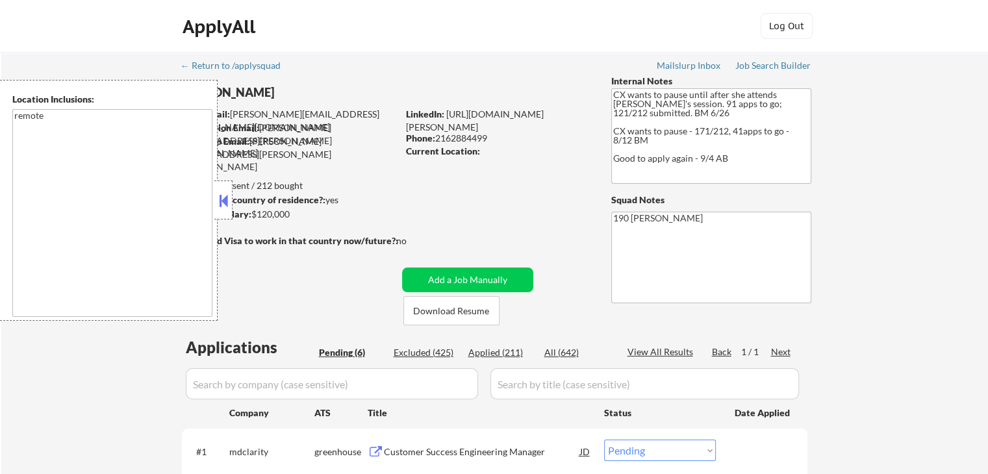
drag, startPoint x: 216, startPoint y: 196, endPoint x: 222, endPoint y: 198, distance: 7.0
click at [217, 196] on button at bounding box center [223, 200] width 14 height 19
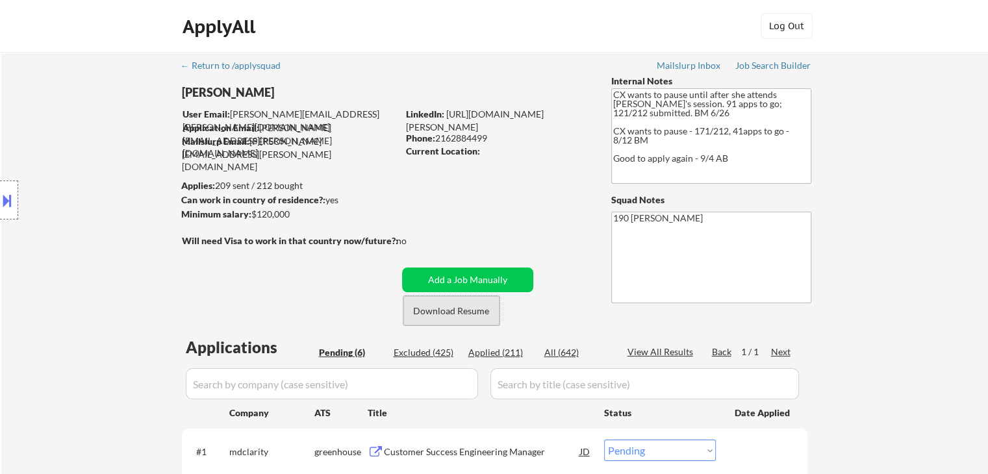
click at [434, 307] on button "Download Resume" at bounding box center [451, 310] width 96 height 29
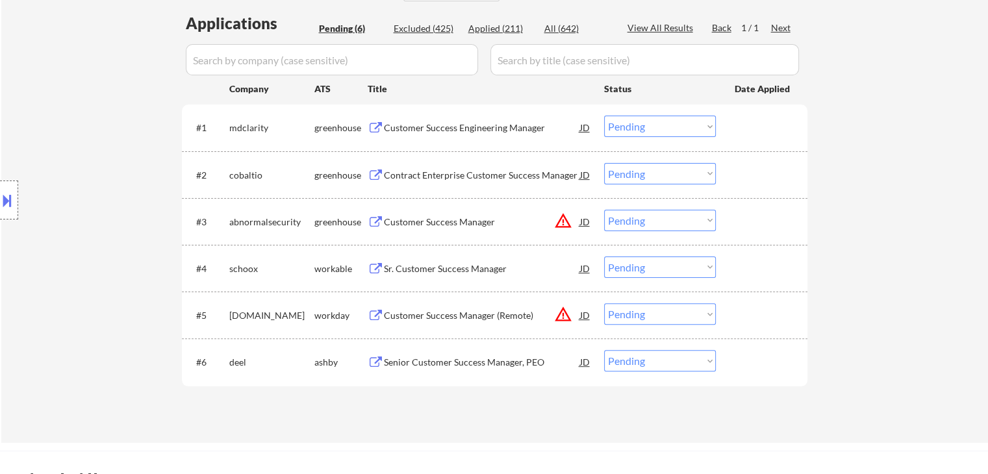
scroll to position [325, 0]
click at [458, 125] on div "Customer Success Engineering Manager" at bounding box center [482, 127] width 196 height 13
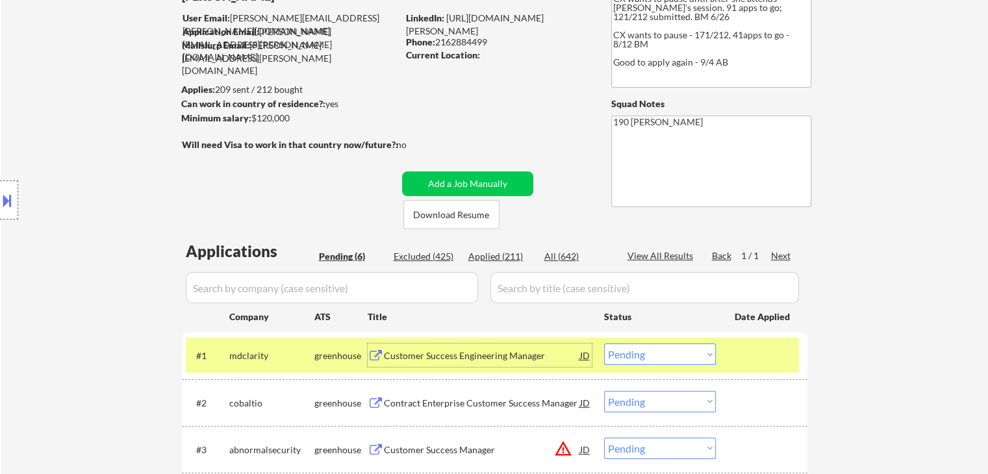
scroll to position [195, 0]
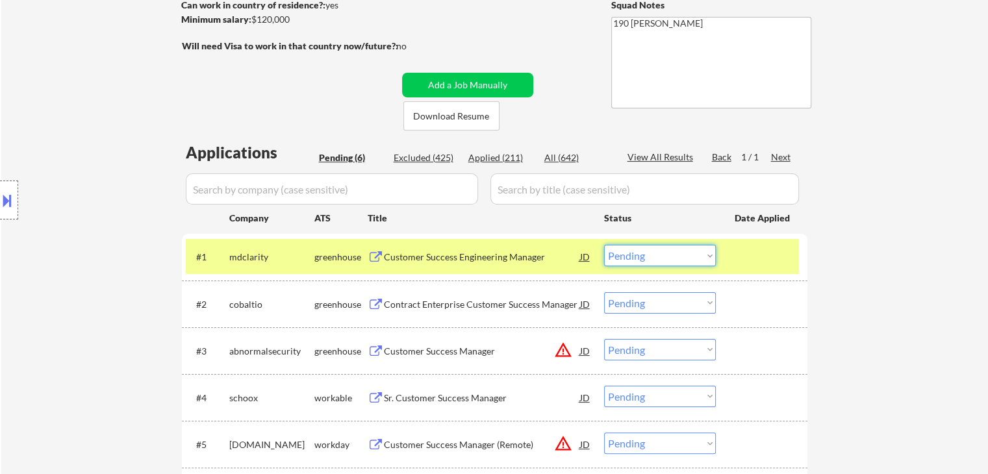
click at [633, 260] on select "Choose an option... Pending Applied Excluded (Questions) Excluded (Expired) Exc…" at bounding box center [660, 255] width 112 height 21
click at [604, 245] on select "Choose an option... Pending Applied Excluded (Questions) Excluded (Expired) Exc…" at bounding box center [660, 255] width 112 height 21
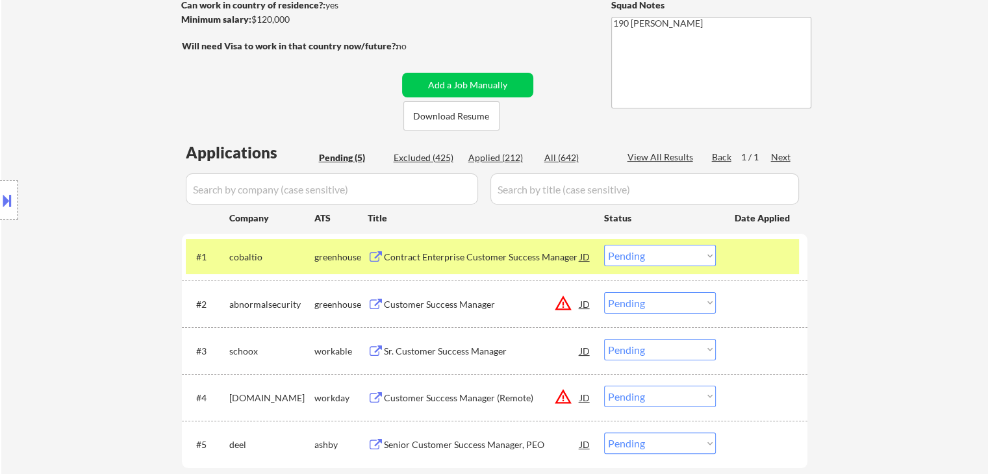
scroll to position [130, 0]
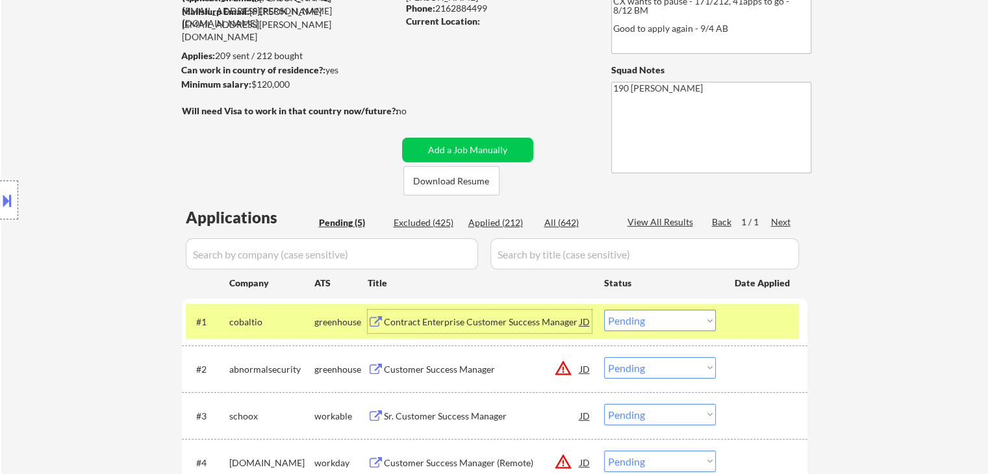
click at [449, 314] on div "Contract Enterprise Customer Success Manager" at bounding box center [482, 321] width 196 height 23
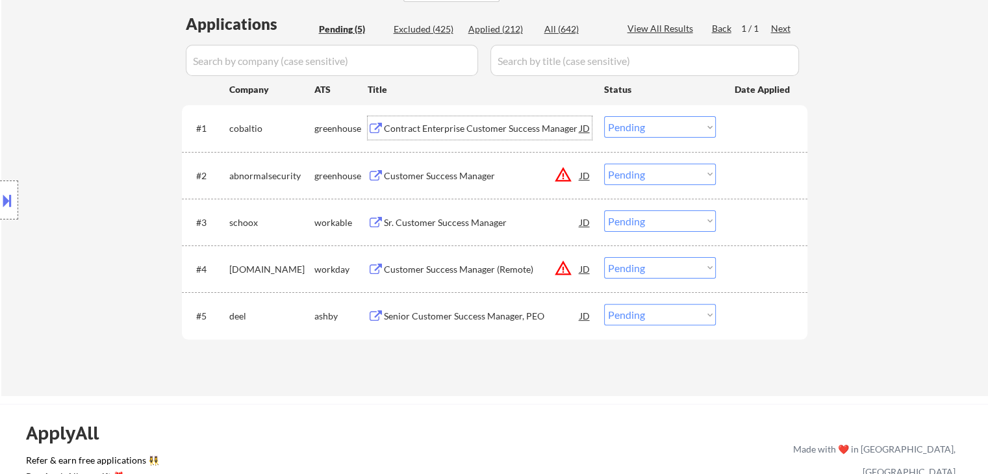
scroll to position [325, 0]
drag, startPoint x: 665, startPoint y: 123, endPoint x: 667, endPoint y: 131, distance: 8.7
click at [665, 125] on select "Choose an option... Pending Applied Excluded (Questions) Excluded (Expired) Exc…" at bounding box center [660, 125] width 112 height 21
click at [604, 115] on select "Choose an option... Pending Applied Excluded (Questions) Excluded (Expired) Exc…" at bounding box center [660, 125] width 112 height 21
select select ""pending""
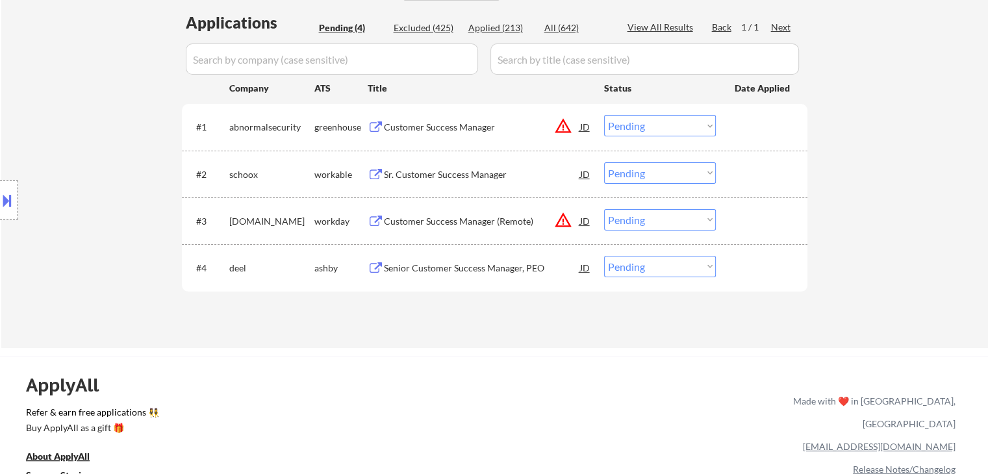
click at [425, 175] on div "Sr. Customer Success Manager" at bounding box center [482, 174] width 196 height 13
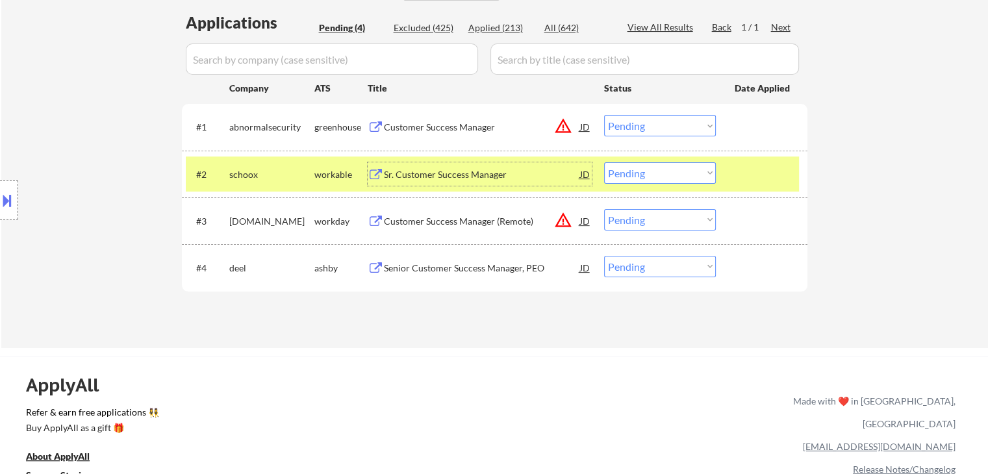
click at [554, 172] on div "Sr. Customer Success Manager" at bounding box center [482, 174] width 196 height 13
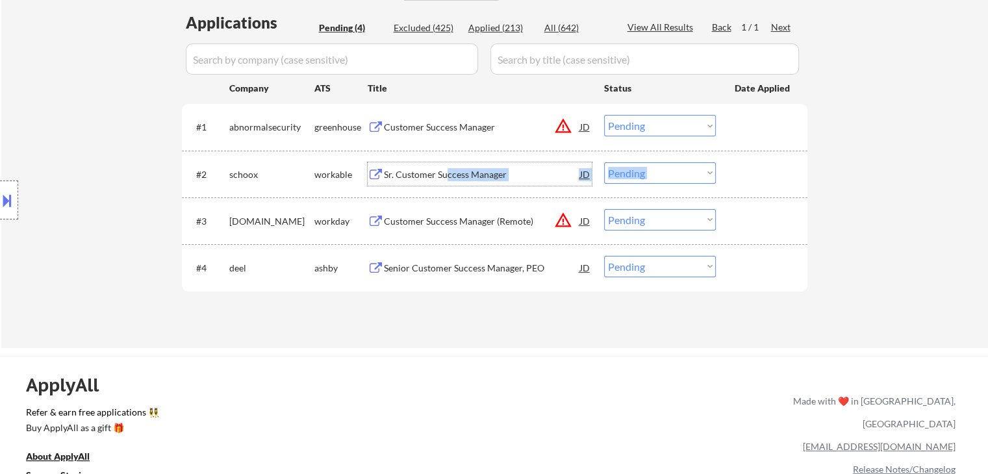
drag, startPoint x: 446, startPoint y: 159, endPoint x: 459, endPoint y: 138, distance: 24.2
click at [449, 155] on div "#2 schoox workable Sr. Customer Success Manager JD warning_amber Choose an opti…" at bounding box center [495, 174] width 626 height 47
click at [398, 177] on div "Sr. Customer Success Manager" at bounding box center [482, 174] width 196 height 13
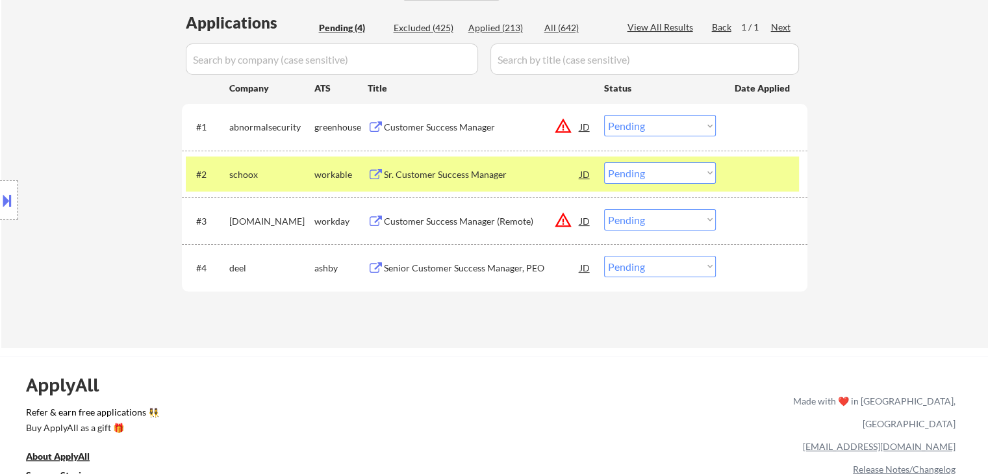
click at [13, 195] on button at bounding box center [7, 200] width 14 height 21
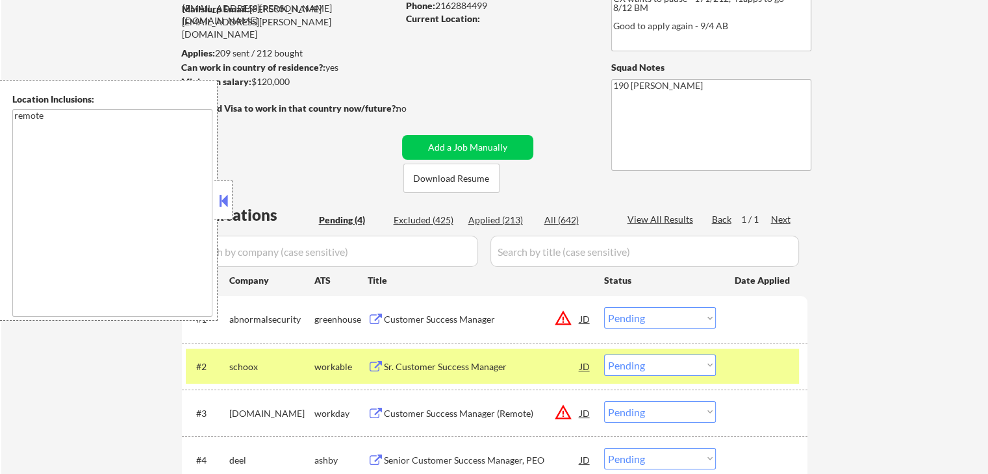
scroll to position [130, 0]
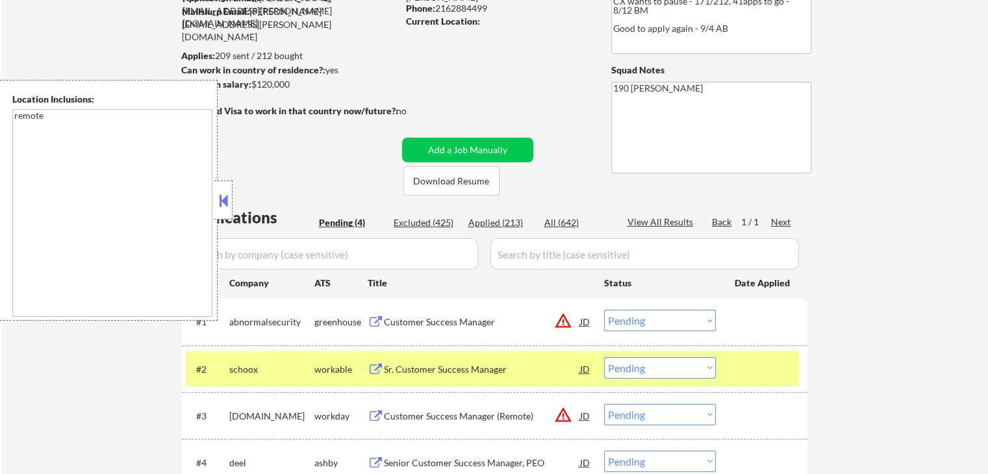
click at [225, 193] on button at bounding box center [223, 200] width 14 height 19
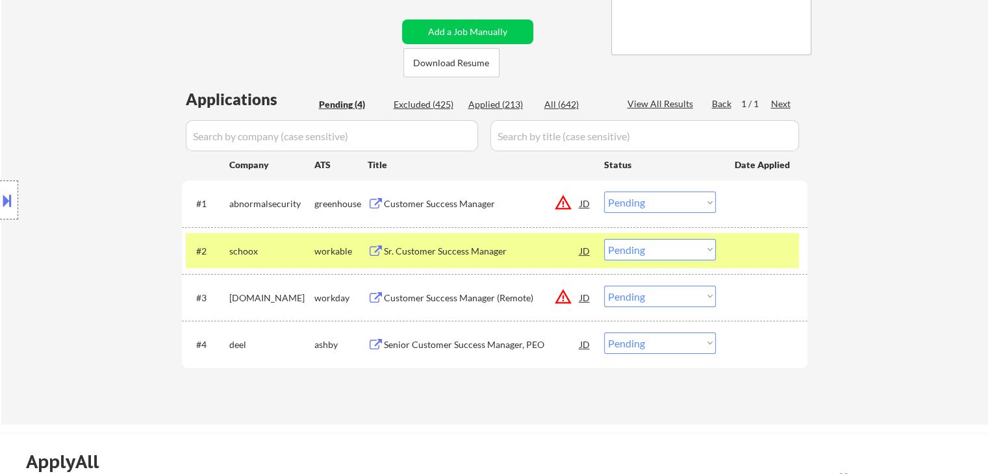
scroll to position [260, 0]
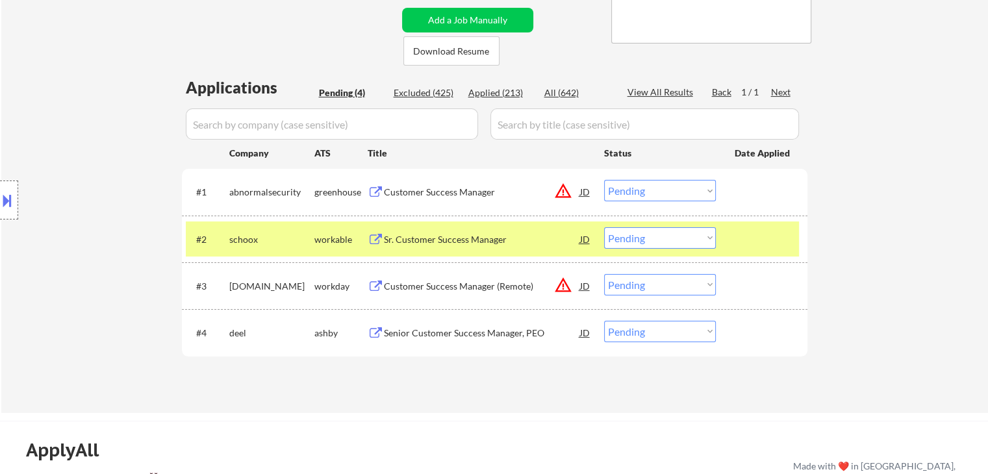
drag, startPoint x: 622, startPoint y: 233, endPoint x: 643, endPoint y: 233, distance: 20.8
click at [622, 233] on select "Choose an option... Pending Applied Excluded (Questions) Excluded (Expired) Exc…" at bounding box center [660, 237] width 112 height 21
click at [604, 227] on select "Choose an option... Pending Applied Excluded (Questions) Excluded (Expired) Exc…" at bounding box center [660, 237] width 112 height 21
select select ""pending""
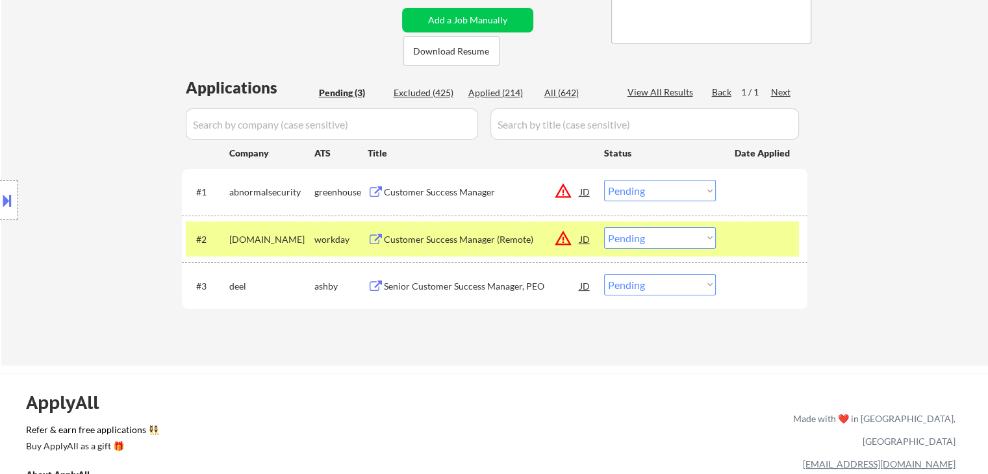
drag, startPoint x: 317, startPoint y: 233, endPoint x: 390, endPoint y: 257, distance: 76.8
click at [321, 235] on div "workday" at bounding box center [340, 239] width 53 height 13
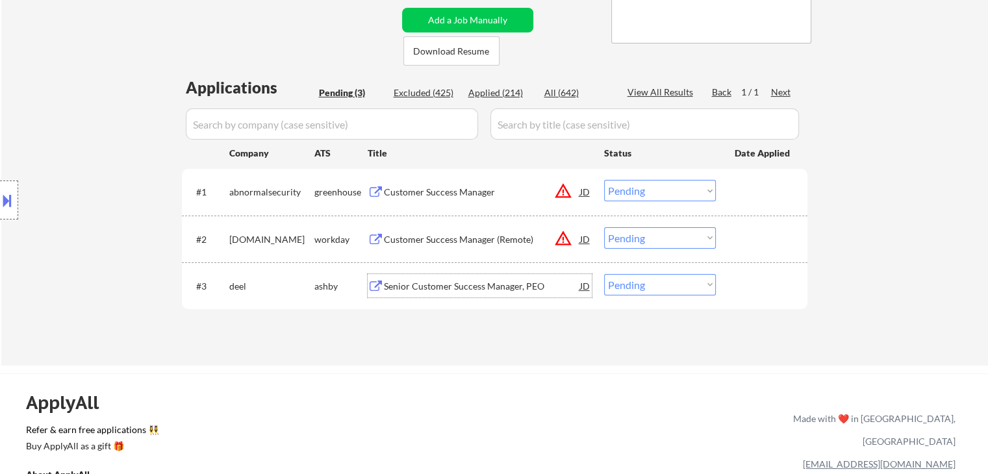
click at [475, 288] on div "Senior Customer Success Manager, PEO" at bounding box center [482, 286] width 196 height 13
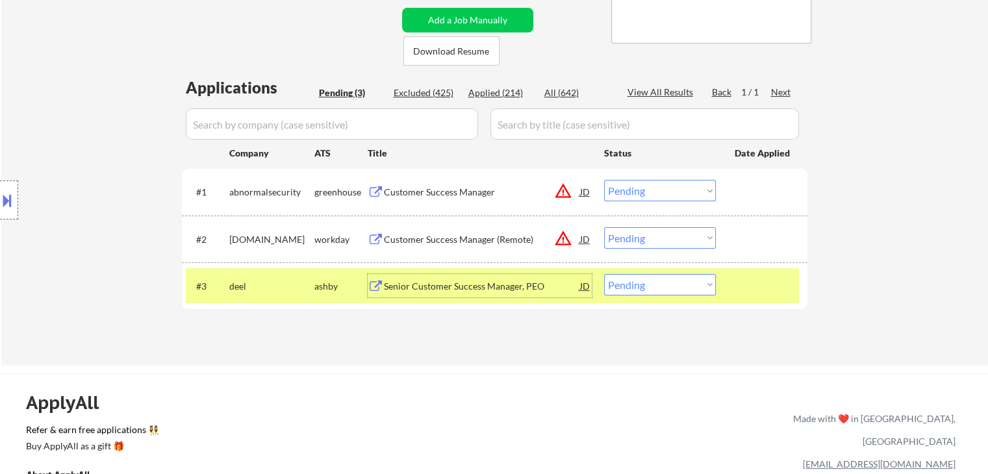
click at [654, 285] on select "Choose an option... Pending Applied Excluded (Questions) Excluded (Expired) Exc…" at bounding box center [660, 284] width 112 height 21
select select ""applied""
click at [604, 274] on select "Choose an option... Pending Applied Excluded (Questions) Excluded (Expired) Exc…" at bounding box center [660, 284] width 112 height 21
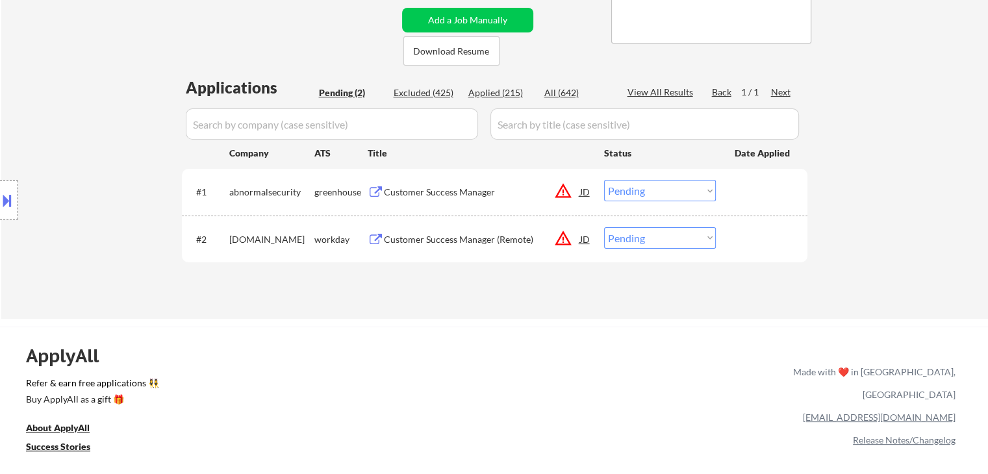
click at [371, 244] on button at bounding box center [376, 240] width 16 height 12
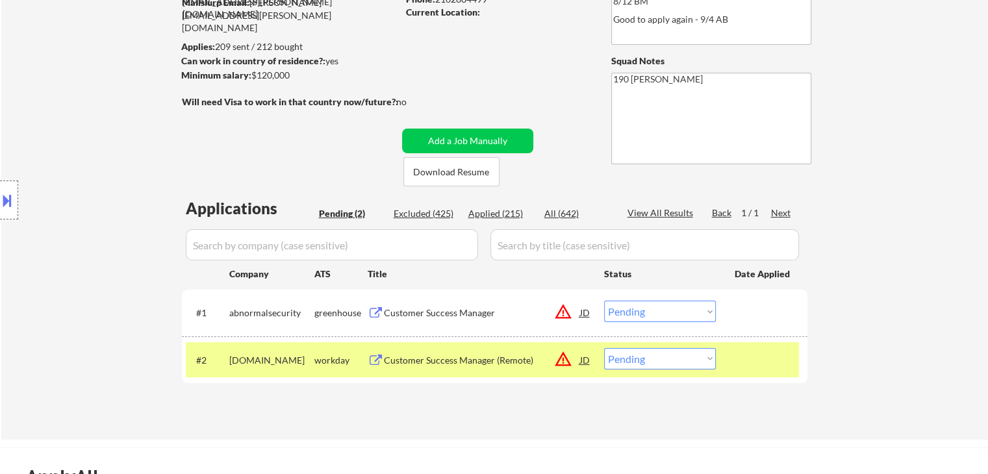
scroll to position [195, 0]
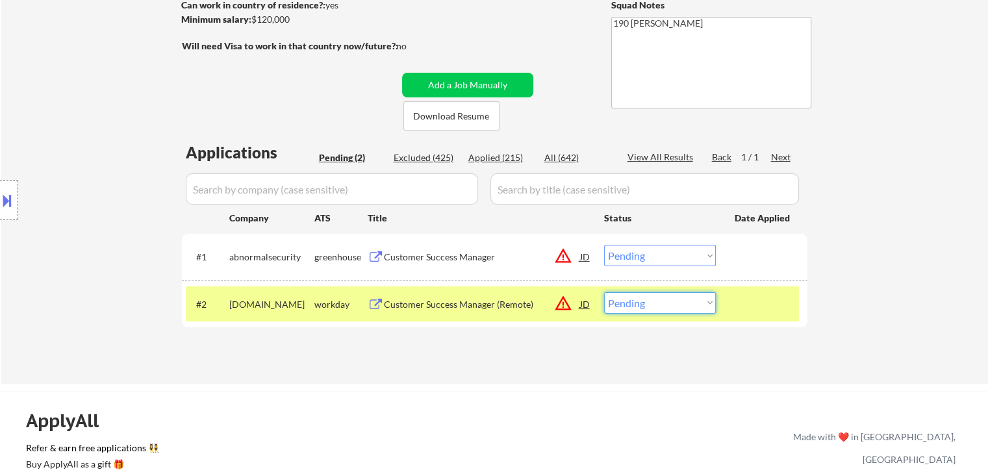
click at [629, 305] on select "Choose an option... Pending Applied Excluded (Questions) Excluded (Expired) Exc…" at bounding box center [660, 302] width 112 height 21
select select ""applied""
click at [604, 292] on select "Choose an option... Pending Applied Excluded (Questions) Excluded (Expired) Exc…" at bounding box center [660, 302] width 112 height 21
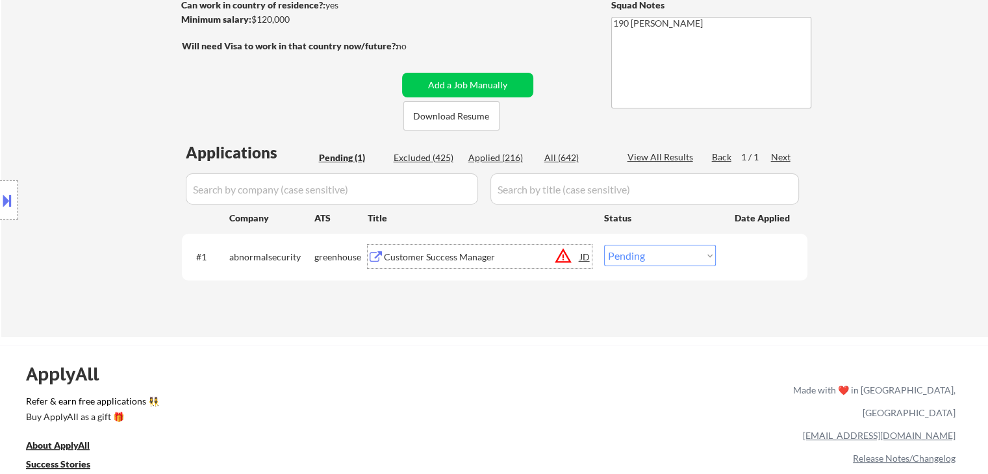
click at [463, 258] on div "Customer Success Manager" at bounding box center [482, 257] width 196 height 13
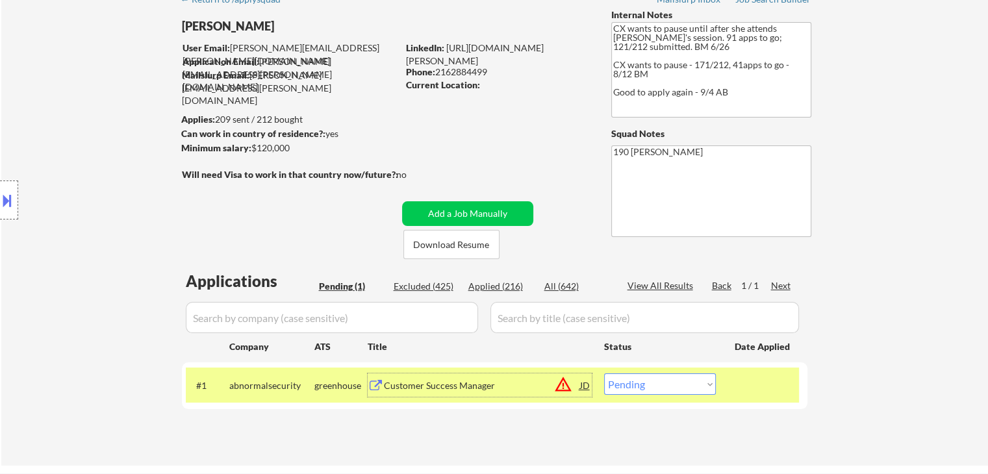
scroll to position [65, 0]
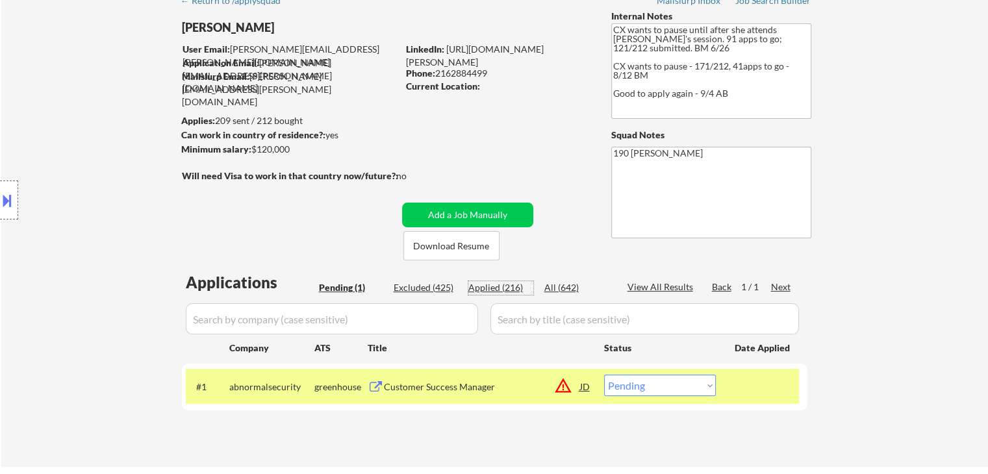
click at [509, 287] on div "Applied (216)" at bounding box center [500, 287] width 65 height 13
select select ""applied""
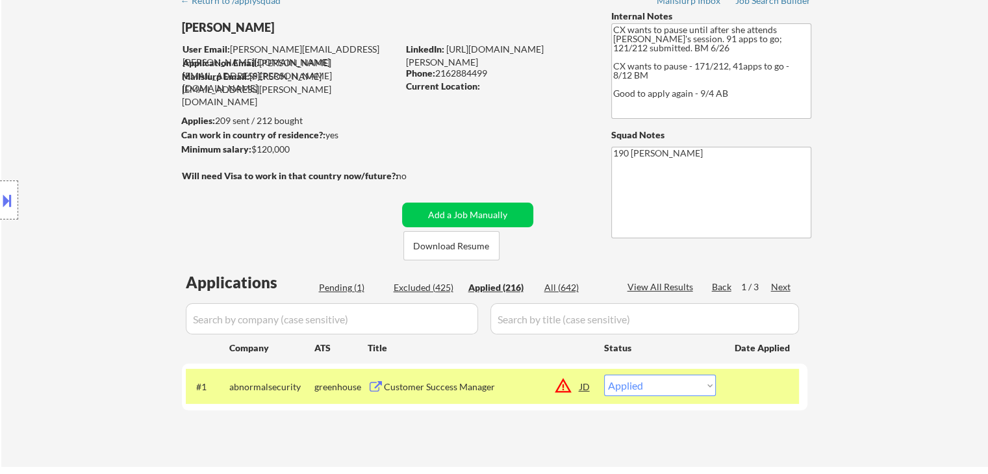
select select ""applied""
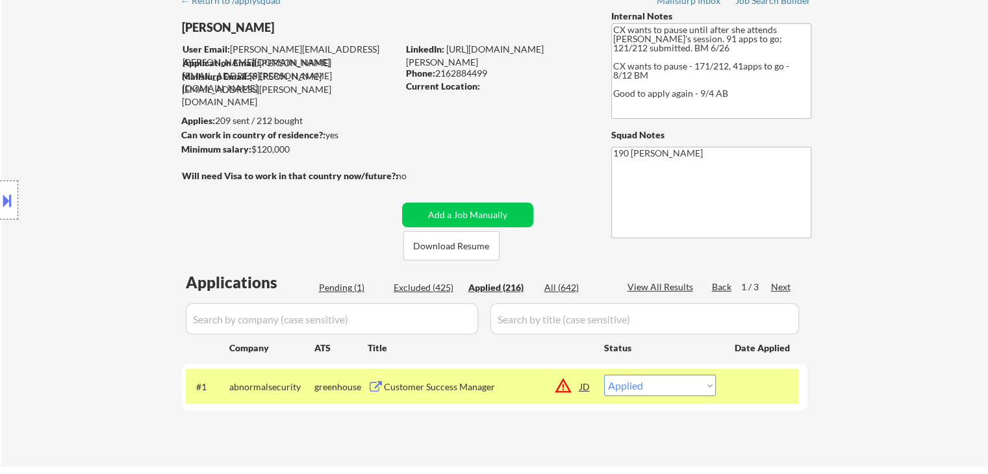
select select ""applied""
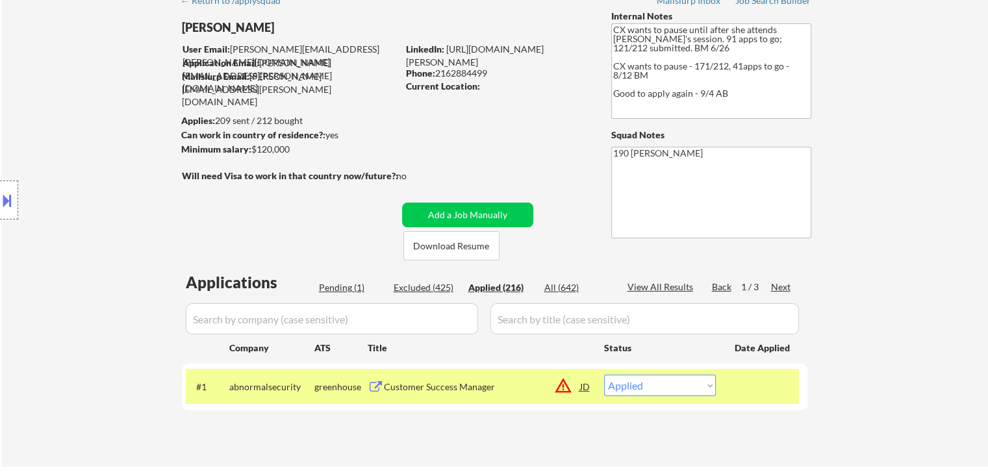
select select ""applied""
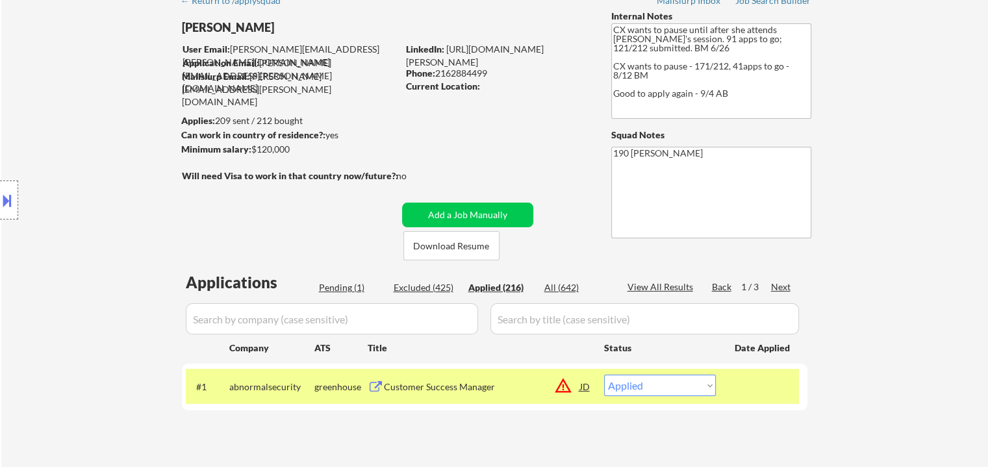
select select ""applied""
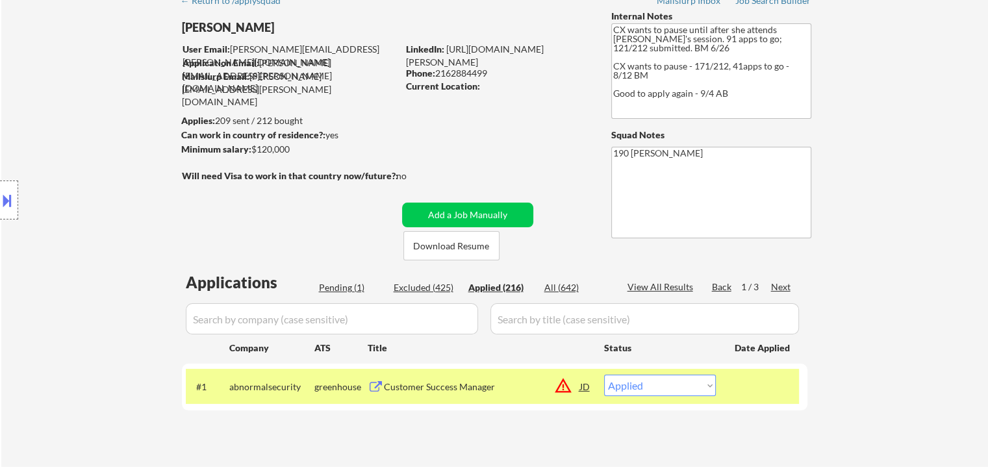
select select ""applied""
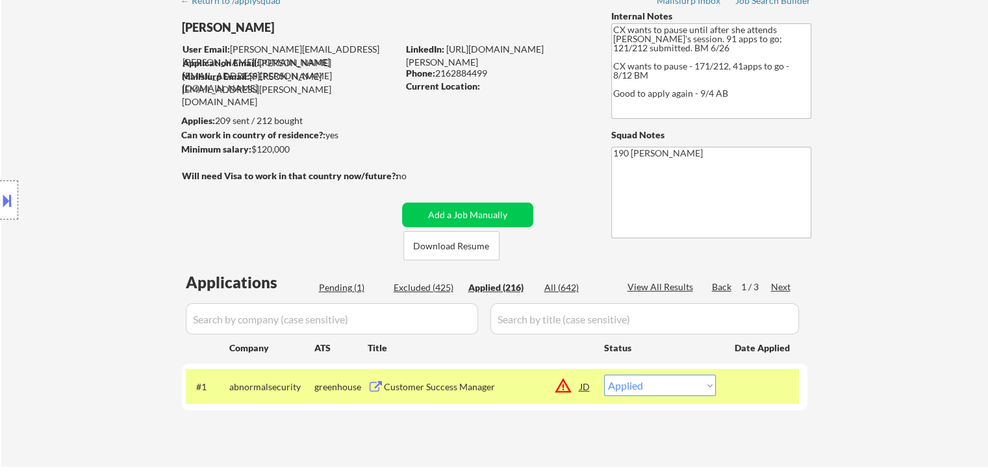
select select ""applied""
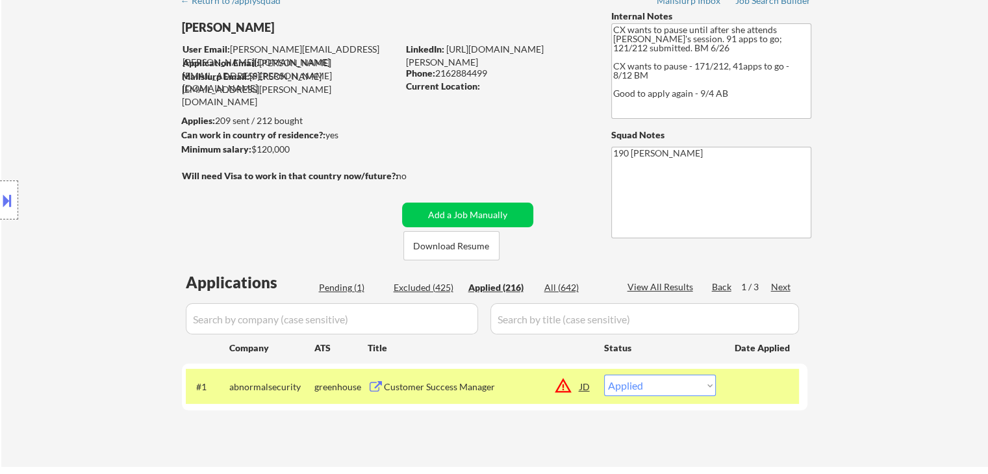
select select ""applied""
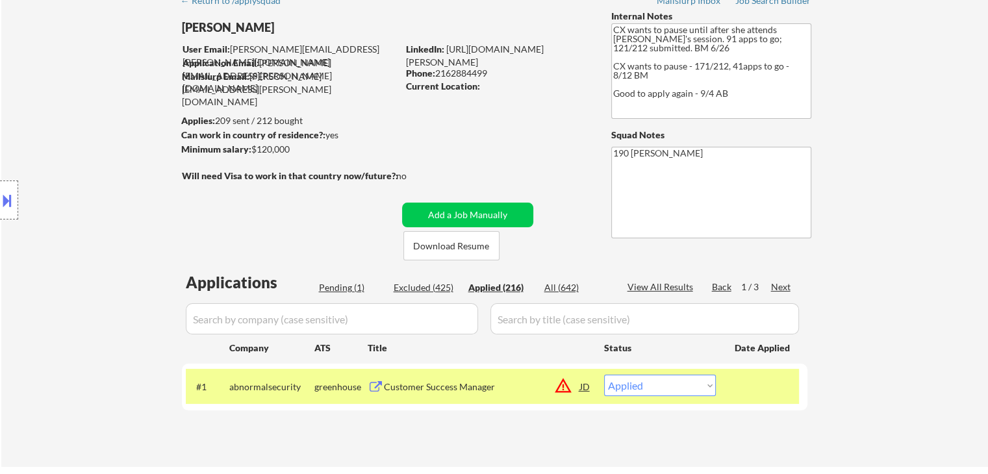
select select ""applied""
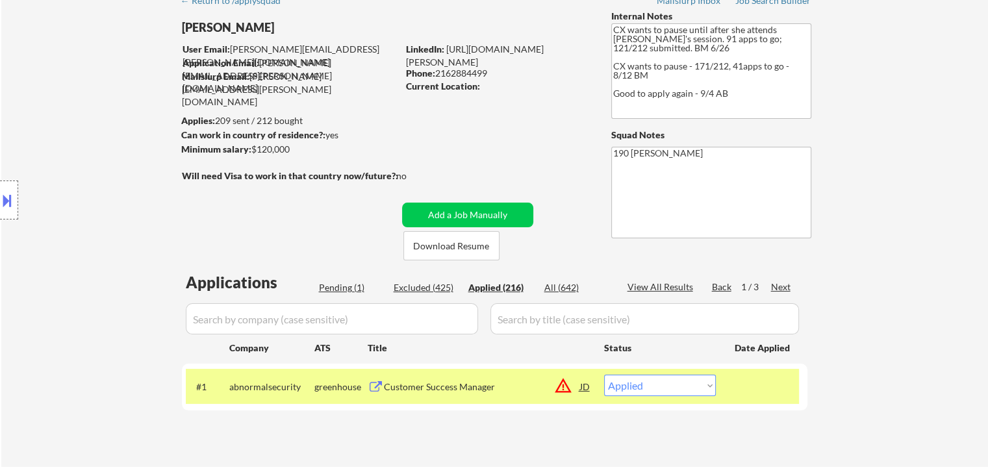
select select ""applied""
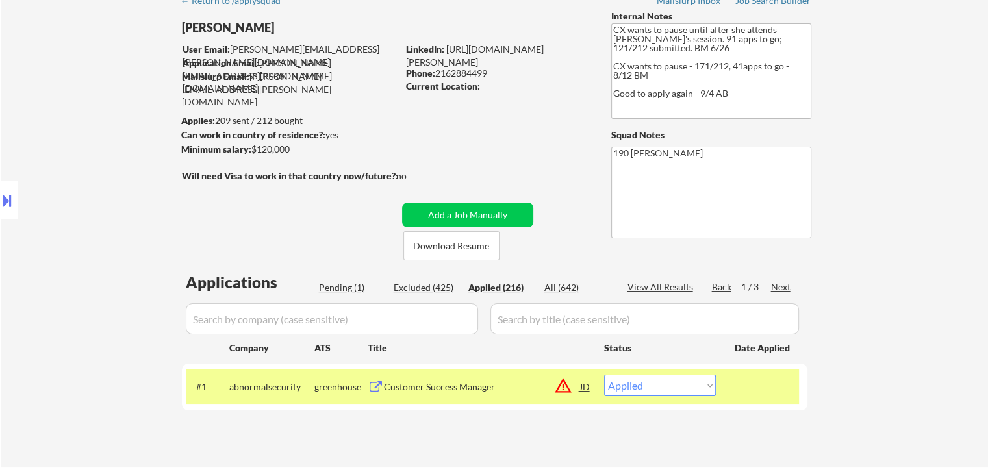
select select ""applied""
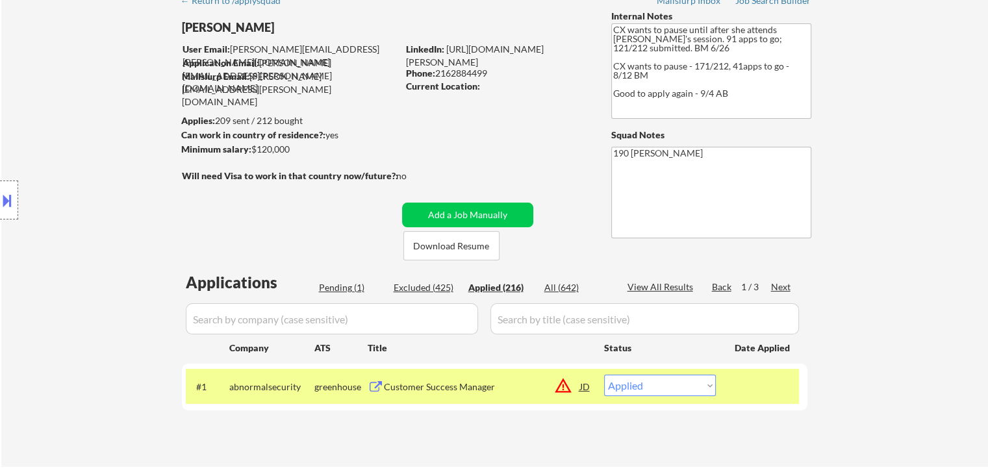
select select ""applied""
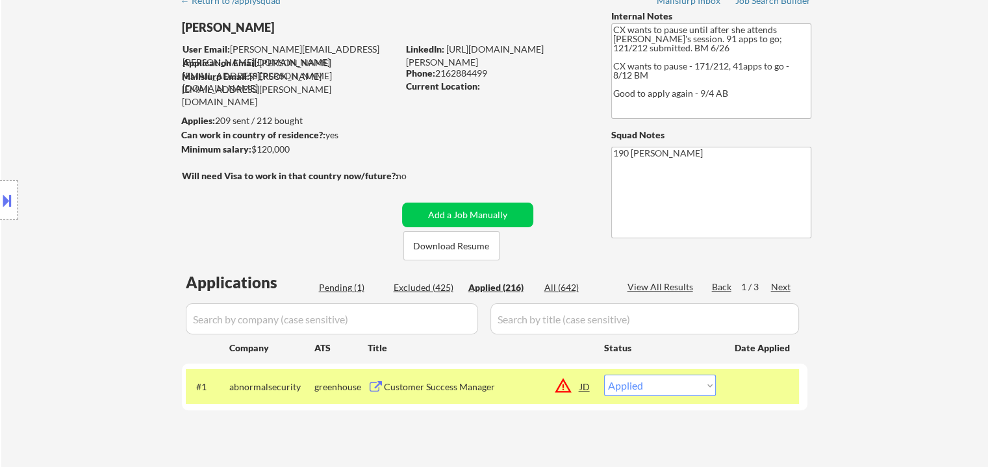
select select ""applied""
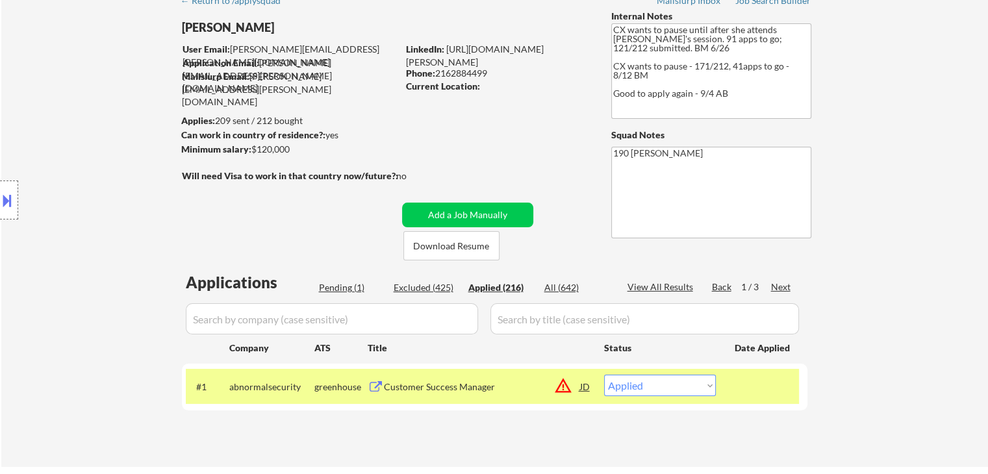
select select ""applied""
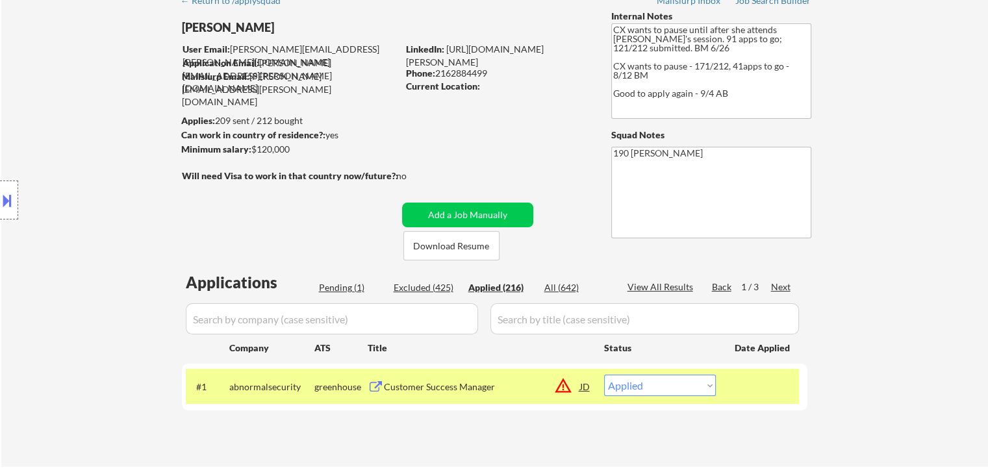
select select ""applied""
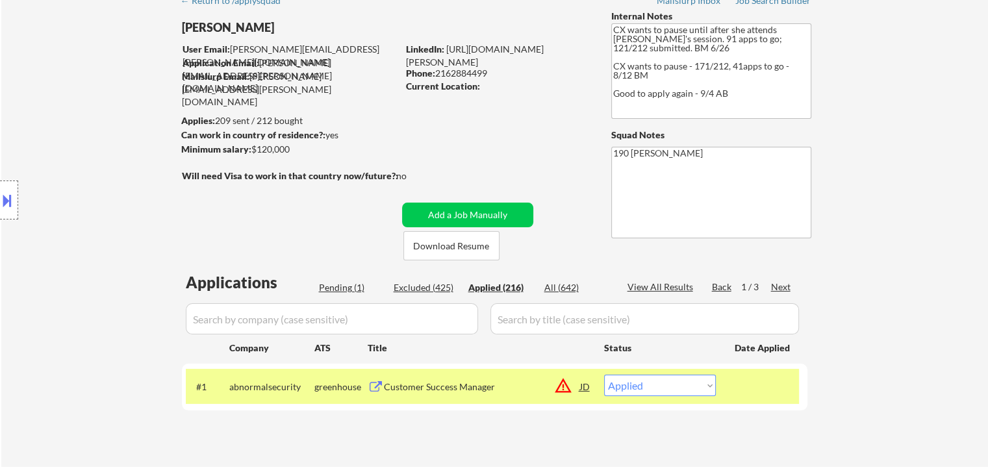
select select ""applied""
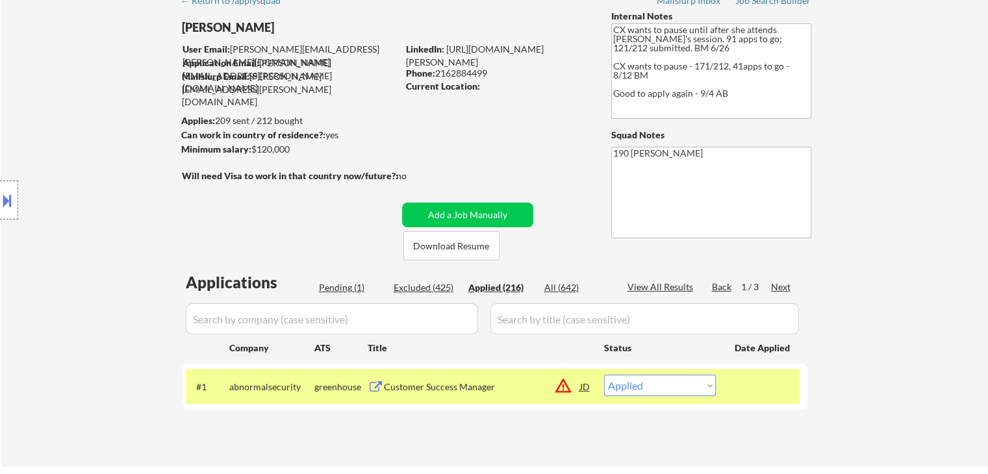
select select ""applied""
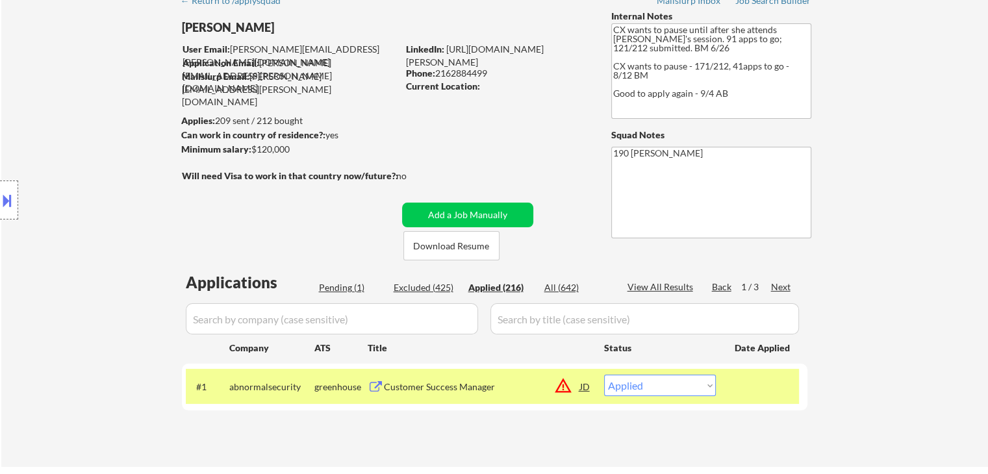
select select ""applied""
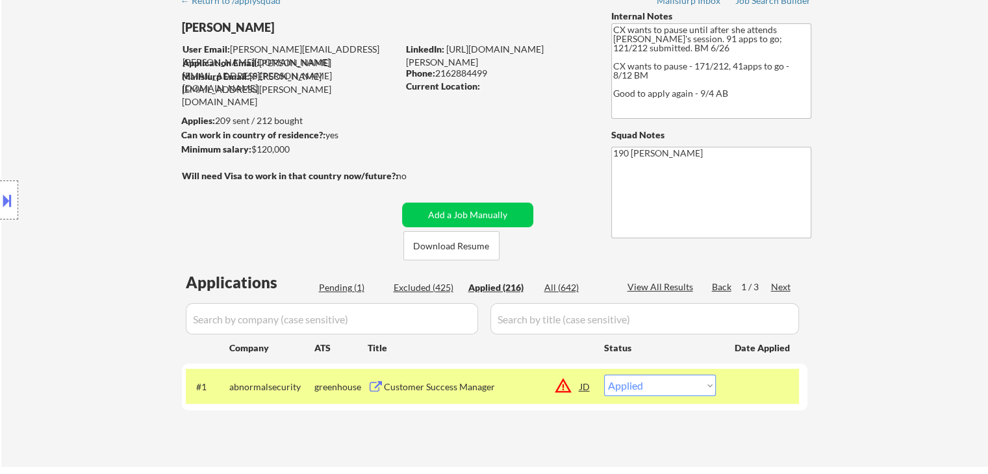
select select ""applied""
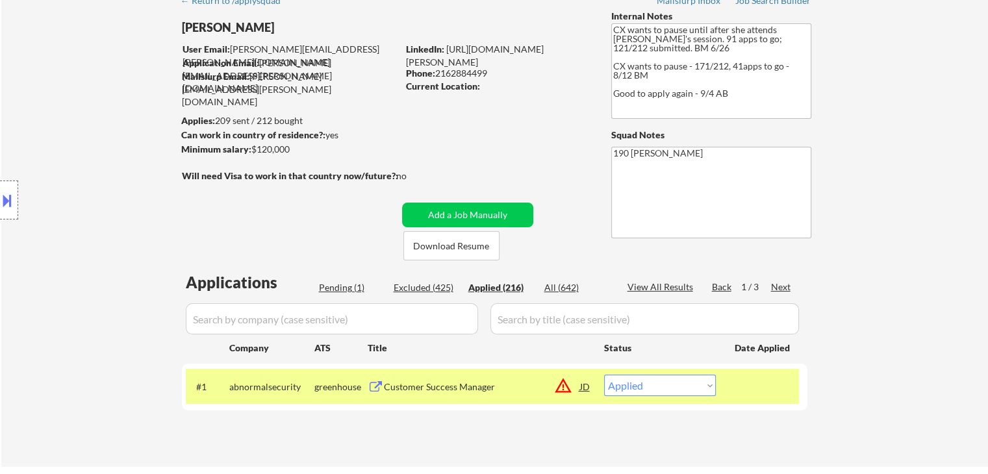
select select ""applied""
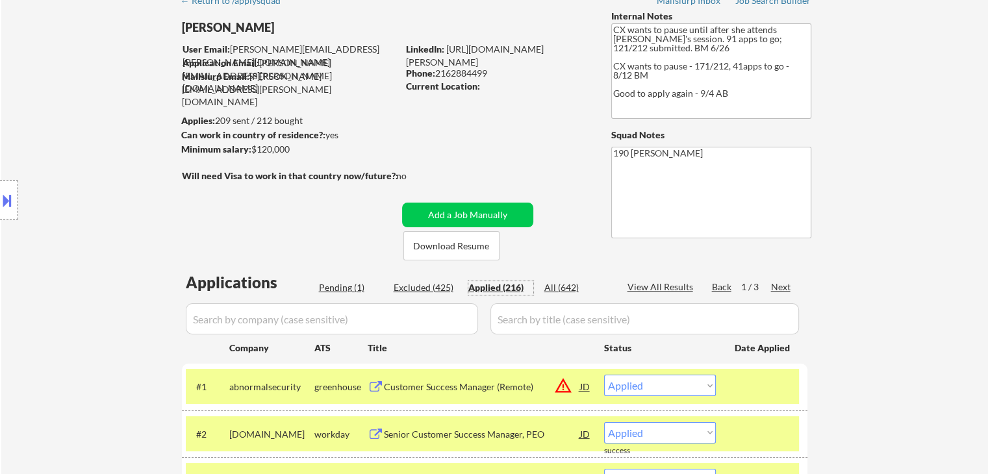
scroll to position [260, 0]
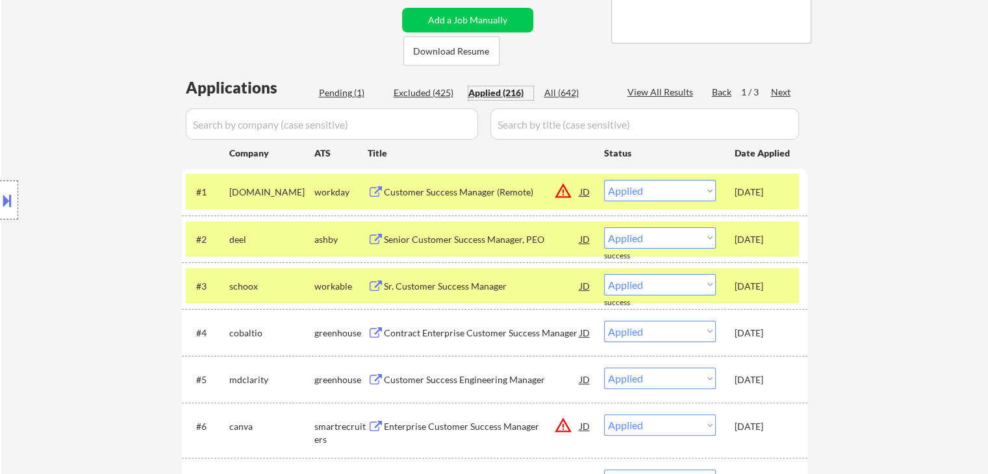
click at [253, 365] on div "#5 mdclarity greenhouse Customer Success Engineering Manager JD warning_amber C…" at bounding box center [492, 379] width 613 height 35
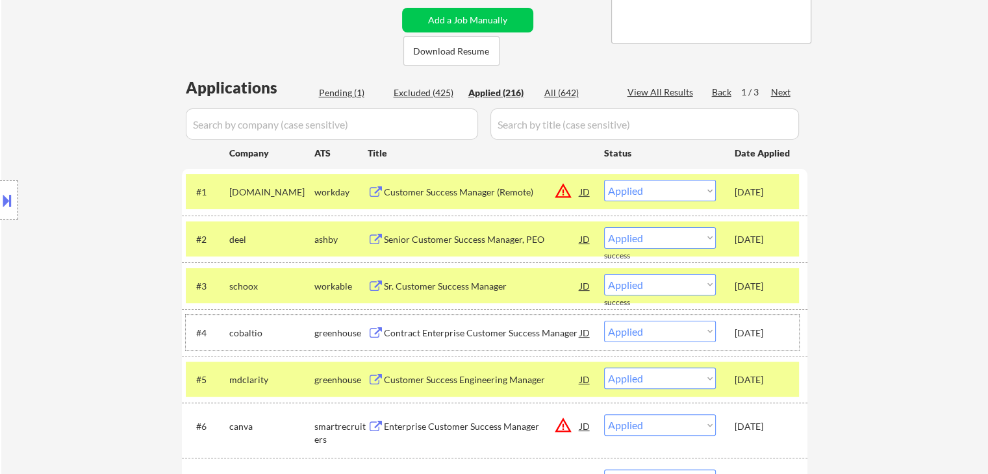
click at [259, 327] on div "cobaltio" at bounding box center [271, 333] width 85 height 13
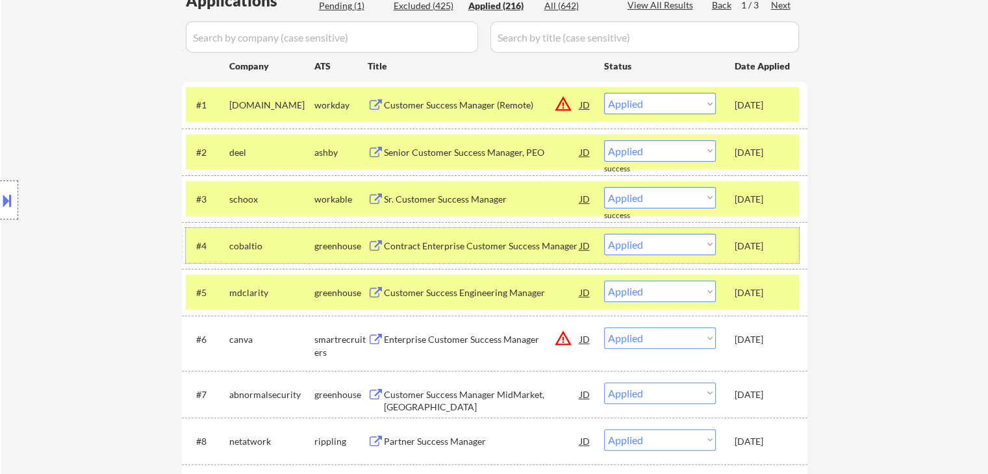
scroll to position [390, 0]
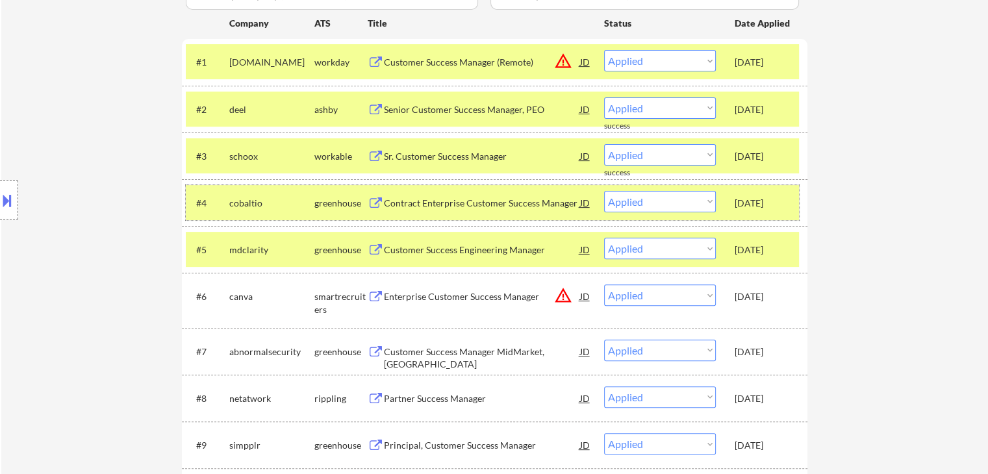
click at [283, 248] on div "mdclarity" at bounding box center [271, 250] width 85 height 13
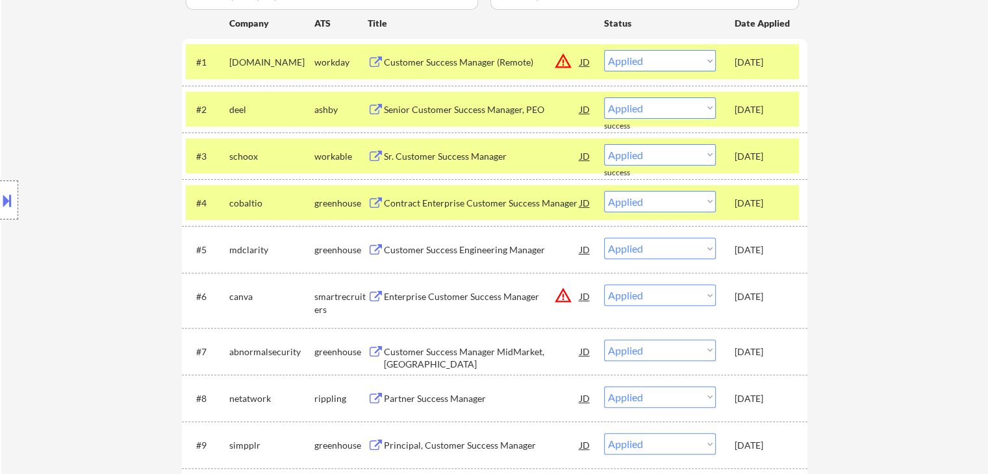
click at [283, 195] on div "cobaltio" at bounding box center [271, 202] width 85 height 23
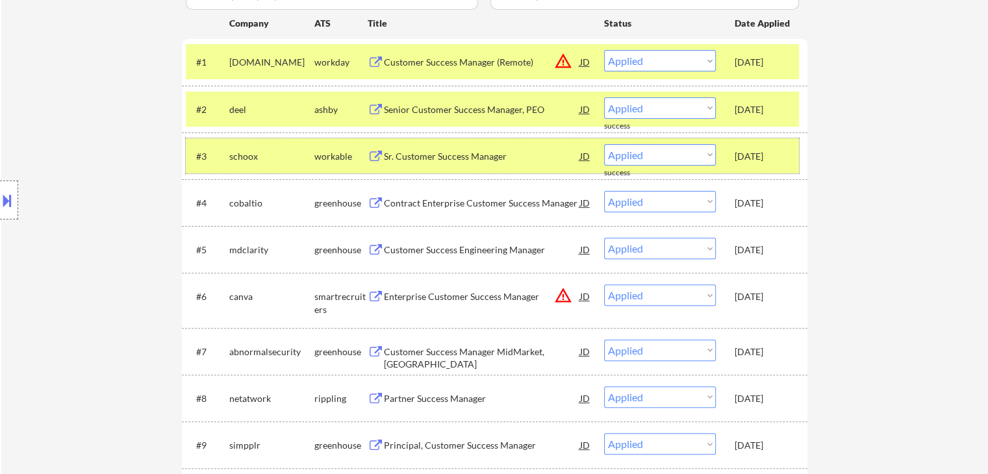
click at [288, 151] on div "schoox" at bounding box center [271, 156] width 85 height 13
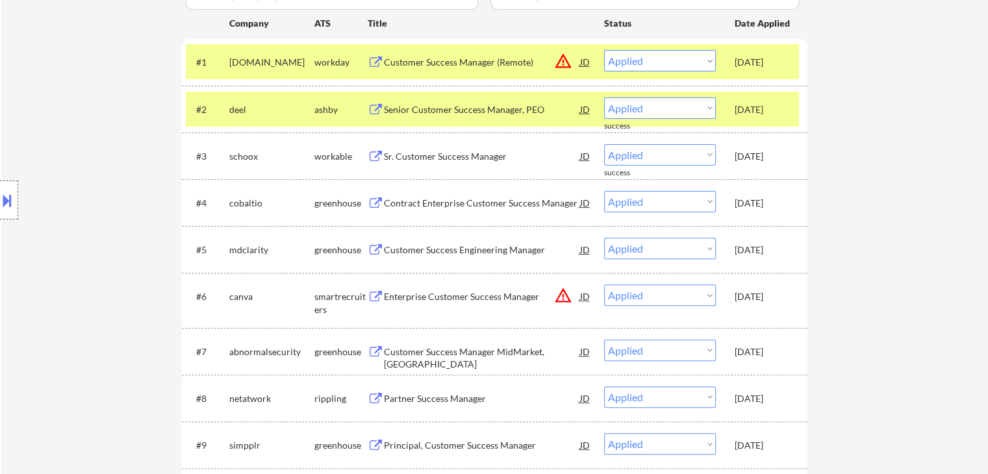
click at [291, 105] on div "deel" at bounding box center [271, 109] width 85 height 13
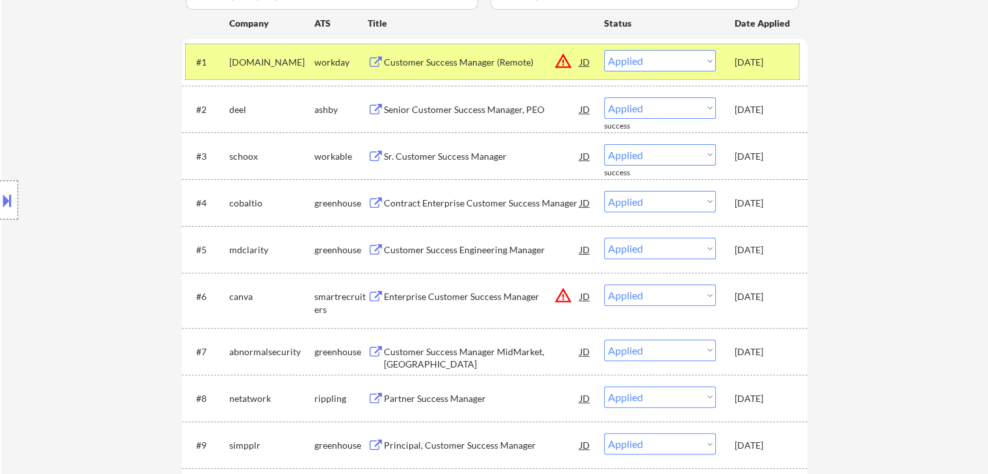
click at [310, 58] on div "tnsi.wd1.search" at bounding box center [271, 62] width 85 height 13
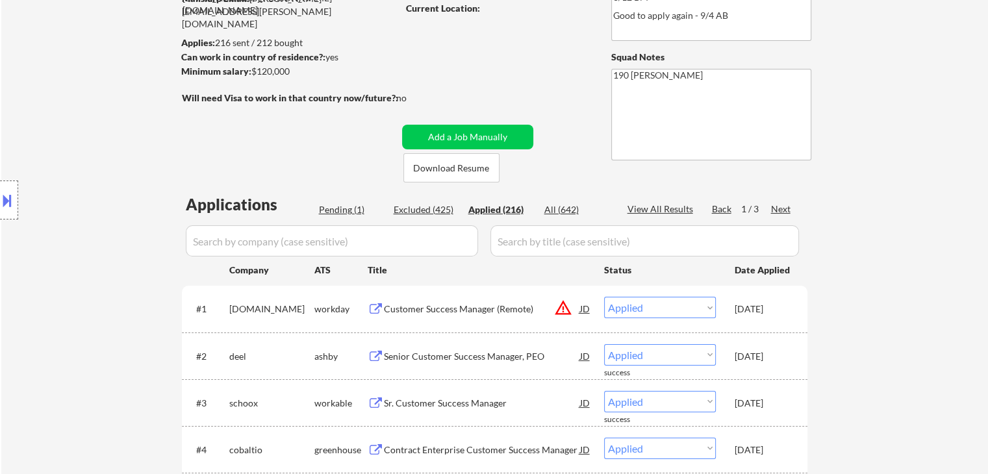
scroll to position [0, 0]
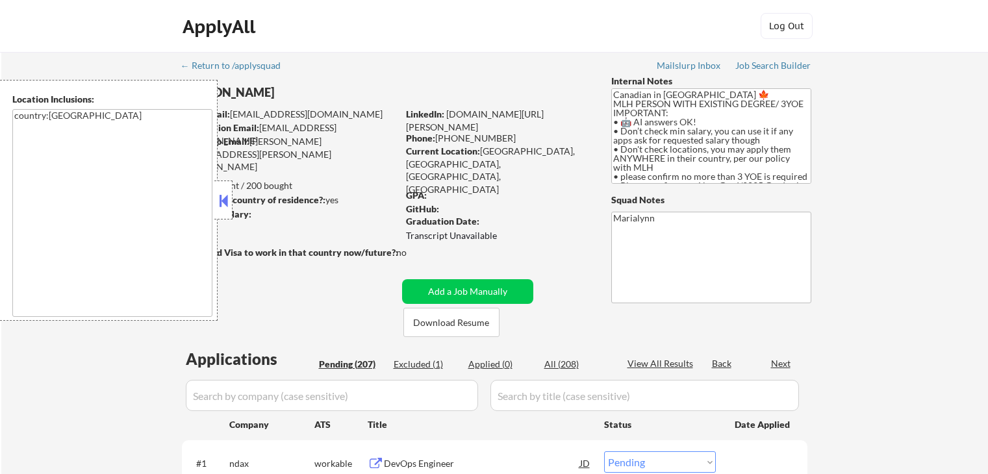
select select ""pending""
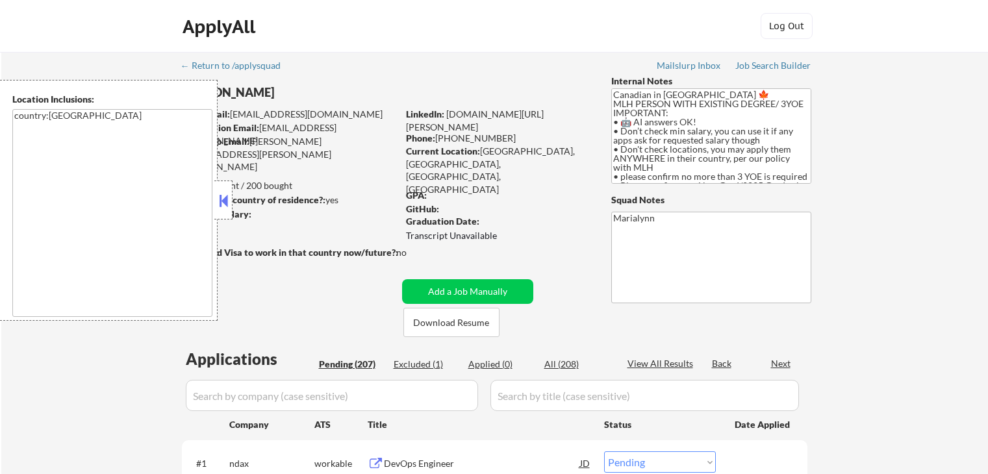
select select ""pending""
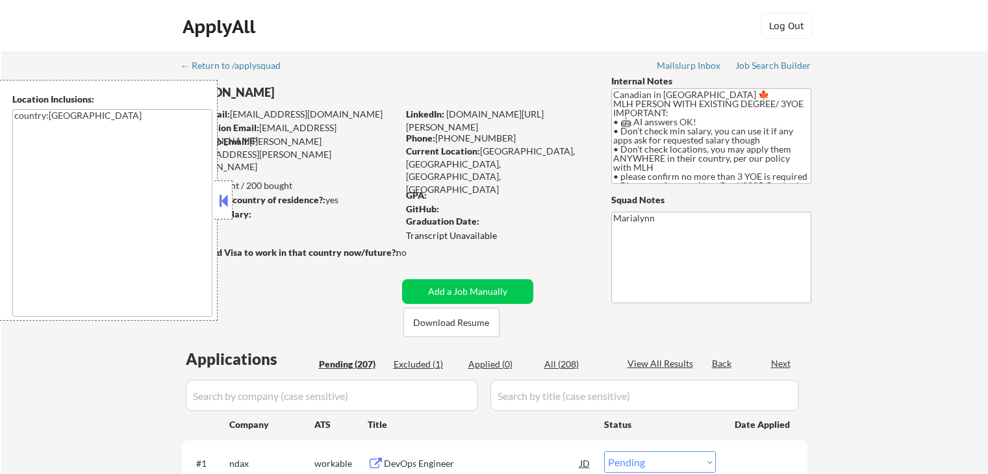
select select ""pending""
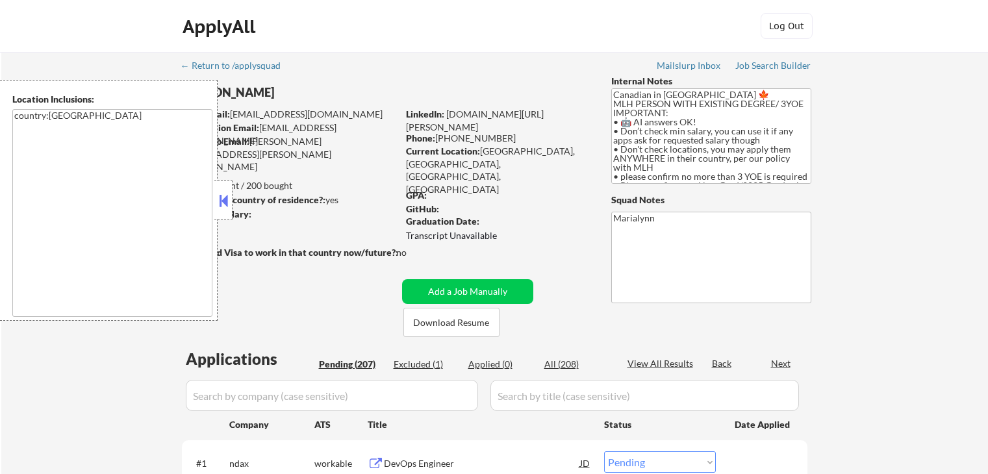
select select ""pending""
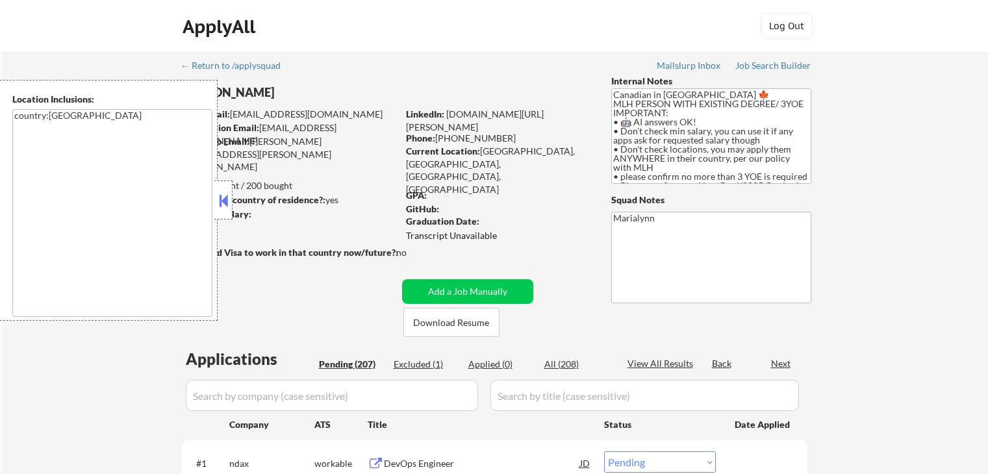
select select ""pending""
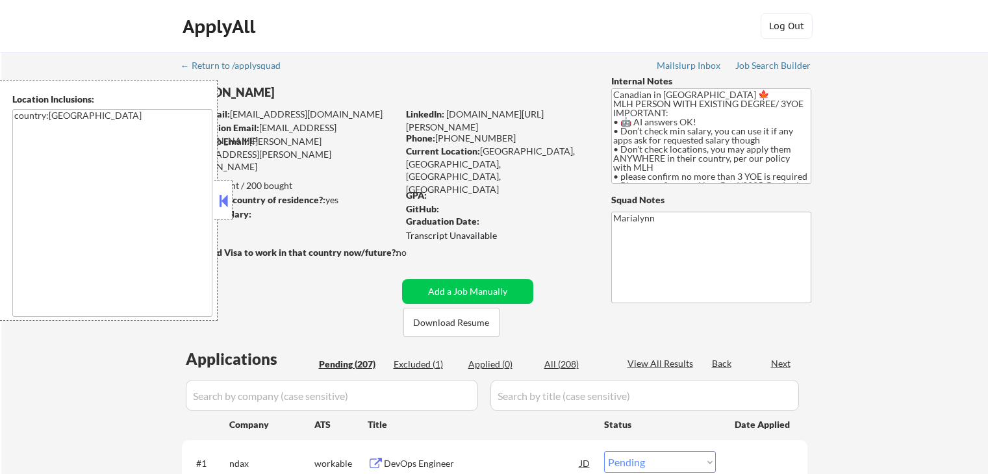
select select ""pending""
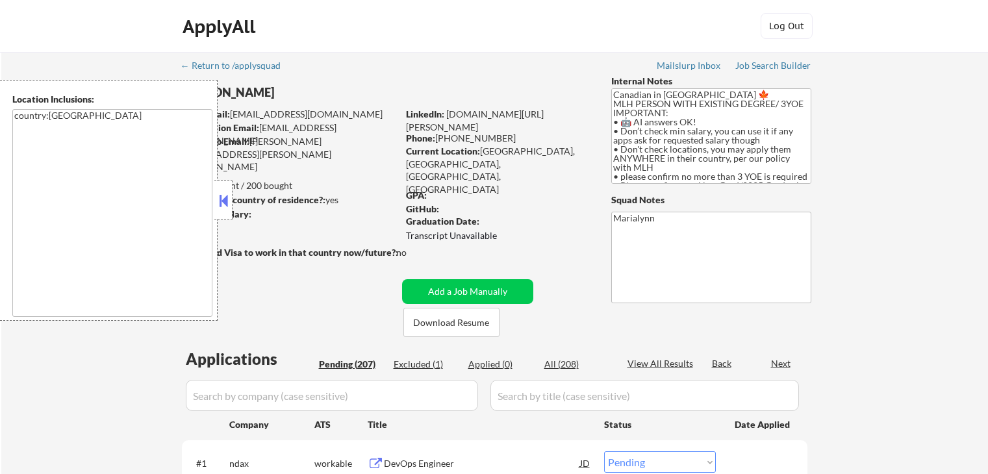
select select ""pending""
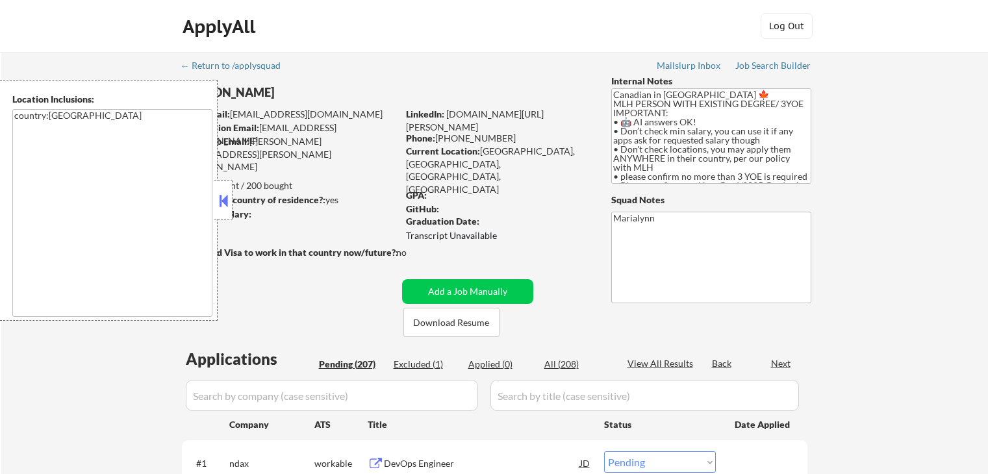
select select ""pending""
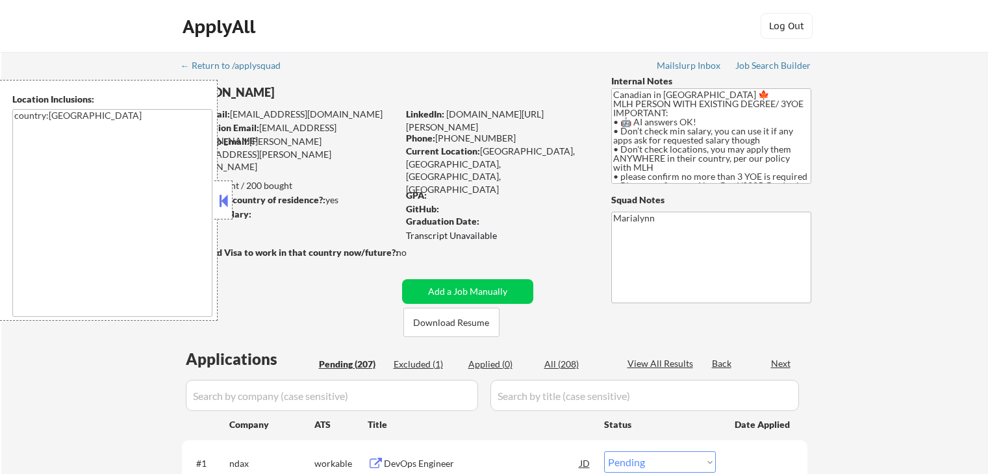
select select ""pending""
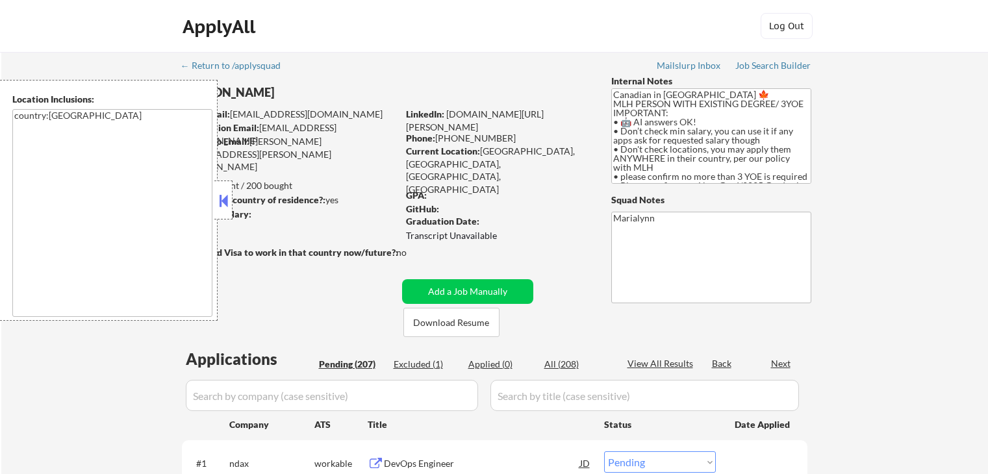
select select ""pending""
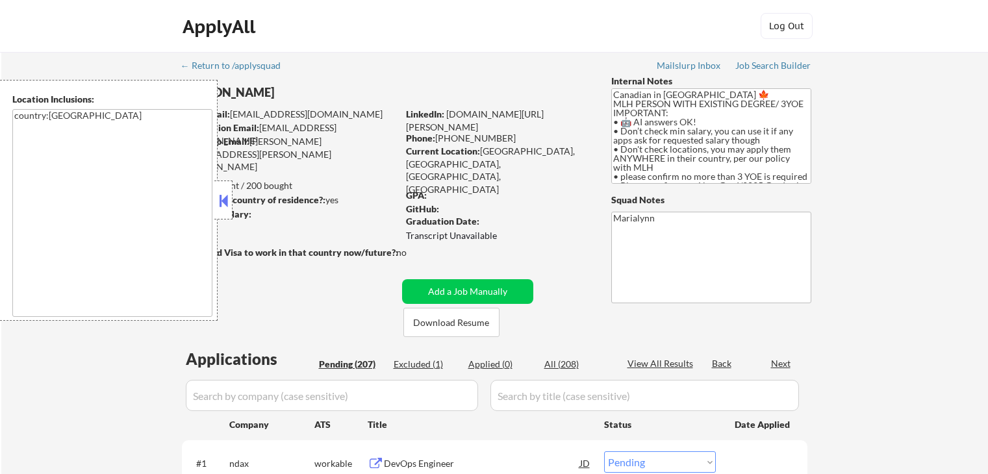
select select ""pending""
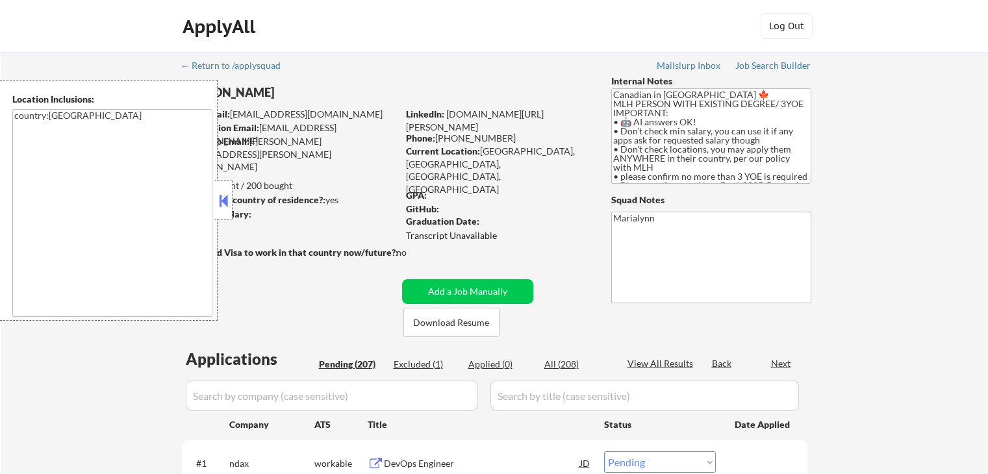
select select ""pending""
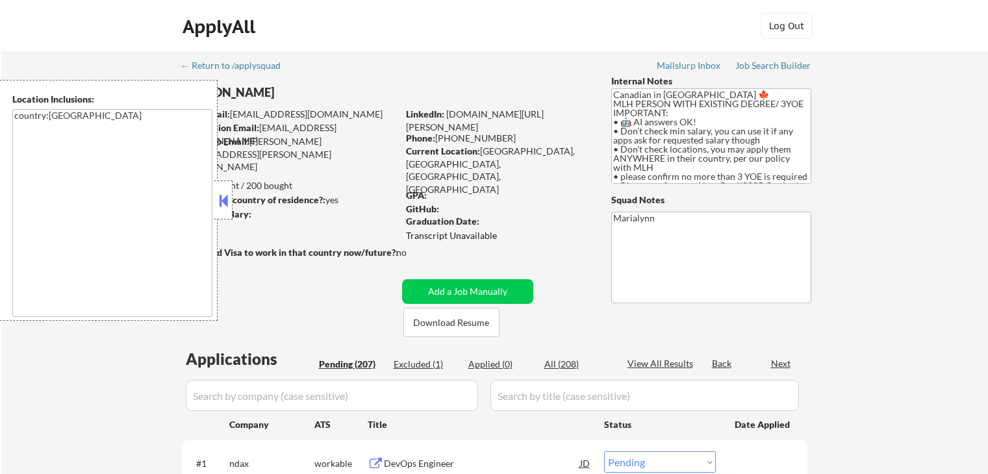
select select ""pending""
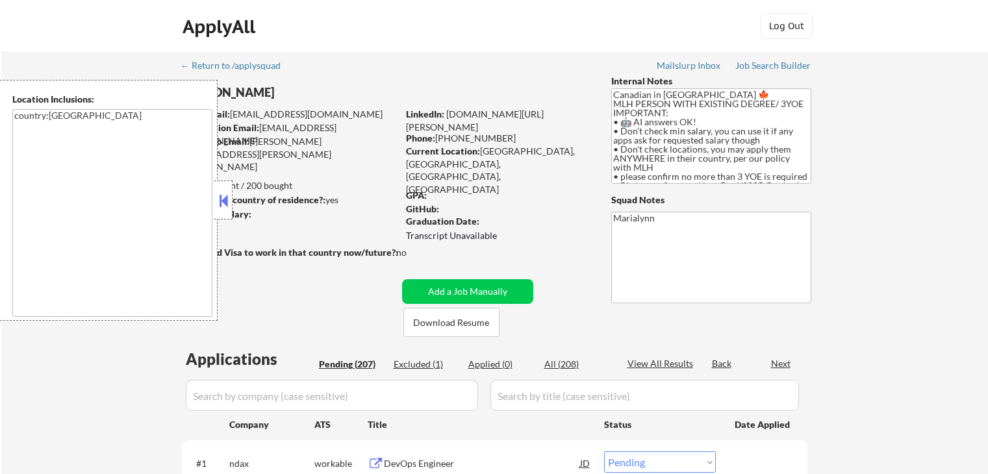
select select ""pending""
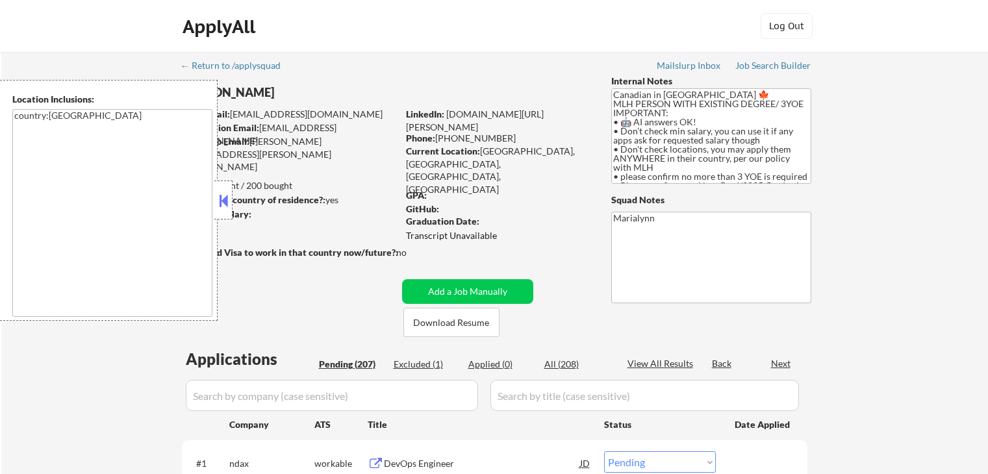
select select ""pending""
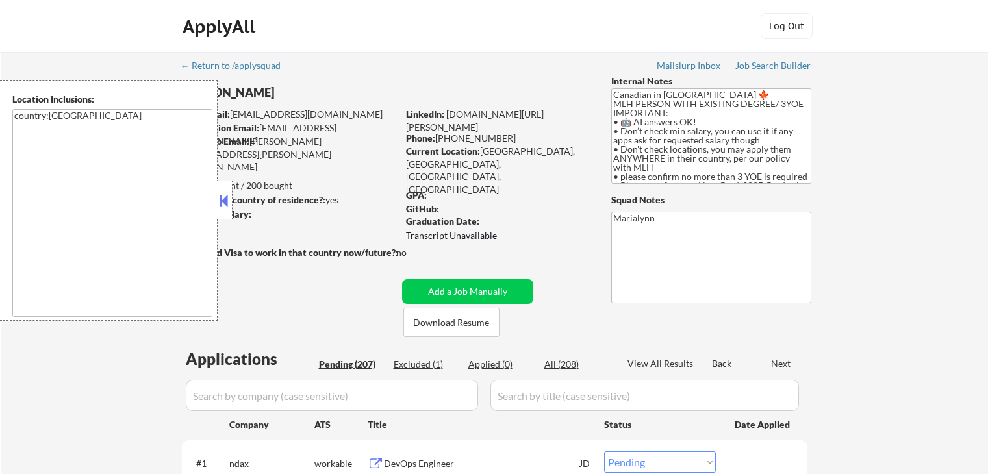
select select ""pending""
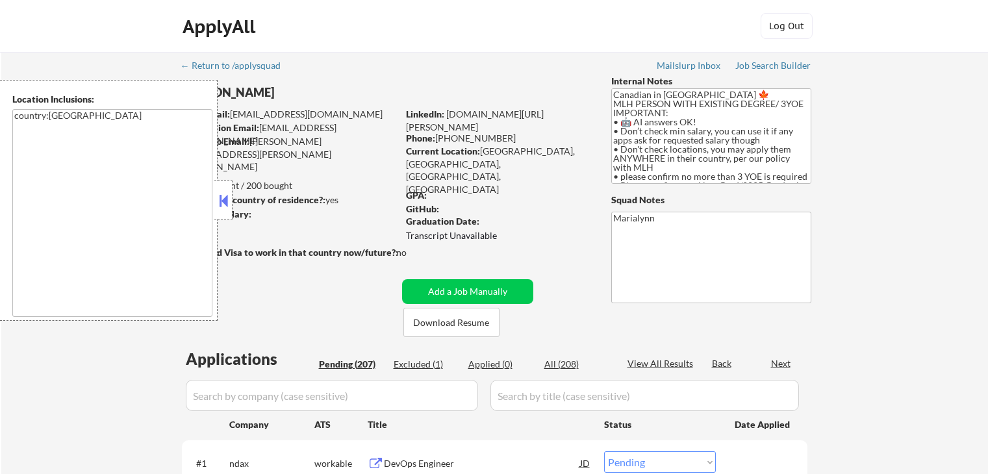
select select ""pending""
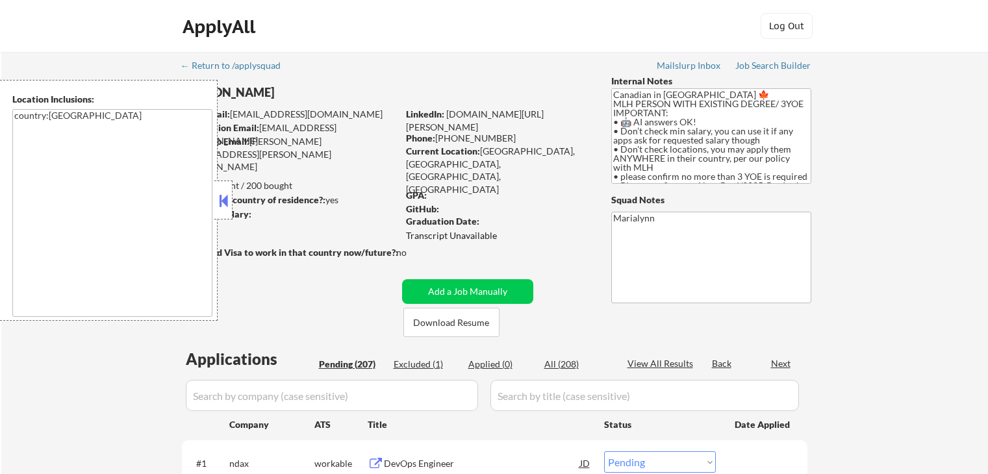
select select ""pending""
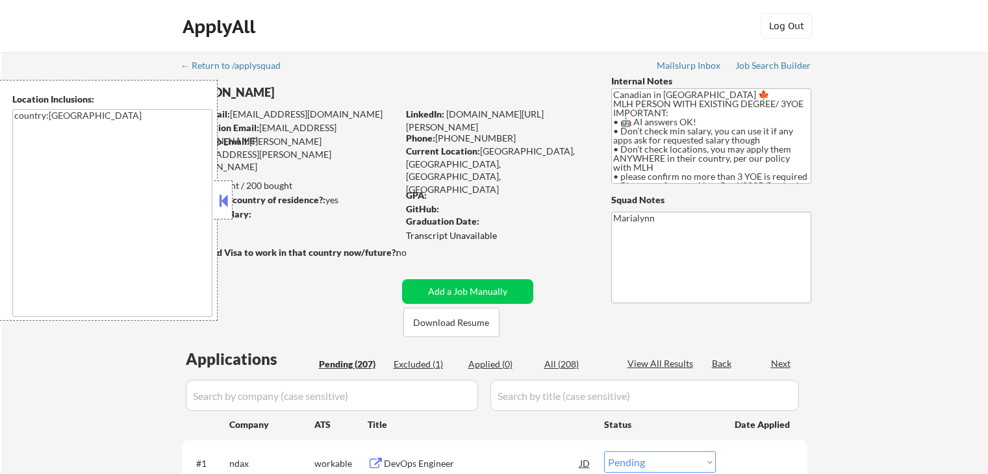
select select ""pending""
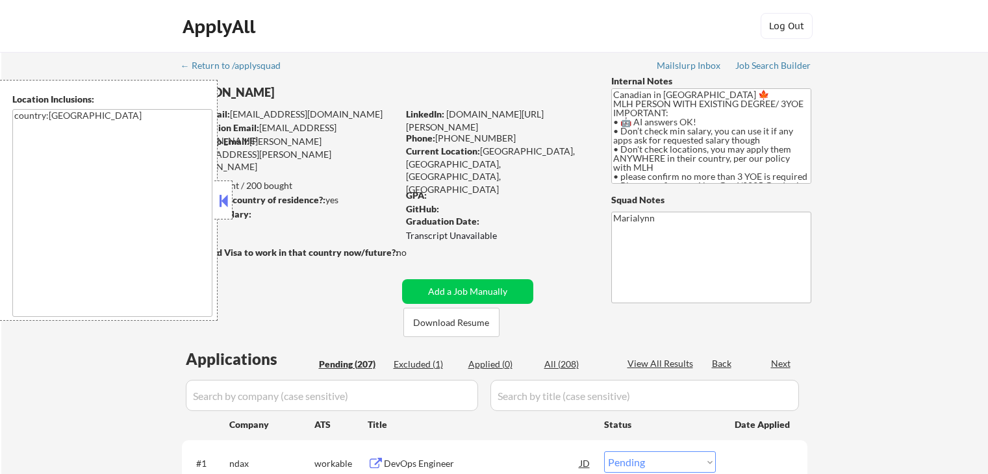
select select ""pending""
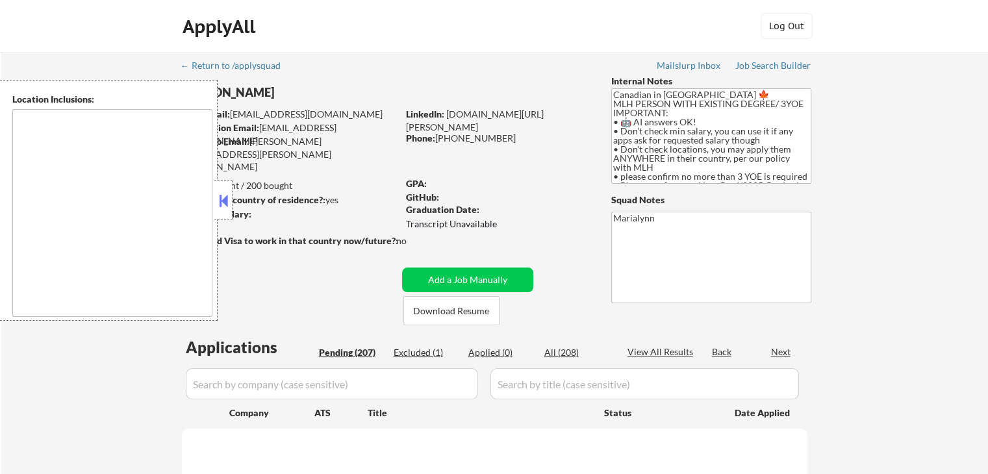
type textarea "country:[GEOGRAPHIC_DATA]"
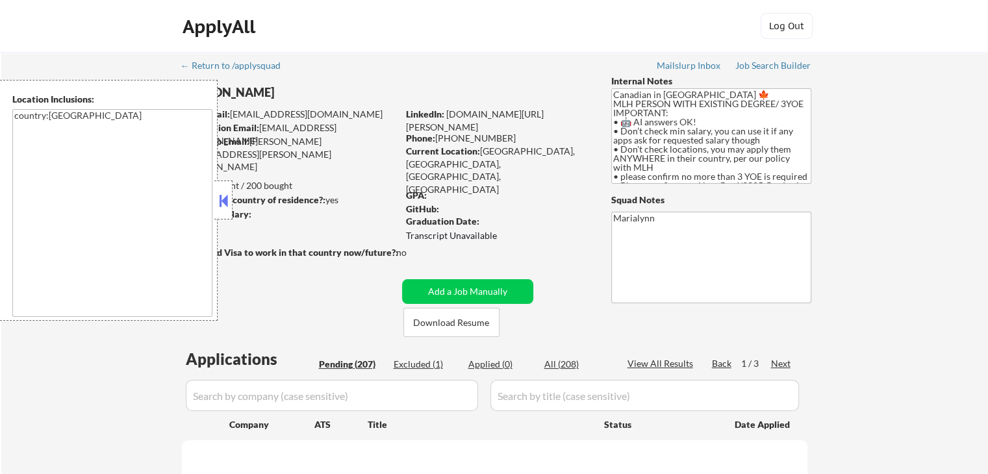
drag, startPoint x: 220, startPoint y: 196, endPoint x: 251, endPoint y: 94, distance: 106.9
click at [220, 196] on button at bounding box center [223, 200] width 14 height 19
select select ""pending""
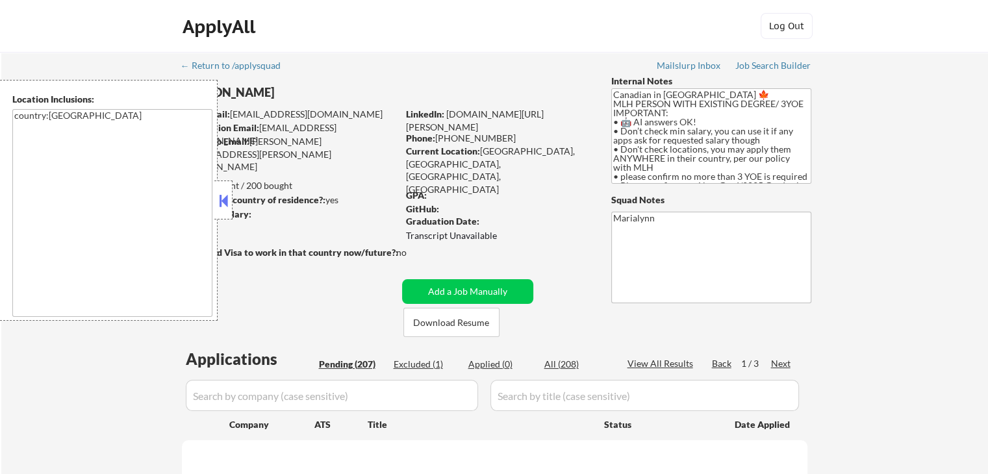
select select ""pending""
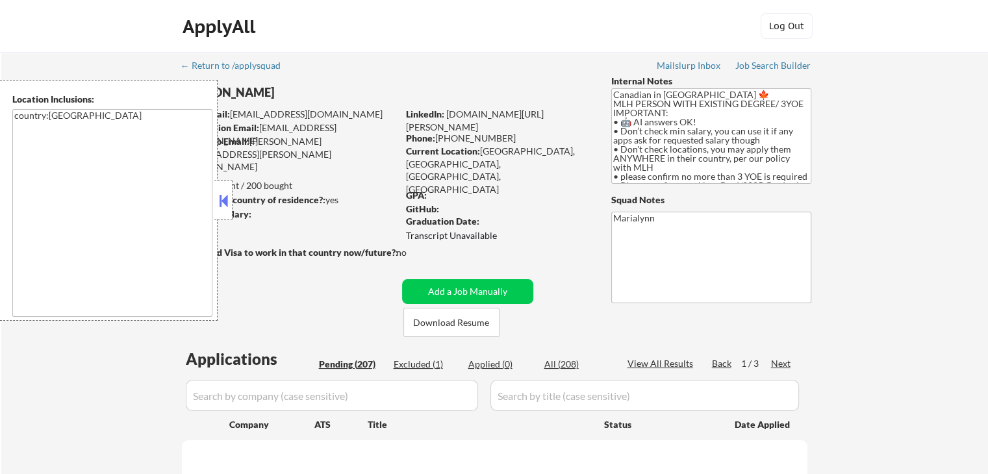
select select ""pending""
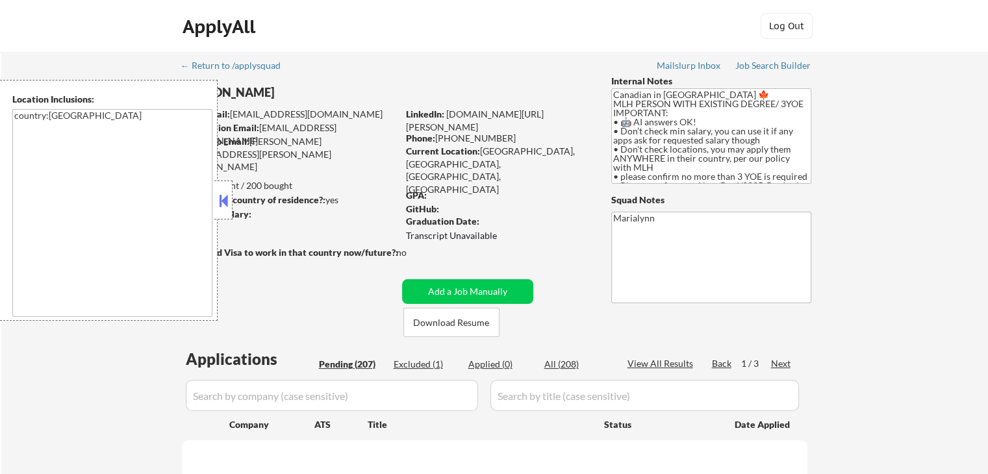
select select ""pending""
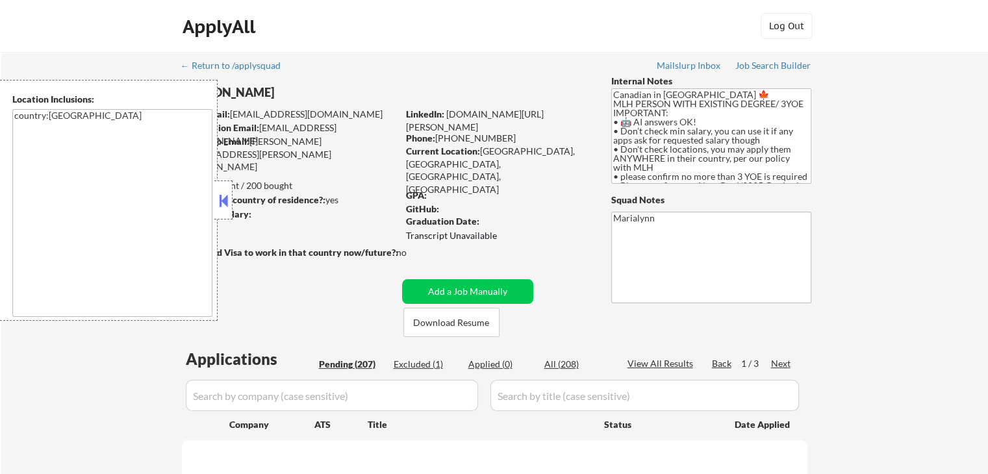
select select ""pending""
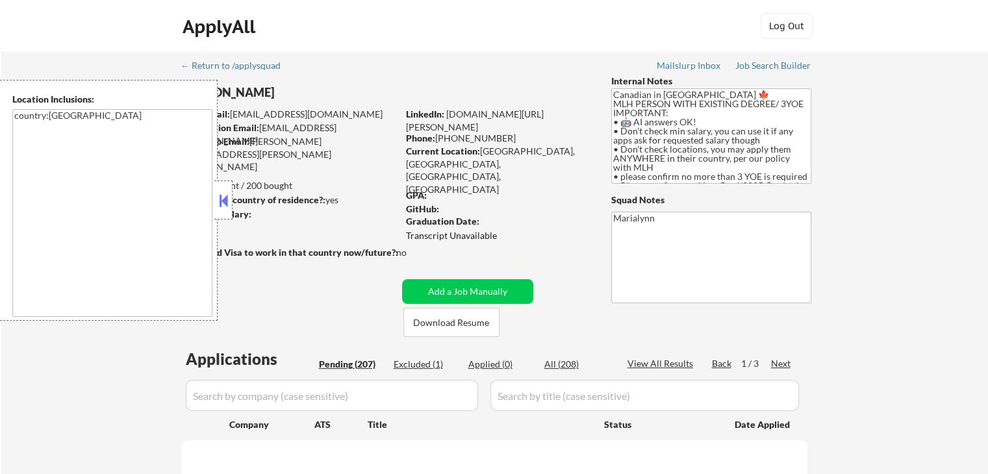
select select ""pending""
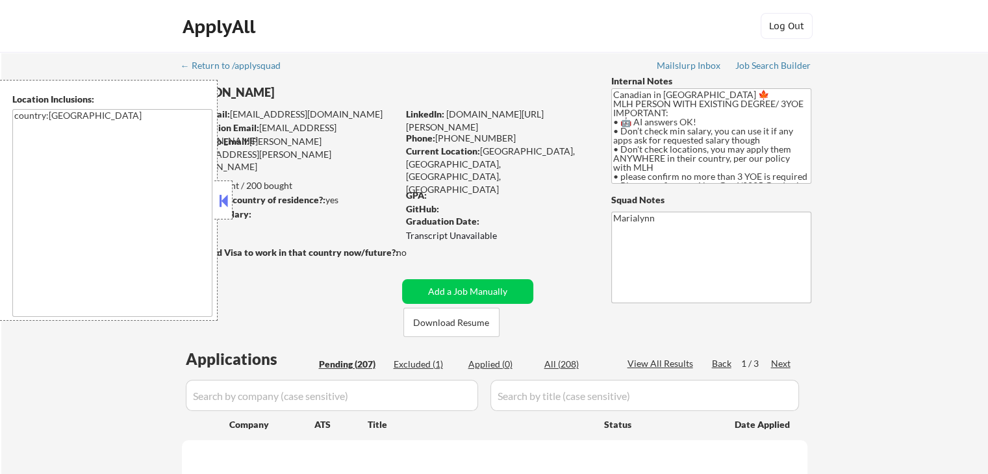
select select ""pending""
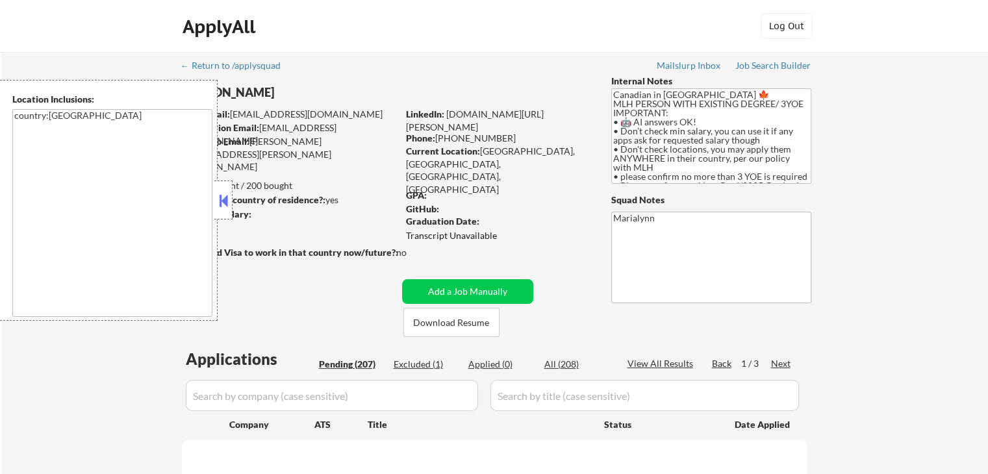
select select ""pending""
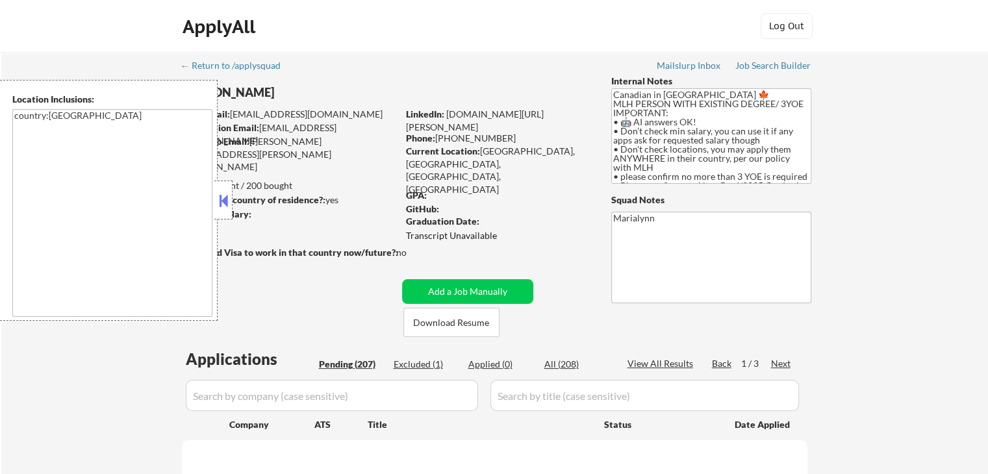
select select ""pending""
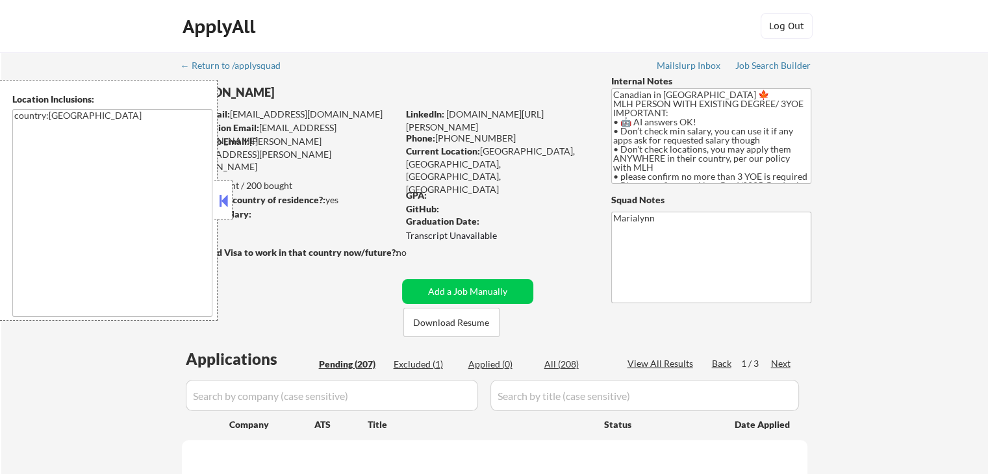
select select ""pending""
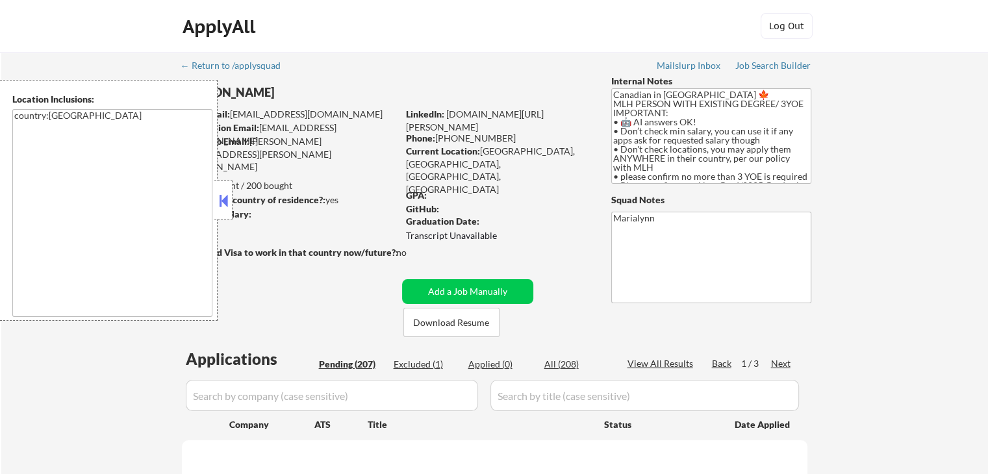
select select ""pending""
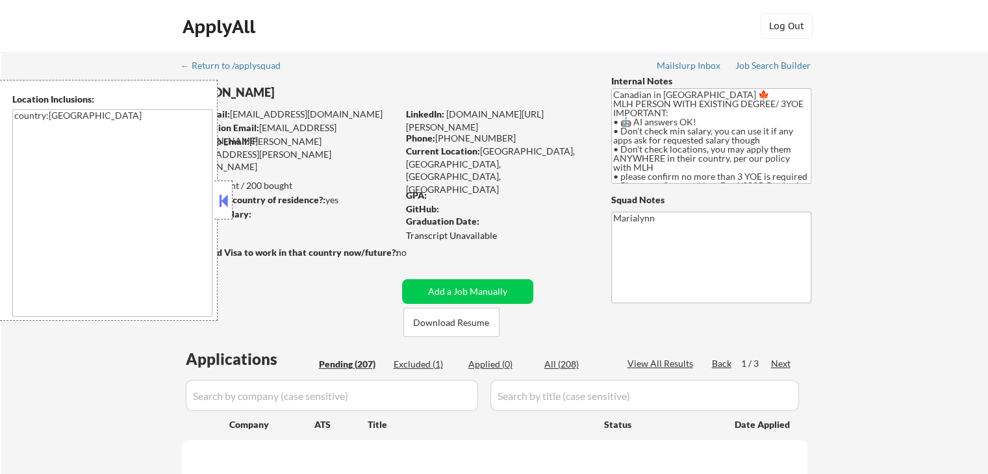
select select ""pending""
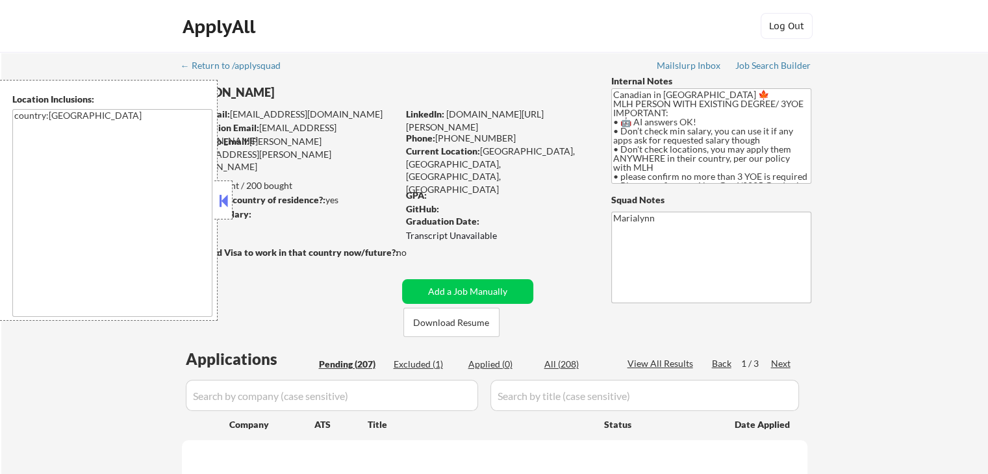
select select ""pending""
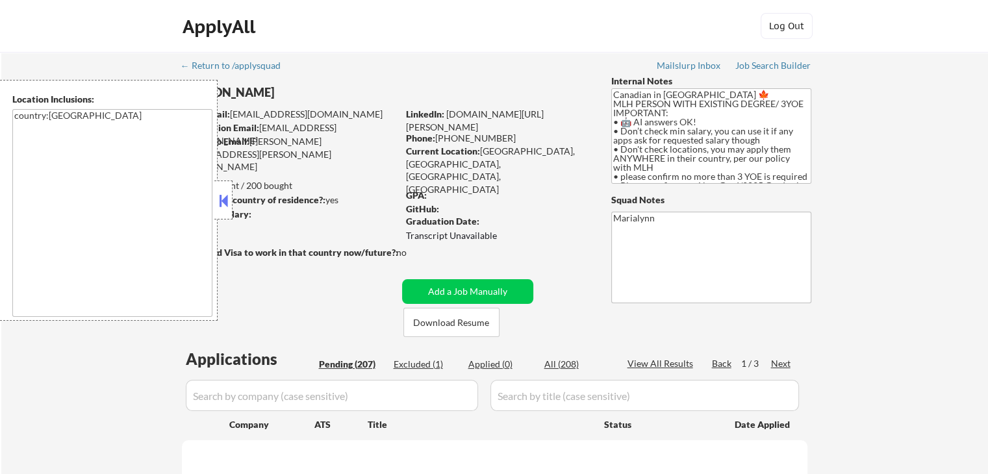
select select ""pending""
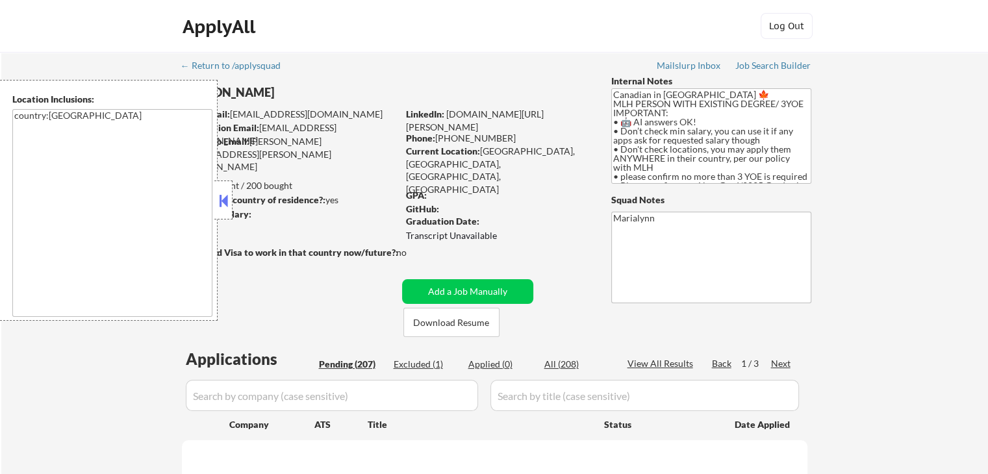
select select ""pending""
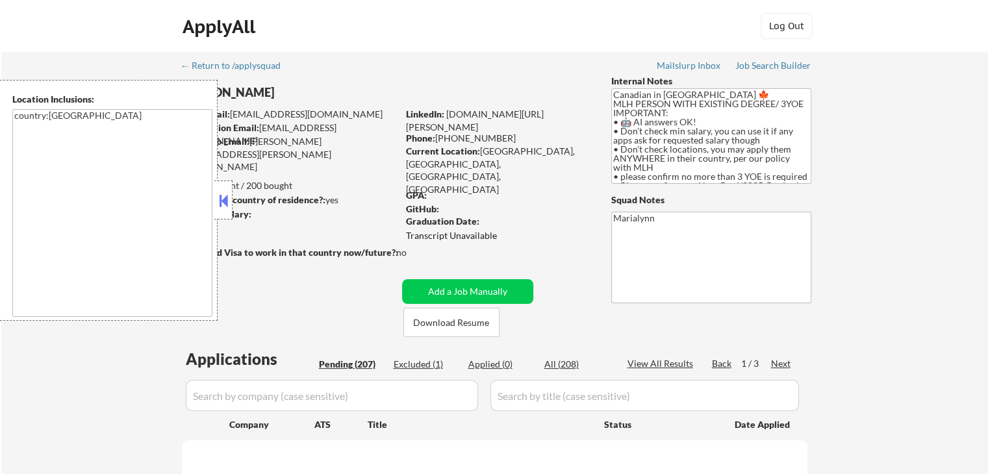
select select ""pending""
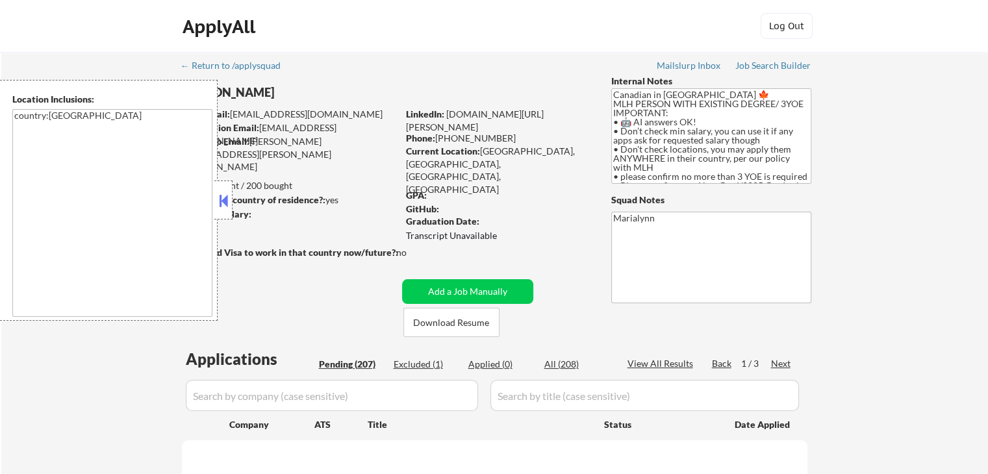
select select ""pending""
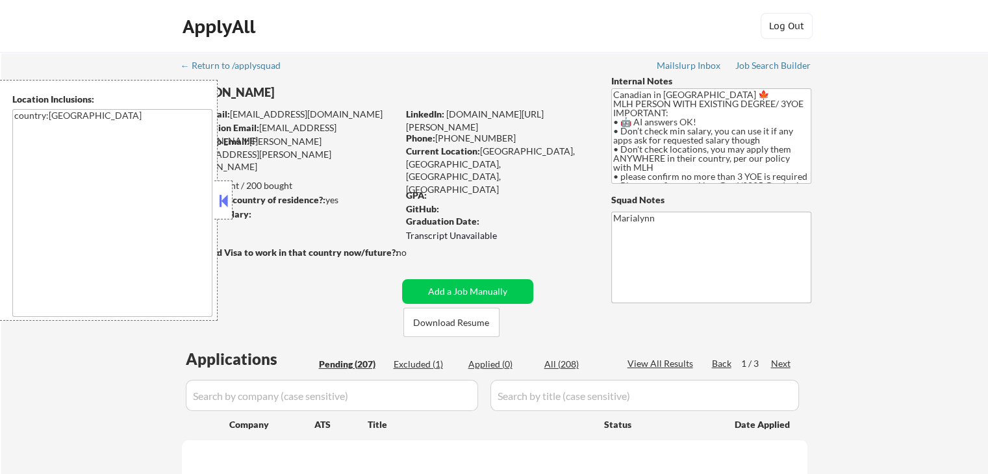
select select ""pending""
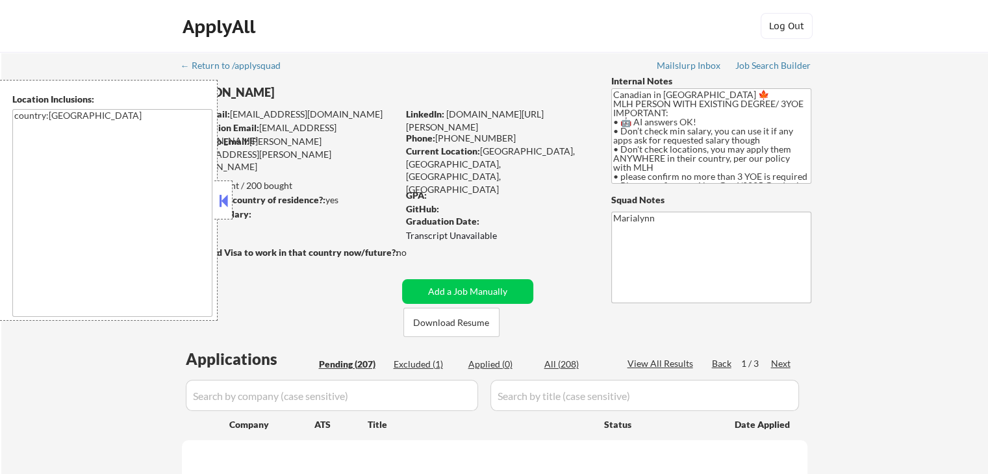
select select ""pending""
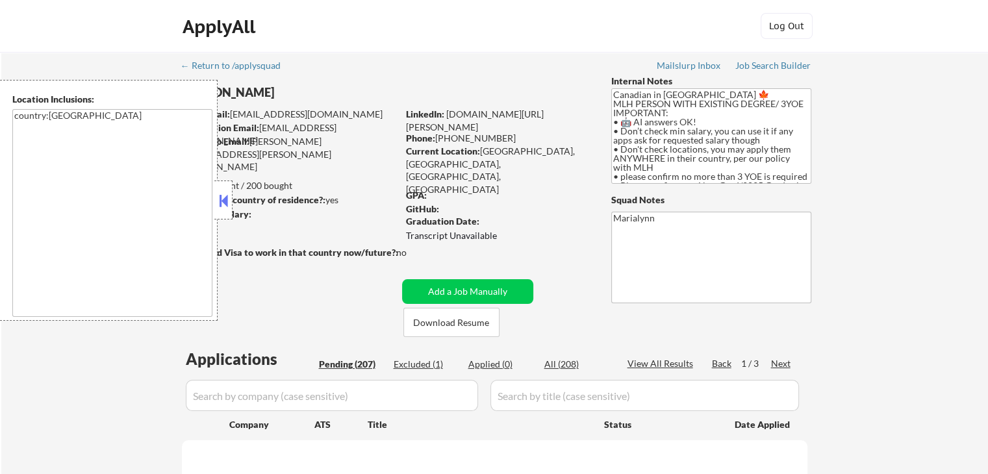
select select ""pending""
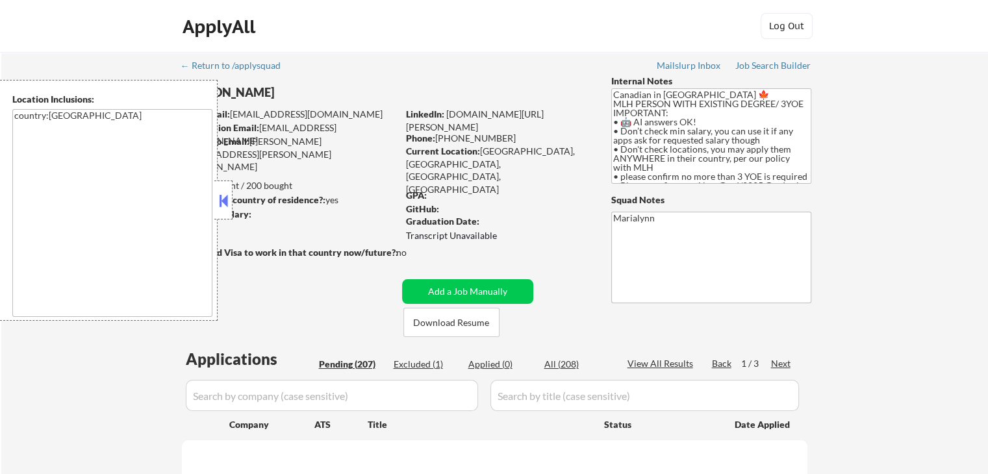
select select ""pending""
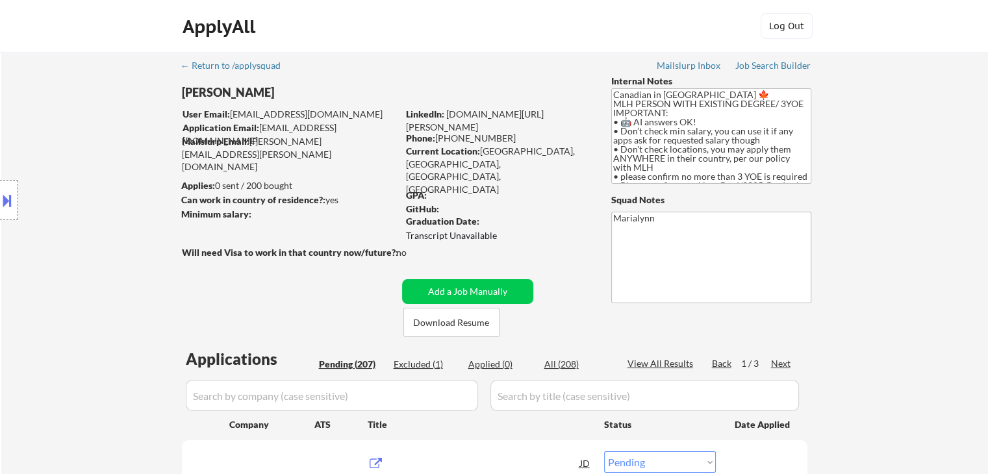
click at [251, 94] on div "[PERSON_NAME]" at bounding box center [315, 92] width 267 height 16
click at [470, 318] on button "Download Resume" at bounding box center [451, 322] width 96 height 29
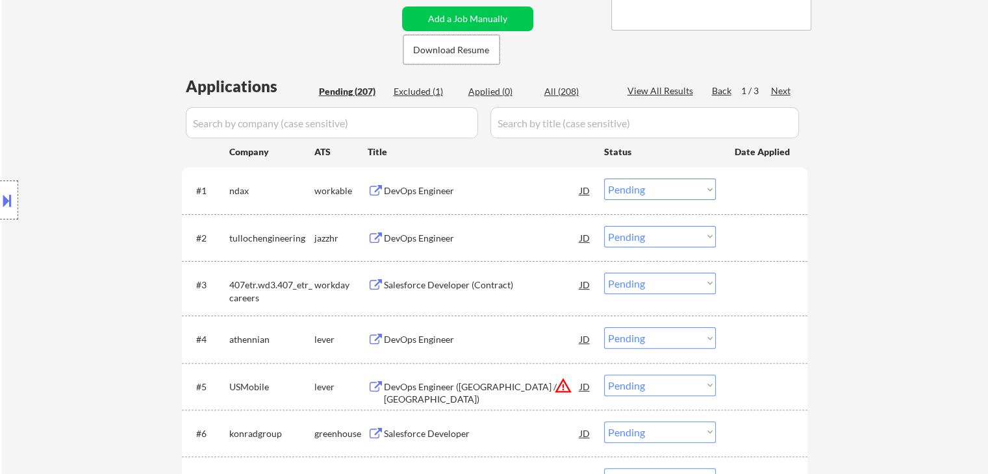
scroll to position [390, 0]
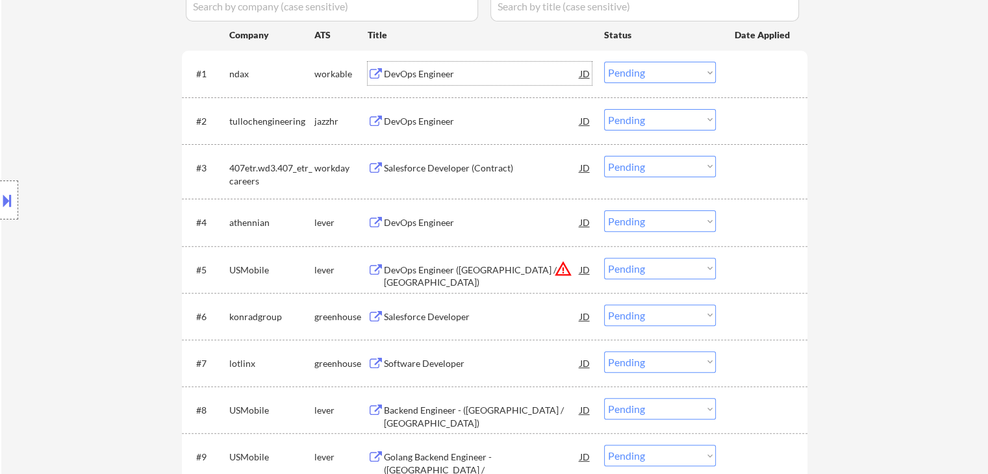
click at [420, 81] on div "DevOps Engineer" at bounding box center [482, 73] width 196 height 23
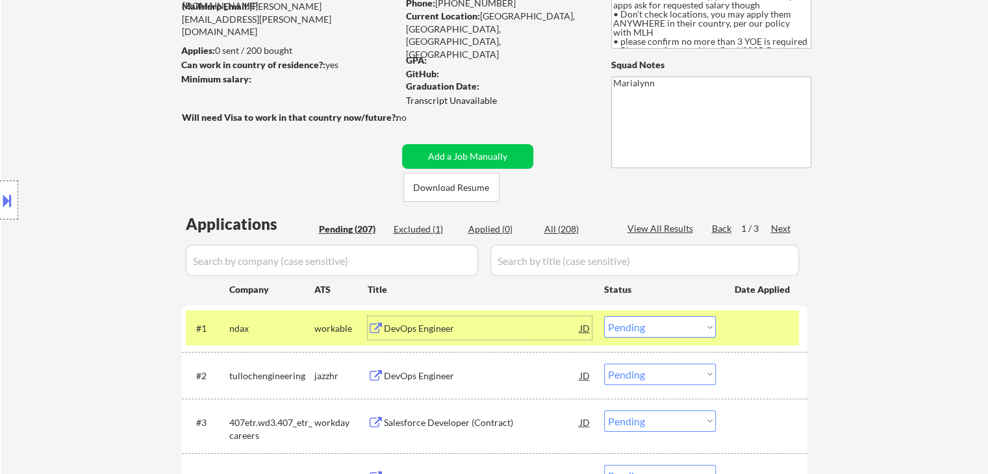
scroll to position [65, 0]
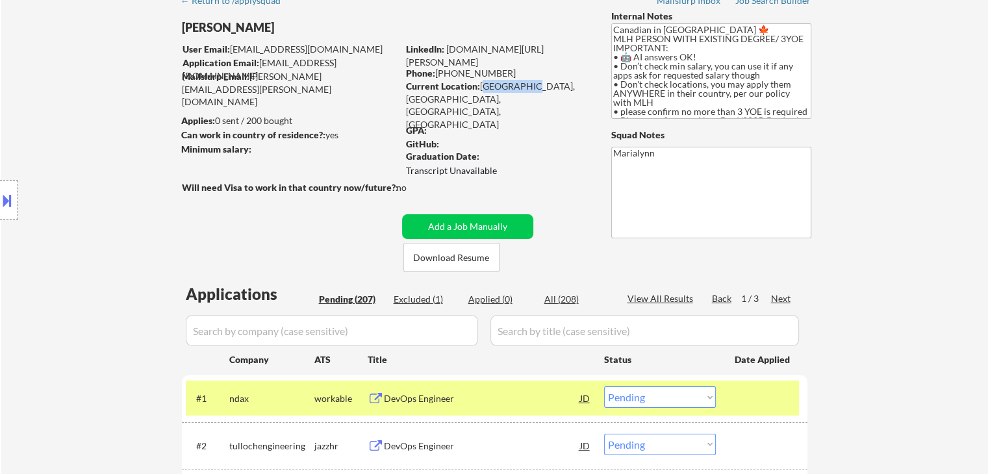
drag, startPoint x: 481, startPoint y: 81, endPoint x: 520, endPoint y: 87, distance: 38.8
click at [520, 87] on div "Current Location: [GEOGRAPHIC_DATA], [GEOGRAPHIC_DATA], [GEOGRAPHIC_DATA], [GEO…" at bounding box center [498, 105] width 184 height 51
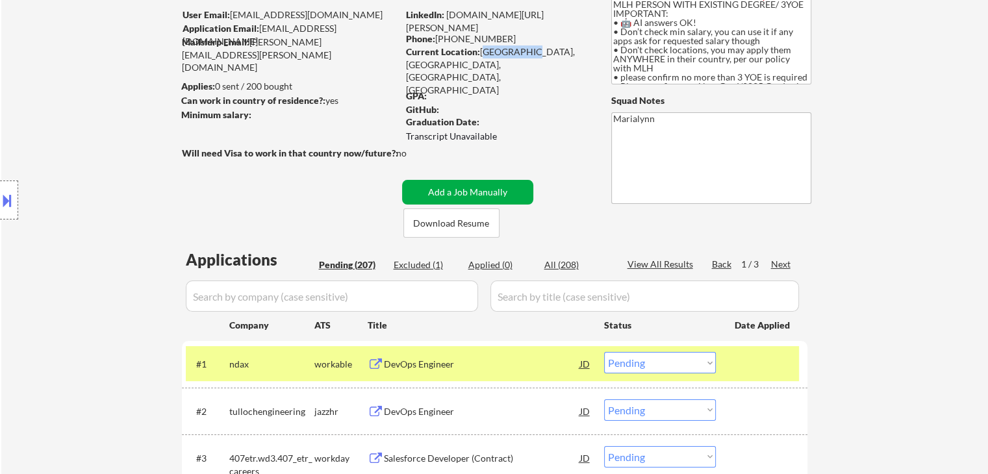
scroll to position [195, 0]
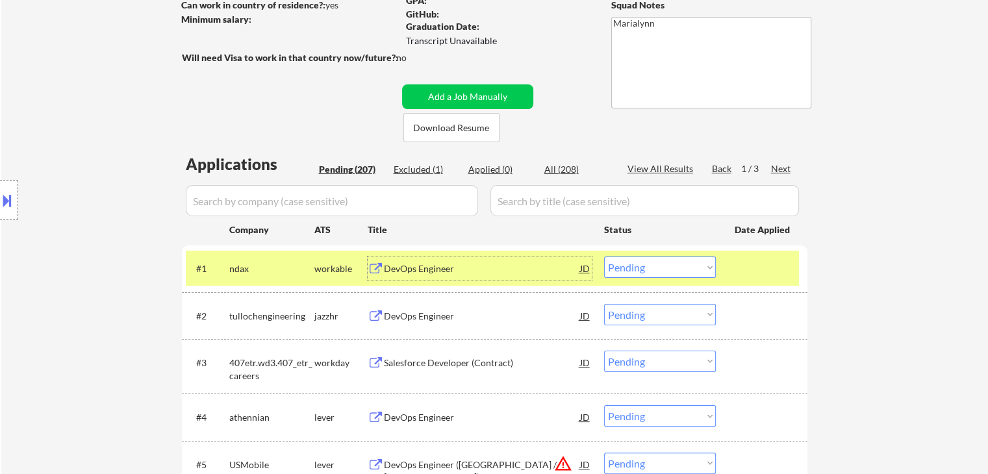
click at [448, 265] on div "DevOps Engineer" at bounding box center [482, 268] width 196 height 13
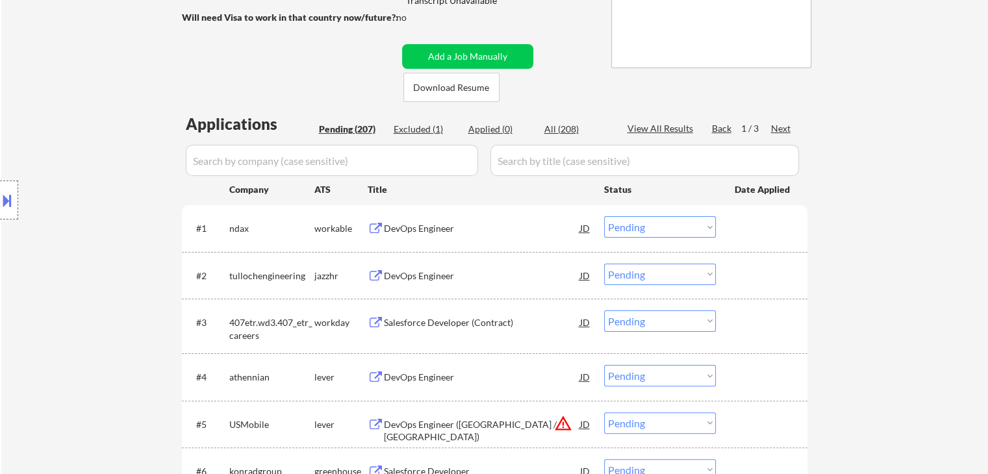
scroll to position [260, 0]
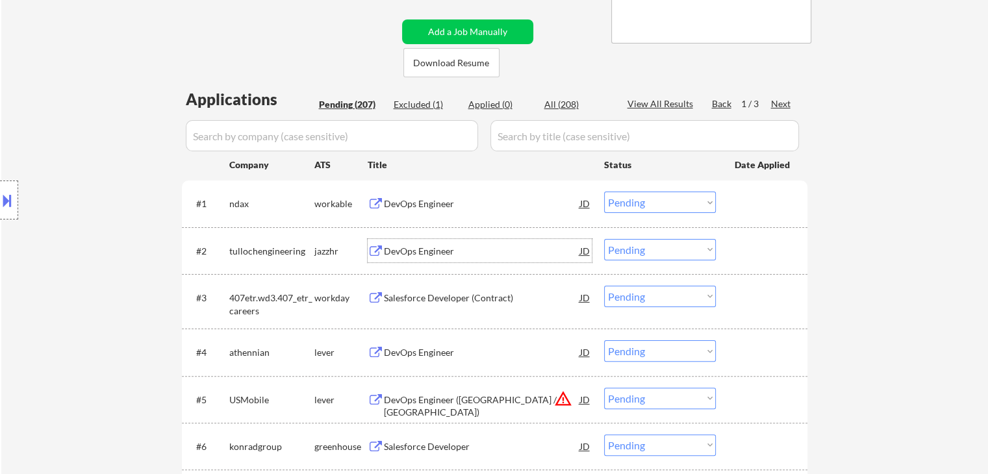
click at [419, 256] on div "DevOps Engineer" at bounding box center [482, 251] width 196 height 13
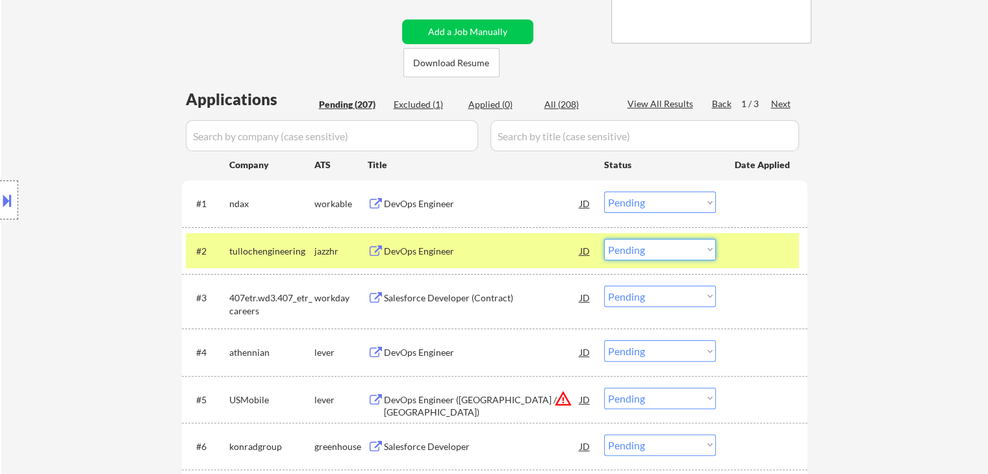
drag, startPoint x: 658, startPoint y: 240, endPoint x: 660, endPoint y: 248, distance: 8.0
click at [658, 242] on select "Choose an option... Pending Applied Excluded (Questions) Excluded (Expired) Exc…" at bounding box center [660, 249] width 112 height 21
click at [604, 239] on select "Choose an option... Pending Applied Excluded (Questions) Excluded (Expired) Exc…" at bounding box center [660, 249] width 112 height 21
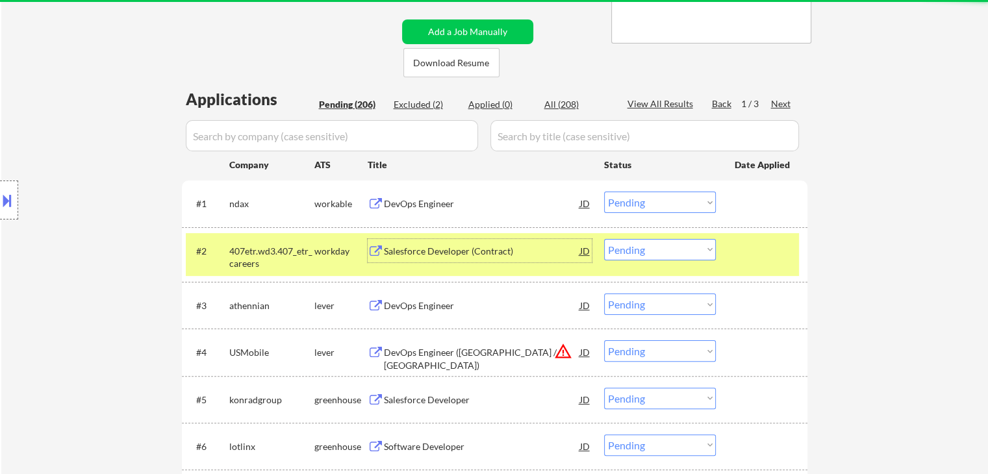
click at [403, 250] on div "Salesforce Developer (Contract)" at bounding box center [482, 251] width 196 height 13
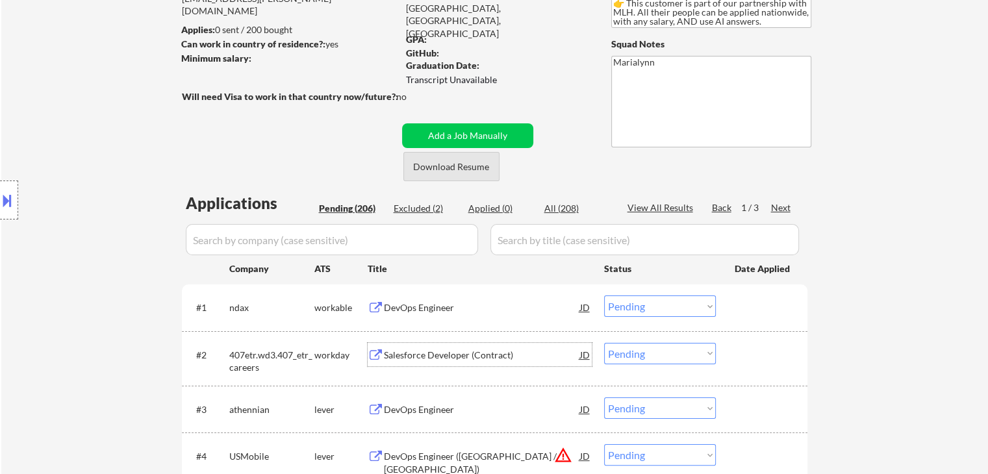
scroll to position [65, 0]
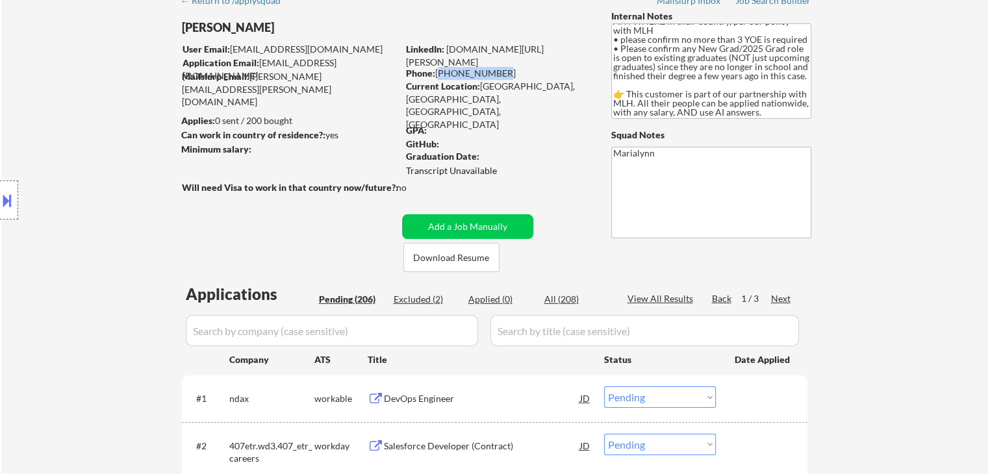
drag, startPoint x: 437, startPoint y: 70, endPoint x: 493, endPoint y: 72, distance: 55.3
click at [496, 72] on div "Phone: [PHONE_NUMBER]" at bounding box center [498, 73] width 184 height 13
copy div "[PHONE_NUMBER]"
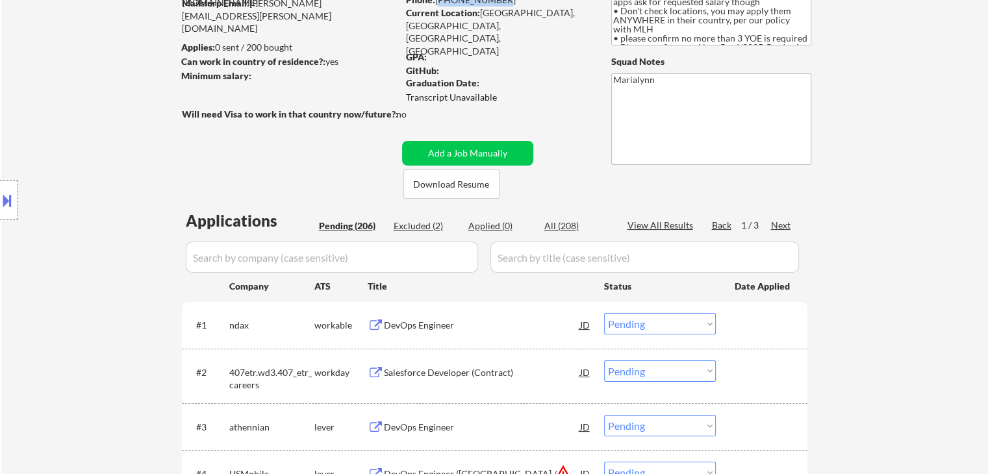
scroll to position [195, 0]
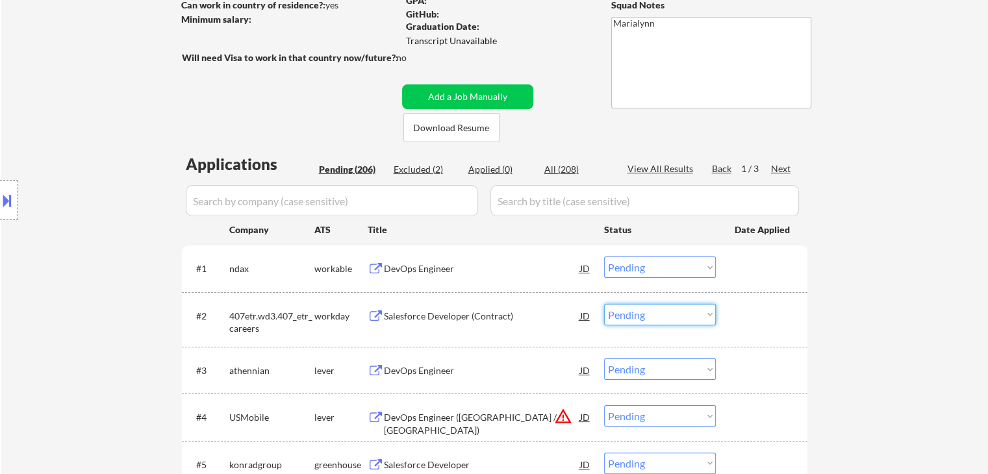
drag, startPoint x: 626, startPoint y: 313, endPoint x: 634, endPoint y: 319, distance: 10.1
click at [627, 314] on select "Choose an option... Pending Applied Excluded (Questions) Excluded (Expired) Exc…" at bounding box center [660, 314] width 112 height 21
click at [604, 304] on select "Choose an option... Pending Applied Excluded (Questions) Excluded (Expired) Exc…" at bounding box center [660, 314] width 112 height 21
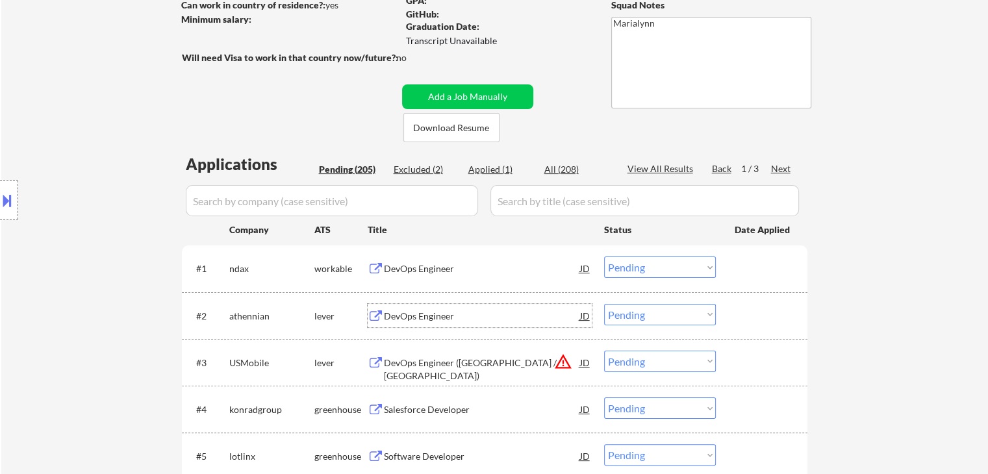
click at [426, 319] on div "DevOps Engineer" at bounding box center [482, 316] width 196 height 13
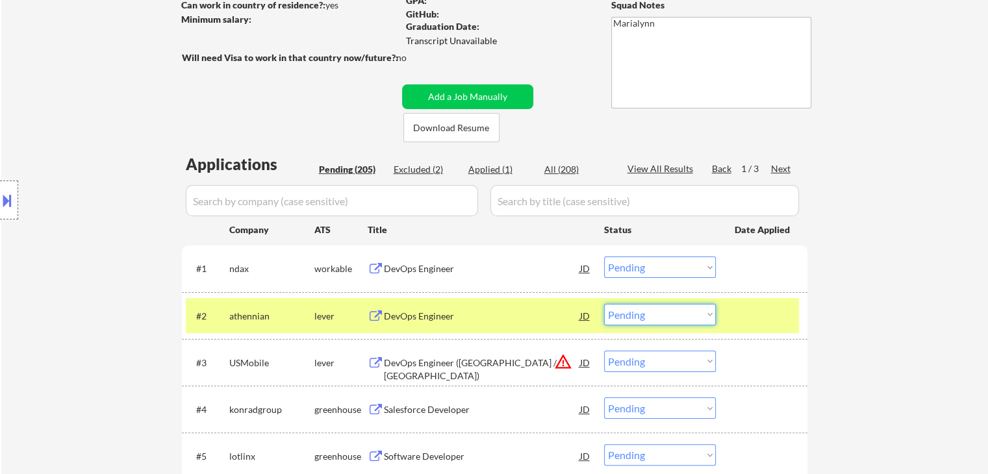
click at [636, 315] on select "Choose an option... Pending Applied Excluded (Questions) Excluded (Expired) Exc…" at bounding box center [660, 314] width 112 height 21
click at [604, 304] on select "Choose an option... Pending Applied Excluded (Questions) Excluded (Expired) Exc…" at bounding box center [660, 314] width 112 height 21
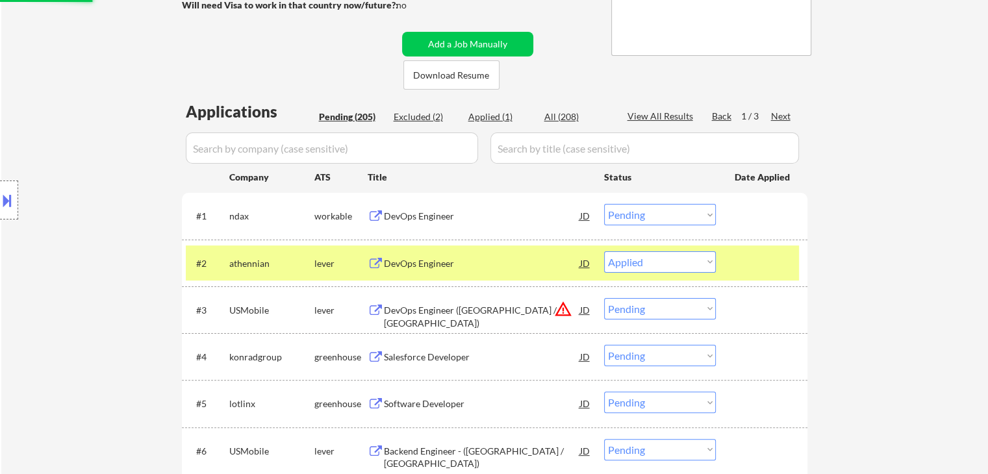
scroll to position [325, 0]
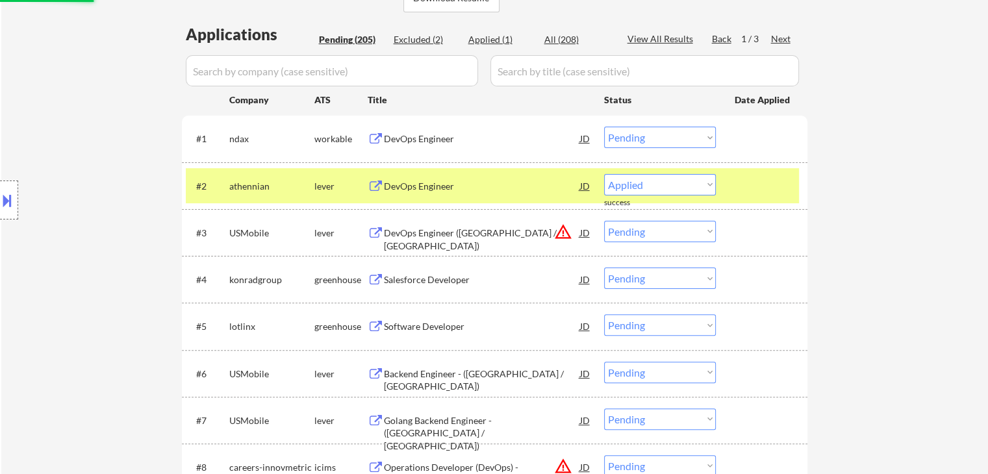
select select ""pending""
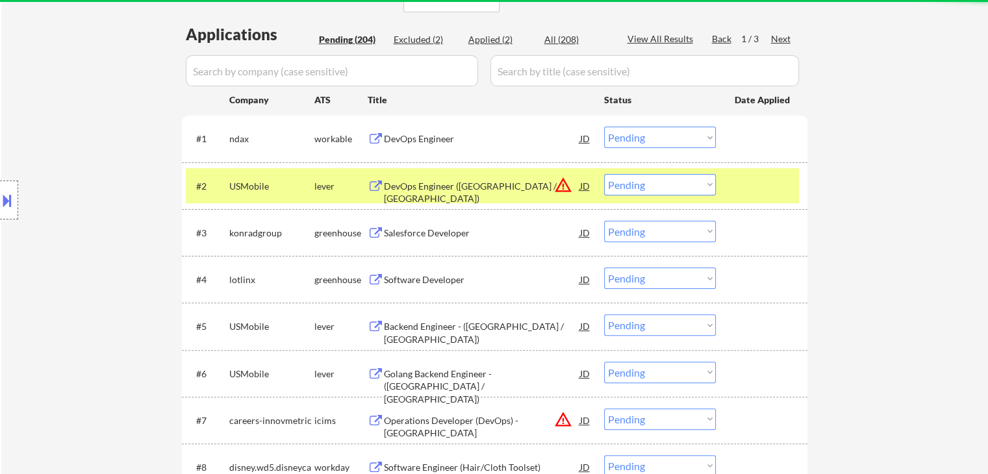
drag, startPoint x: 329, startPoint y: 182, endPoint x: 386, endPoint y: 209, distance: 63.1
click at [329, 182] on div "lever" at bounding box center [340, 186] width 53 height 13
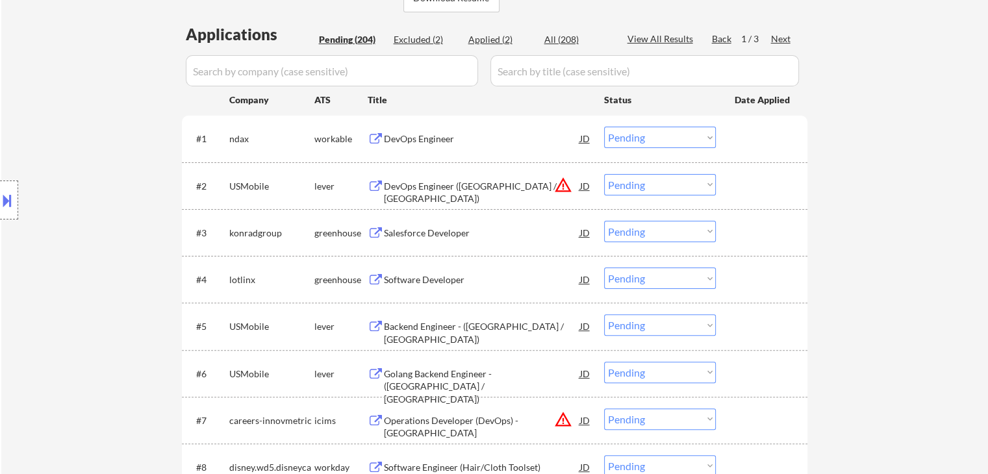
click at [441, 238] on div "Salesforce Developer" at bounding box center [482, 233] width 196 height 13
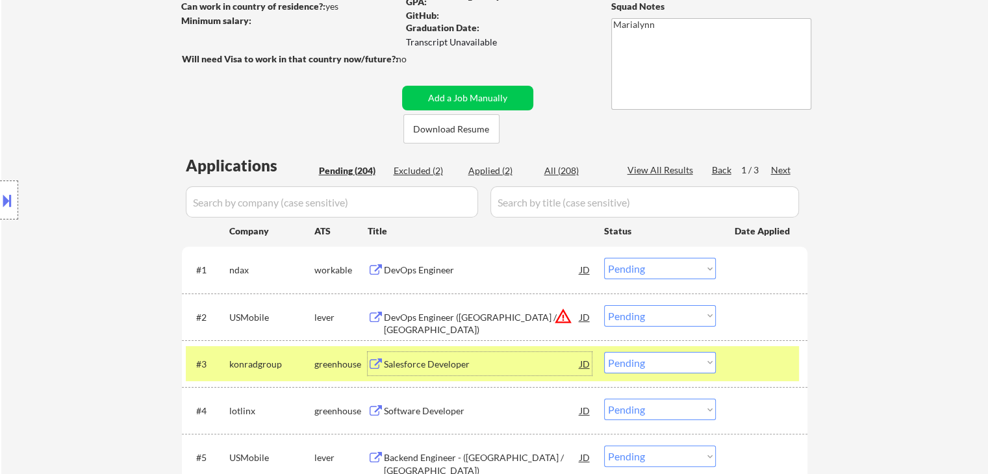
scroll to position [65, 0]
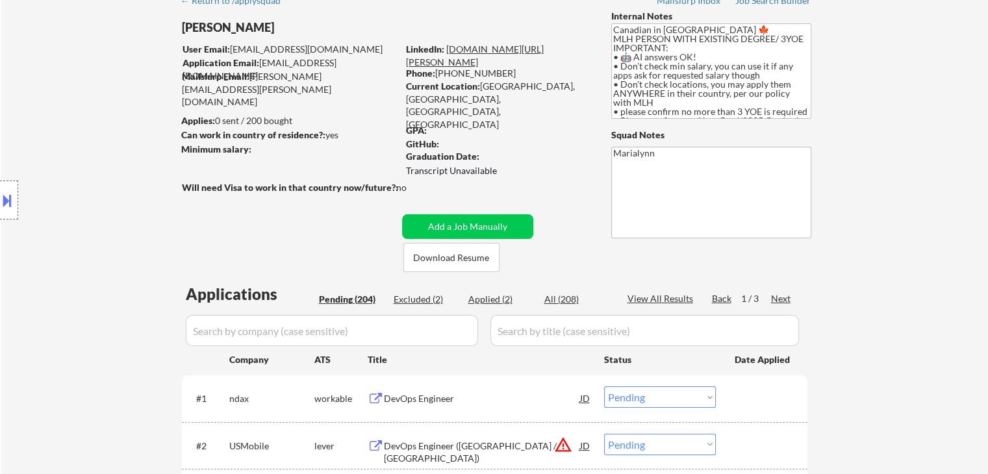
click at [502, 50] on link "[DOMAIN_NAME][URL][PERSON_NAME]" at bounding box center [475, 56] width 138 height 24
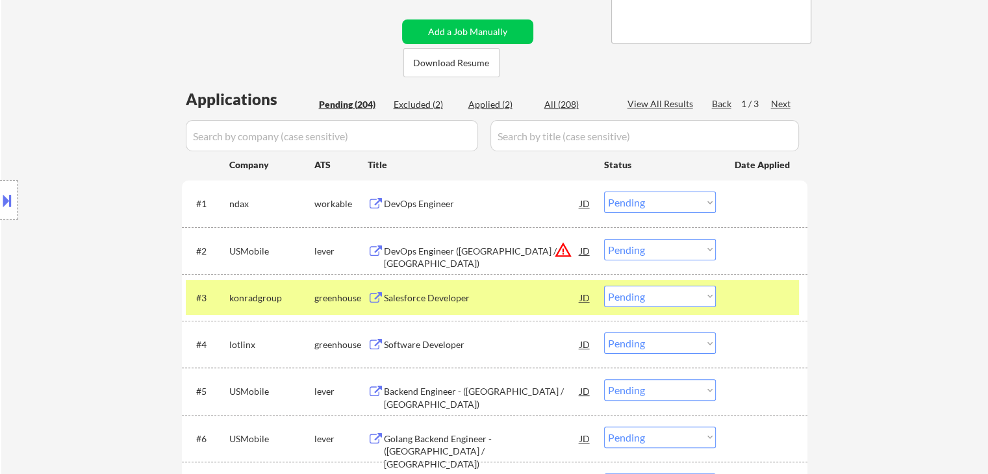
drag, startPoint x: 689, startPoint y: 295, endPoint x: 675, endPoint y: 292, distance: 14.7
click at [688, 295] on select "Choose an option... Pending Applied Excluded (Questions) Excluded (Expired) Exc…" at bounding box center [660, 296] width 112 height 21
click at [604, 286] on select "Choose an option... Pending Applied Excluded (Questions) Excluded (Expired) Exc…" at bounding box center [660, 296] width 112 height 21
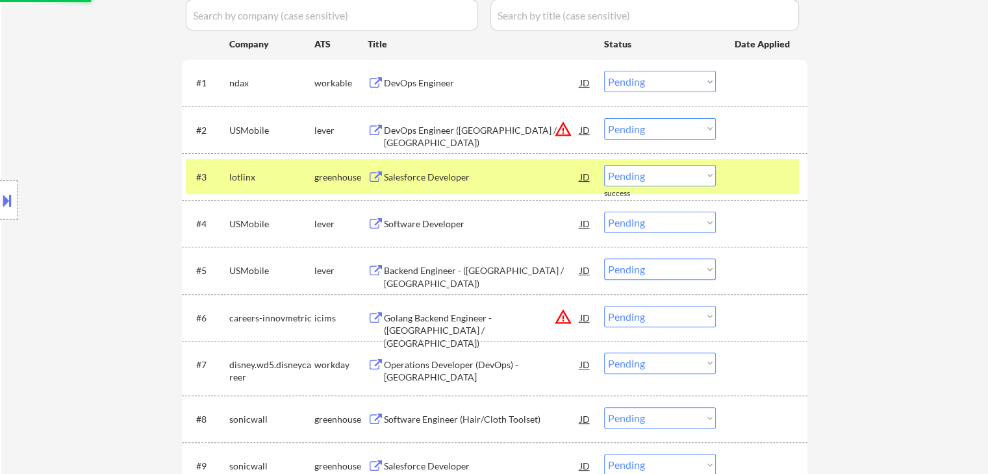
scroll to position [390, 0]
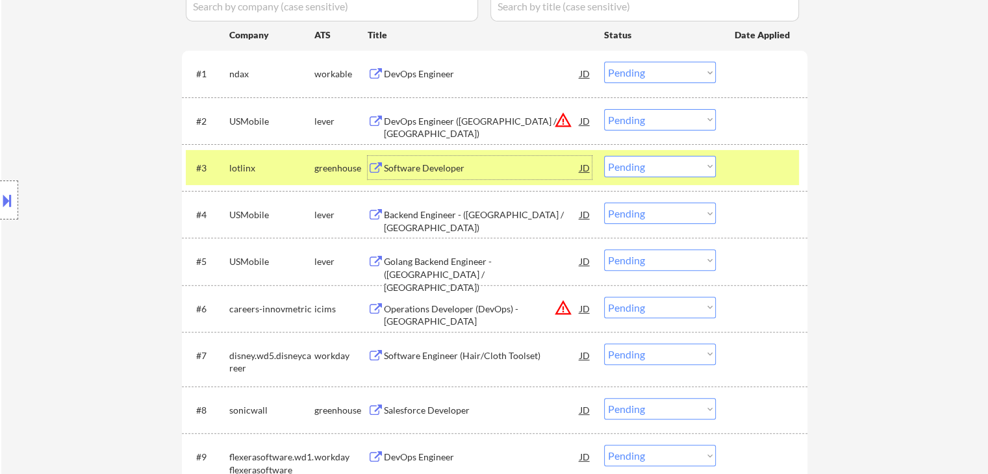
click at [422, 172] on div "Software Developer" at bounding box center [482, 168] width 196 height 13
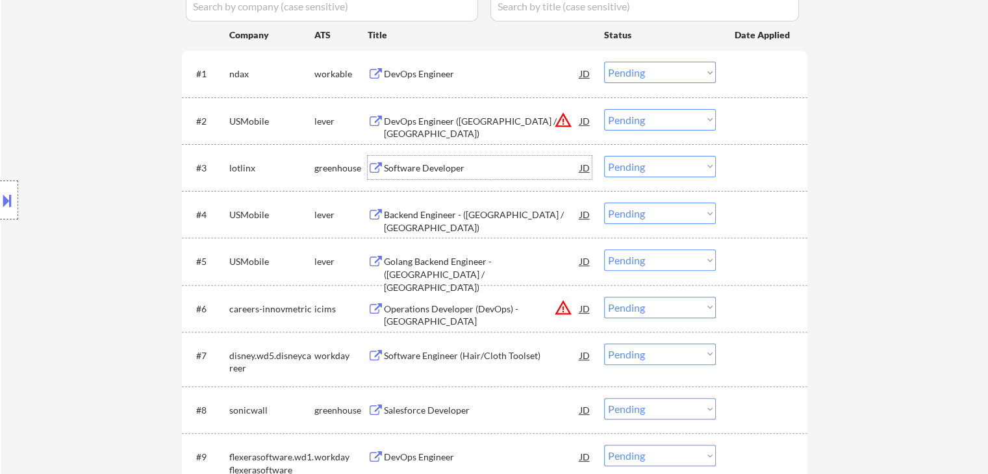
drag, startPoint x: 637, startPoint y: 169, endPoint x: 639, endPoint y: 175, distance: 7.0
click at [639, 175] on select "Choose an option... Pending Applied Excluded (Questions) Excluded (Expired) Exc…" at bounding box center [660, 166] width 112 height 21
click at [604, 156] on select "Choose an option... Pending Applied Excluded (Questions) Excluded (Expired) Exc…" at bounding box center [660, 166] width 112 height 21
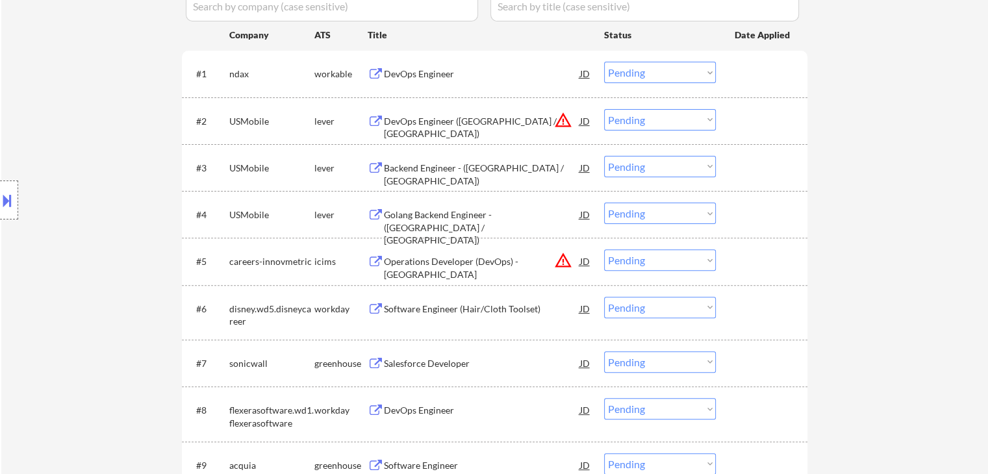
click at [441, 172] on div "Backend Engineer - ([GEOGRAPHIC_DATA] / [GEOGRAPHIC_DATA])" at bounding box center [482, 174] width 196 height 25
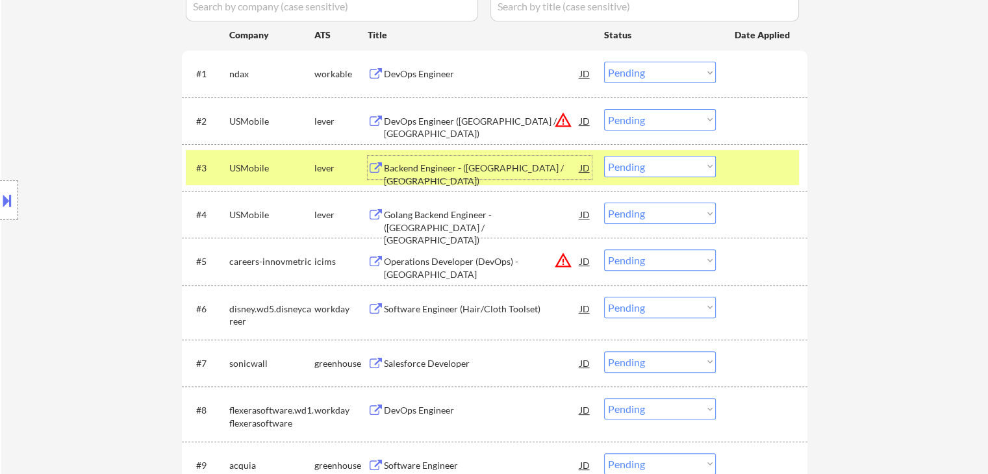
click at [671, 169] on select "Choose an option... Pending Applied Excluded (Questions) Excluded (Expired) Exc…" at bounding box center [660, 166] width 112 height 21
click at [604, 156] on select "Choose an option... Pending Applied Excluded (Questions) Excluded (Expired) Exc…" at bounding box center [660, 166] width 112 height 21
select select ""pending""
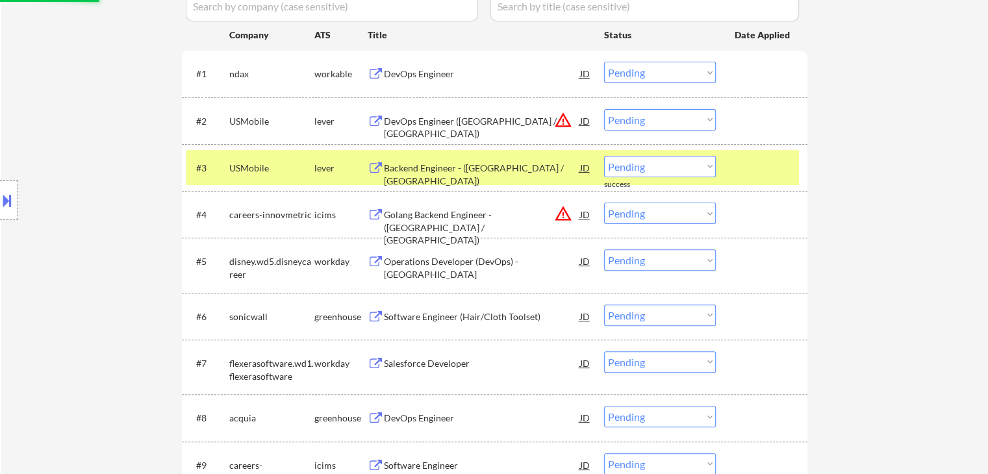
click at [438, 174] on div "Backend Engineer - (Toronto / Montreal)" at bounding box center [482, 174] width 196 height 25
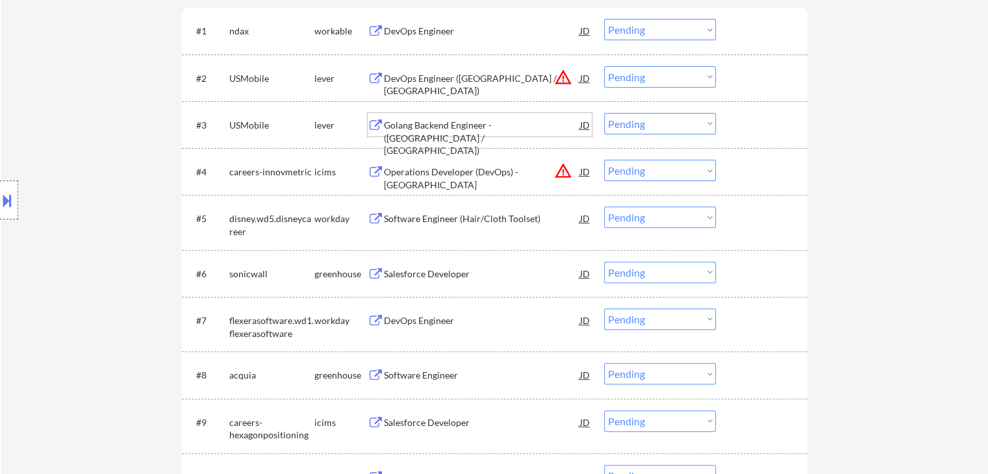
scroll to position [455, 0]
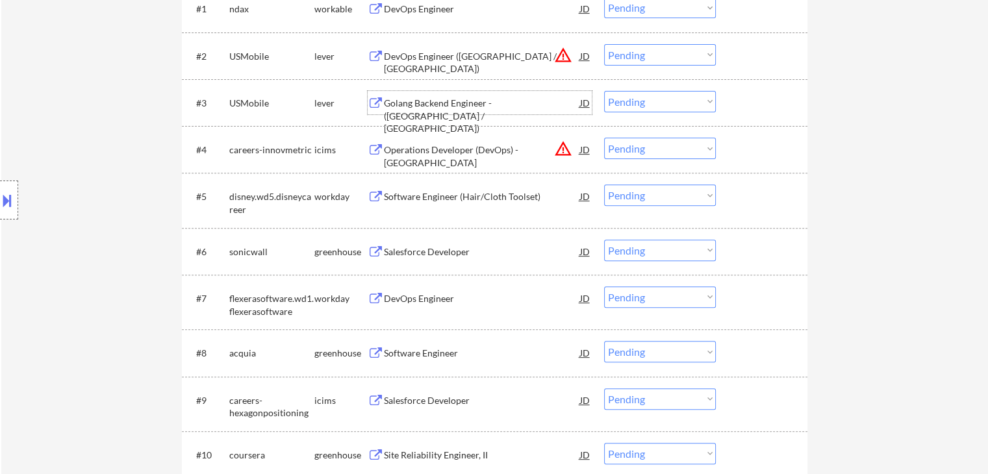
click at [470, 196] on div "Software Engineer (Hair/Cloth Toolset)" at bounding box center [482, 196] width 196 height 13
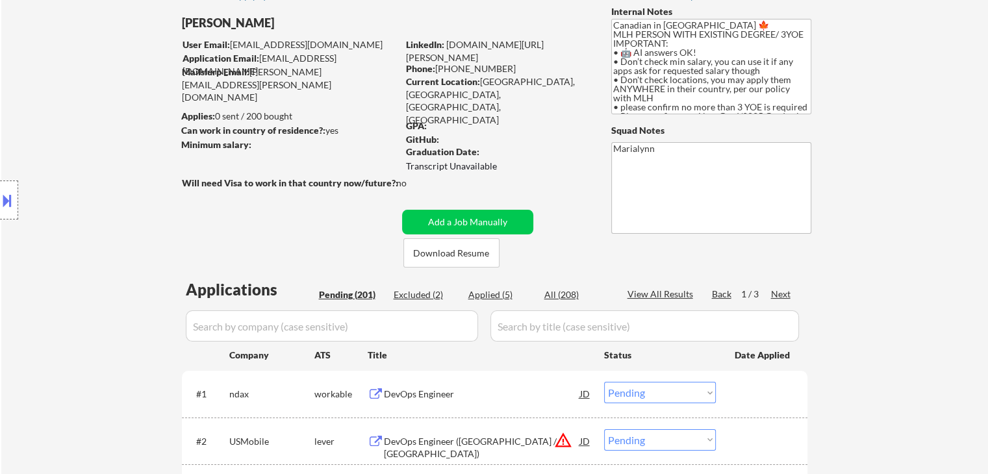
scroll to position [65, 0]
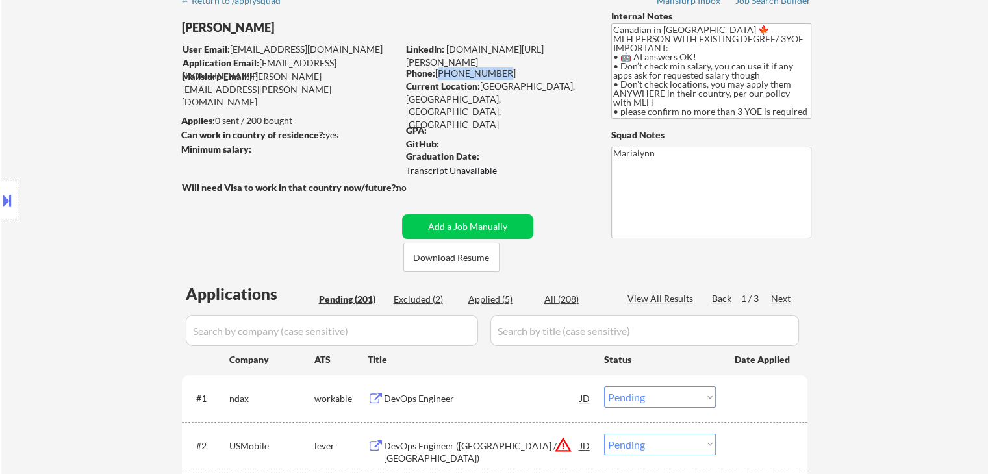
drag, startPoint x: 437, startPoint y: 71, endPoint x: 500, endPoint y: 73, distance: 63.7
click at [500, 73] on div "Phone: 778-887-8472" at bounding box center [498, 73] width 184 height 13
copy div "778-887-8472"
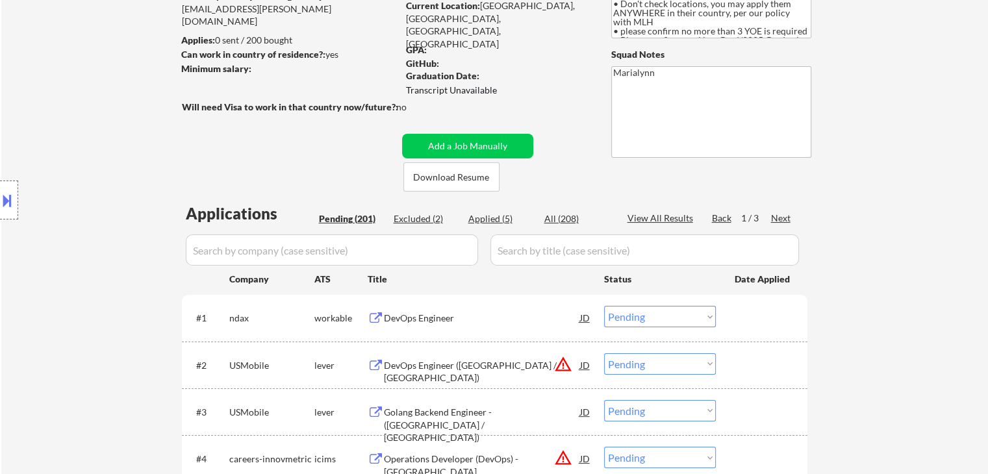
scroll to position [260, 0]
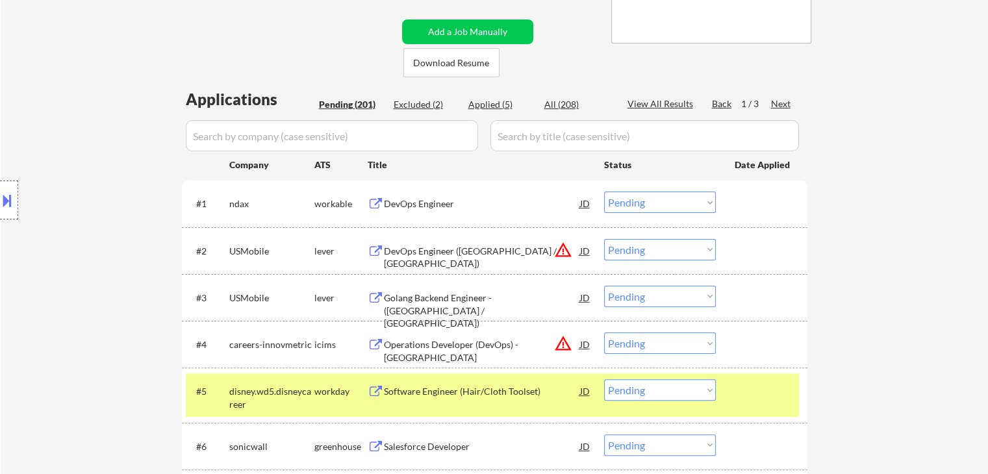
click at [686, 391] on select "Choose an option... Pending Applied Excluded (Questions) Excluded (Expired) Exc…" at bounding box center [660, 389] width 112 height 21
click at [604, 379] on select "Choose an option... Pending Applied Excluded (Questions) Excluded (Expired) Exc…" at bounding box center [660, 389] width 112 height 21
select select ""pending""
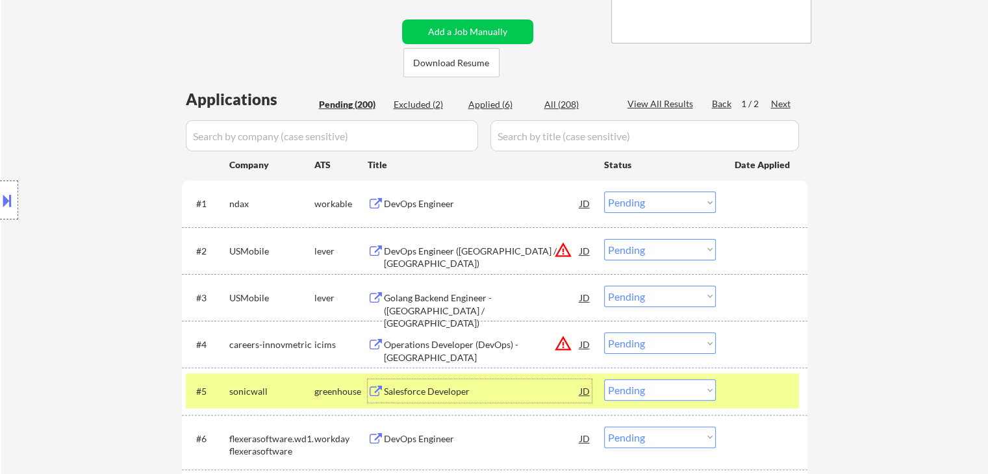
click at [474, 389] on div "Salesforce Developer" at bounding box center [482, 391] width 196 height 13
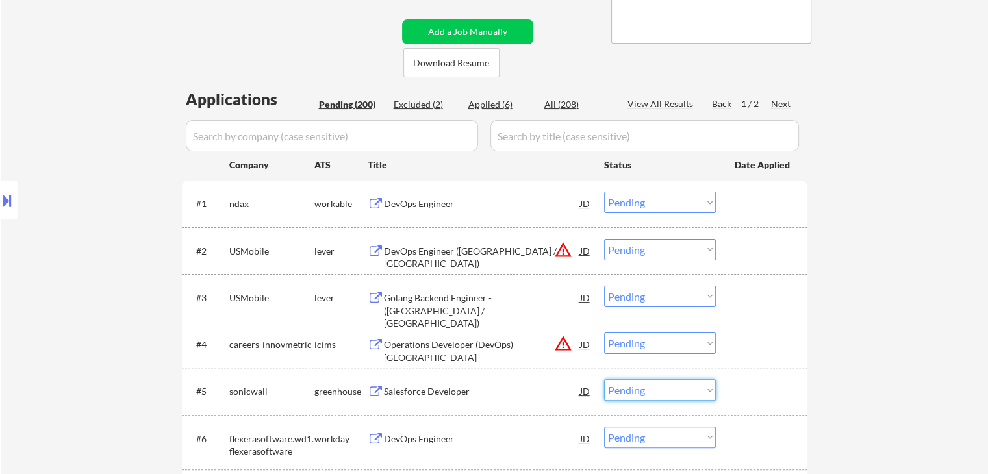
click at [660, 394] on select "Choose an option... Pending Applied Excluded (Questions) Excluded (Expired) Exc…" at bounding box center [660, 389] width 112 height 21
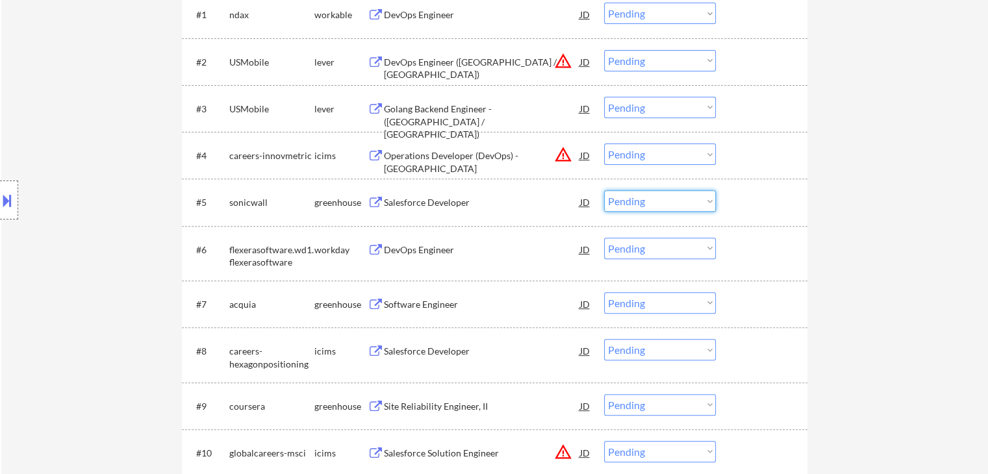
scroll to position [455, 0]
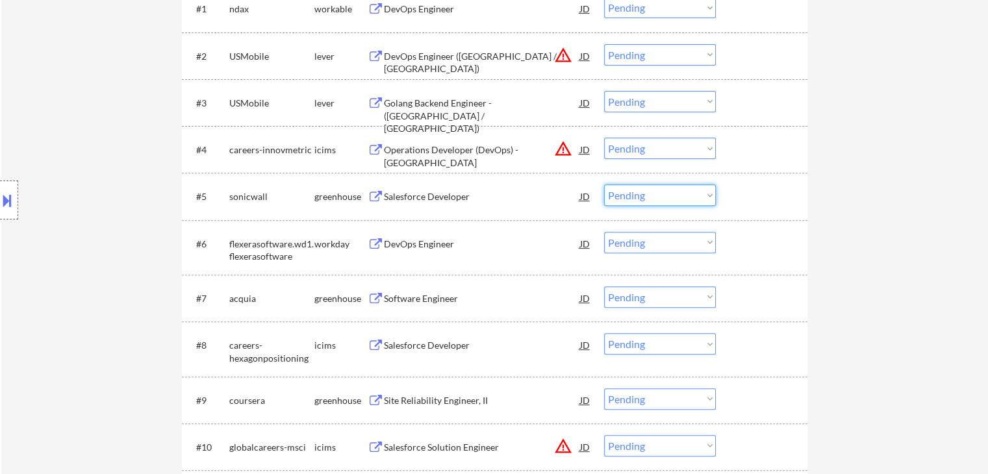
click at [408, 242] on div "DevOps Engineer" at bounding box center [482, 244] width 196 height 13
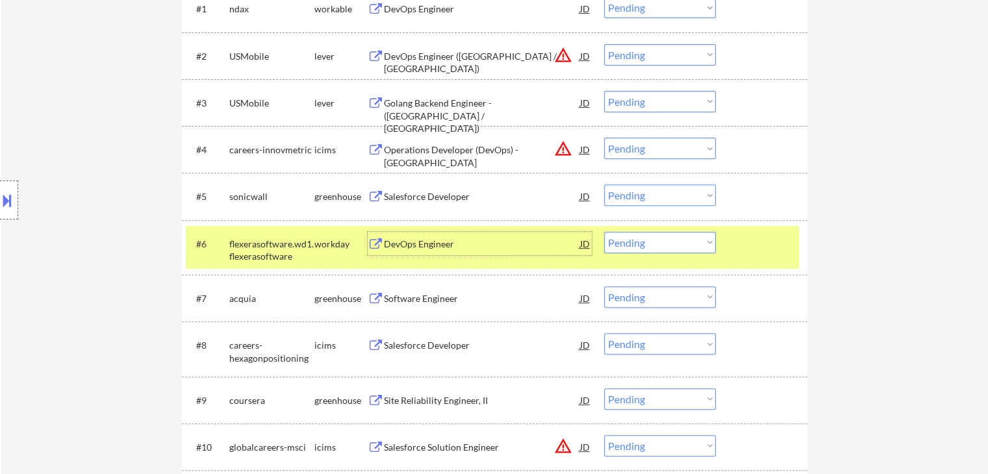
click at [658, 243] on select "Choose an option... Pending Applied Excluded (Questions) Excluded (Expired) Exc…" at bounding box center [660, 242] width 112 height 21
click at [604, 232] on select "Choose an option... Pending Applied Excluded (Questions) Excluded (Expired) Exc…" at bounding box center [660, 242] width 112 height 21
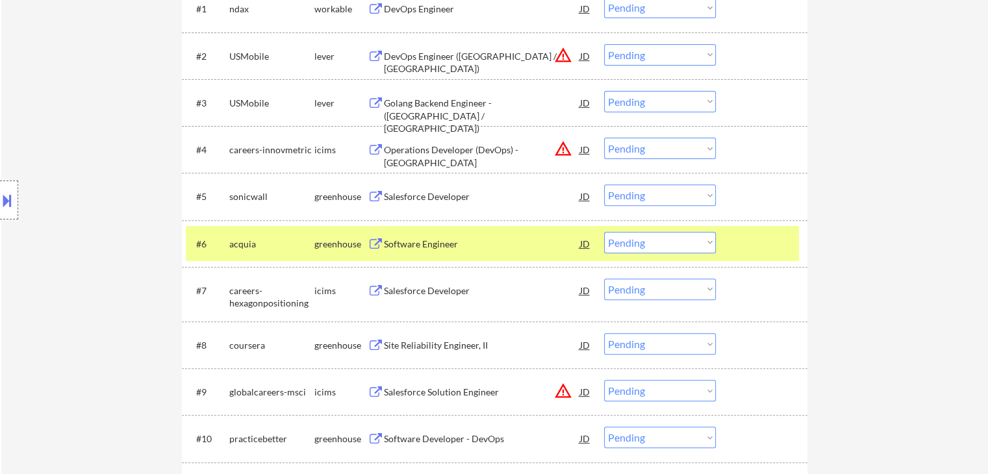
click at [409, 238] on div "Software Engineer" at bounding box center [482, 244] width 196 height 13
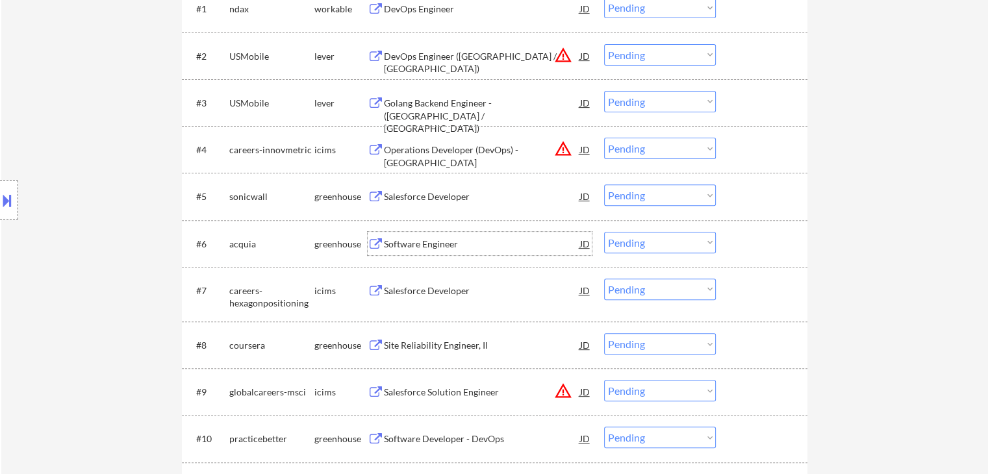
click at [658, 237] on select "Choose an option... Pending Applied Excluded (Questions) Excluded (Expired) Exc…" at bounding box center [660, 242] width 112 height 21
click at [604, 232] on select "Choose an option... Pending Applied Excluded (Questions) Excluded (Expired) Exc…" at bounding box center [660, 242] width 112 height 21
select select ""pending""
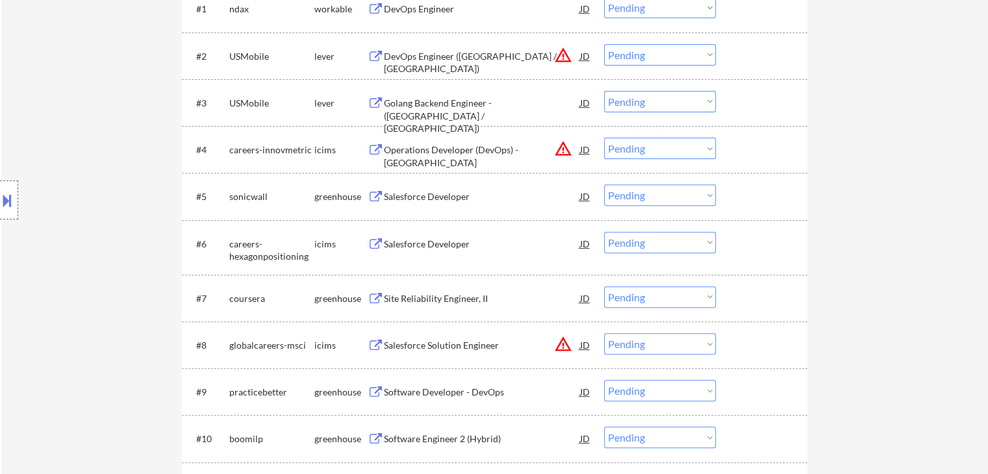
click at [448, 242] on div "Salesforce Developer" at bounding box center [482, 244] width 196 height 13
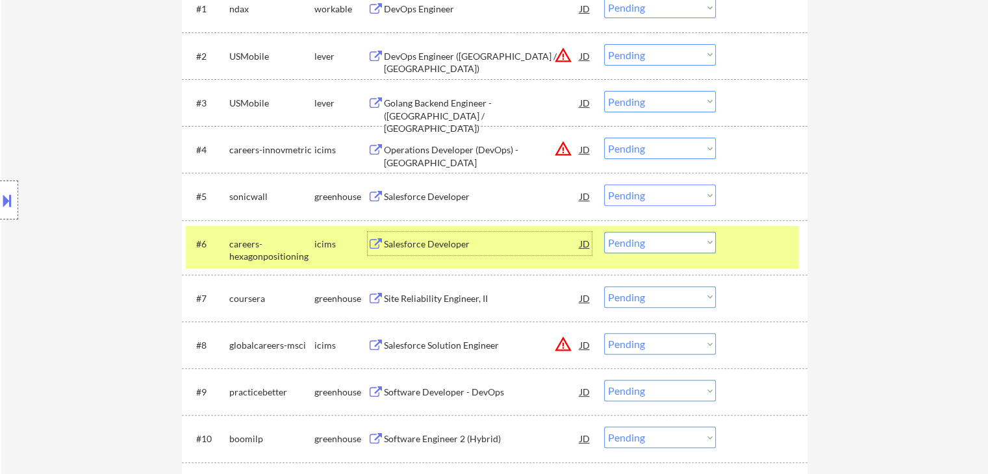
click at [324, 246] on div "icims" at bounding box center [340, 244] width 53 height 13
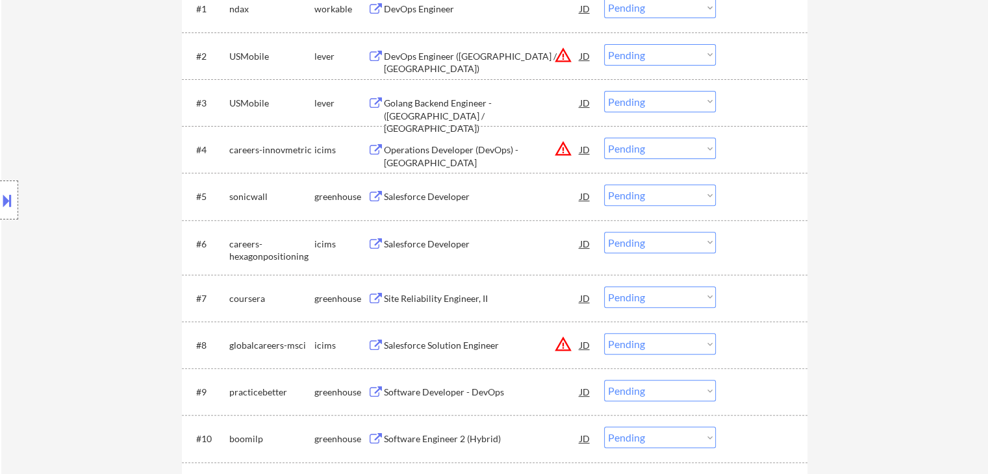
scroll to position [585, 0]
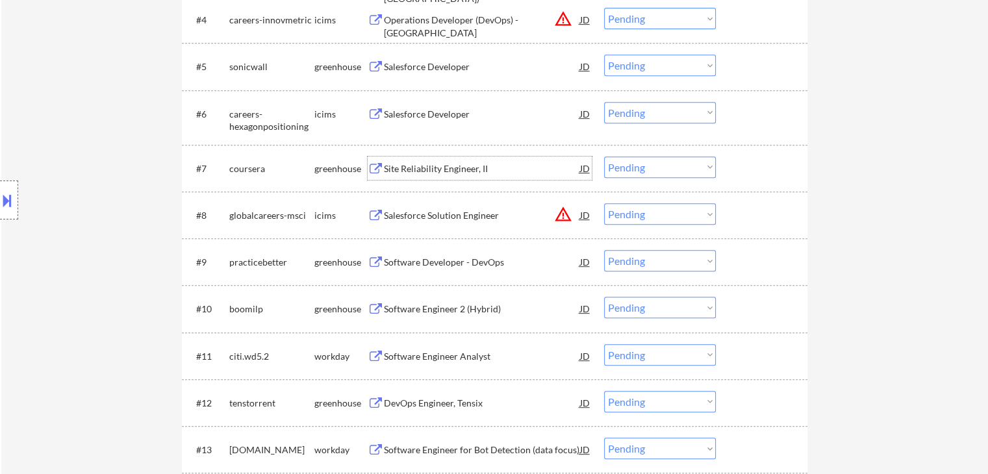
click at [471, 173] on div "Site Reliability Engineer, II" at bounding box center [482, 168] width 196 height 13
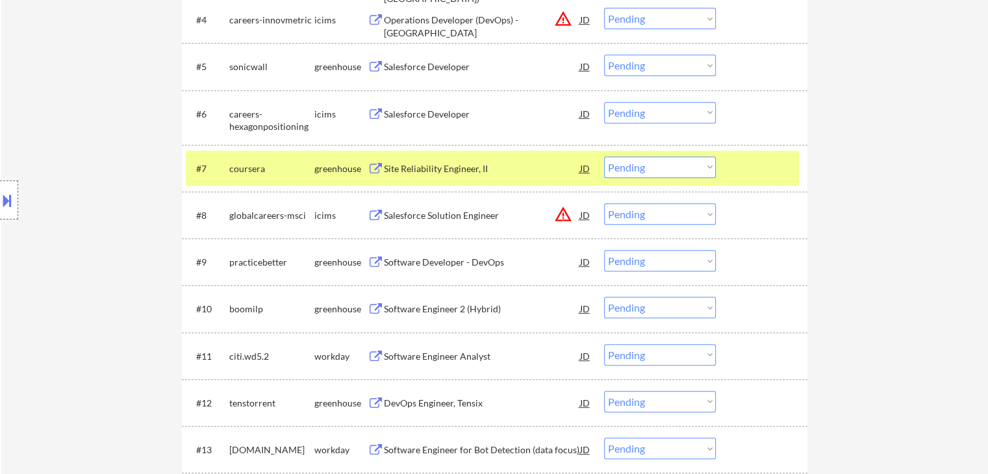
drag, startPoint x: 12, startPoint y: 203, endPoint x: 27, endPoint y: 203, distance: 14.3
click at [13, 203] on button at bounding box center [7, 200] width 14 height 21
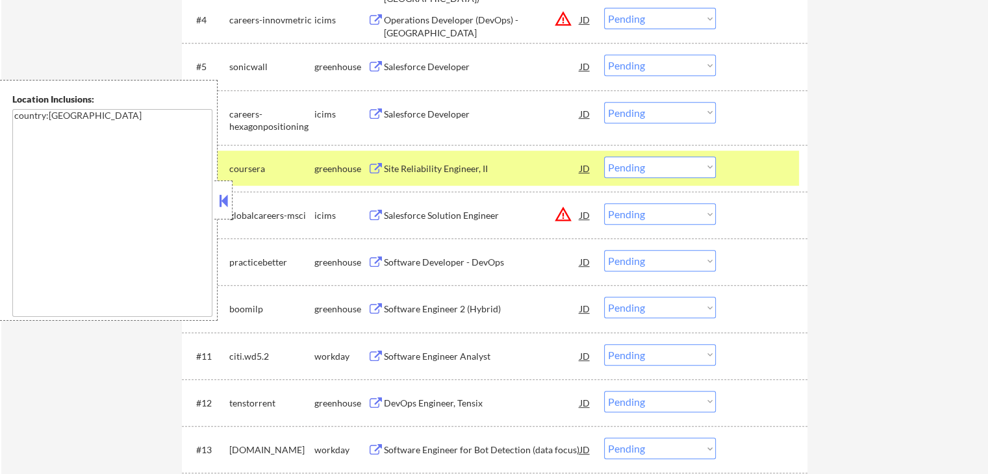
click at [222, 201] on button at bounding box center [223, 200] width 14 height 19
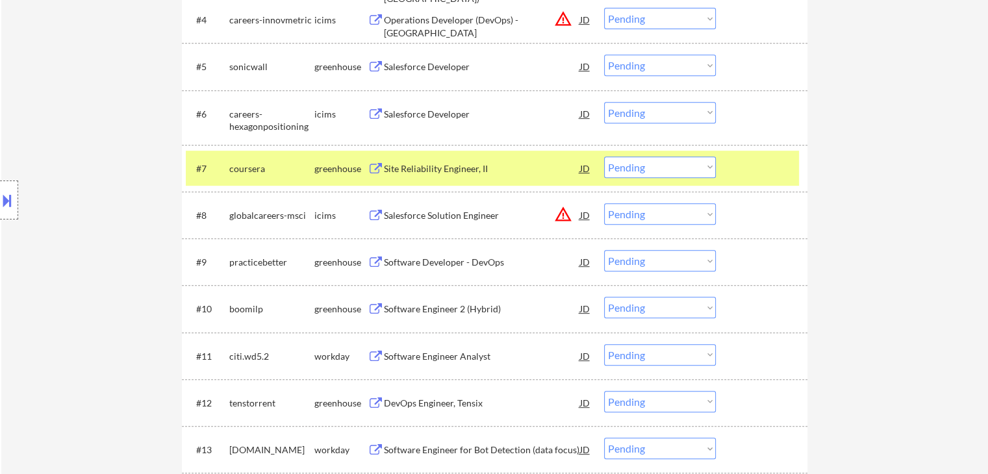
click at [648, 167] on select "Choose an option... Pending Applied Excluded (Questions) Excluded (Expired) Exc…" at bounding box center [660, 167] width 112 height 21
click at [604, 157] on select "Choose an option... Pending Applied Excluded (Questions) Excluded (Expired) Exc…" at bounding box center [660, 167] width 112 height 21
select select ""pending""
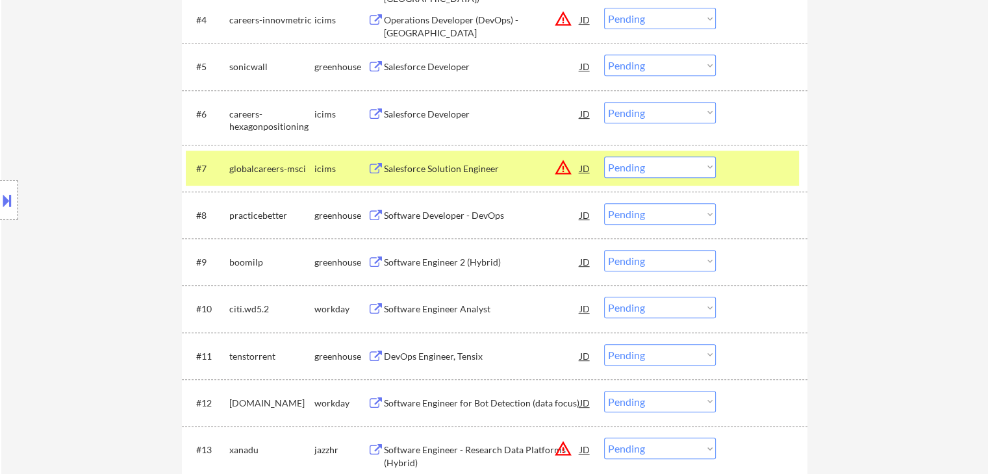
click at [332, 169] on div "icims" at bounding box center [340, 168] width 53 height 13
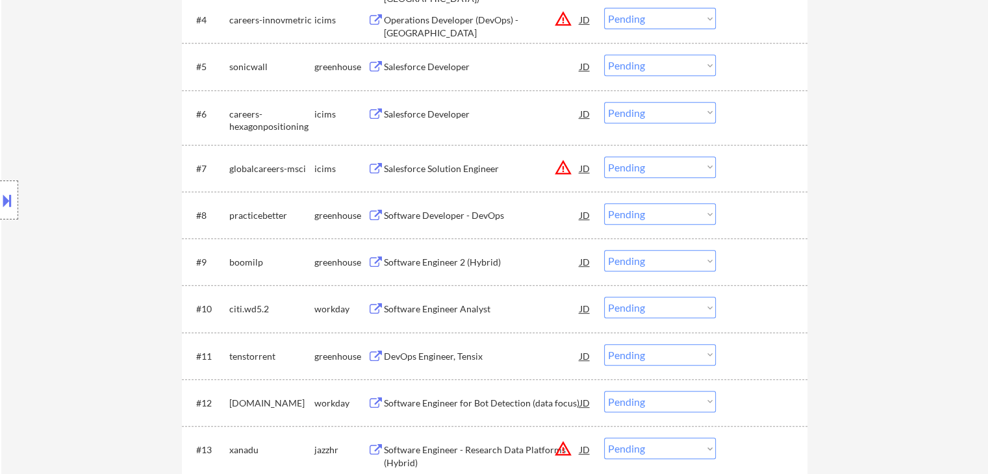
click at [451, 210] on div "Software Developer - DevOps" at bounding box center [482, 215] width 196 height 13
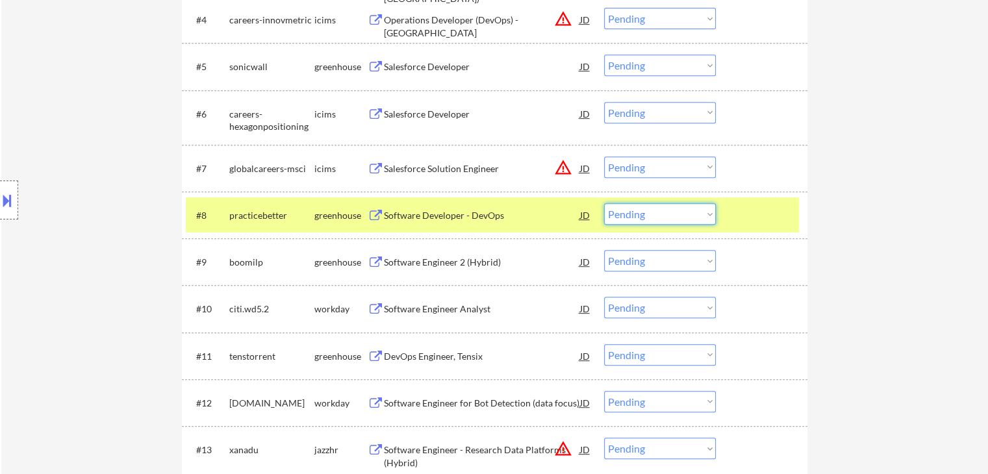
click at [643, 216] on select "Choose an option... Pending Applied Excluded (Questions) Excluded (Expired) Exc…" at bounding box center [660, 213] width 112 height 21
click at [604, 203] on select "Choose an option... Pending Applied Excluded (Questions) Excluded (Expired) Exc…" at bounding box center [660, 213] width 112 height 21
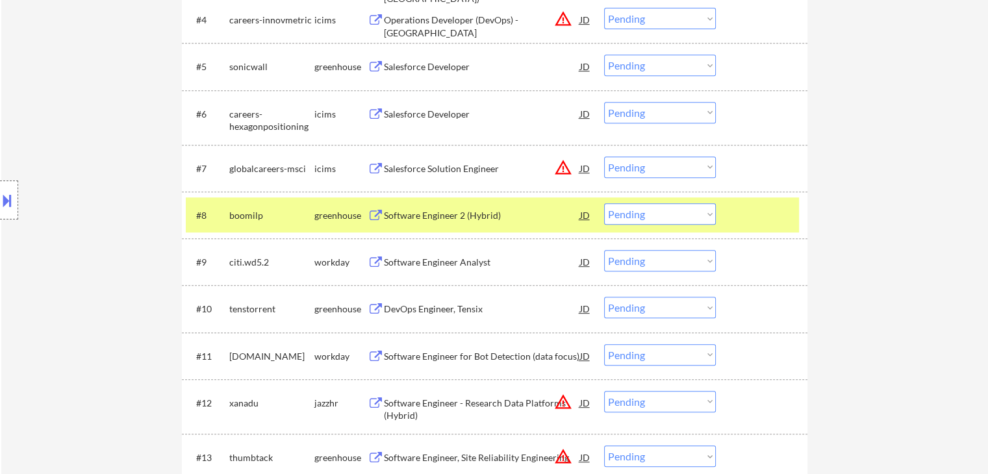
click at [381, 213] on button at bounding box center [376, 216] width 16 height 12
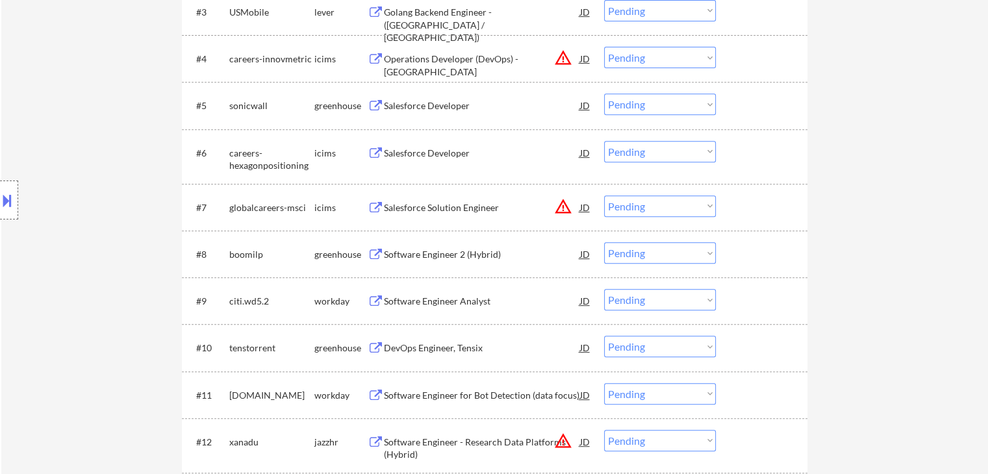
scroll to position [650, 0]
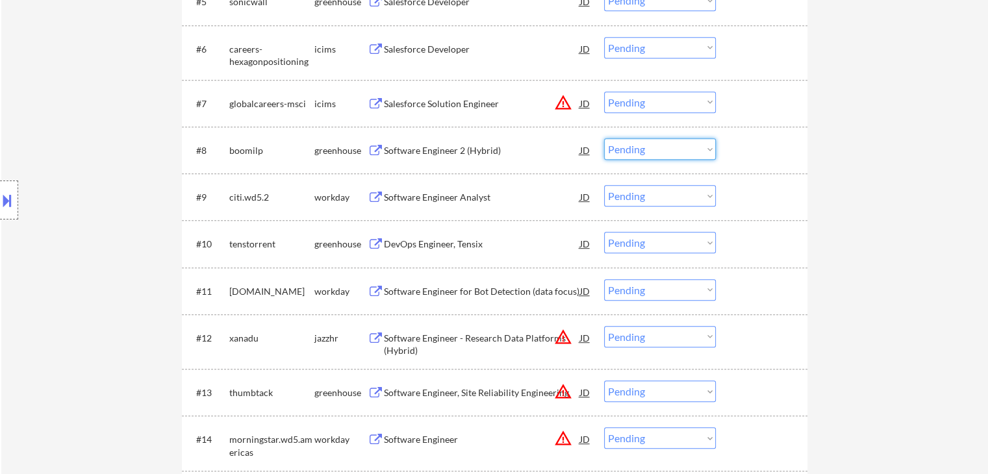
click at [642, 151] on select "Choose an option... Pending Applied Excluded (Questions) Excluded (Expired) Exc…" at bounding box center [660, 148] width 112 height 21
click at [604, 138] on select "Choose an option... Pending Applied Excluded (Questions) Excluded (Expired) Exc…" at bounding box center [660, 148] width 112 height 21
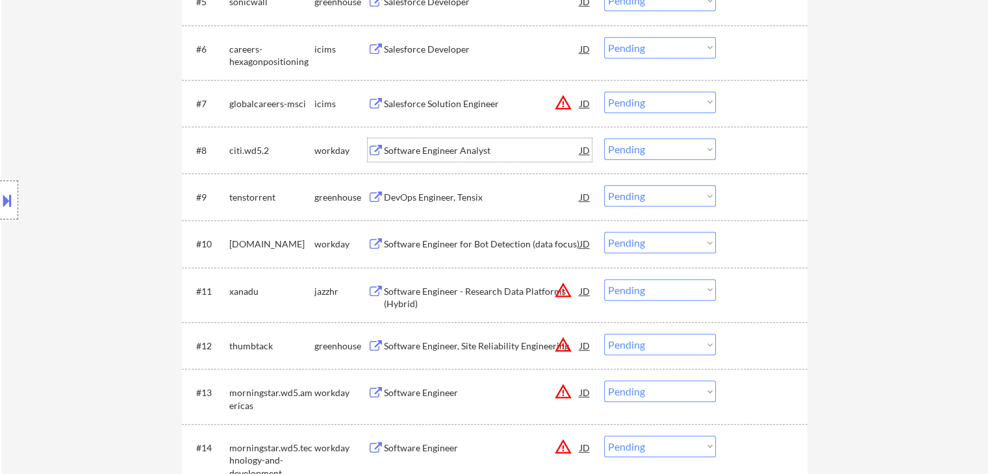
click at [437, 154] on div "Software Engineer Analyst" at bounding box center [482, 150] width 196 height 13
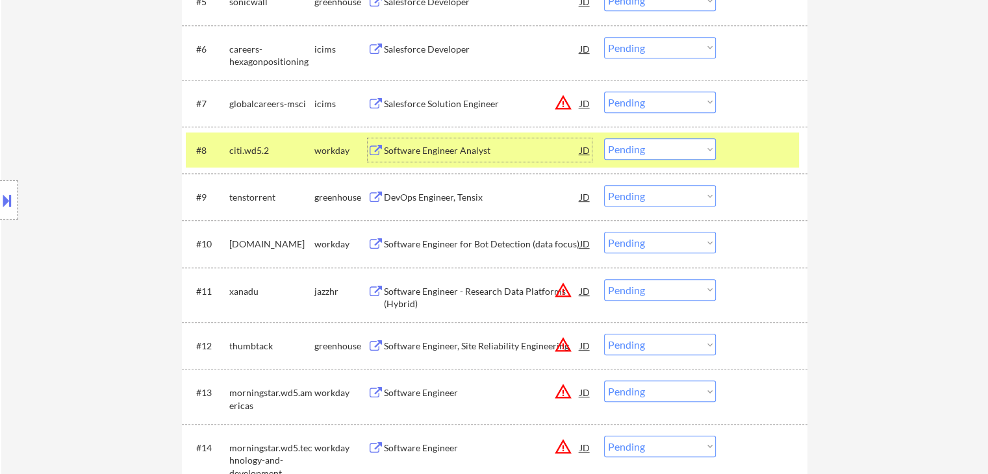
click at [674, 146] on select "Choose an option... Pending Applied Excluded (Questions) Excluded (Expired) Exc…" at bounding box center [660, 148] width 112 height 21
click at [604, 138] on select "Choose an option... Pending Applied Excluded (Questions) Excluded (Expired) Exc…" at bounding box center [660, 148] width 112 height 21
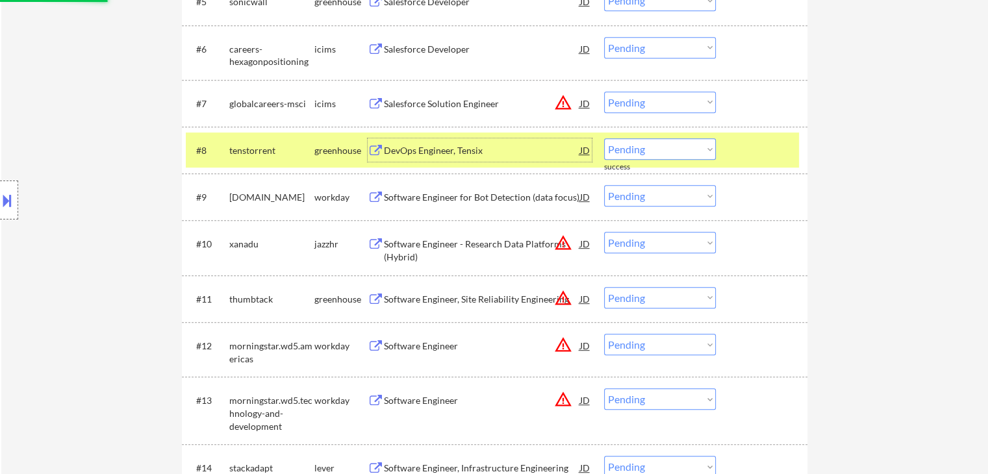
click at [430, 147] on div "DevOps Engineer, Tensix" at bounding box center [482, 150] width 196 height 13
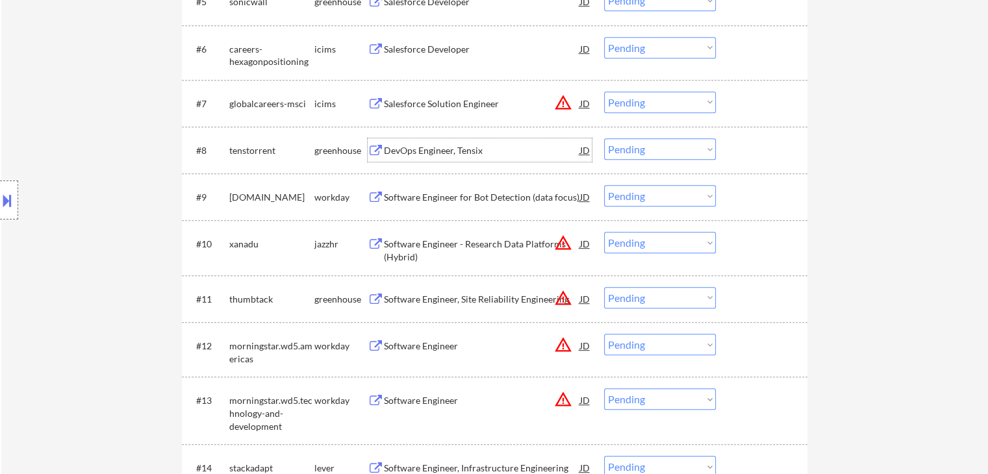
click at [687, 157] on select "Choose an option... Pending Applied Excluded (Questions) Excluded (Expired) Exc…" at bounding box center [660, 148] width 112 height 21
click at [691, 147] on select "Choose an option... Pending Applied Excluded (Questions) Excluded (Expired) Exc…" at bounding box center [660, 148] width 112 height 21
click at [689, 150] on select "Choose an option... Pending Applied Excluded (Questions) Excluded (Expired) Exc…" at bounding box center [660, 148] width 112 height 21
click at [604, 138] on select "Choose an option... Pending Applied Excluded (Questions) Excluded (Expired) Exc…" at bounding box center [660, 148] width 112 height 21
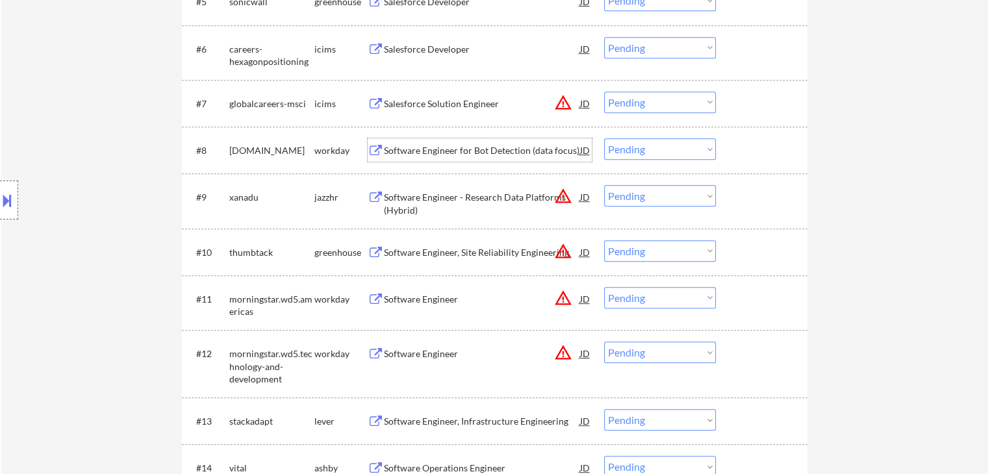
click at [431, 142] on div "Software Engineer for Bot Detection (data focus)" at bounding box center [482, 149] width 196 height 23
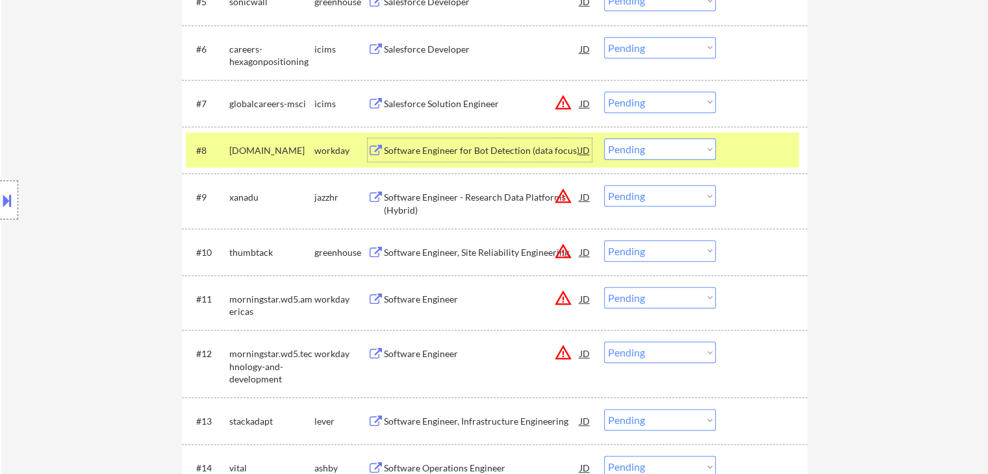
drag, startPoint x: 680, startPoint y: 149, endPoint x: 676, endPoint y: 159, distance: 11.1
click at [680, 151] on select "Choose an option... Pending Applied Excluded (Questions) Excluded (Expired) Exc…" at bounding box center [660, 148] width 112 height 21
click at [604, 138] on select "Choose an option... Pending Applied Excluded (Questions) Excluded (Expired) Exc…" at bounding box center [660, 148] width 112 height 21
select select ""pending""
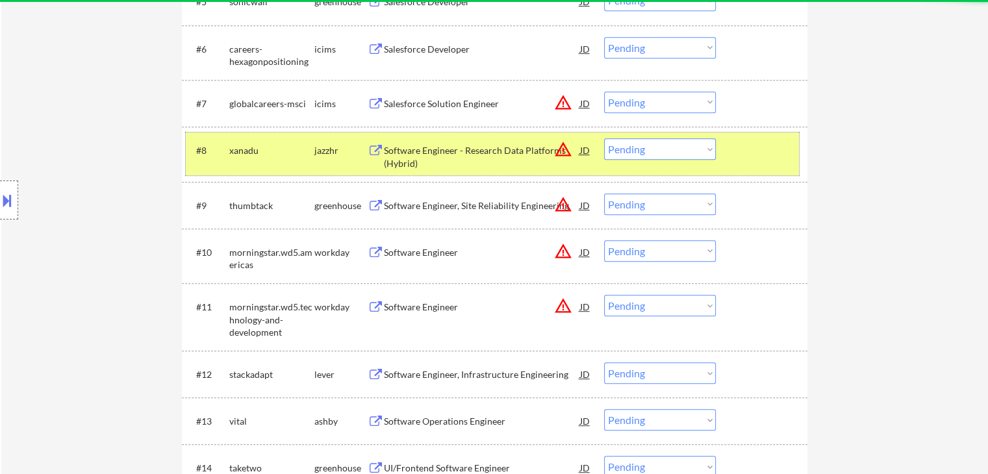
drag, startPoint x: 325, startPoint y: 153, endPoint x: 362, endPoint y: 203, distance: 62.8
click at [326, 155] on div "jazzhr" at bounding box center [340, 150] width 53 height 13
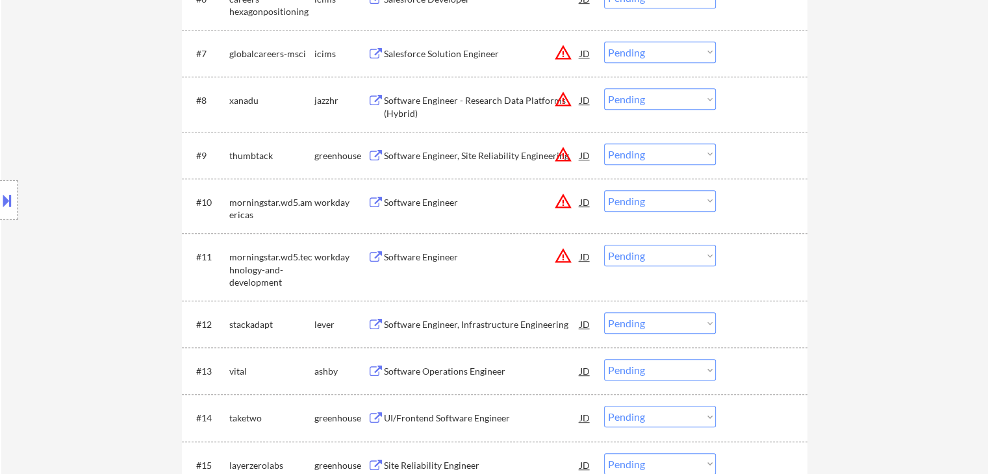
scroll to position [780, 0]
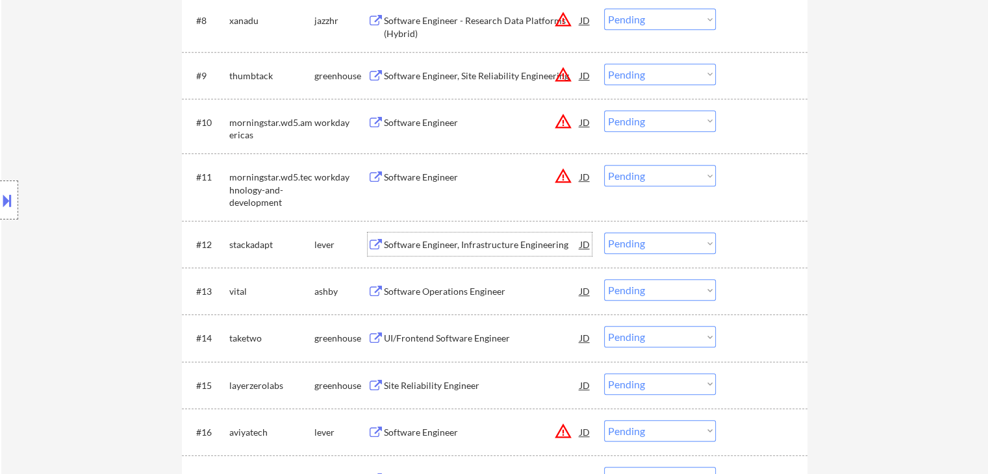
click at [432, 250] on div "Software Engineer, Infrastructure Engineering" at bounding box center [482, 244] width 196 height 13
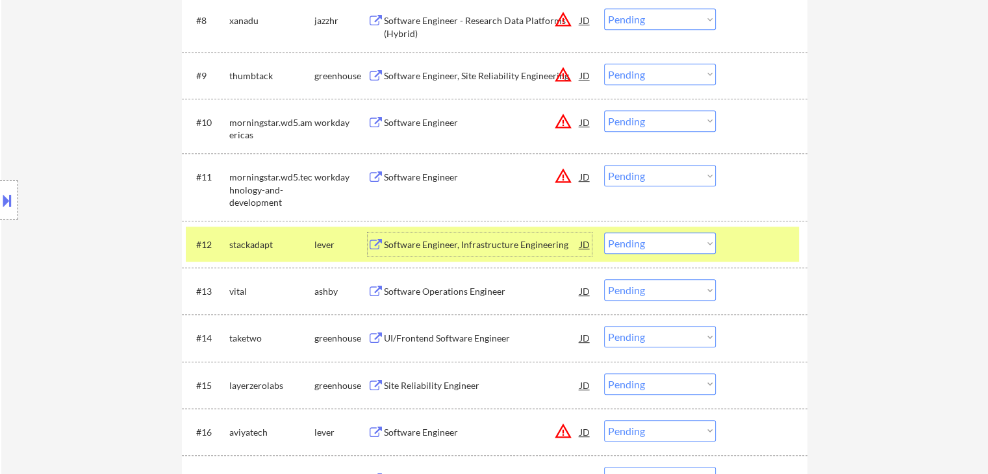
drag, startPoint x: 277, startPoint y: 242, endPoint x: 336, endPoint y: 263, distance: 62.1
click at [278, 245] on div "stackadapt" at bounding box center [271, 244] width 85 height 13
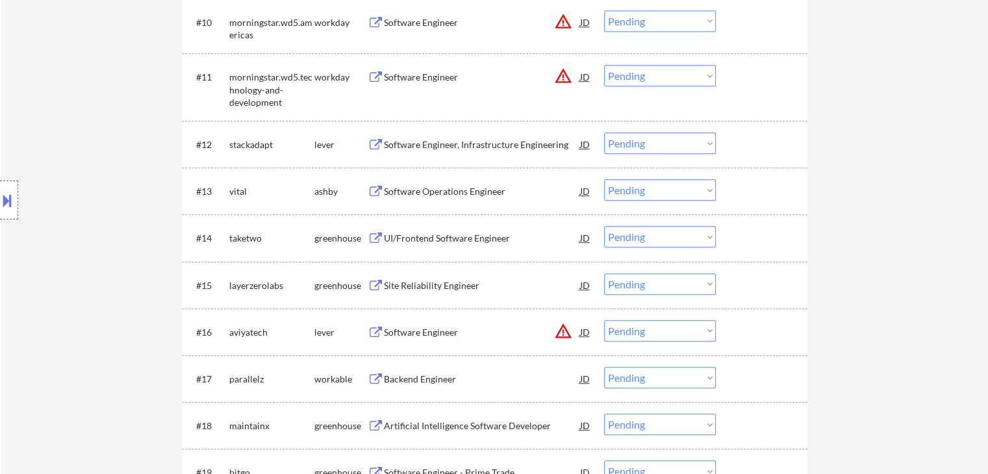
scroll to position [910, 0]
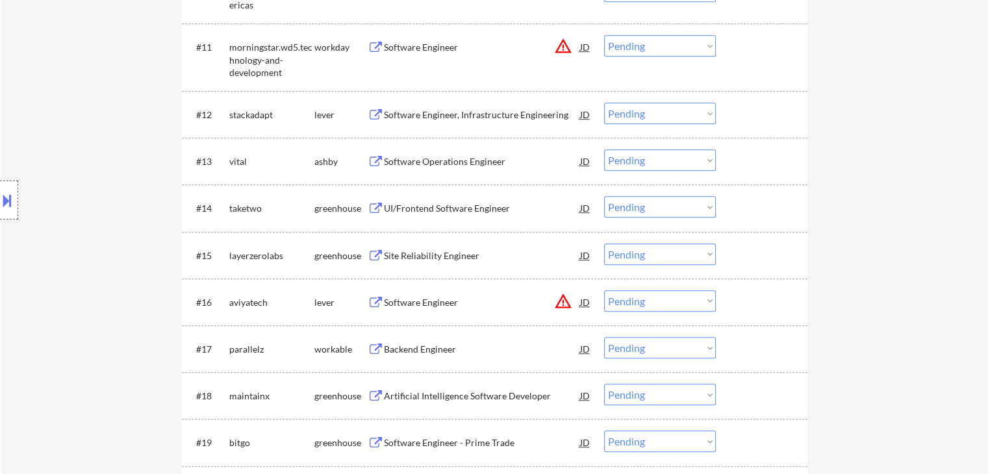
click at [476, 164] on div "Software Operations Engineer" at bounding box center [482, 161] width 196 height 13
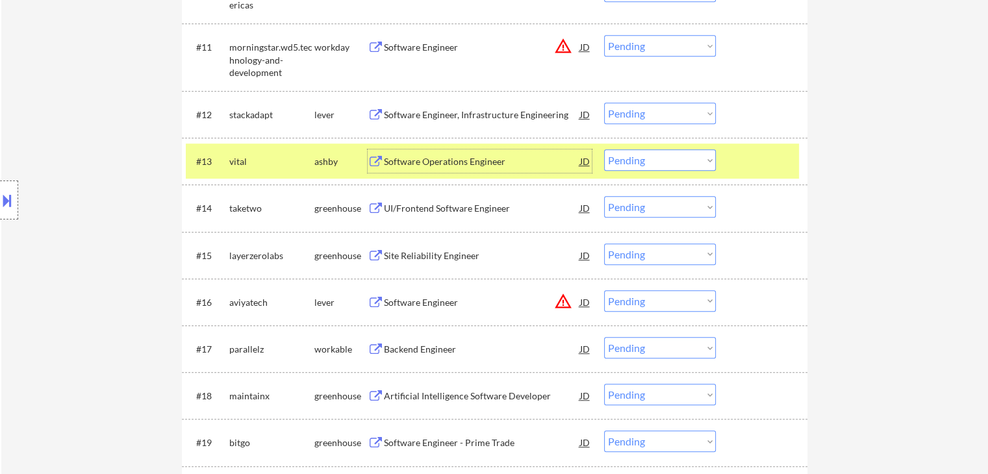
click at [656, 158] on select "Choose an option... Pending Applied Excluded (Questions) Excluded (Expired) Exc…" at bounding box center [660, 159] width 112 height 21
click at [604, 149] on select "Choose an option... Pending Applied Excluded (Questions) Excluded (Expired) Exc…" at bounding box center [660, 159] width 112 height 21
select select ""pending""
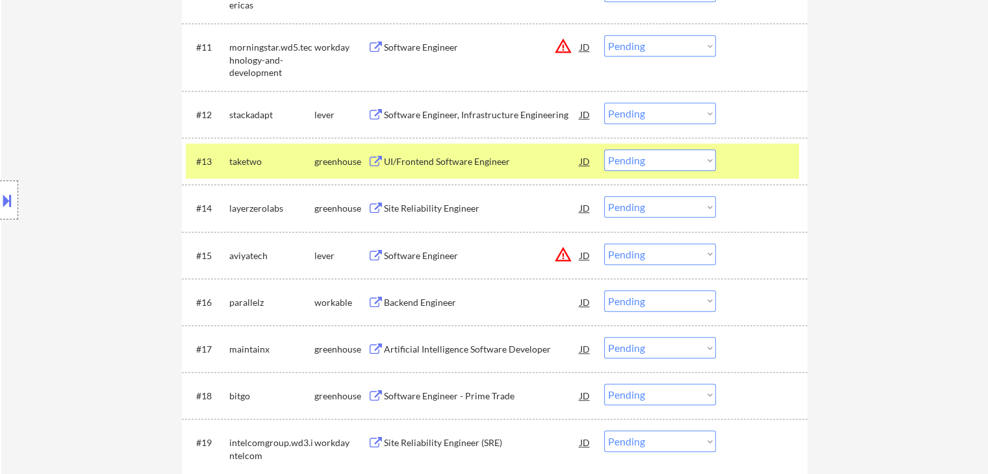
click at [404, 168] on div "UI/Frontend Software Engineer" at bounding box center [482, 160] width 196 height 23
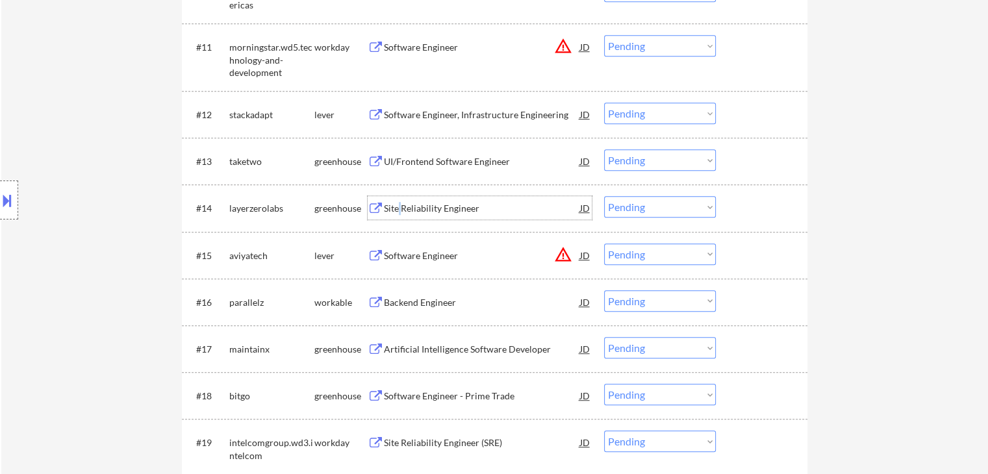
click at [400, 204] on div "Site Reliability Engineer" at bounding box center [482, 208] width 196 height 13
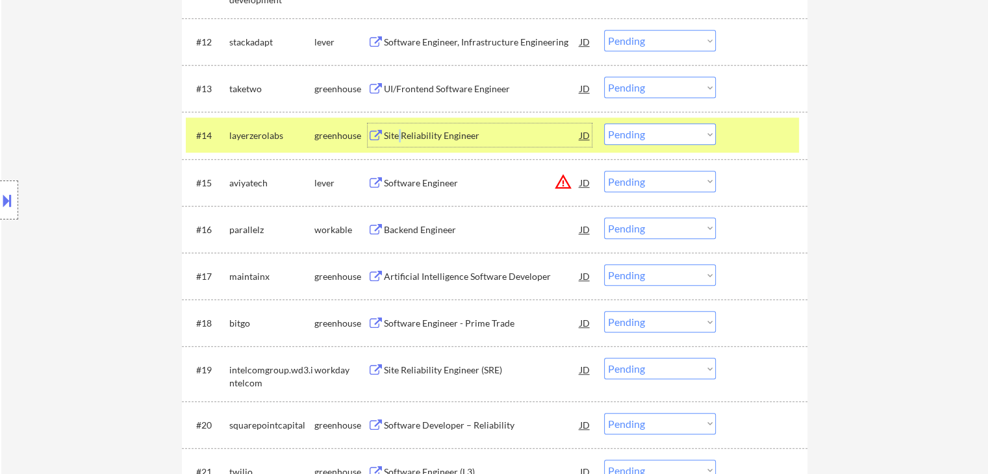
scroll to position [975, 0]
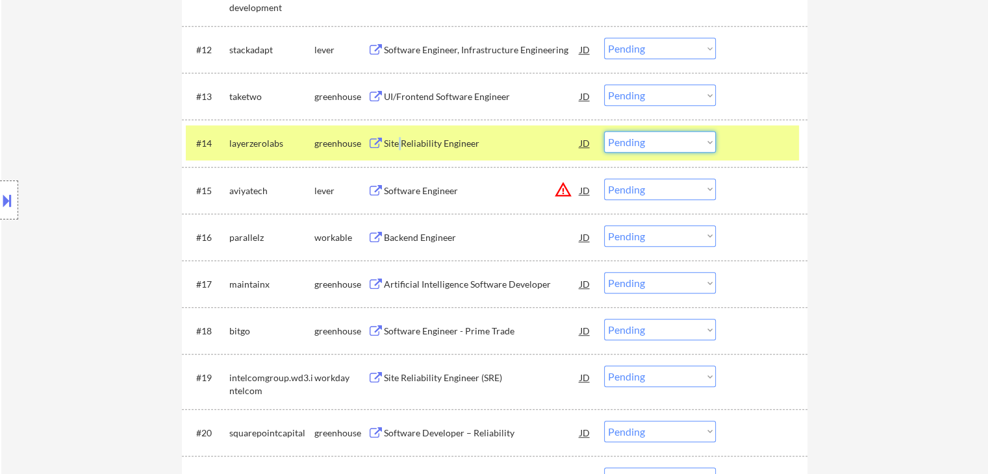
click at [659, 140] on select "Choose an option... Pending Applied Excluded (Questions) Excluded (Expired) Exc…" at bounding box center [660, 141] width 112 height 21
click at [604, 131] on select "Choose an option... Pending Applied Excluded (Questions) Excluded (Expired) Exc…" at bounding box center [660, 141] width 112 height 21
select select ""pending""
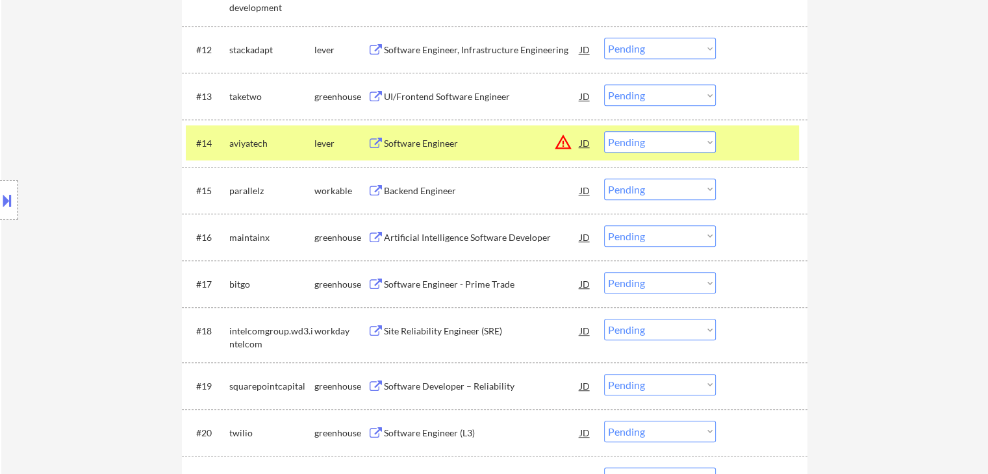
click at [333, 140] on div "lever" at bounding box center [340, 143] width 53 height 13
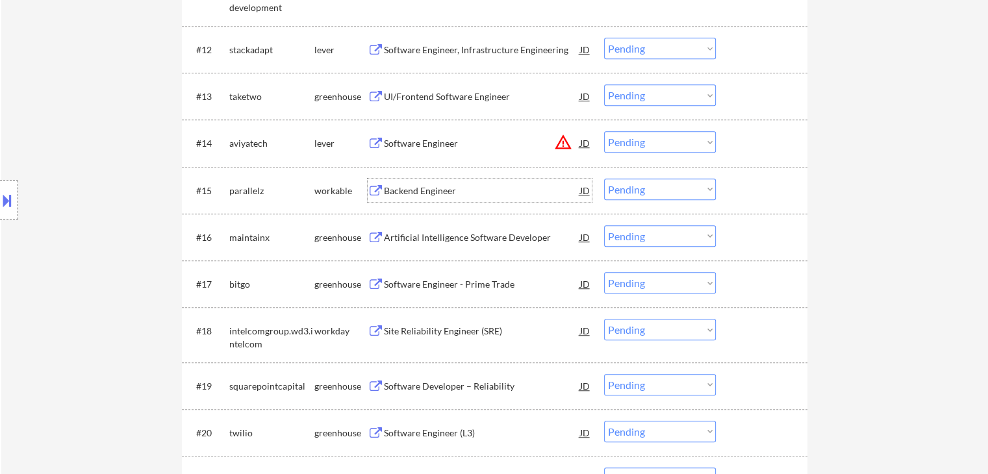
click at [422, 192] on div "Backend Engineer" at bounding box center [482, 191] width 196 height 13
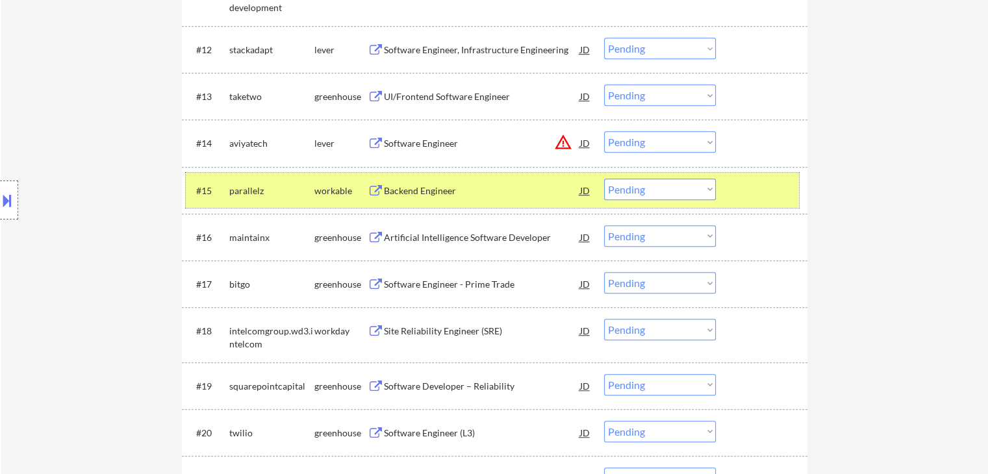
drag, startPoint x: 290, startPoint y: 188, endPoint x: 310, endPoint y: 194, distance: 21.0
click at [292, 188] on div "parallelz" at bounding box center [271, 191] width 85 height 13
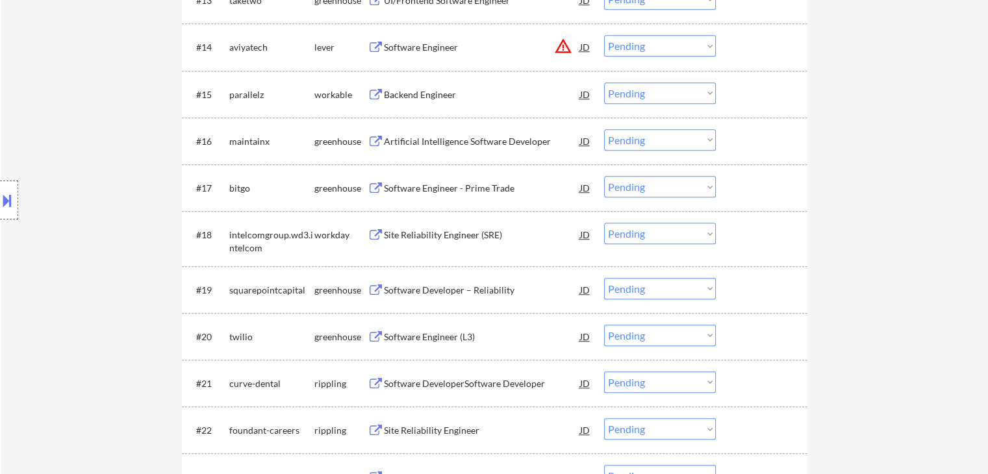
scroll to position [1105, 0]
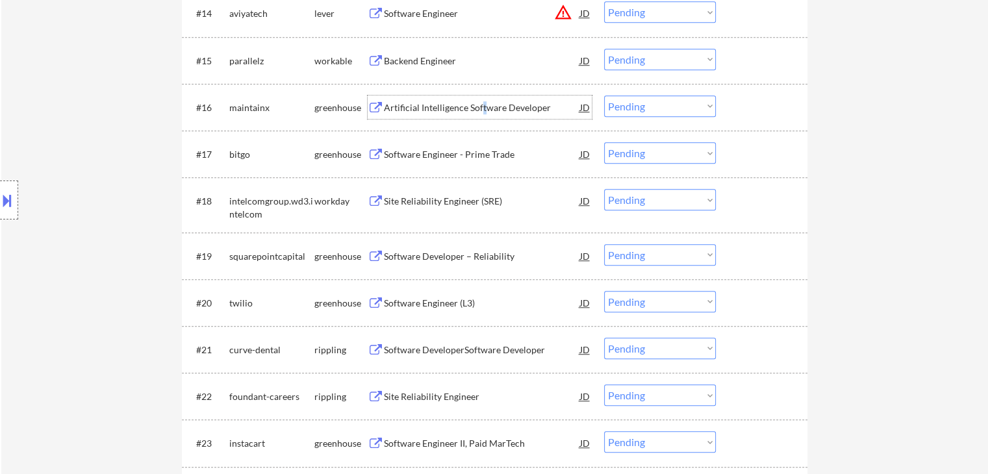
click at [483, 107] on div "Artificial Intelligence Software Developer" at bounding box center [482, 107] width 196 height 13
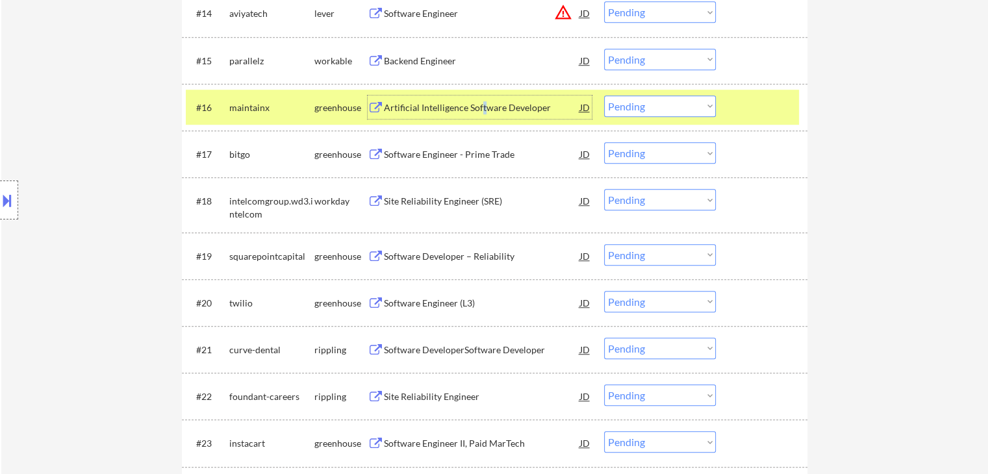
drag, startPoint x: 684, startPoint y: 103, endPoint x: 684, endPoint y: 114, distance: 10.4
click at [684, 104] on select "Choose an option... Pending Applied Excluded (Questions) Excluded (Expired) Exc…" at bounding box center [660, 106] width 112 height 21
click at [604, 96] on select "Choose an option... Pending Applied Excluded (Questions) Excluded (Expired) Exc…" at bounding box center [660, 106] width 112 height 21
click at [277, 111] on div "maintainx" at bounding box center [271, 107] width 85 height 13
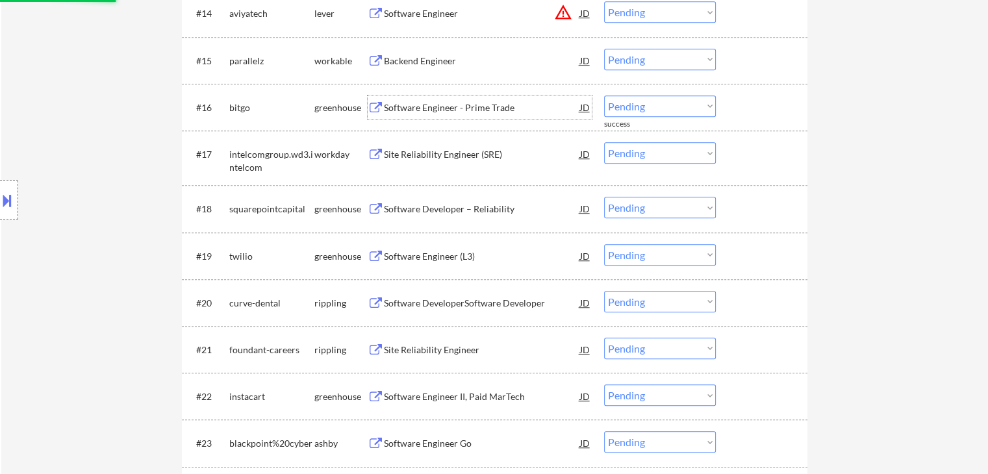
click at [428, 105] on div "Software Engineer - Prime Trade" at bounding box center [482, 107] width 196 height 13
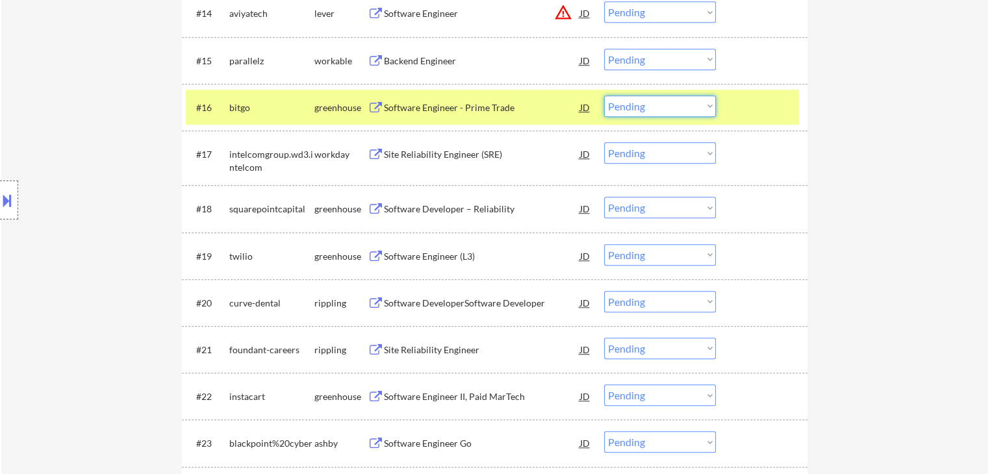
click at [650, 111] on select "Choose an option... Pending Applied Excluded (Questions) Excluded (Expired) Exc…" at bounding box center [660, 106] width 112 height 21
click at [604, 96] on select "Choose an option... Pending Applied Excluded (Questions) Excluded (Expired) Exc…" at bounding box center [660, 106] width 112 height 21
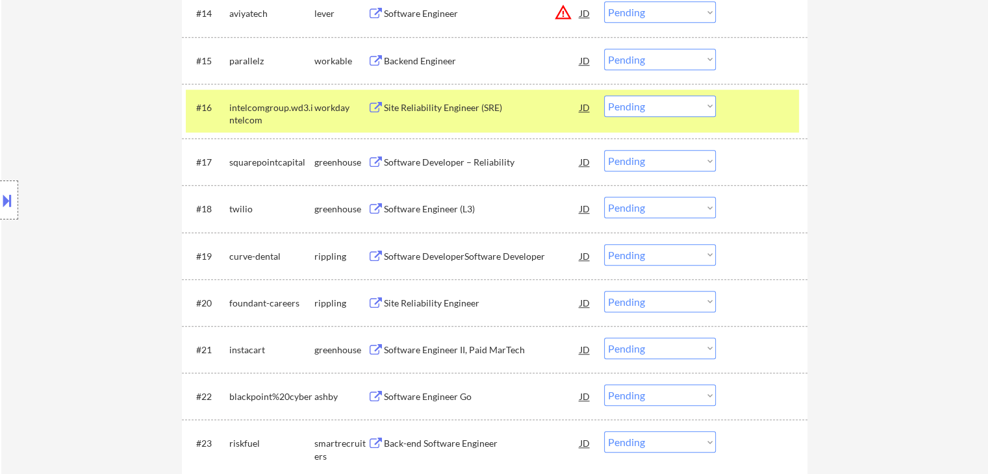
click at [439, 115] on div "Site Reliability Engineer (SRE)" at bounding box center [482, 107] width 196 height 23
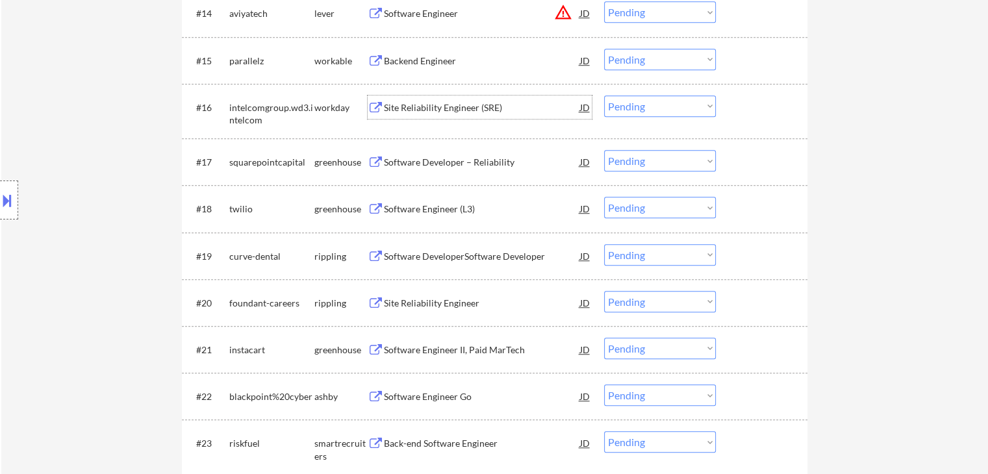
click at [643, 113] on select "Choose an option... Pending Applied Excluded (Questions) Excluded (Expired) Exc…" at bounding box center [660, 106] width 112 height 21
click at [604, 96] on select "Choose an option... Pending Applied Excluded (Questions) Excluded (Expired) Exc…" at bounding box center [660, 106] width 112 height 21
select select ""pending""
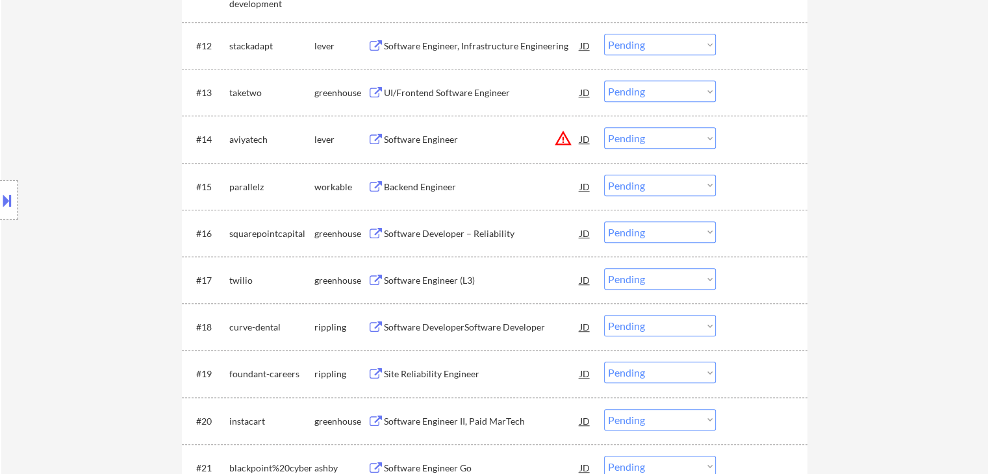
scroll to position [975, 0]
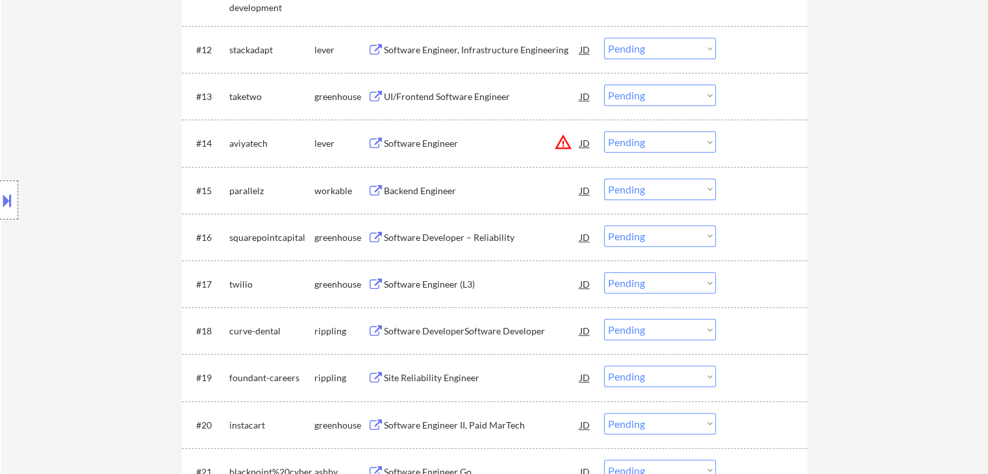
click at [441, 240] on div "Software Developer – Reliability" at bounding box center [482, 237] width 196 height 13
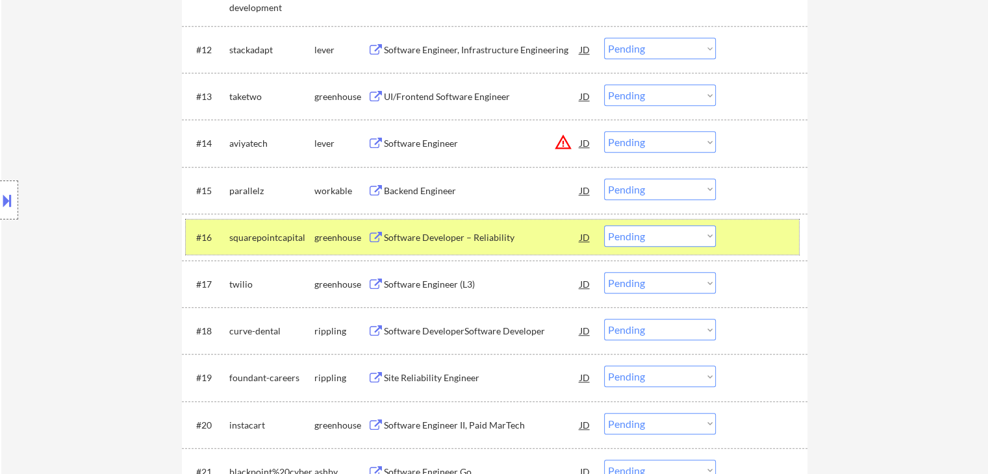
click at [288, 235] on div "squarepointcapital" at bounding box center [271, 237] width 85 height 13
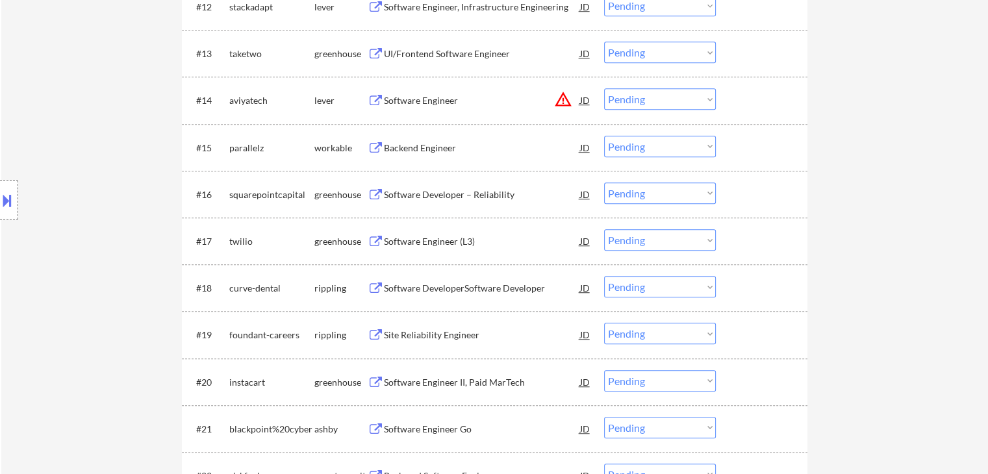
scroll to position [1040, 0]
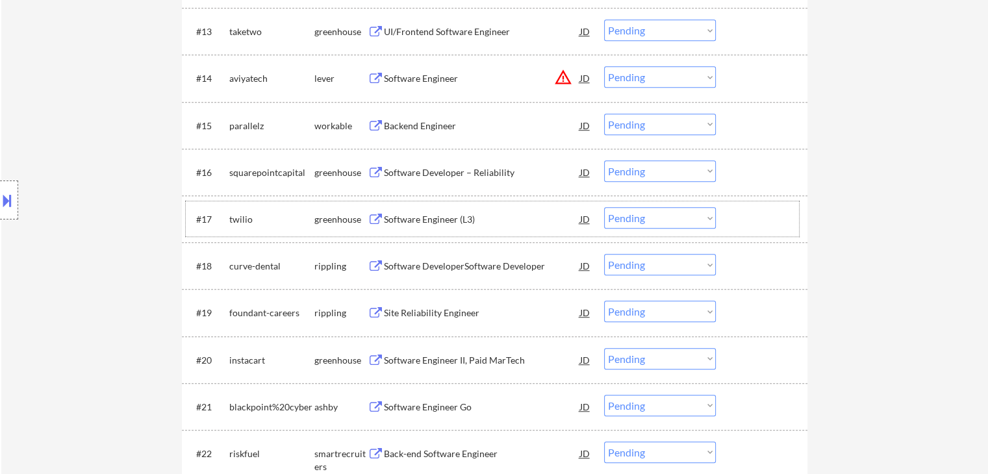
click at [443, 231] on div "#17 twilio greenhouse Software Engineer (L3) JD warning_amber Choose an option.…" at bounding box center [492, 218] width 613 height 35
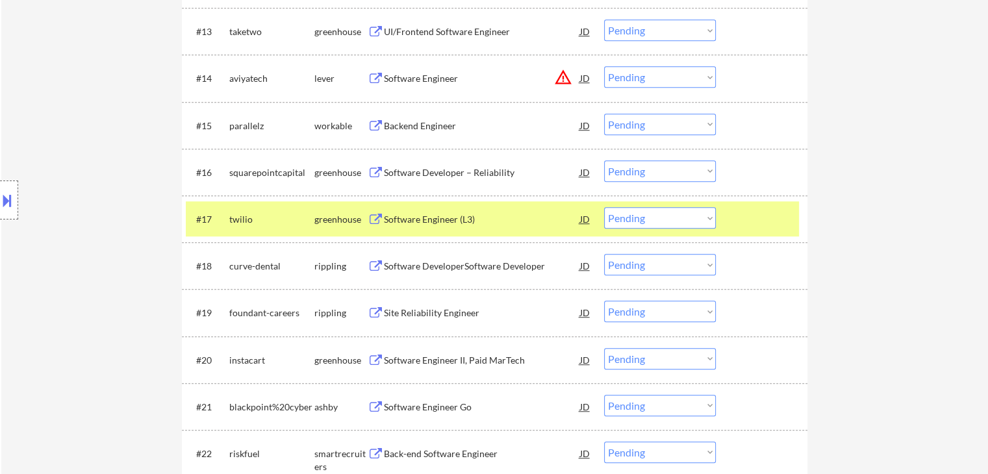
drag, startPoint x: 417, startPoint y: 58, endPoint x: 427, endPoint y: 71, distance: 16.8
click at [421, 64] on div "#14 aviyatech lever Software Engineer JD warning_amber Choose an option... Pend…" at bounding box center [495, 78] width 626 height 47
click at [483, 218] on div "Software Engineer (L3)" at bounding box center [482, 219] width 196 height 13
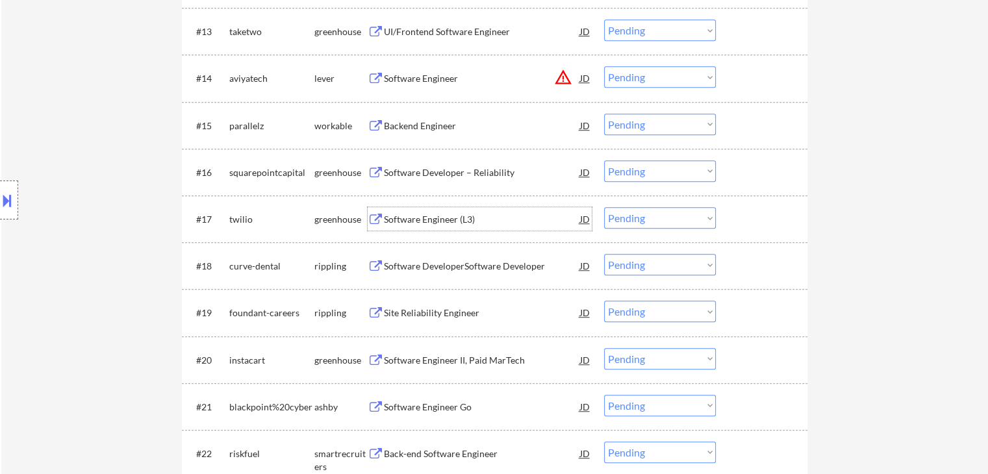
click at [617, 218] on select "Choose an option... Pending Applied Excluded (Questions) Excluded (Expired) Exc…" at bounding box center [660, 217] width 112 height 21
click at [604, 207] on select "Choose an option... Pending Applied Excluded (Questions) Excluded (Expired) Exc…" at bounding box center [660, 217] width 112 height 21
select select ""pending""
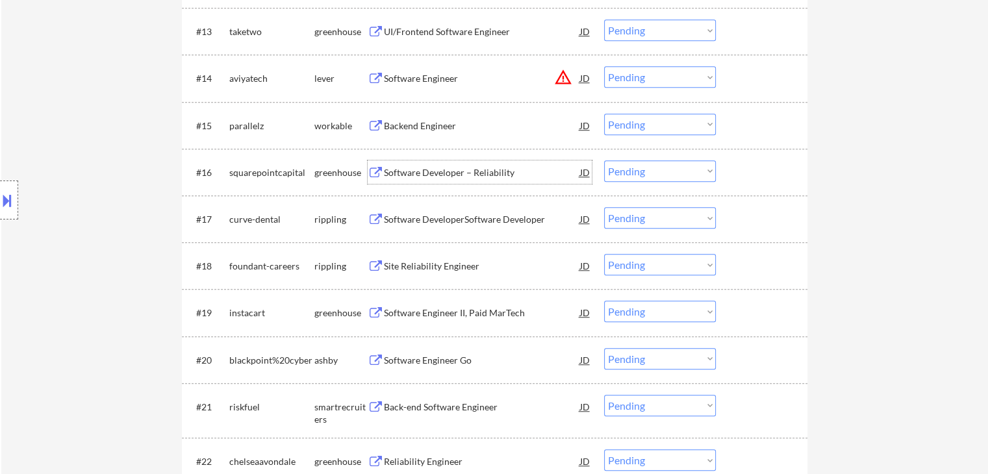
click at [445, 172] on div "Software Developer – Reliability" at bounding box center [482, 172] width 196 height 13
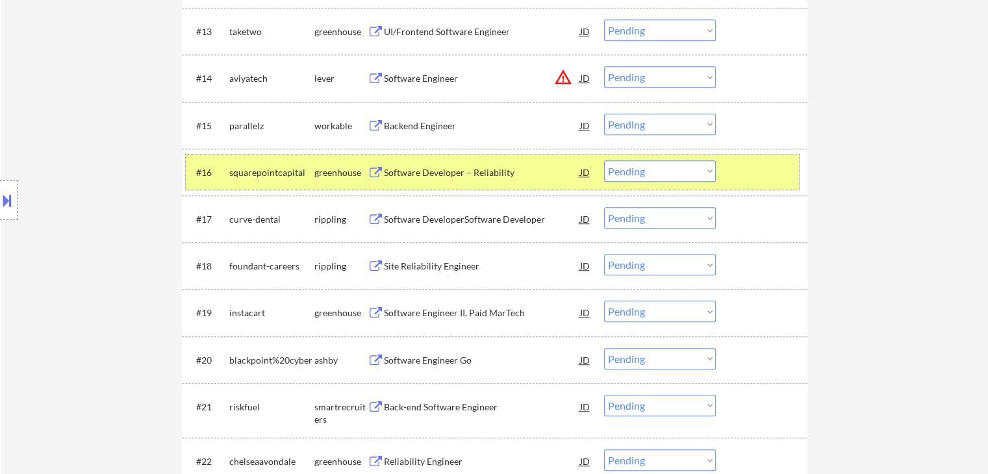
click at [309, 168] on div "squarepointcapital" at bounding box center [271, 172] width 85 height 13
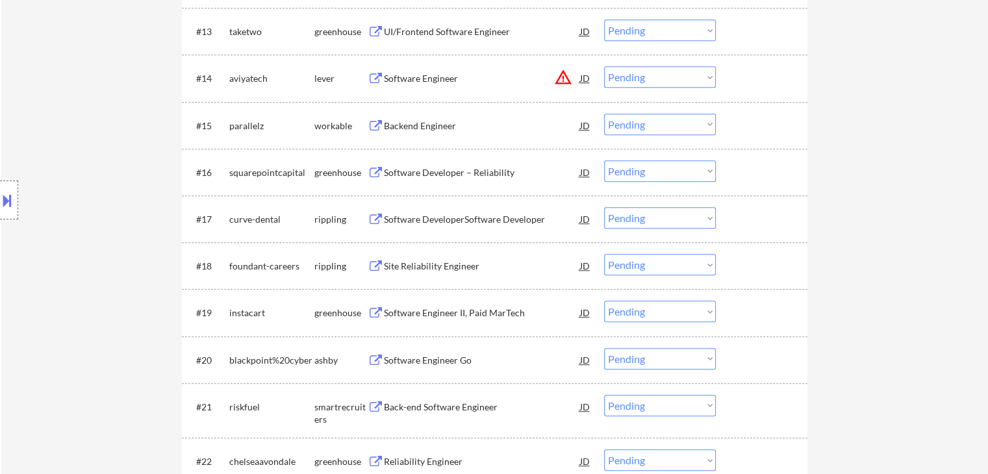
click at [456, 215] on div "Software DeveloperSoftware Developer" at bounding box center [482, 219] width 196 height 13
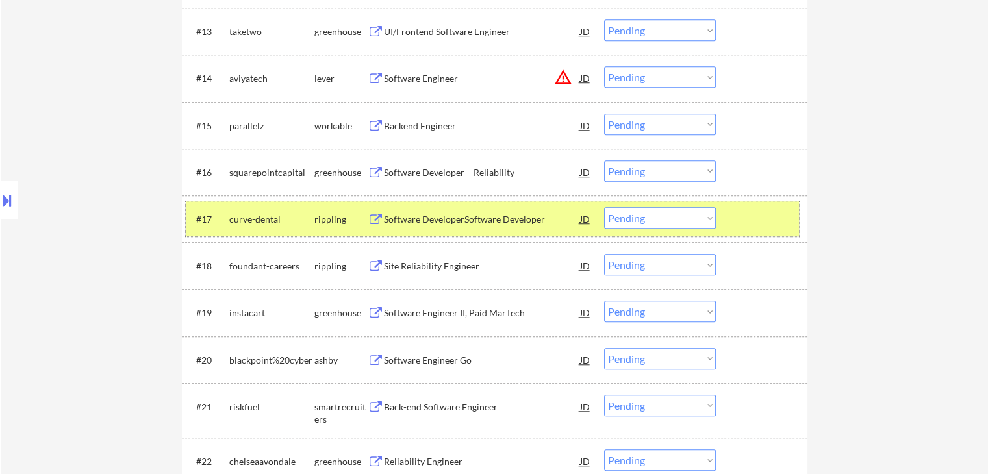
click at [319, 218] on div "rippling" at bounding box center [340, 219] width 53 height 13
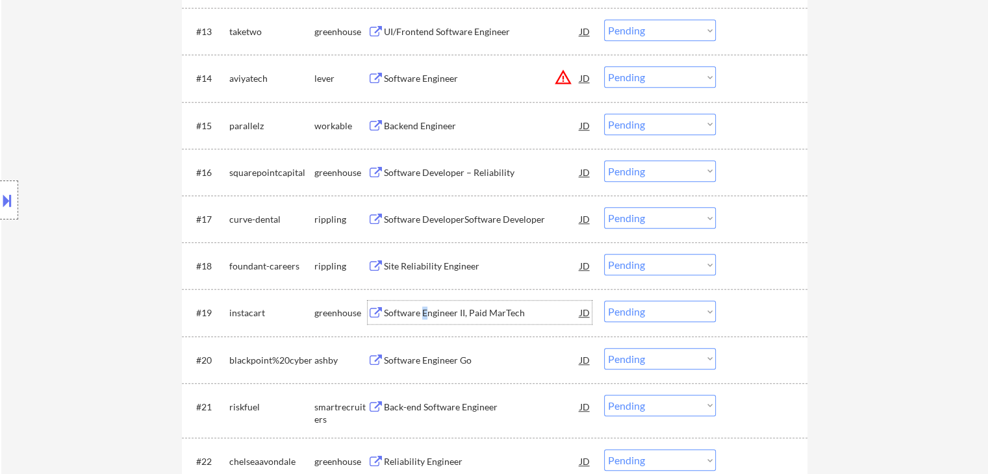
click at [425, 313] on div "Software Engineer II, Paid MarTech" at bounding box center [482, 313] width 196 height 13
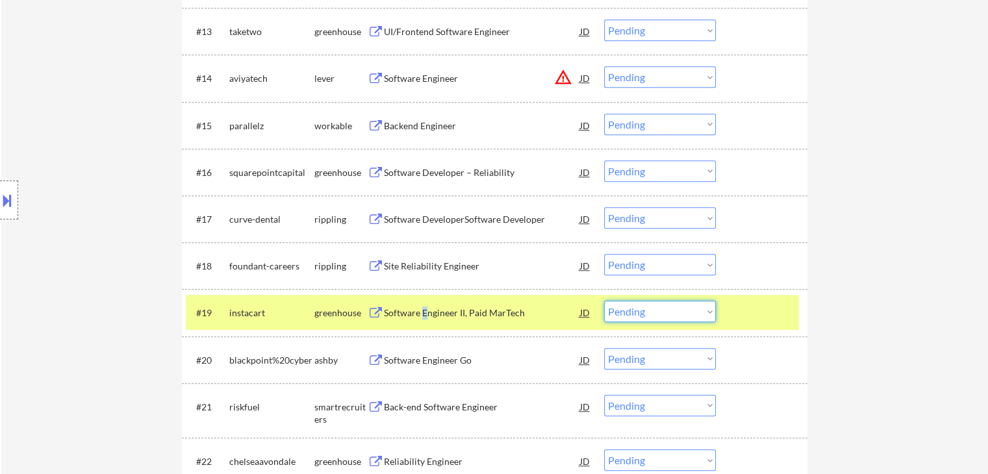
click at [639, 310] on select "Choose an option... Pending Applied Excluded (Questions) Excluded (Expired) Exc…" at bounding box center [660, 311] width 112 height 21
click at [604, 301] on select "Choose an option... Pending Applied Excluded (Questions) Excluded (Expired) Exc…" at bounding box center [660, 311] width 112 height 21
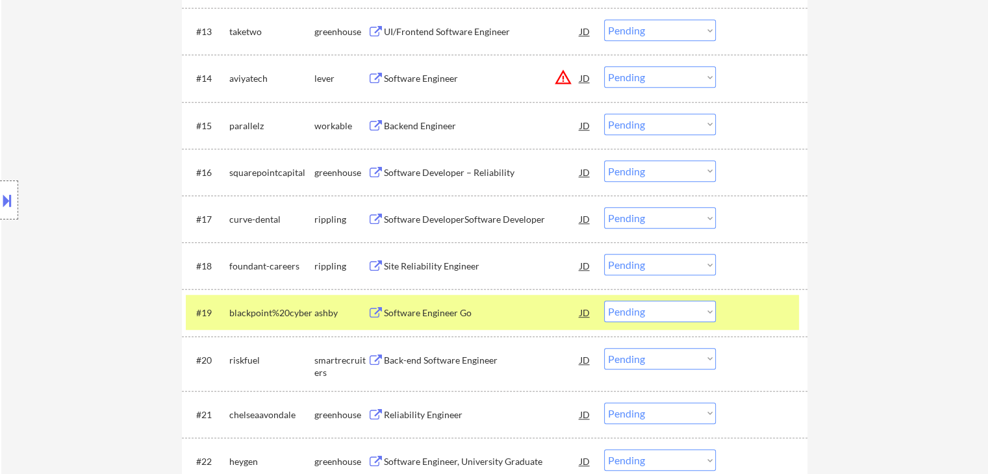
click at [433, 320] on div "Software Engineer Go" at bounding box center [482, 312] width 196 height 23
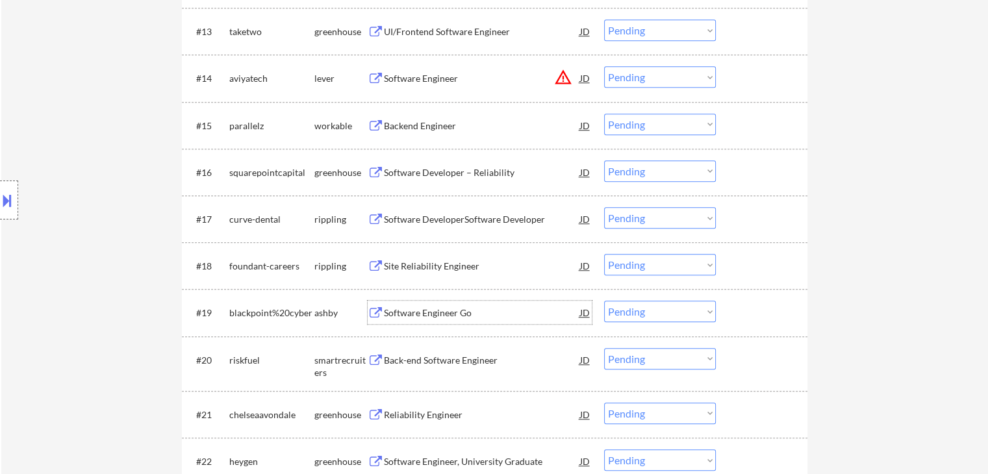
click at [649, 323] on div "#19 blackpoint%20cyber ashby Software Engineer Go JD warning_amber Choose an op…" at bounding box center [492, 312] width 613 height 35
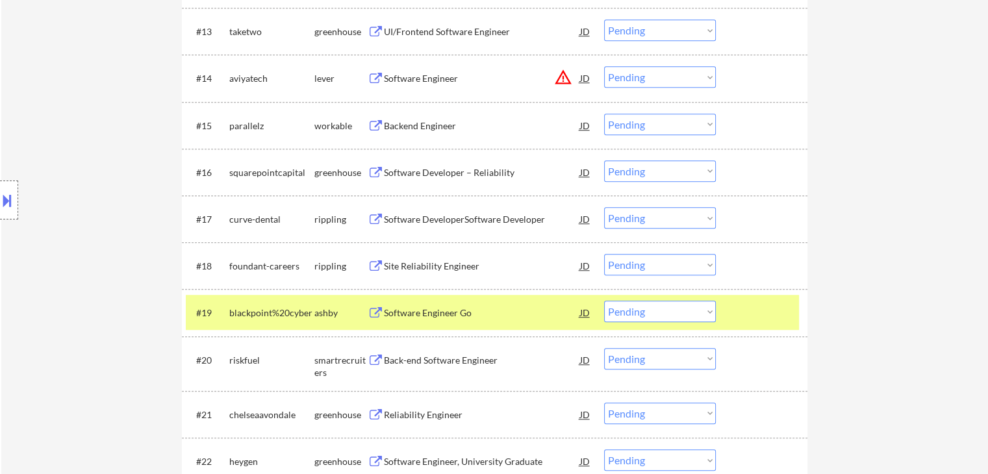
click at [654, 319] on select "Choose an option... Pending Applied Excluded (Questions) Excluded (Expired) Exc…" at bounding box center [660, 311] width 112 height 21
click at [604, 301] on select "Choose an option... Pending Applied Excluded (Questions) Excluded (Expired) Exc…" at bounding box center [660, 311] width 112 height 21
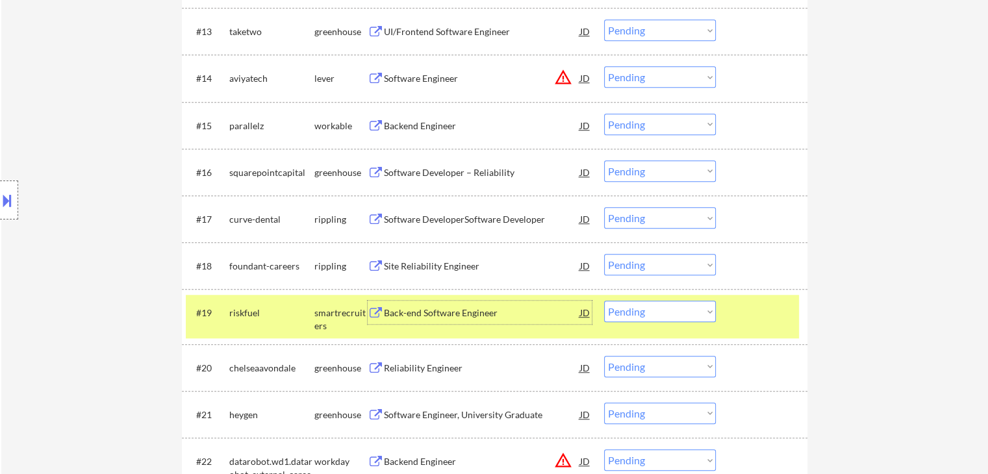
click at [480, 308] on div "Back-end Software Engineer" at bounding box center [482, 313] width 196 height 13
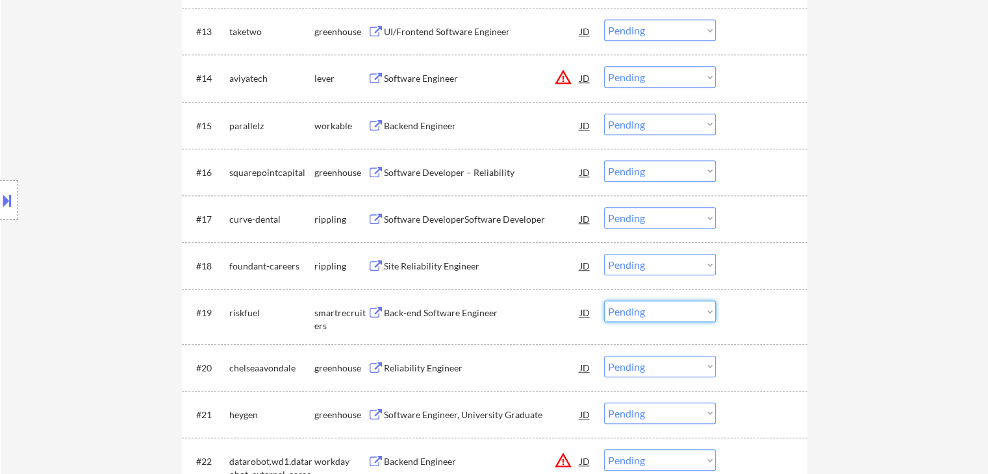
click at [644, 313] on select "Choose an option... Pending Applied Excluded (Questions) Excluded (Expired) Exc…" at bounding box center [660, 311] width 112 height 21
click at [604, 301] on select "Choose an option... Pending Applied Excluded (Questions) Excluded (Expired) Exc…" at bounding box center [660, 311] width 112 height 21
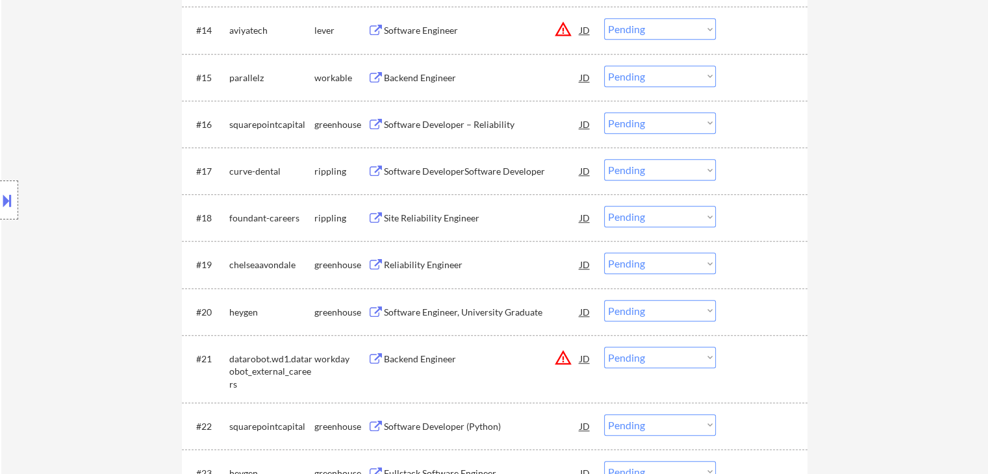
scroll to position [1170, 0]
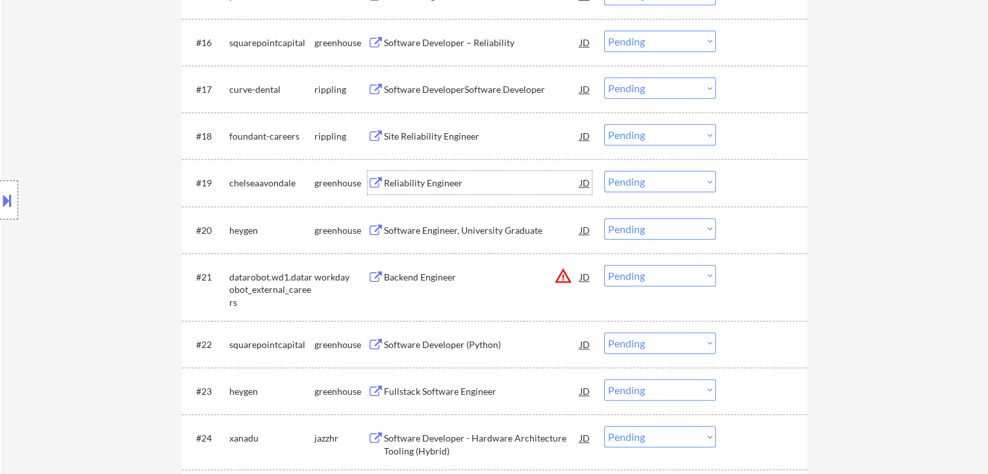
click at [426, 185] on div "Reliability Engineer" at bounding box center [482, 183] width 196 height 13
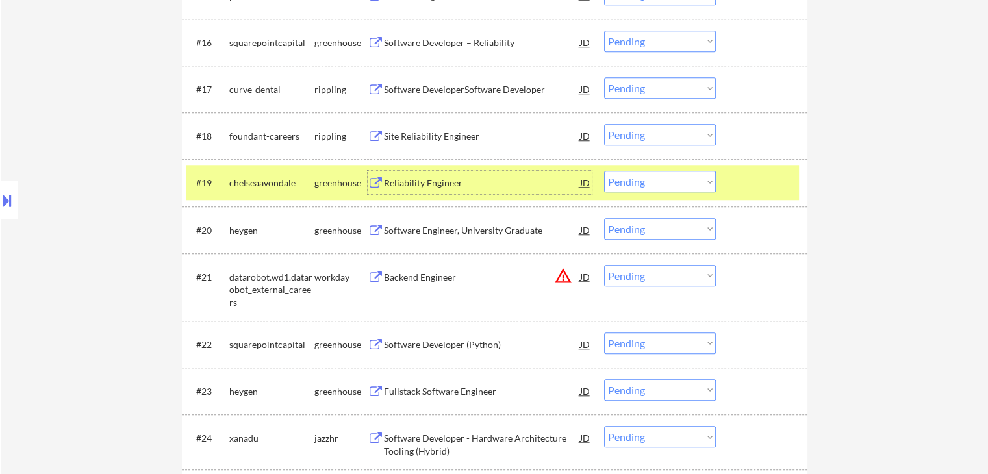
drag, startPoint x: 624, startPoint y: 188, endPoint x: 637, endPoint y: 189, distance: 13.7
click at [626, 188] on select "Choose an option... Pending Applied Excluded (Questions) Excluded (Expired) Exc…" at bounding box center [660, 181] width 112 height 21
click at [604, 171] on select "Choose an option... Pending Applied Excluded (Questions) Excluded (Expired) Exc…" at bounding box center [660, 181] width 112 height 21
select select ""pending""
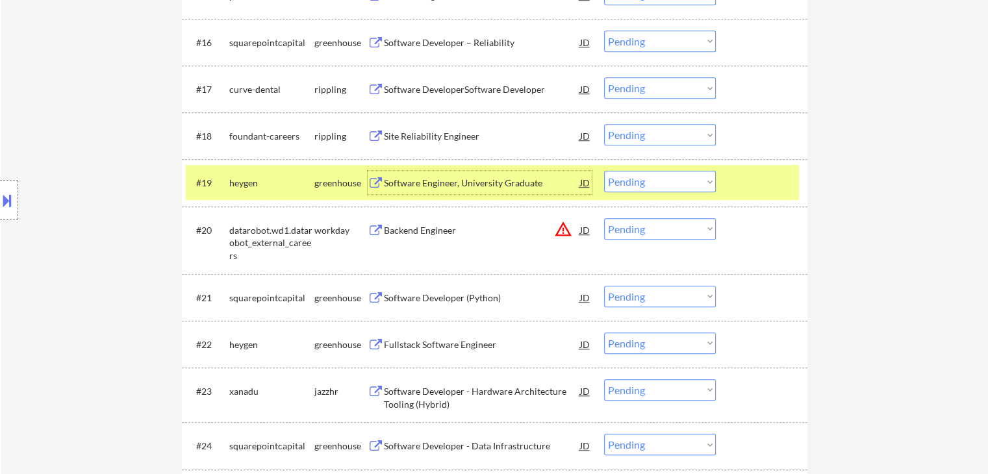
click at [493, 190] on div "Software Engineer, University Graduate" at bounding box center [482, 182] width 196 height 23
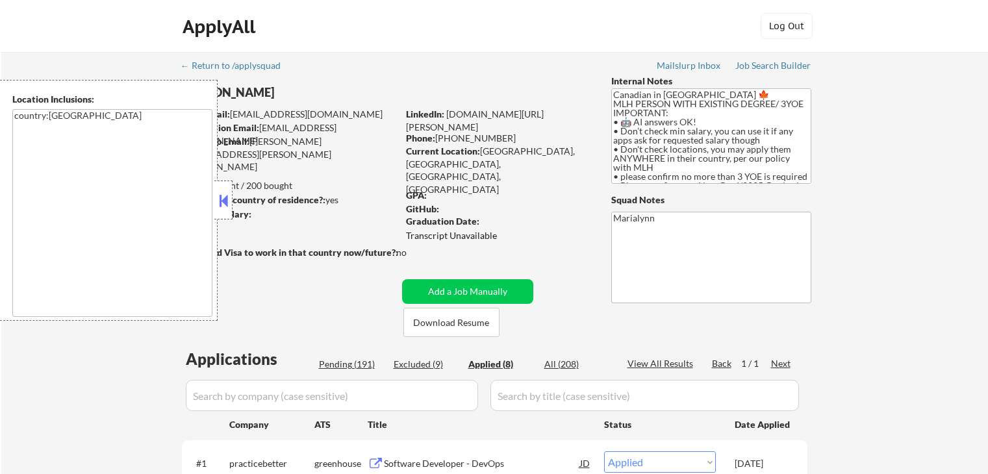
select select ""applied""
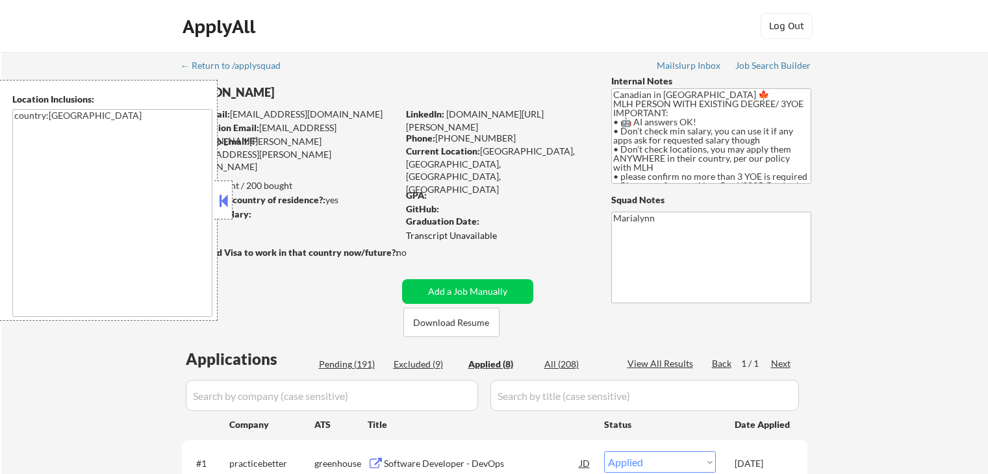
select select ""applied""
click at [224, 198] on button at bounding box center [223, 200] width 14 height 19
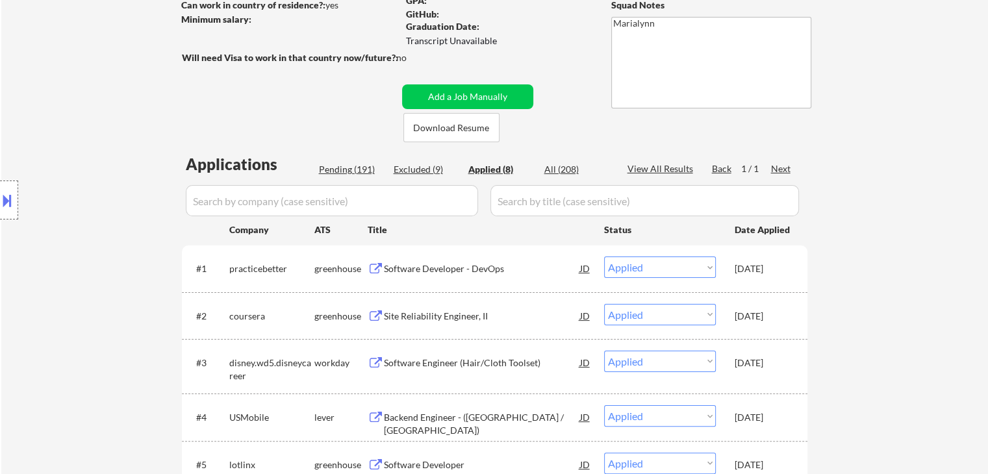
select select ""applied""
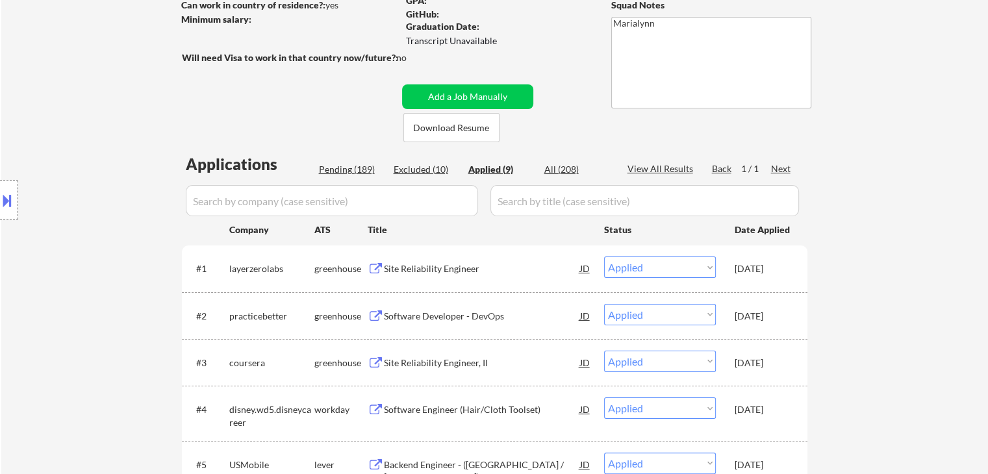
select select ""applied""
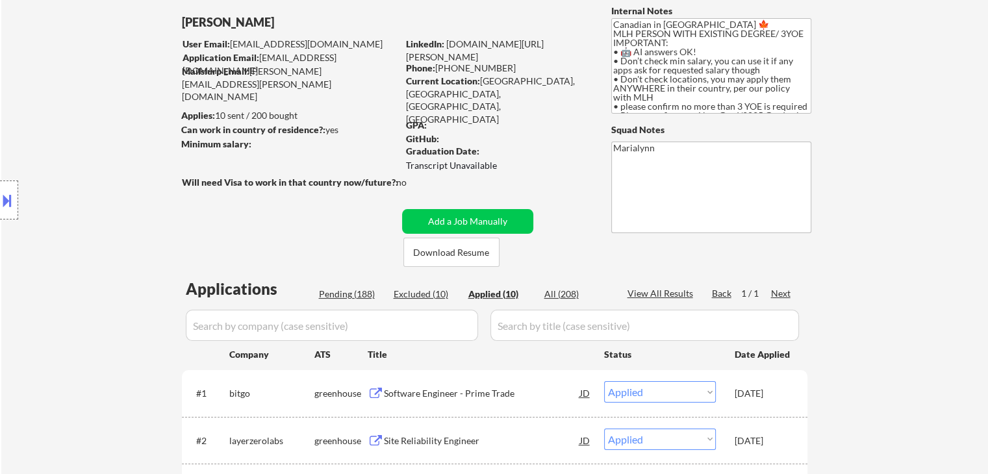
scroll to position [65, 0]
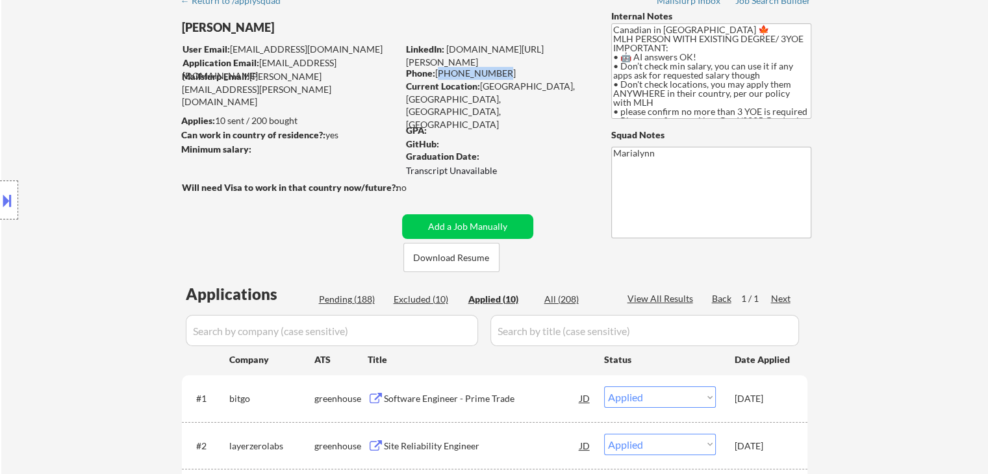
drag, startPoint x: 437, startPoint y: 71, endPoint x: 494, endPoint y: 75, distance: 56.7
click at [494, 75] on div "Phone: [PHONE_NUMBER]" at bounding box center [498, 73] width 184 height 13
copy div "[PHONE_NUMBER]"
select select ""applied""
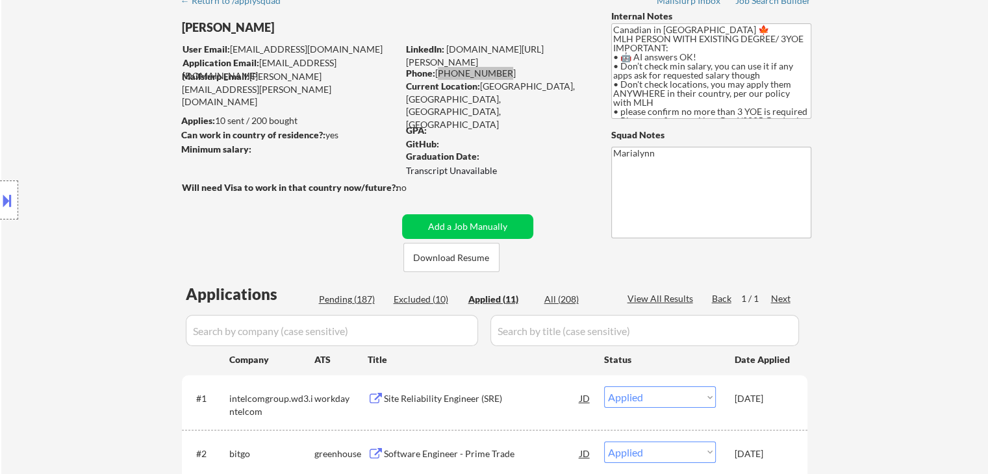
select select ""applied""
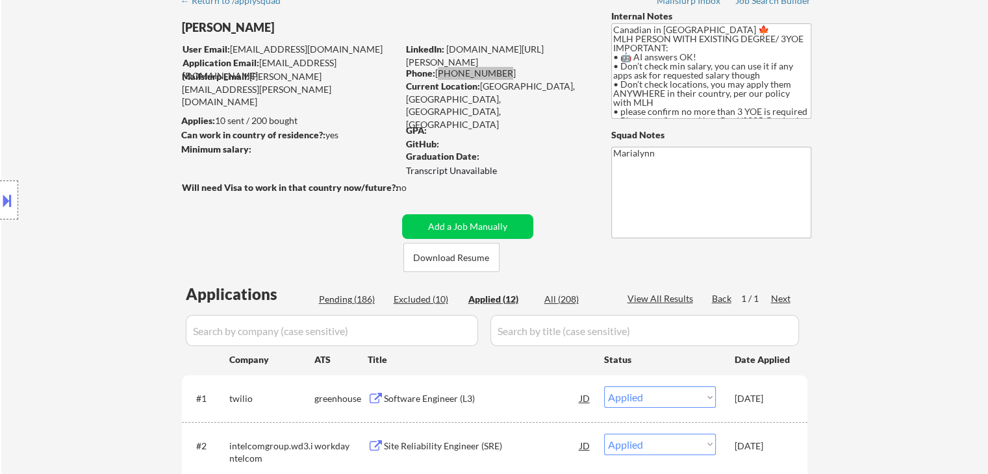
select select ""applied""
drag, startPoint x: 480, startPoint y: 84, endPoint x: 522, endPoint y: 92, distance: 43.1
click at [525, 86] on div "Current Location: [GEOGRAPHIC_DATA], [GEOGRAPHIC_DATA], [GEOGRAPHIC_DATA], [GEO…" at bounding box center [498, 105] width 184 height 51
copy div "[GEOGRAPHIC_DATA], [GEOGRAPHIC_DATA],"
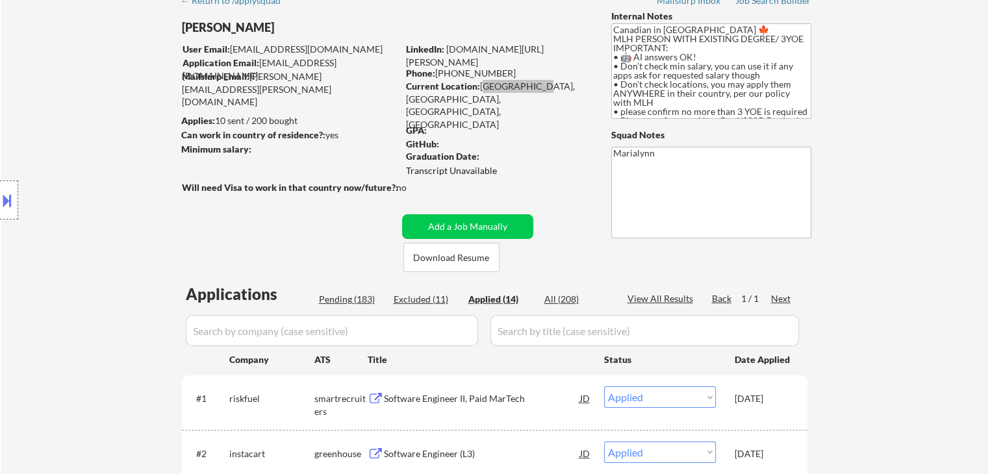
select select ""applied""
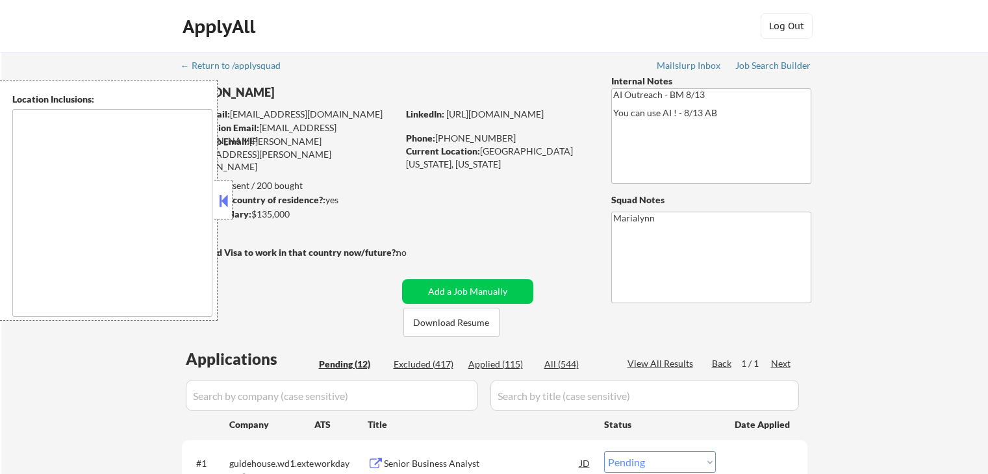
select select ""pending""
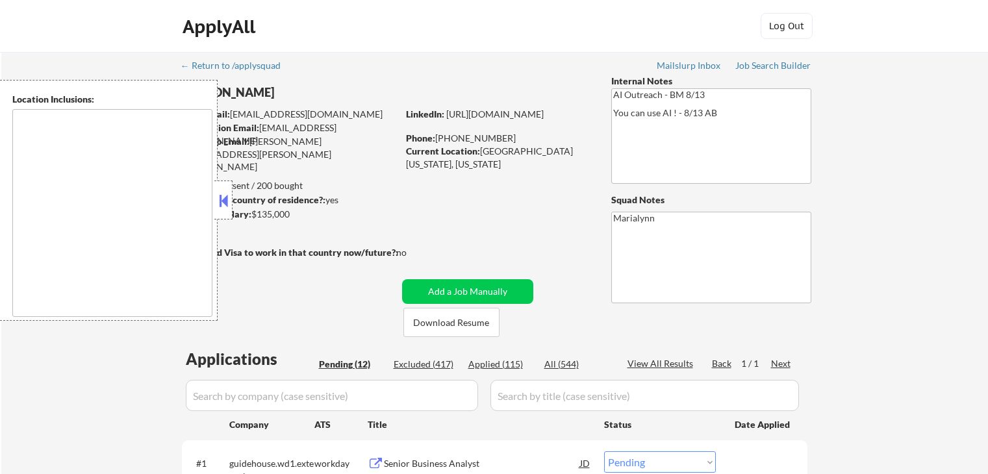
select select ""pending""
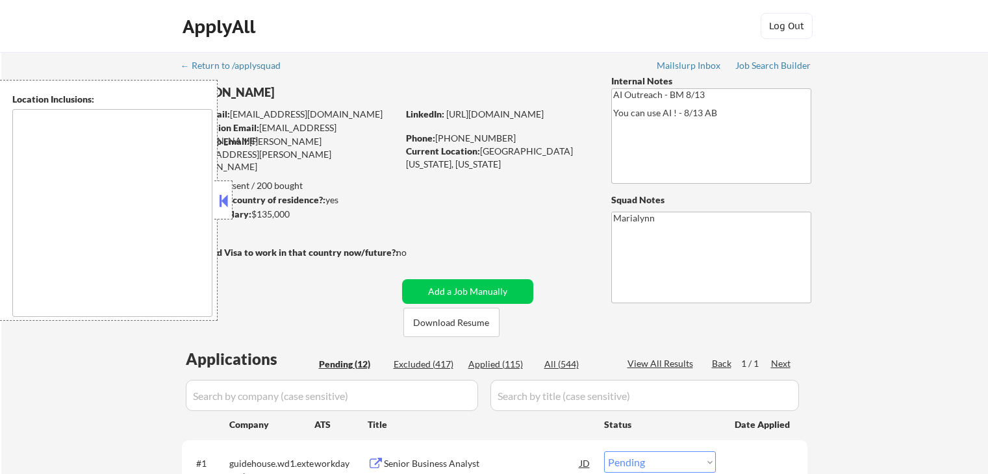
select select ""pending""
drag, startPoint x: 447, startPoint y: 322, endPoint x: 257, endPoint y: 229, distance: 211.5
click at [447, 322] on button "Download Resume" at bounding box center [451, 322] width 96 height 29
click at [240, 211] on strong "Minimum salary:" at bounding box center [216, 214] width 70 height 11
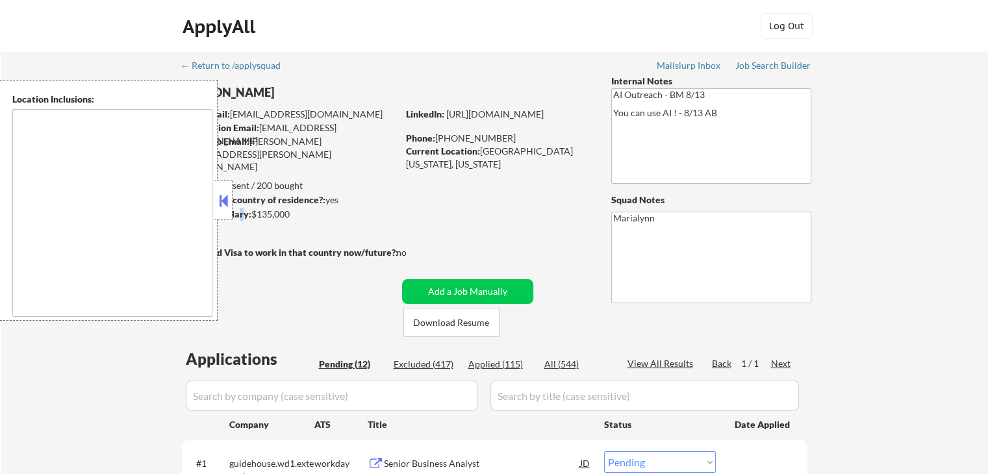
click at [220, 198] on button at bounding box center [223, 200] width 14 height 19
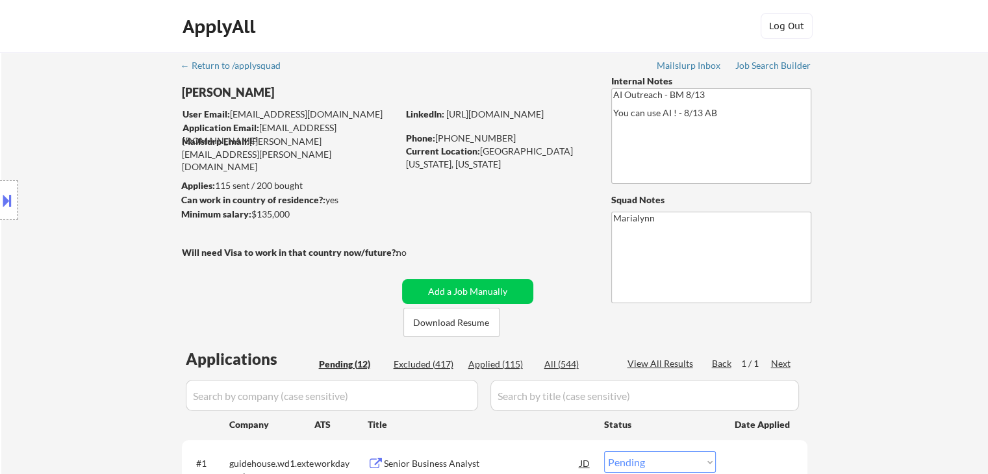
drag, startPoint x: 366, startPoint y: 204, endPoint x: 494, endPoint y: 3, distance: 238.3
click at [367, 200] on div "Can work in country of residence?: yes" at bounding box center [287, 200] width 212 height 13
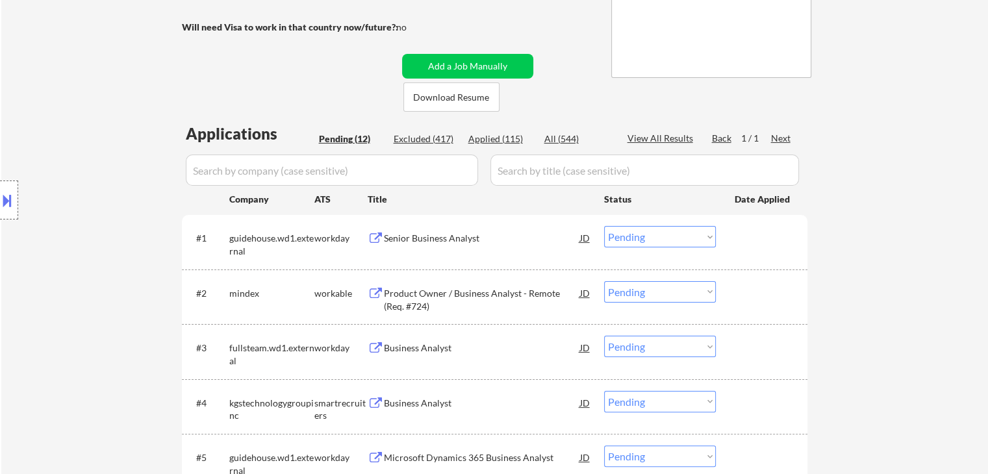
scroll to position [260, 0]
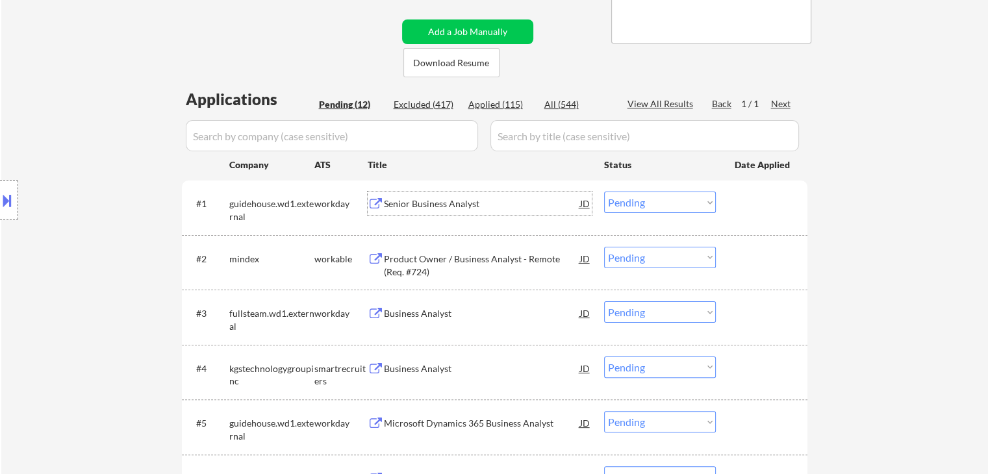
click at [474, 209] on div "Senior Business Analyst" at bounding box center [482, 204] width 196 height 13
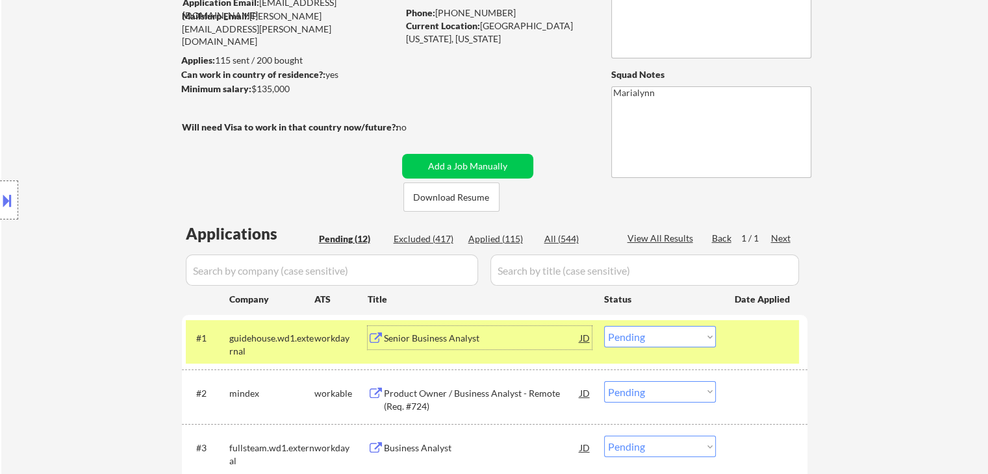
scroll to position [65, 0]
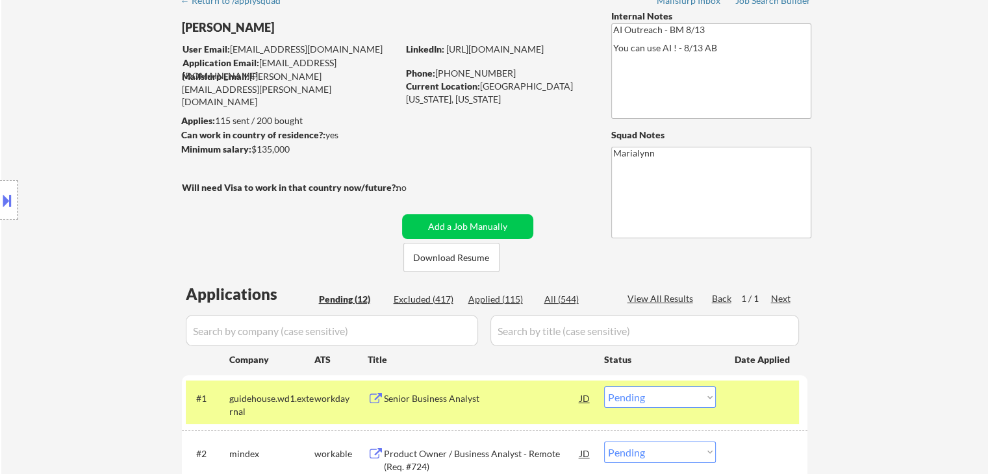
drag, startPoint x: 439, startPoint y: 71, endPoint x: 509, endPoint y: 71, distance: 70.8
click at [509, 71] on div "Phone: [PHONE_NUMBER]" at bounding box center [498, 73] width 184 height 13
copy div "703) 901-0338"
drag, startPoint x: 15, startPoint y: 198, endPoint x: 1, endPoint y: 186, distance: 17.6
click at [8, 194] on div at bounding box center [9, 200] width 18 height 39
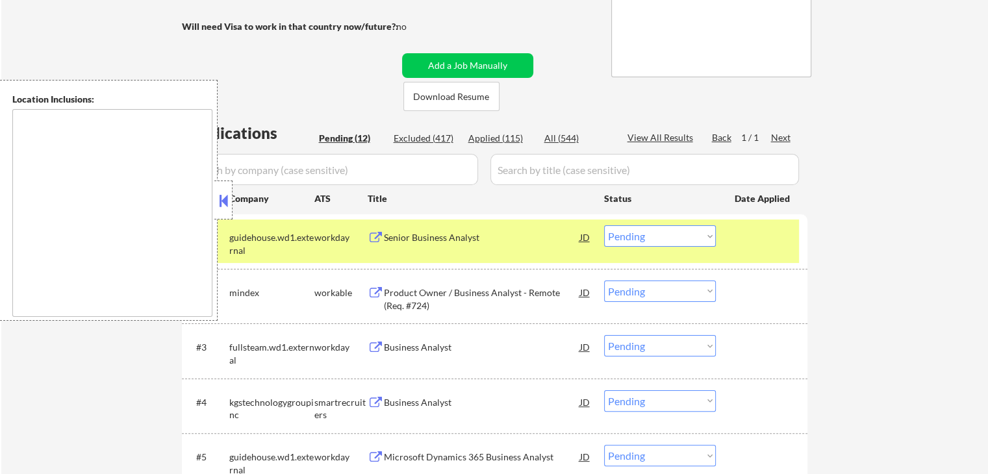
scroll to position [260, 0]
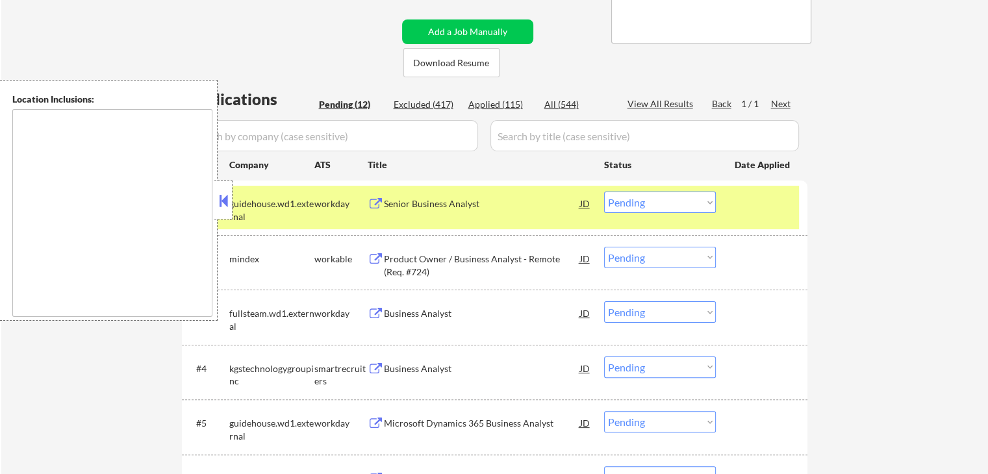
click at [220, 193] on button at bounding box center [223, 200] width 14 height 19
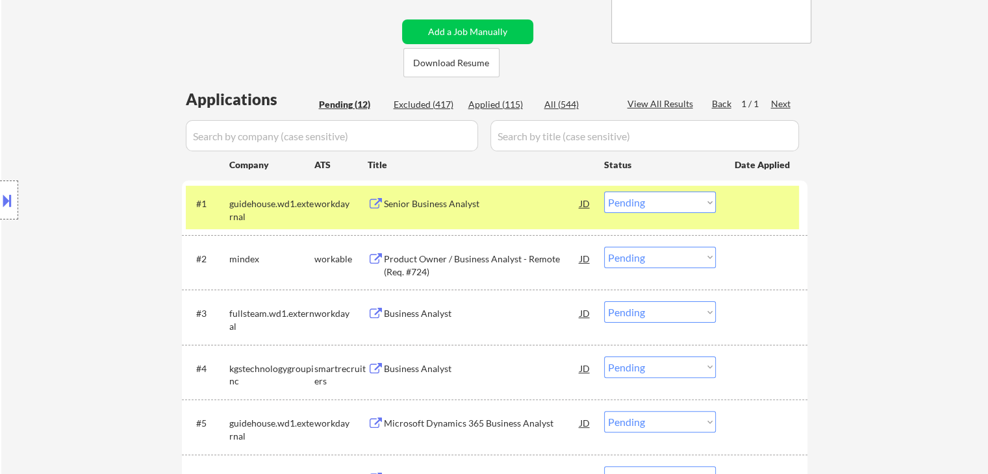
click at [443, 253] on div "Product Owner / Business Analyst - Remote (Req. #724)" at bounding box center [482, 265] width 196 height 25
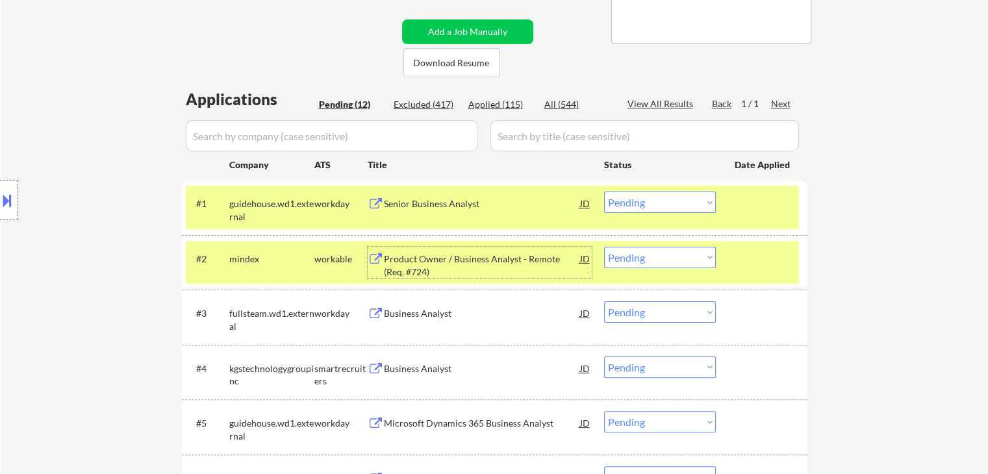
click at [306, 195] on div "guidehouse.wd1.external" at bounding box center [271, 207] width 85 height 31
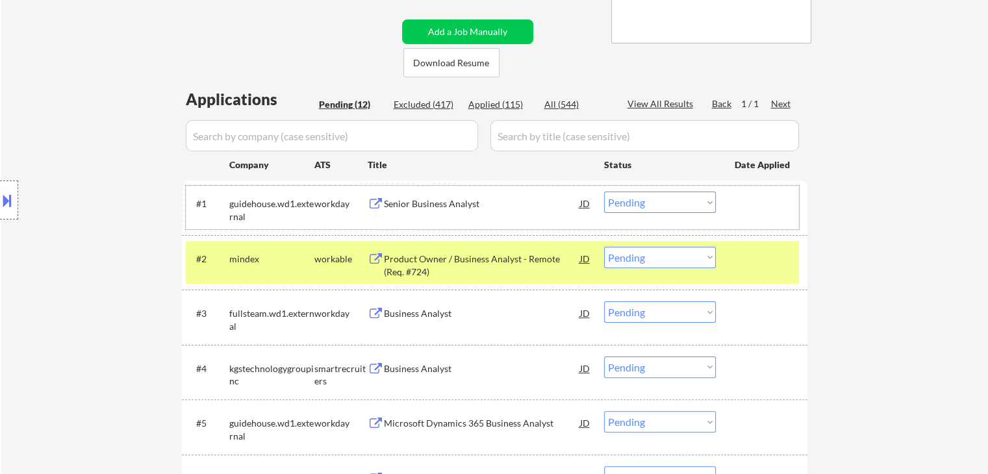
click at [661, 258] on select "Choose an option... Pending Applied Excluded (Questions) Excluded (Expired) Exc…" at bounding box center [660, 257] width 112 height 21
click at [604, 247] on select "Choose an option... Pending Applied Excluded (Questions) Excluded (Expired) Exc…" at bounding box center [660, 257] width 112 height 21
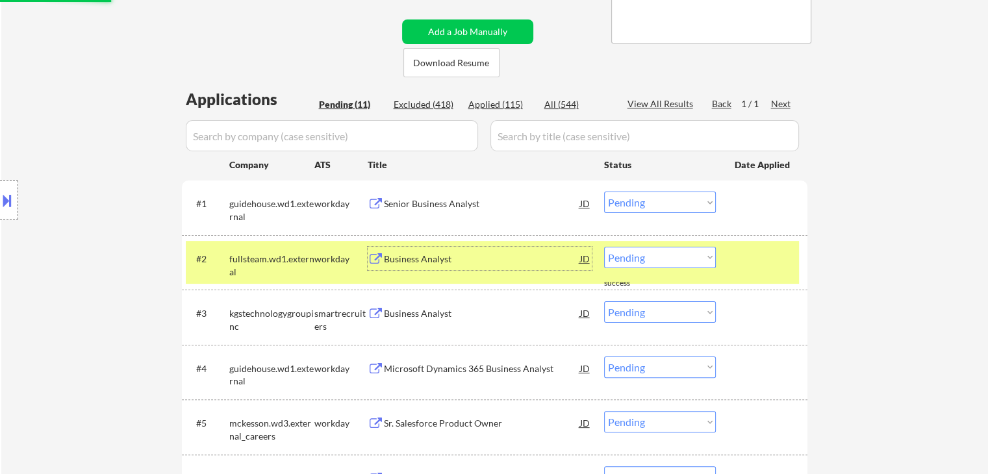
click at [399, 263] on div "Business Analyst" at bounding box center [482, 259] width 196 height 13
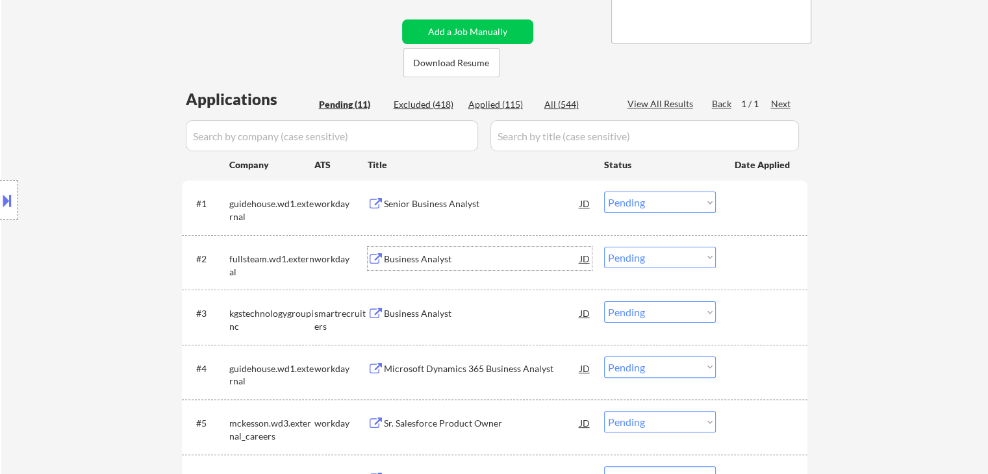
drag, startPoint x: 632, startPoint y: 250, endPoint x: 626, endPoint y: 255, distance: 6.9
click at [631, 251] on select "Choose an option... Pending Applied Excluded (Questions) Excluded (Expired) Exc…" at bounding box center [660, 257] width 112 height 21
click at [604, 247] on select "Choose an option... Pending Applied Excluded (Questions) Excluded (Expired) Exc…" at bounding box center [660, 257] width 112 height 21
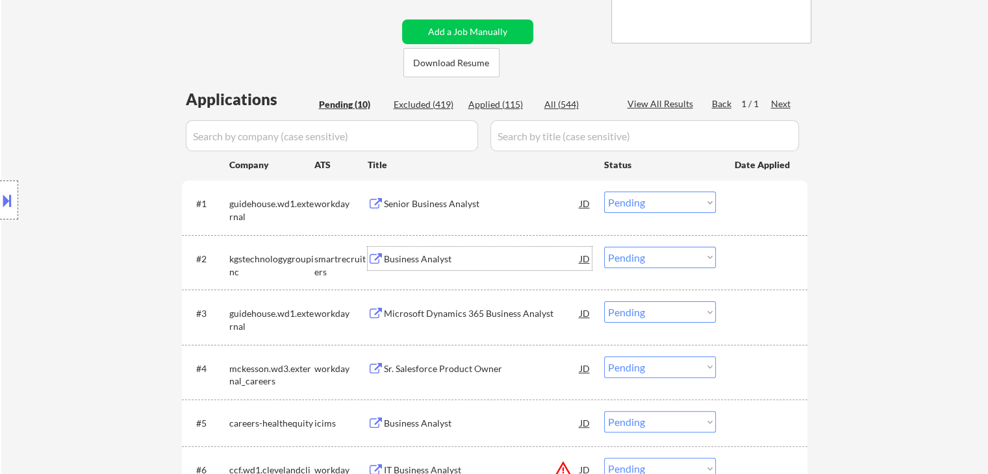
click at [413, 261] on div "Business Analyst" at bounding box center [482, 259] width 196 height 13
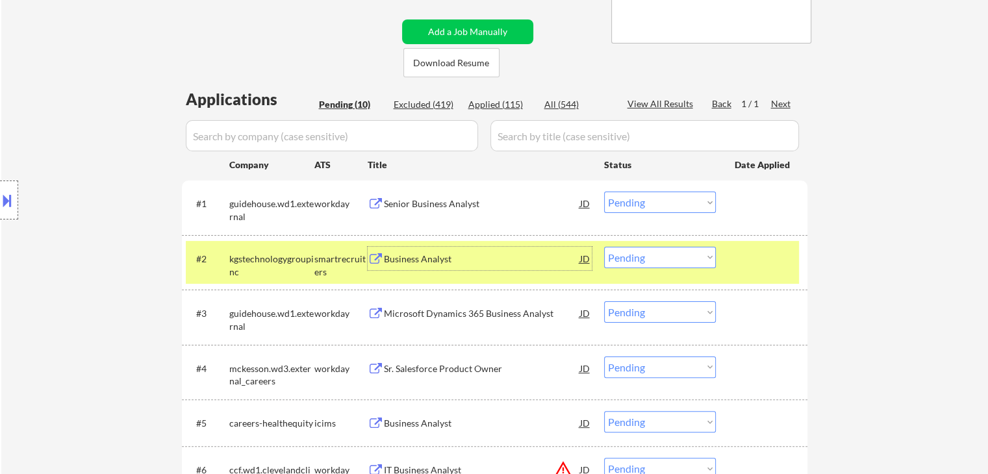
scroll to position [130, 0]
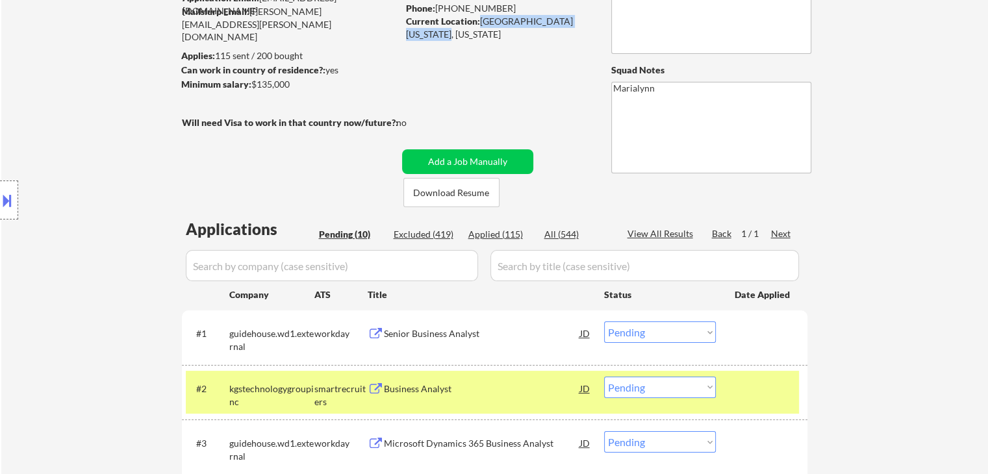
drag, startPoint x: 478, startPoint y: 19, endPoint x: 444, endPoint y: 38, distance: 39.6
click at [444, 38] on div "Current Location: [GEOGRAPHIC_DATA][US_STATE], [US_STATE]" at bounding box center [498, 27] width 184 height 25
copy div "[GEOGRAPHIC_DATA], [US_STATE]"
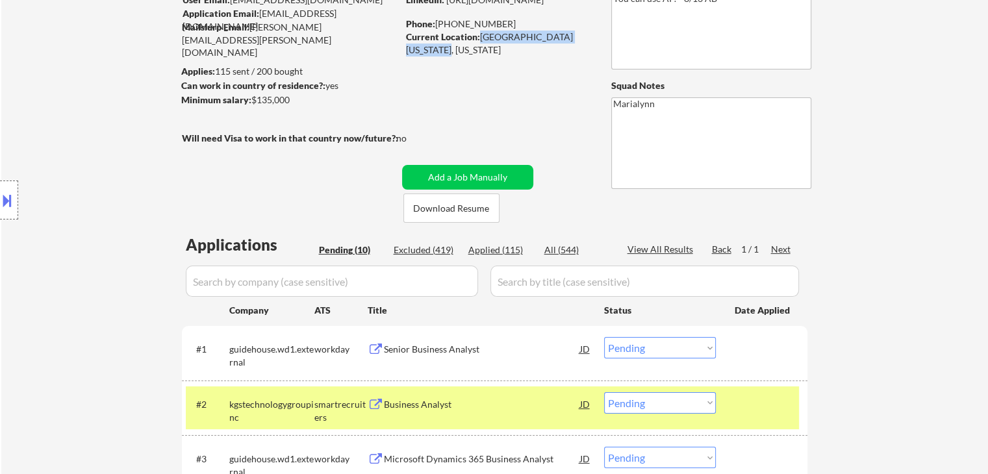
scroll to position [195, 0]
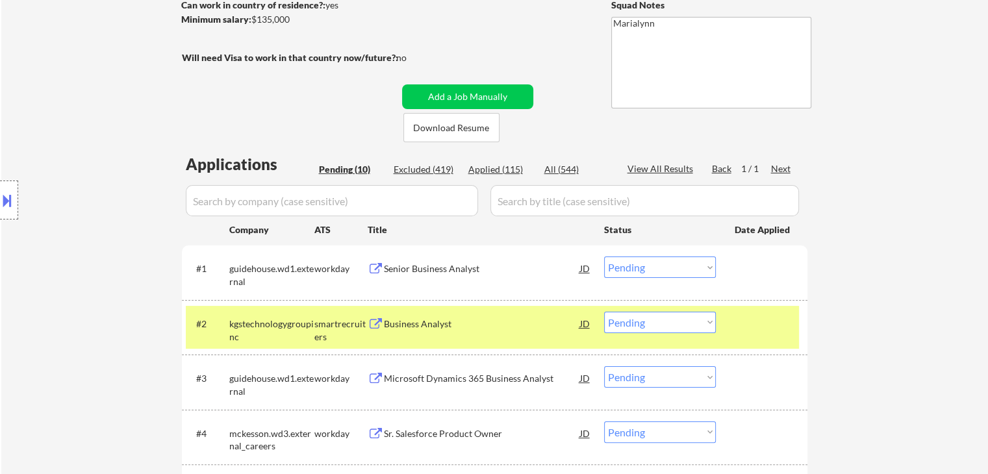
click at [649, 324] on select "Choose an option... Pending Applied Excluded (Questions) Excluded (Expired) Exc…" at bounding box center [660, 322] width 112 height 21
click at [604, 312] on select "Choose an option... Pending Applied Excluded (Questions) Excluded (Expired) Exc…" at bounding box center [660, 322] width 112 height 21
select select ""pending""
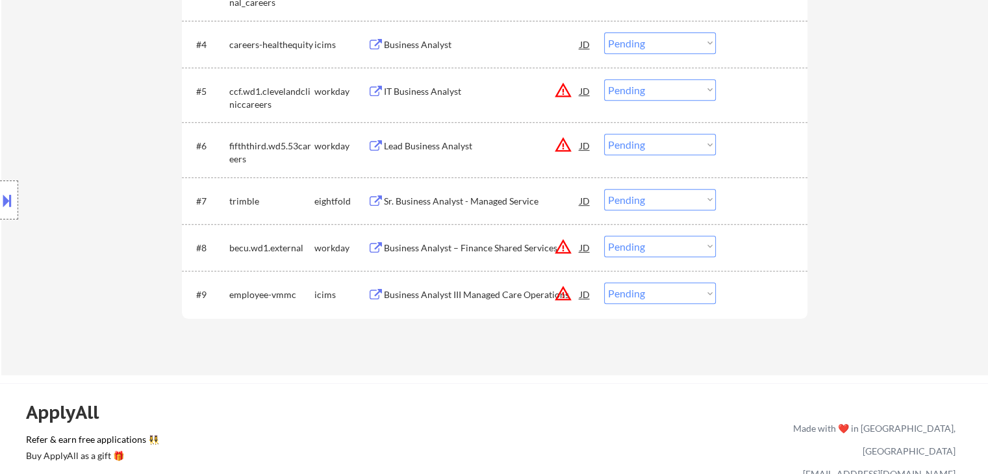
scroll to position [585, 0]
click at [478, 201] on div "Sr. Business Analyst - Managed Service" at bounding box center [482, 200] width 196 height 13
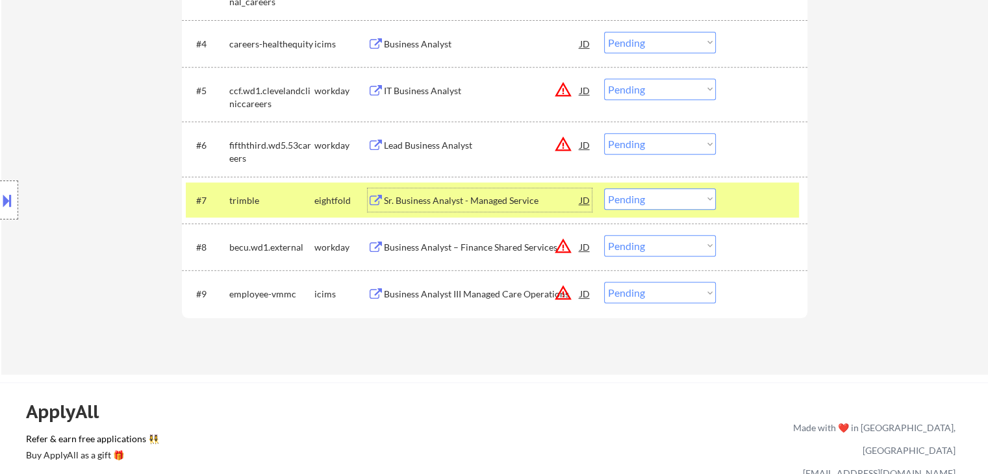
click at [648, 192] on select "Choose an option... Pending Applied Excluded (Questions) Excluded (Expired) Exc…" at bounding box center [660, 198] width 112 height 21
click at [604, 188] on select "Choose an option... Pending Applied Excluded (Questions) Excluded (Expired) Exc…" at bounding box center [660, 198] width 112 height 21
select select ""pending""
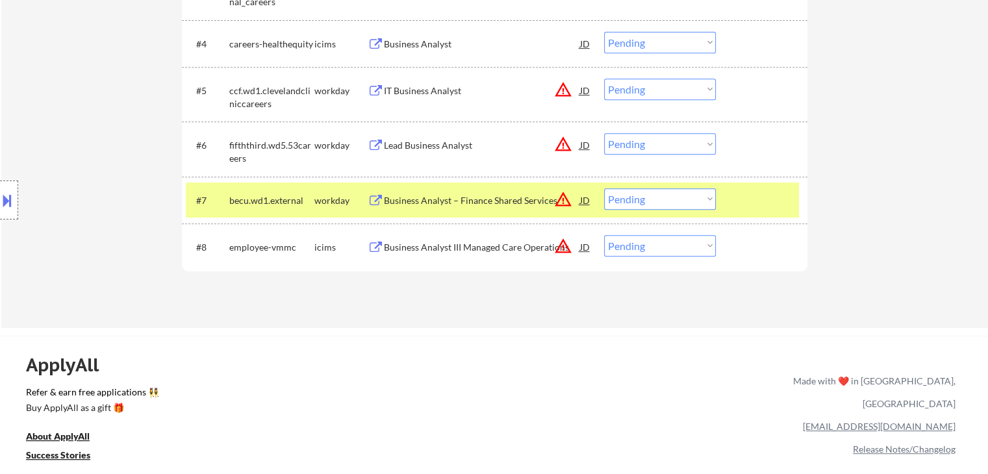
drag, startPoint x: 309, startPoint y: 205, endPoint x: 320, endPoint y: 202, distance: 11.5
click at [309, 205] on div "becu.wd1.external" at bounding box center [271, 200] width 85 height 13
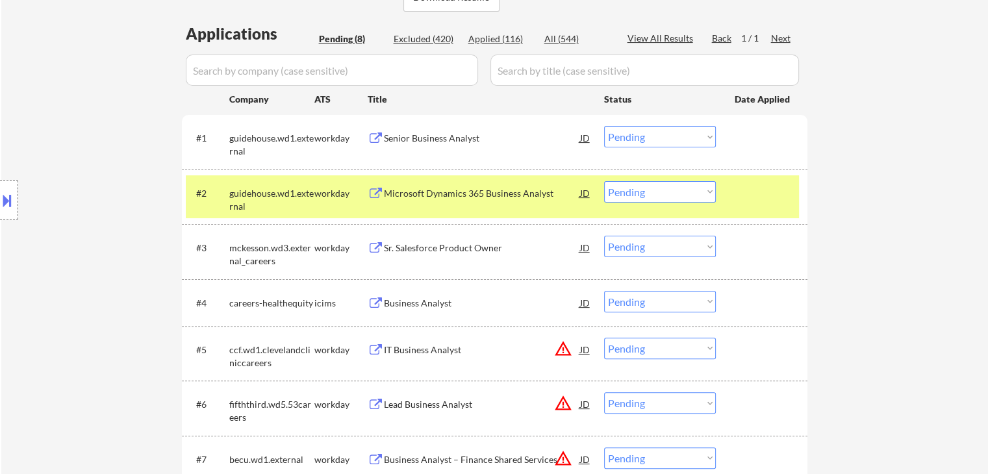
scroll to position [325, 0]
click at [437, 251] on div "Sr. Salesforce Product Owner" at bounding box center [482, 248] width 196 height 13
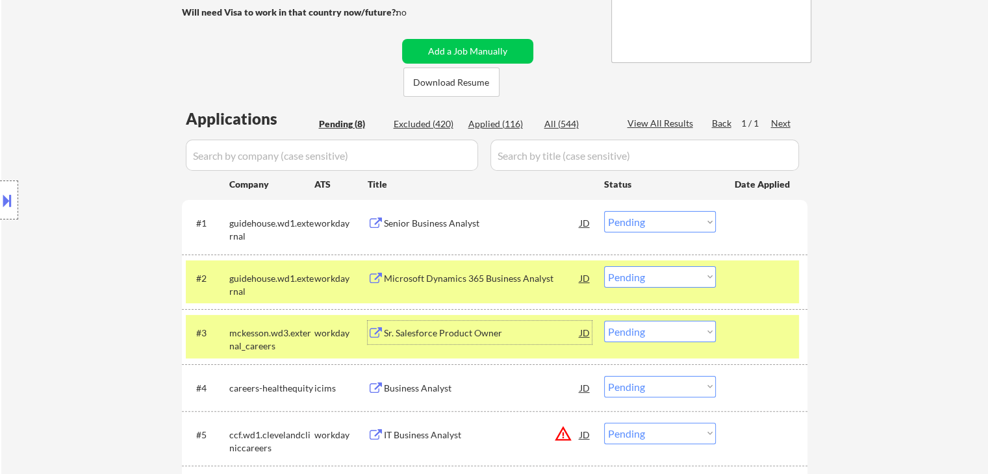
scroll to position [260, 0]
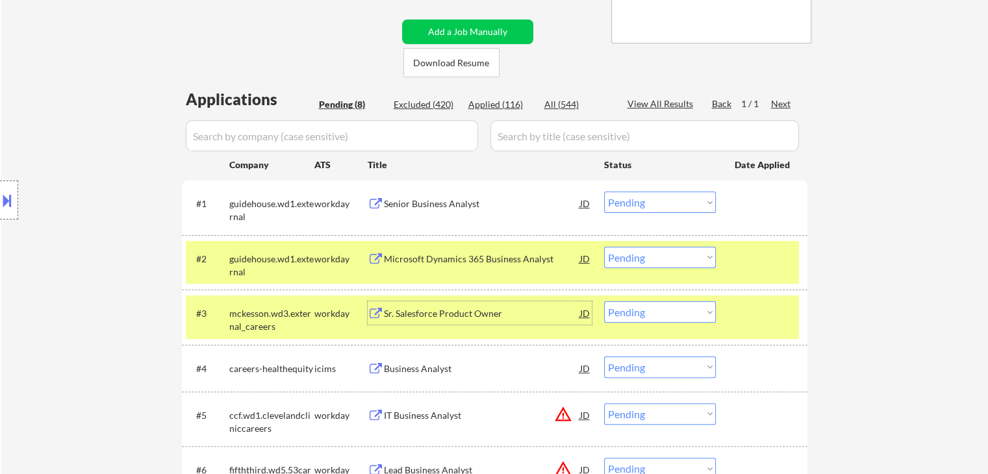
click at [642, 316] on select "Choose an option... Pending Applied Excluded (Questions) Excluded (Expired) Exc…" at bounding box center [660, 311] width 112 height 21
click at [604, 301] on select "Choose an option... Pending Applied Excluded (Questions) Excluded (Expired) Exc…" at bounding box center [660, 311] width 112 height 21
select select ""pending""
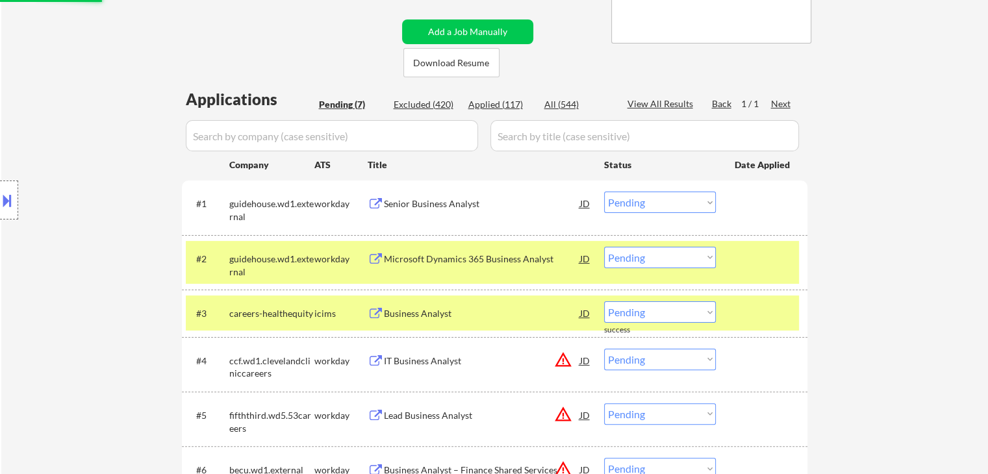
drag, startPoint x: 278, startPoint y: 308, endPoint x: 285, endPoint y: 258, distance: 50.5
click at [277, 304] on div "careers-healthequity" at bounding box center [271, 312] width 85 height 23
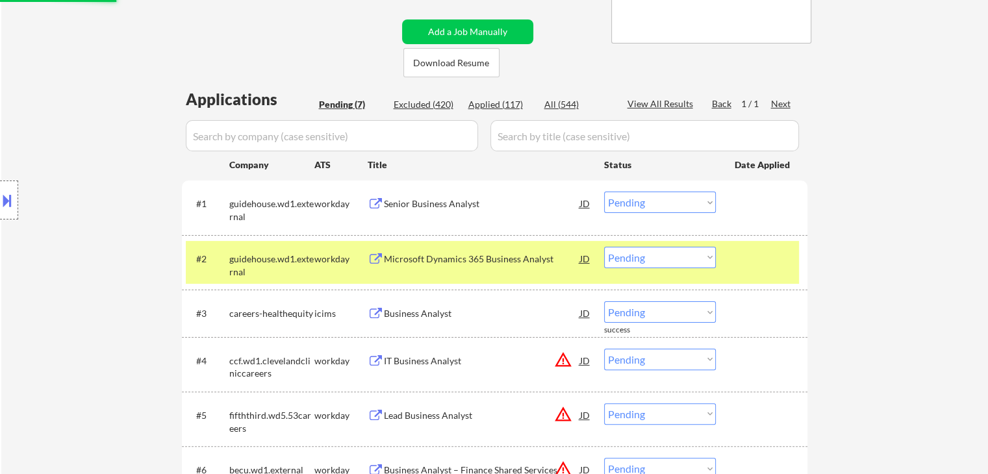
click at [285, 253] on div "guidehouse.wd1.external" at bounding box center [271, 265] width 85 height 25
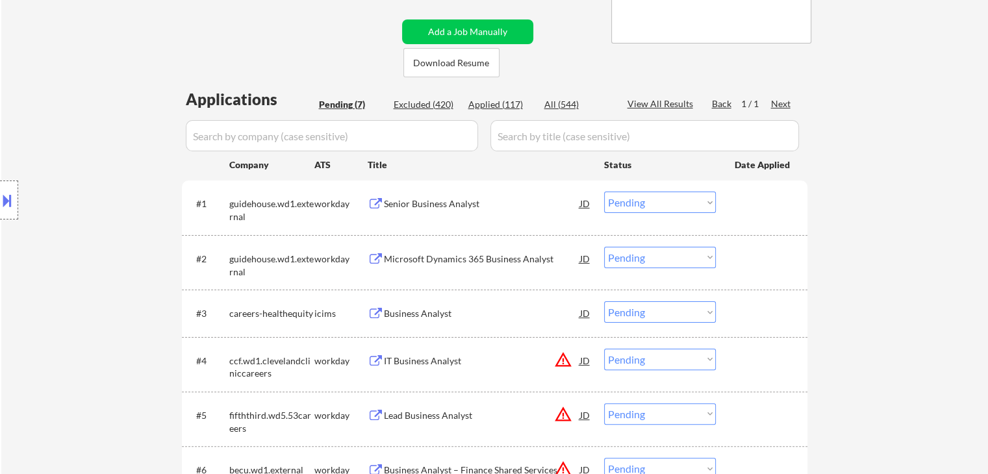
click at [511, 97] on div "Applications Pending (7) Excluded (420) Applied (117) All (544) View All Result…" at bounding box center [495, 330] width 626 height 485
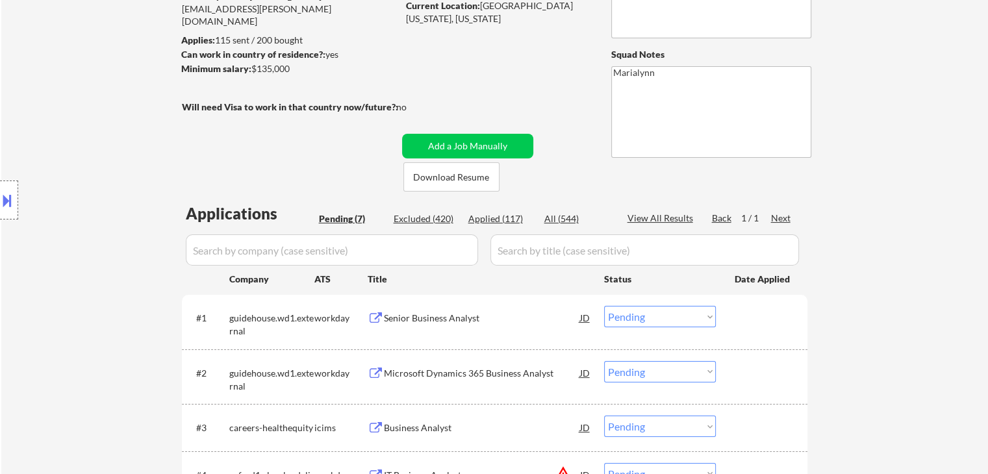
scroll to position [65, 0]
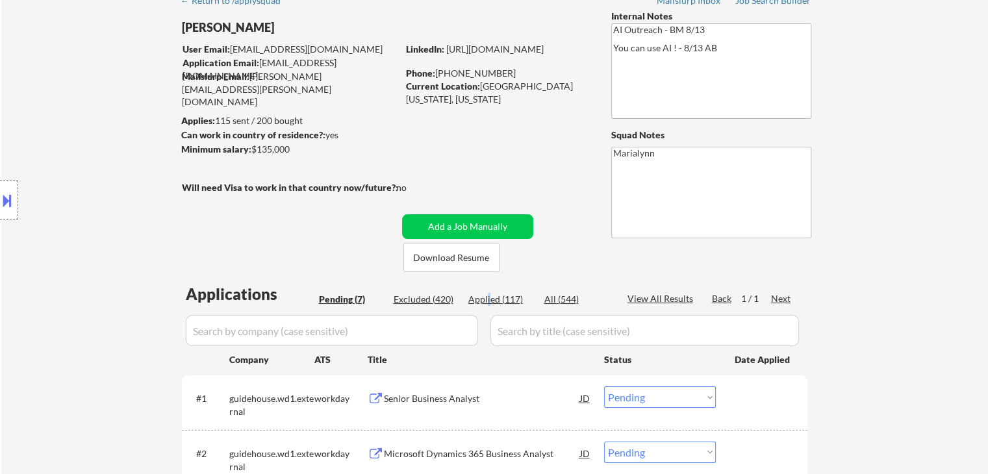
click at [489, 294] on div "Applied (117)" at bounding box center [500, 299] width 65 height 13
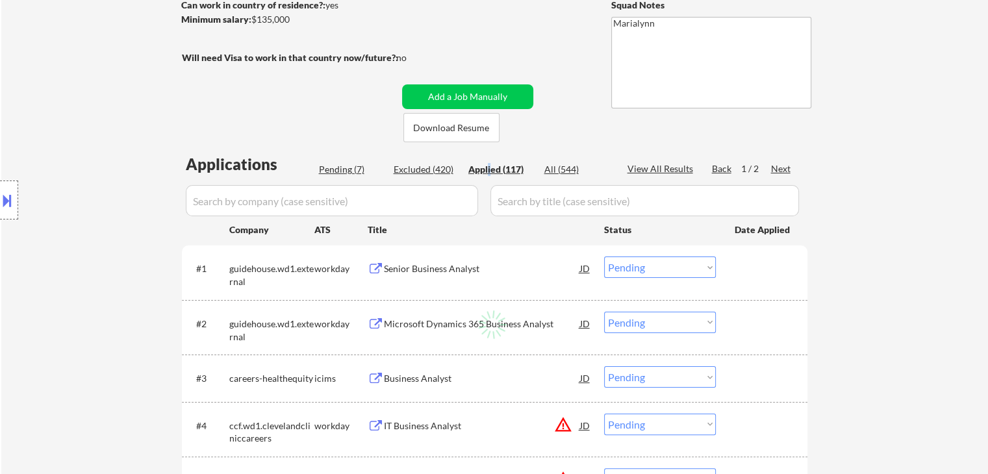
select select ""applied""
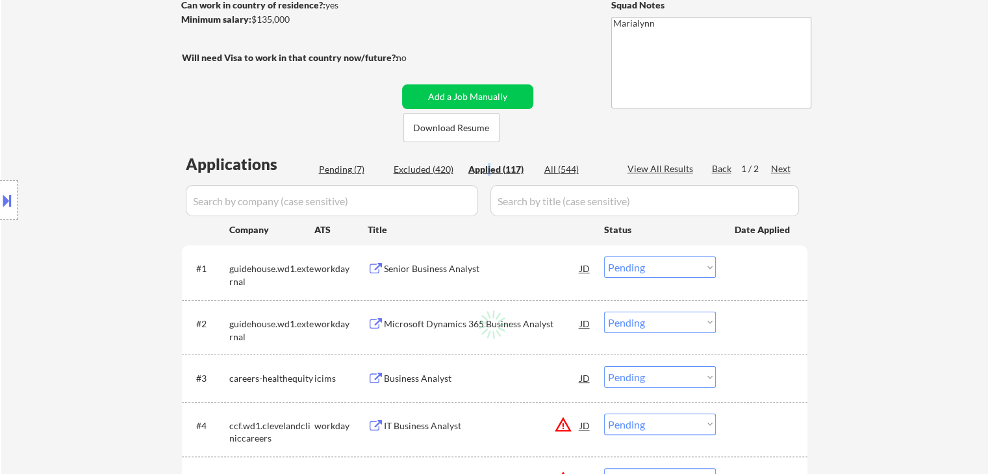
select select ""applied""
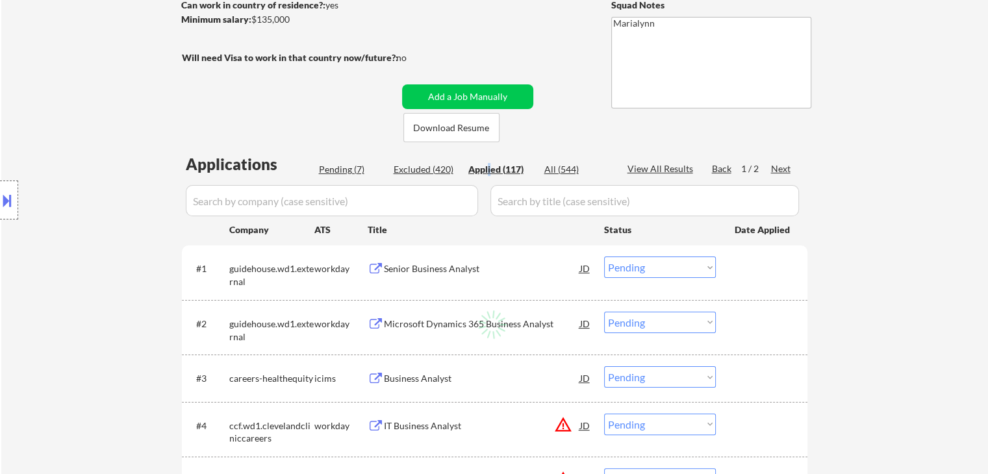
select select ""applied""
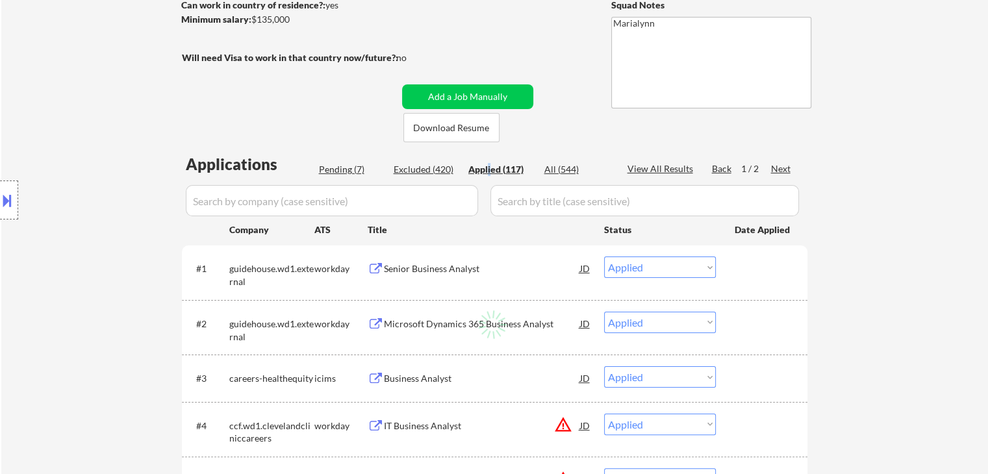
select select ""applied""
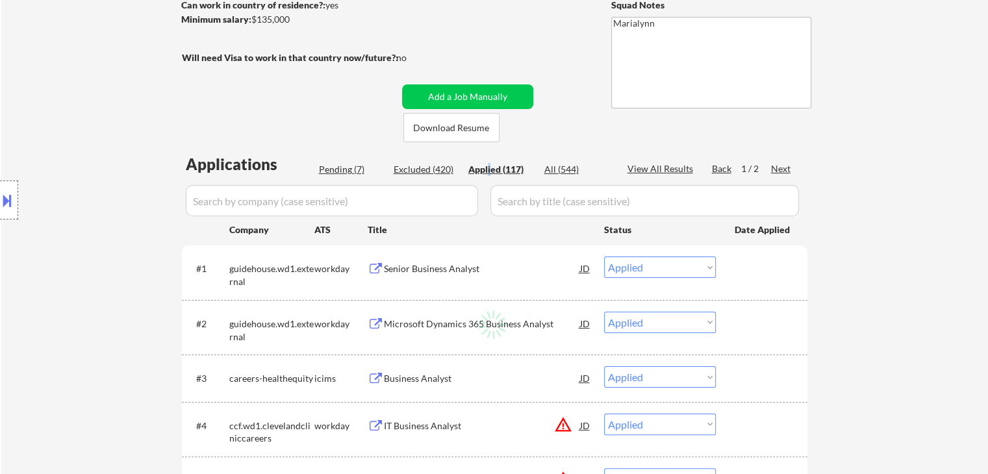
select select ""applied""
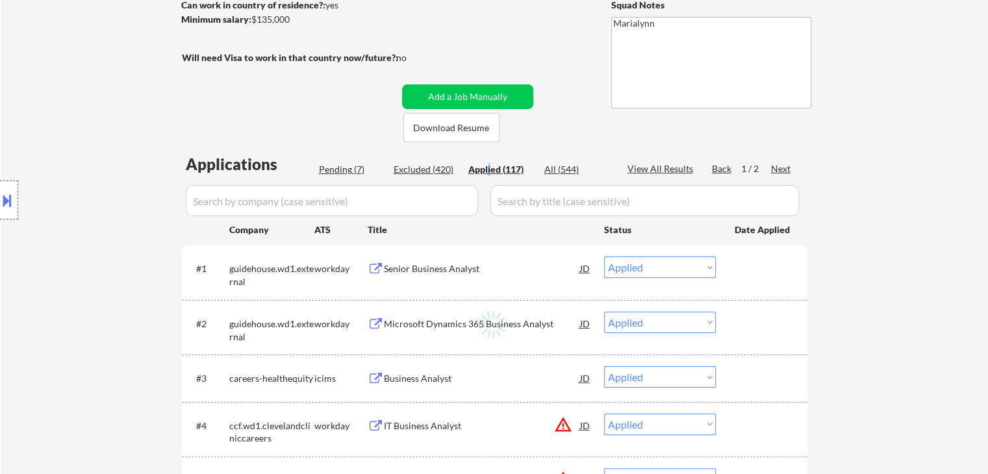
select select ""applied""
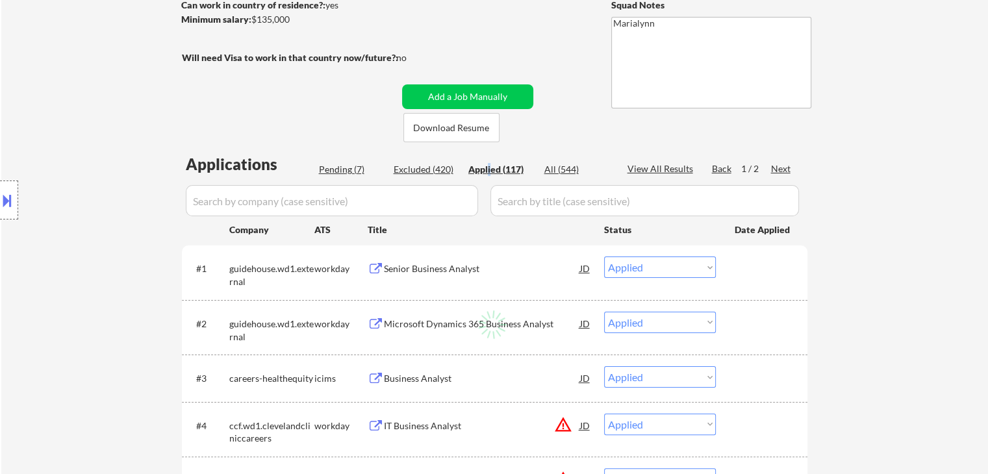
select select ""applied""
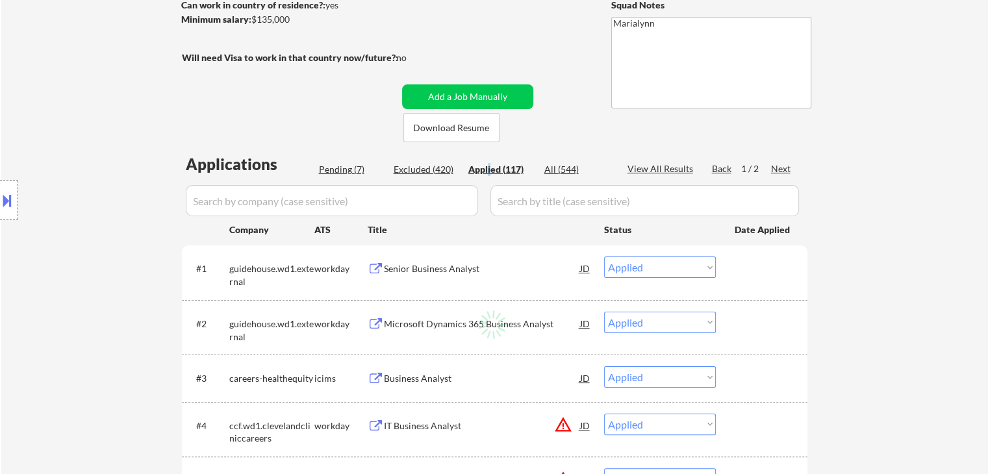
select select ""applied""
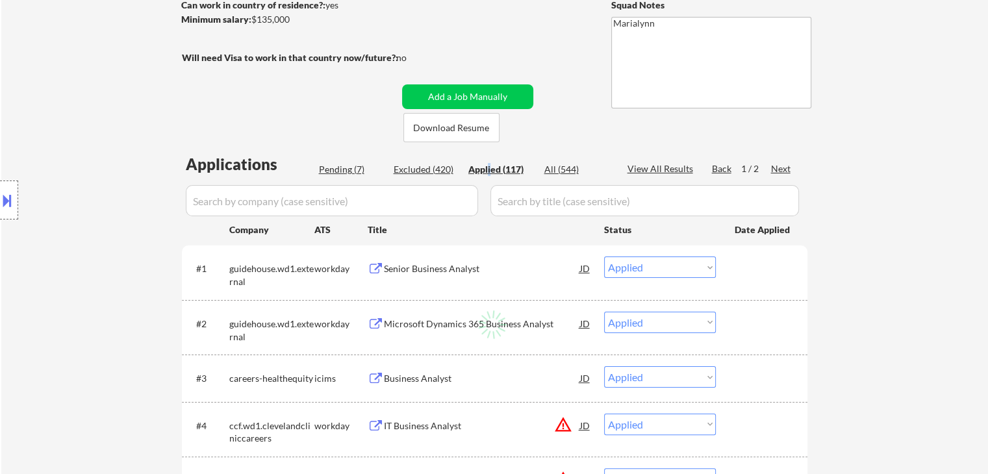
select select ""applied""
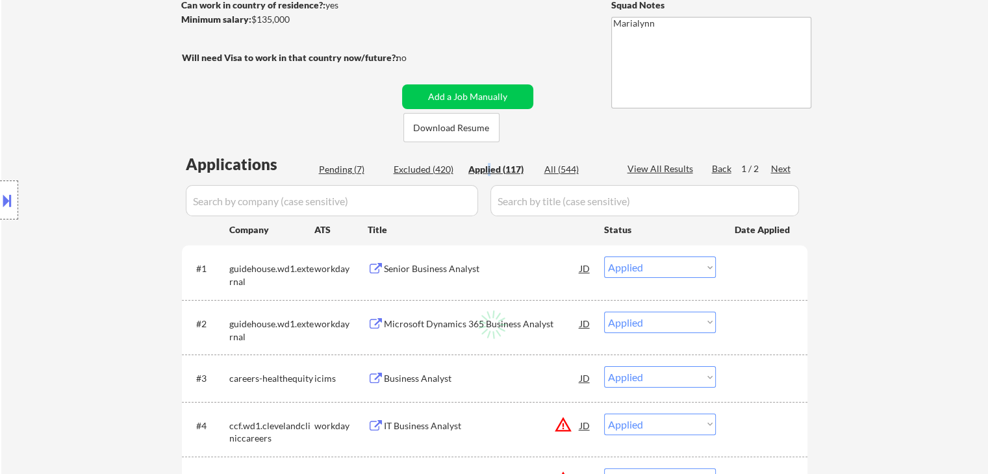
select select ""applied""
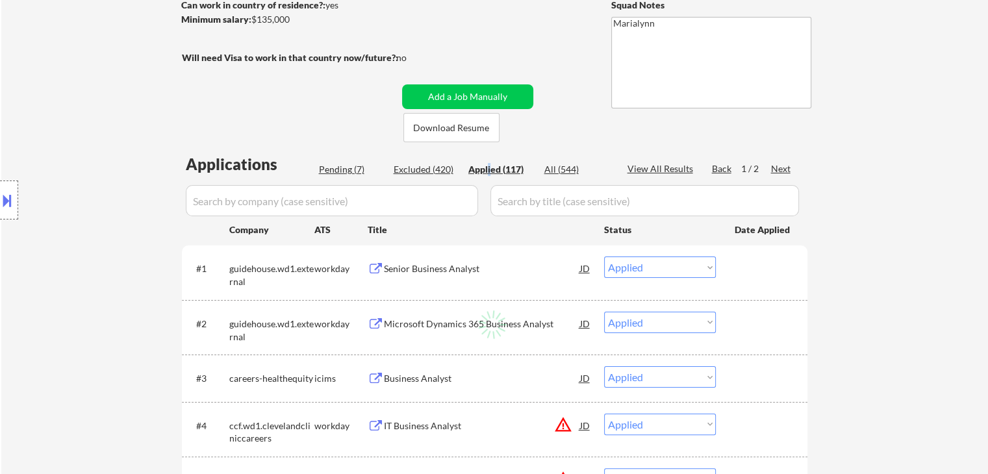
select select ""applied""
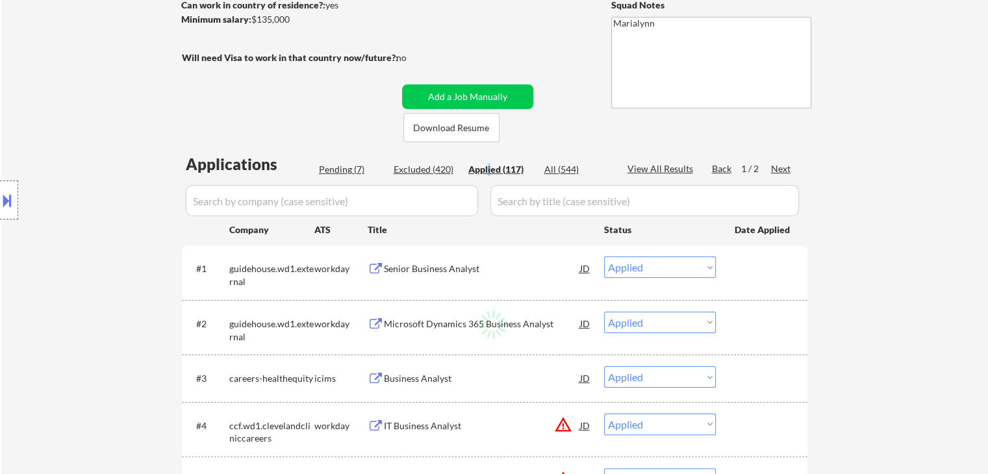
select select ""applied""
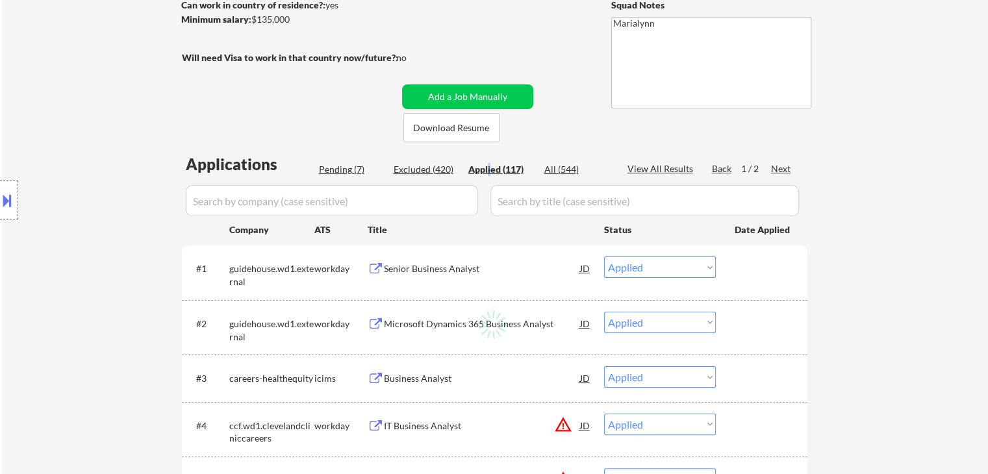
select select ""applied""
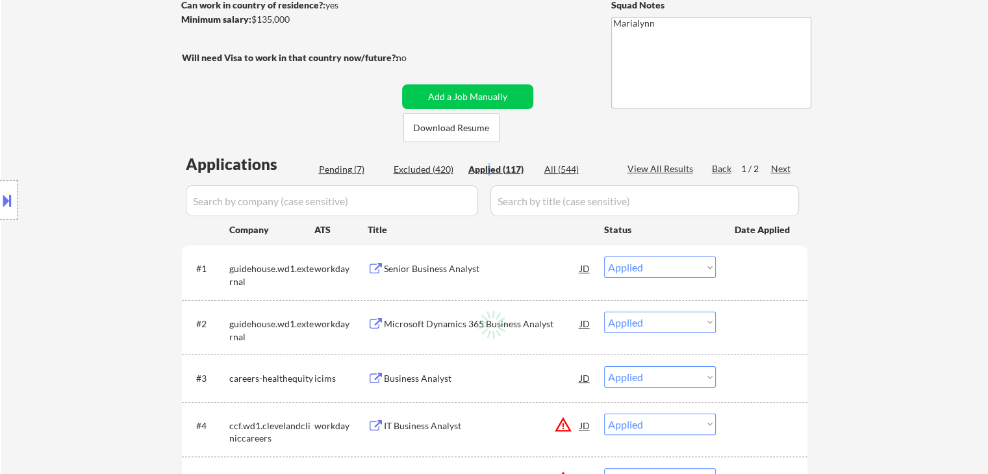
select select ""applied""
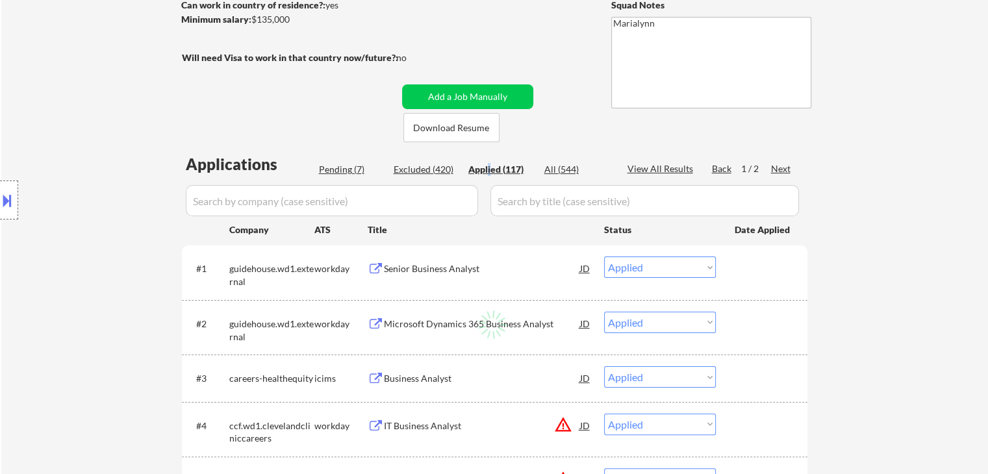
select select ""applied""
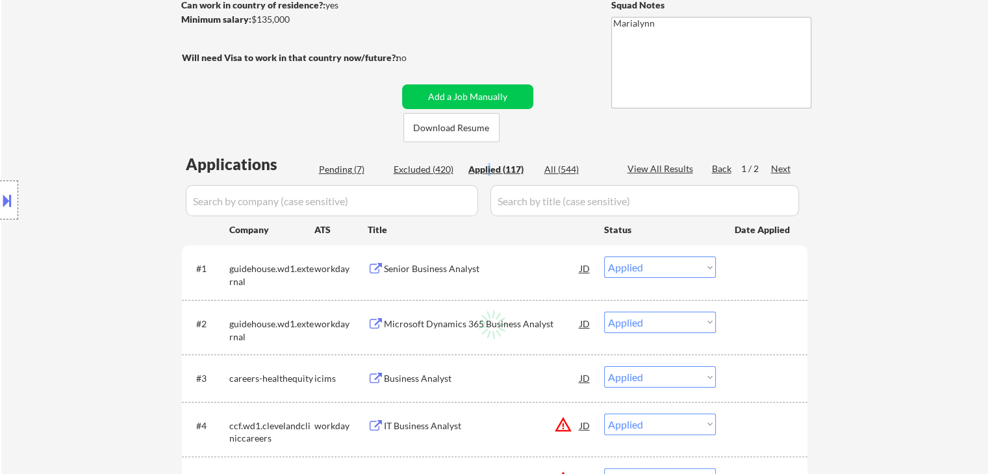
select select ""applied""
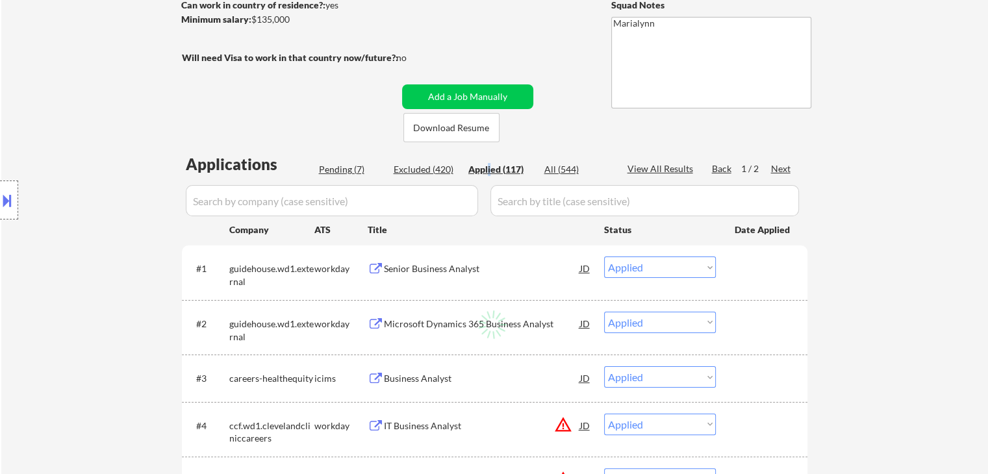
select select ""applied""
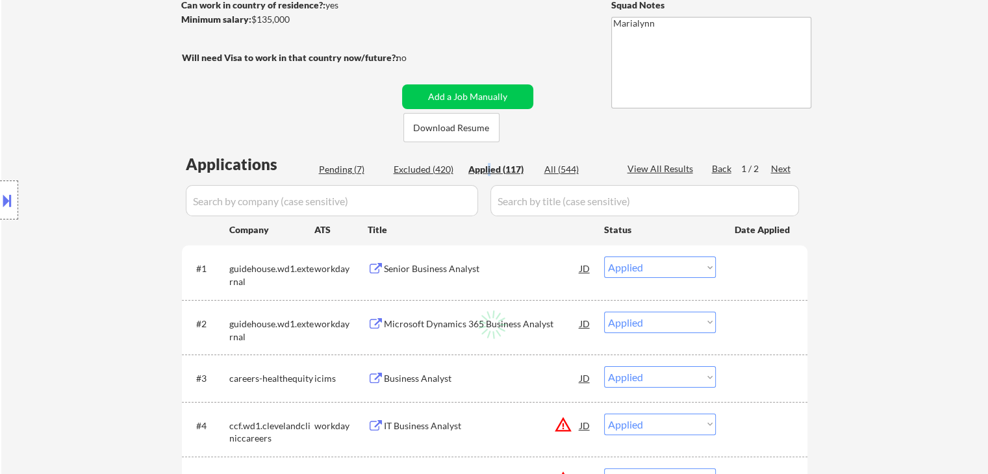
select select ""applied""
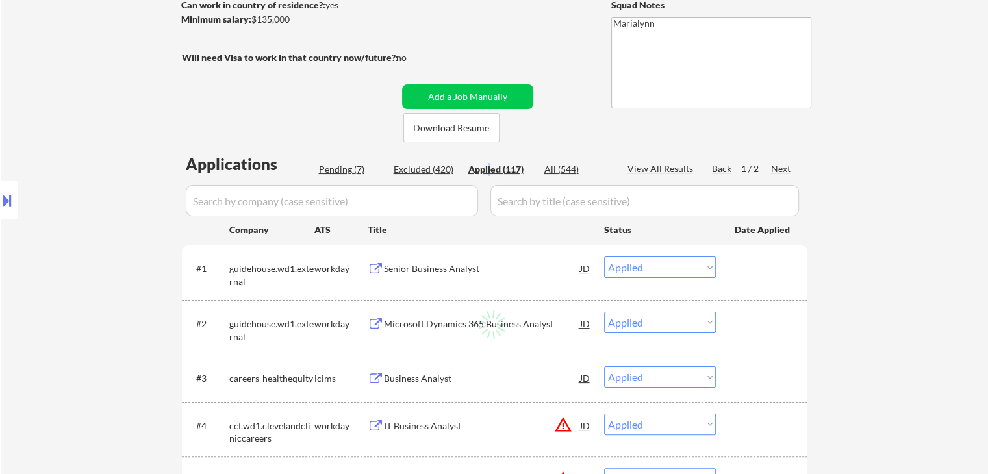
select select ""applied""
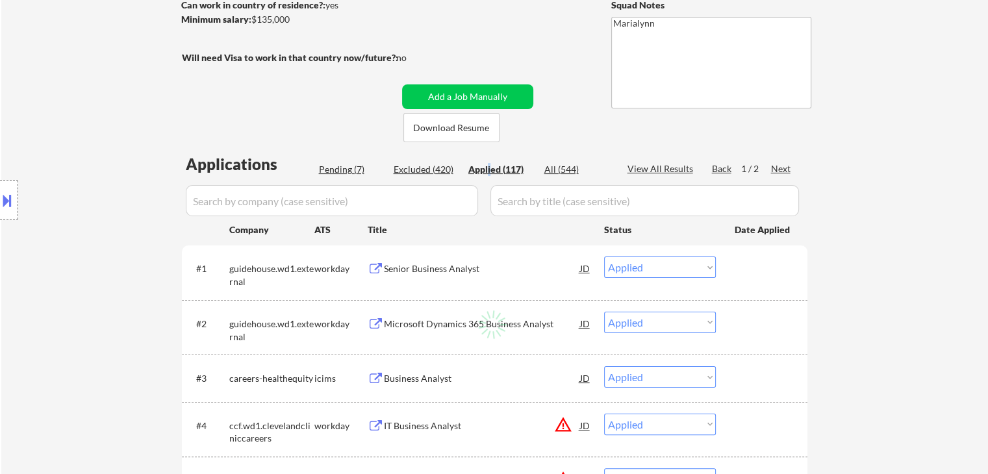
select select ""applied""
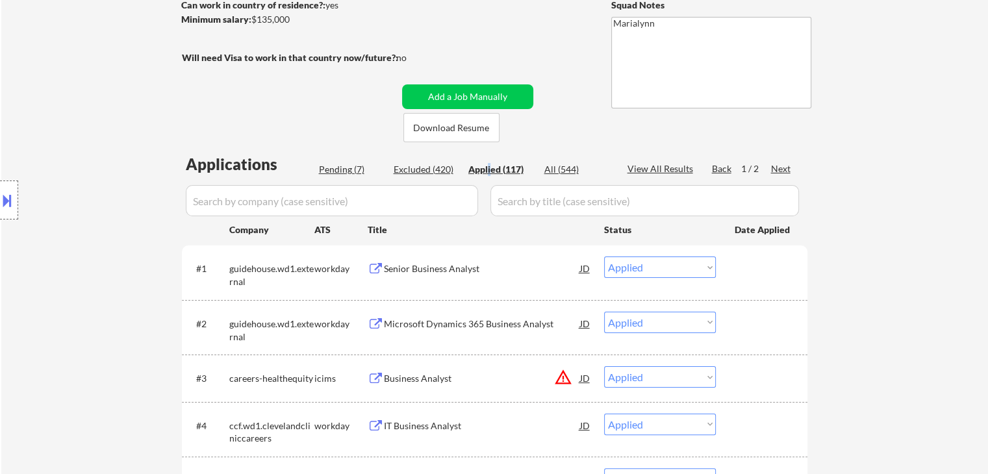
scroll to position [325, 0]
